Goal: Information Seeking & Learning: Learn about a topic

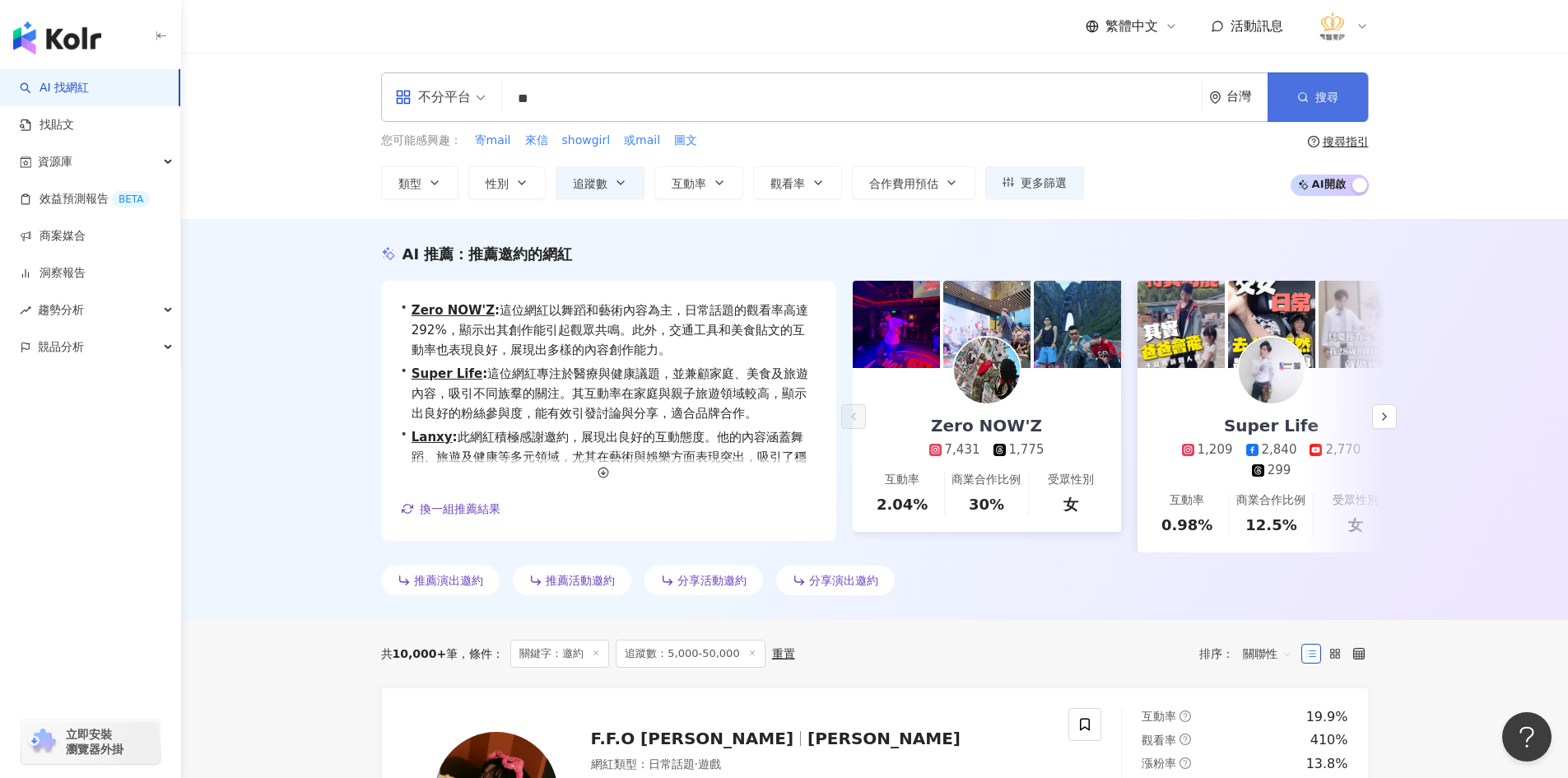
click at [1320, 99] on span "搜尋" at bounding box center [1327, 97] width 23 height 14
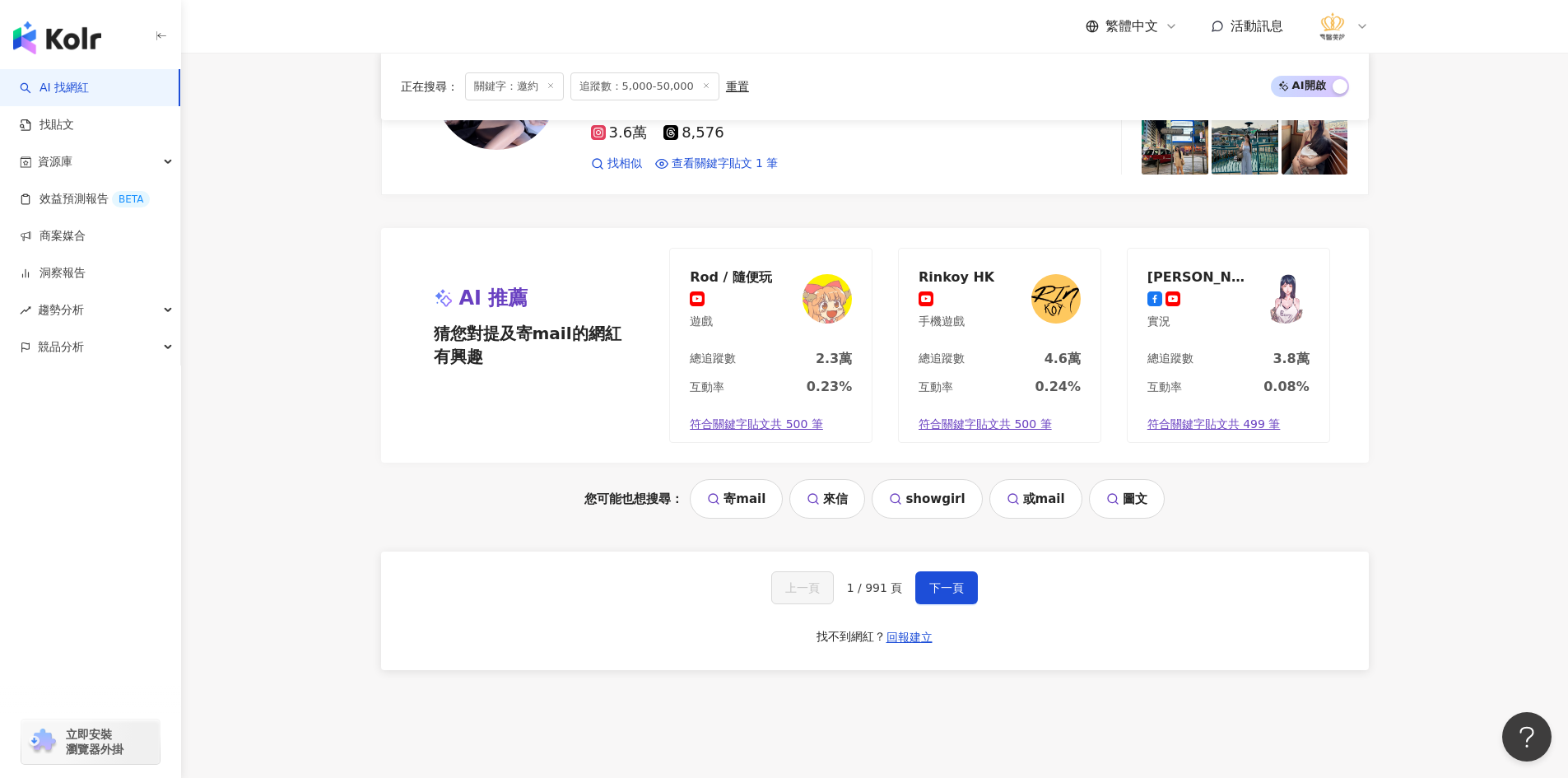
scroll to position [3412, 0]
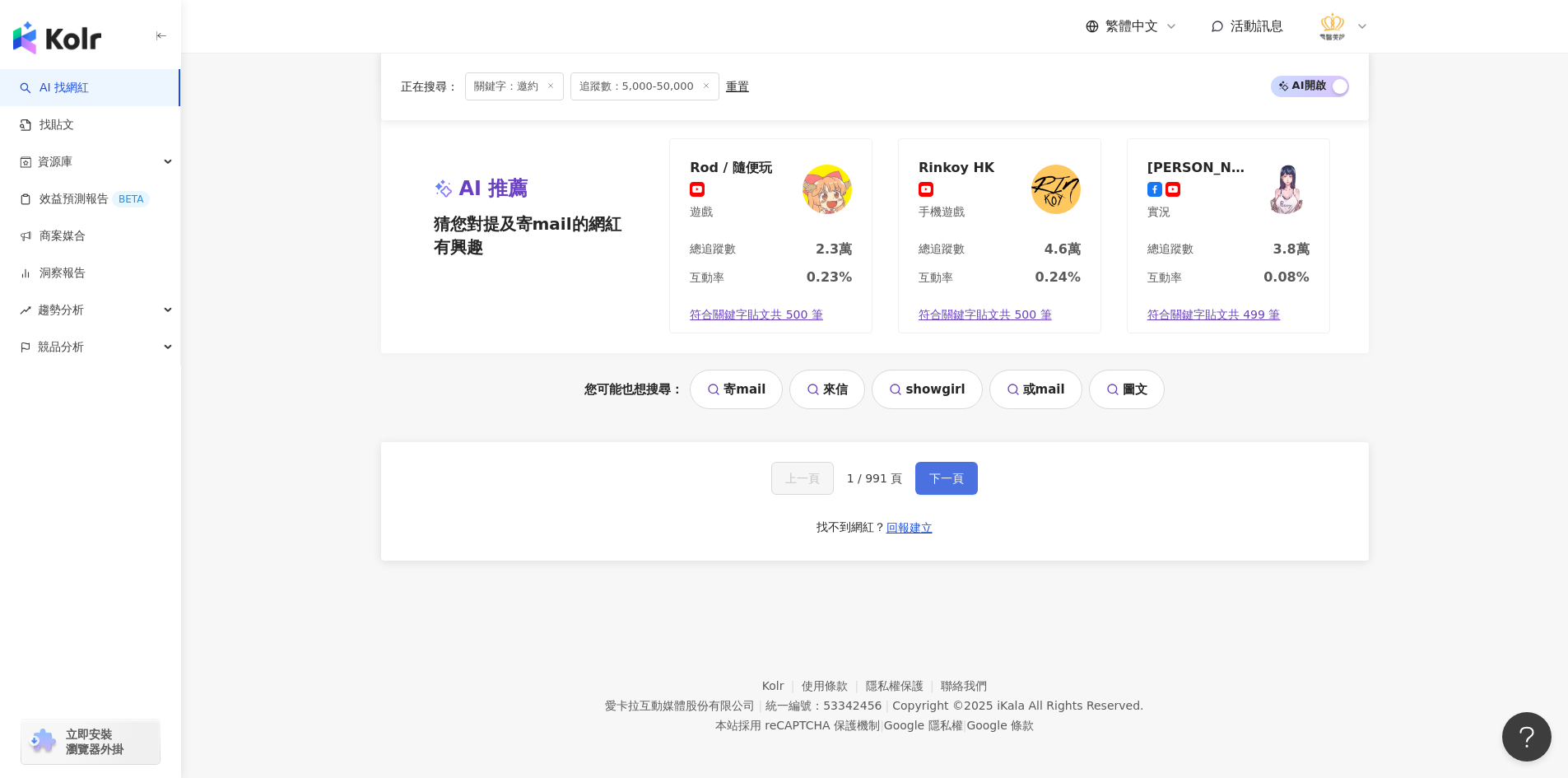
click at [941, 480] on button "下一頁" at bounding box center [946, 477] width 62 height 32
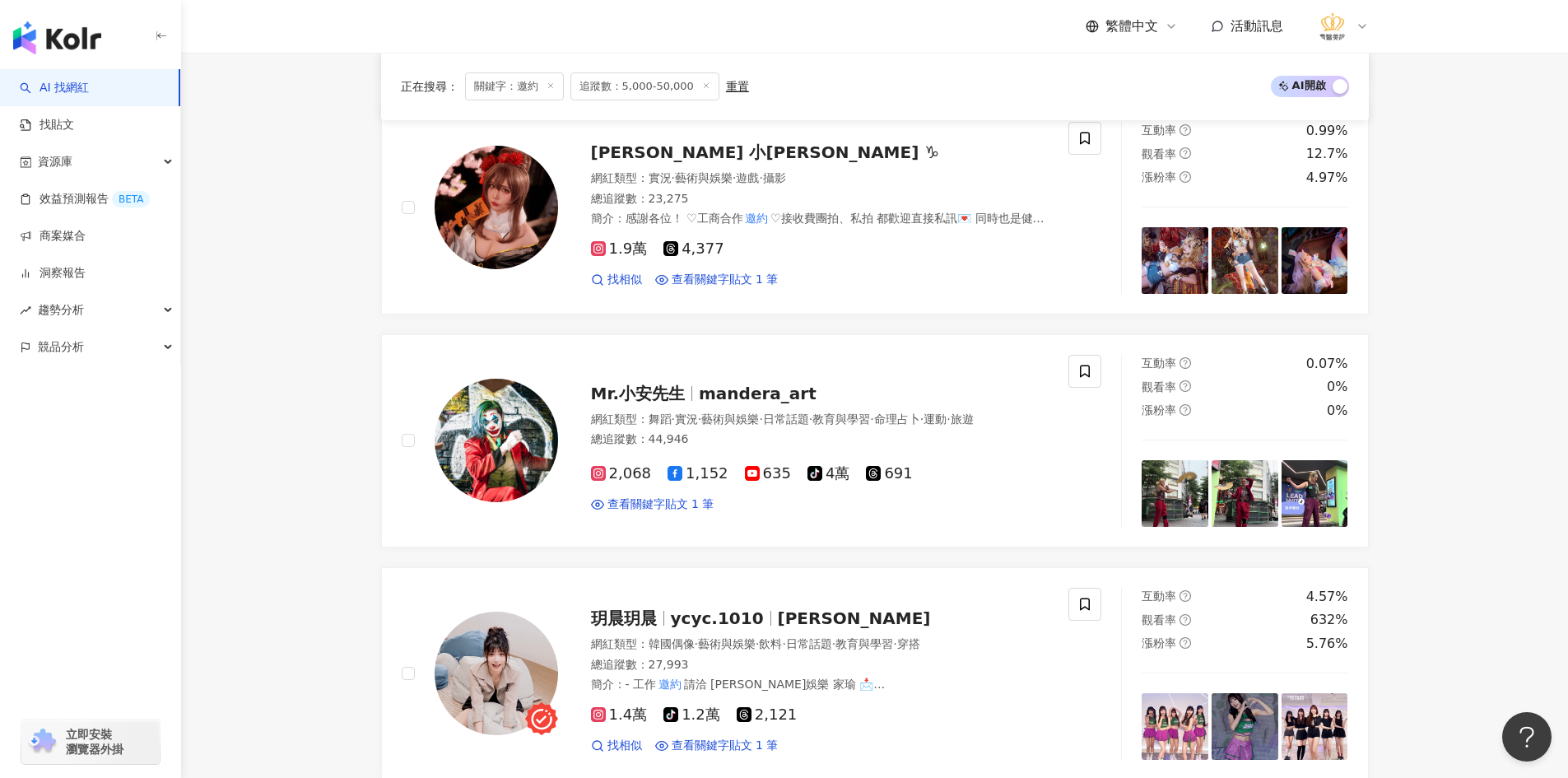
scroll to position [3381, 0]
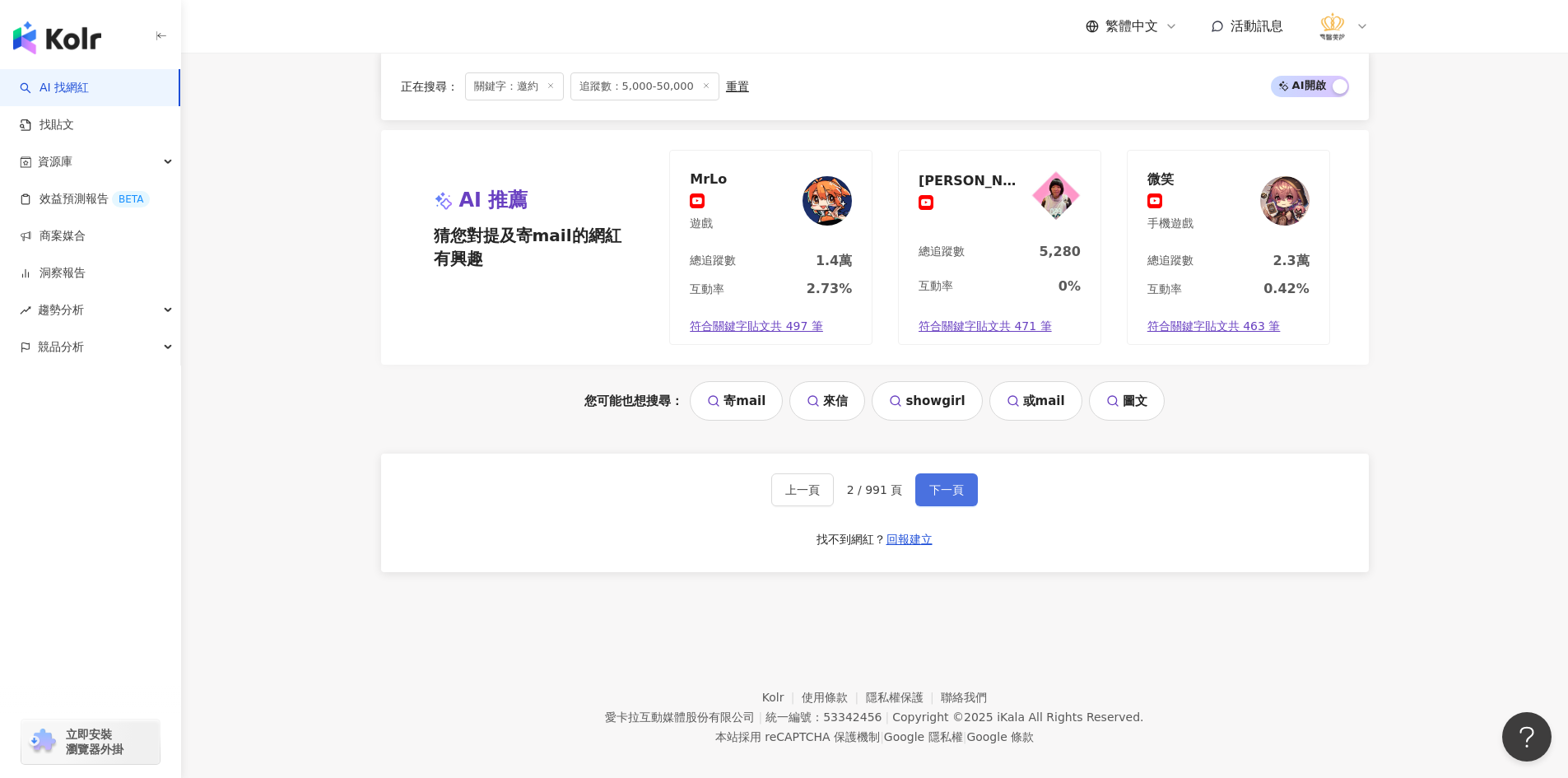
click at [955, 483] on span "下一頁" at bounding box center [946, 489] width 34 height 14
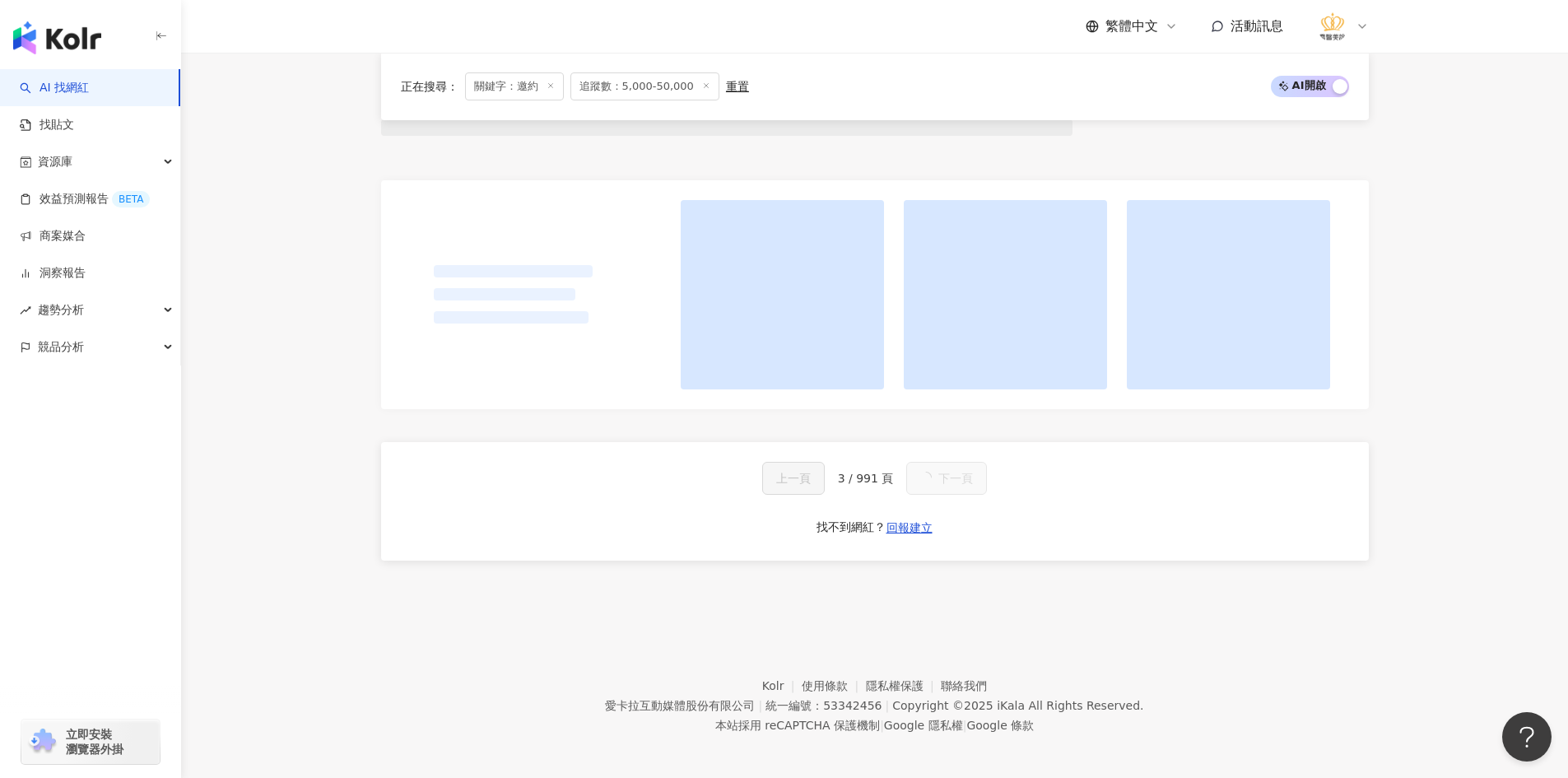
scroll to position [1579, 0]
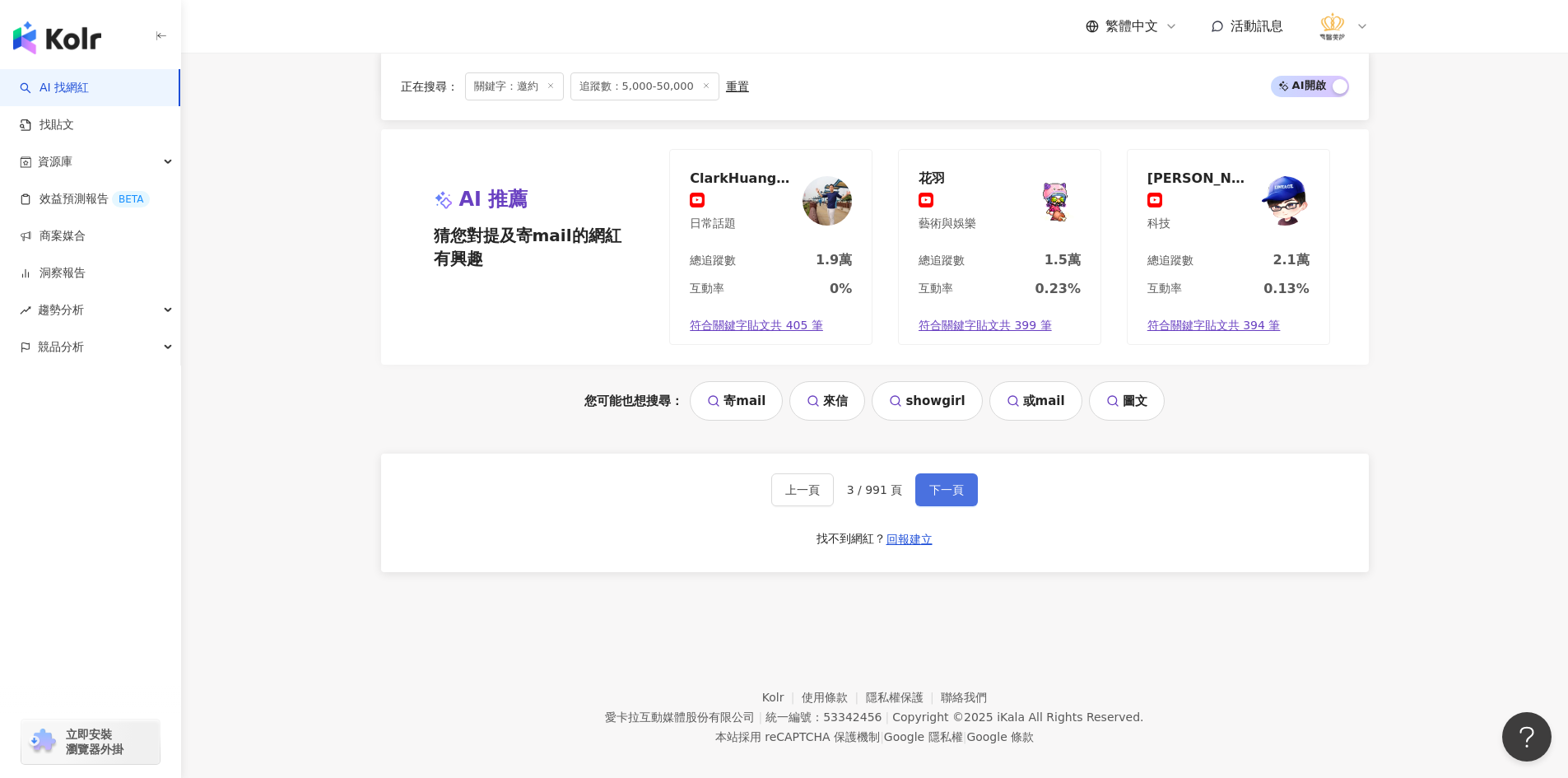
click at [951, 483] on span "下一頁" at bounding box center [946, 489] width 34 height 14
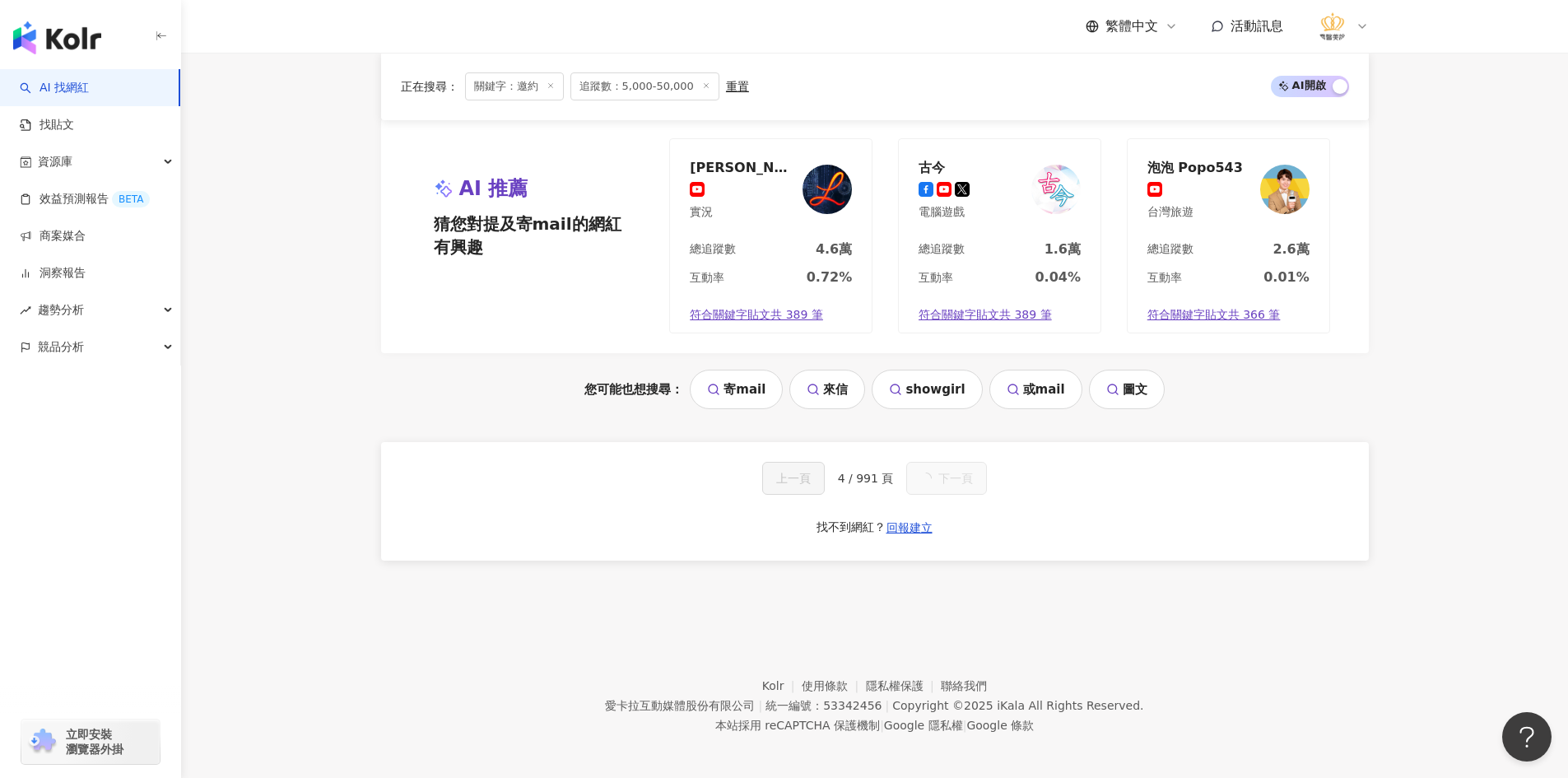
click at [948, 475] on button "下一頁" at bounding box center [946, 477] width 80 height 32
click at [948, 475] on span "下一頁" at bounding box center [955, 477] width 34 height 14
click at [954, 489] on div "上一頁 5 / 991 頁 下一頁 找不到網紅？ 回報建立" at bounding box center [875, 501] width 988 height 118
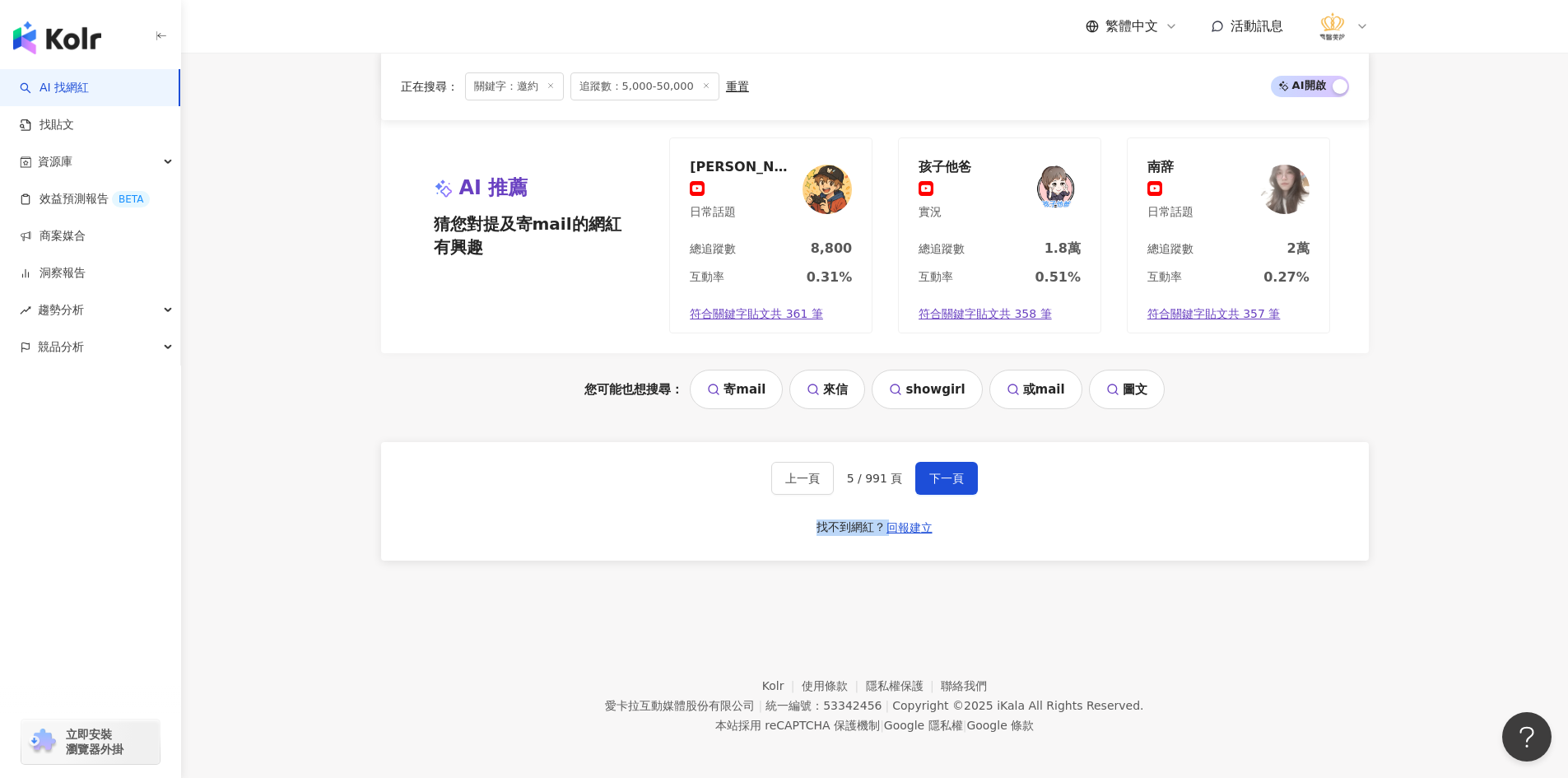
click at [953, 489] on div "上一頁 5 / 991 頁 下一頁 找不到網紅？ 回報建立" at bounding box center [875, 501] width 988 height 118
click at [953, 487] on button "下一頁" at bounding box center [946, 477] width 62 height 32
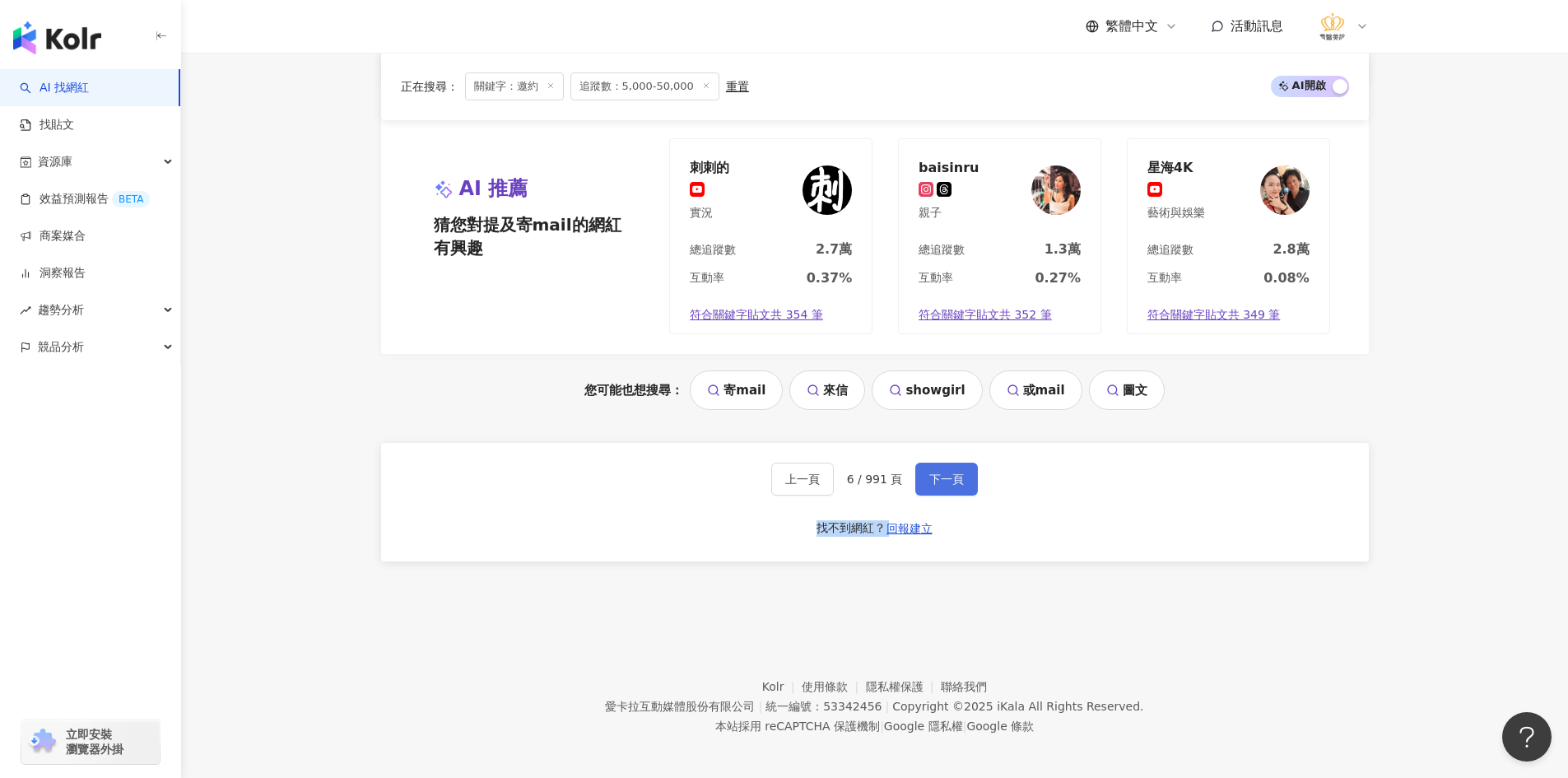
click at [960, 477] on span "下一頁" at bounding box center [946, 478] width 34 height 14
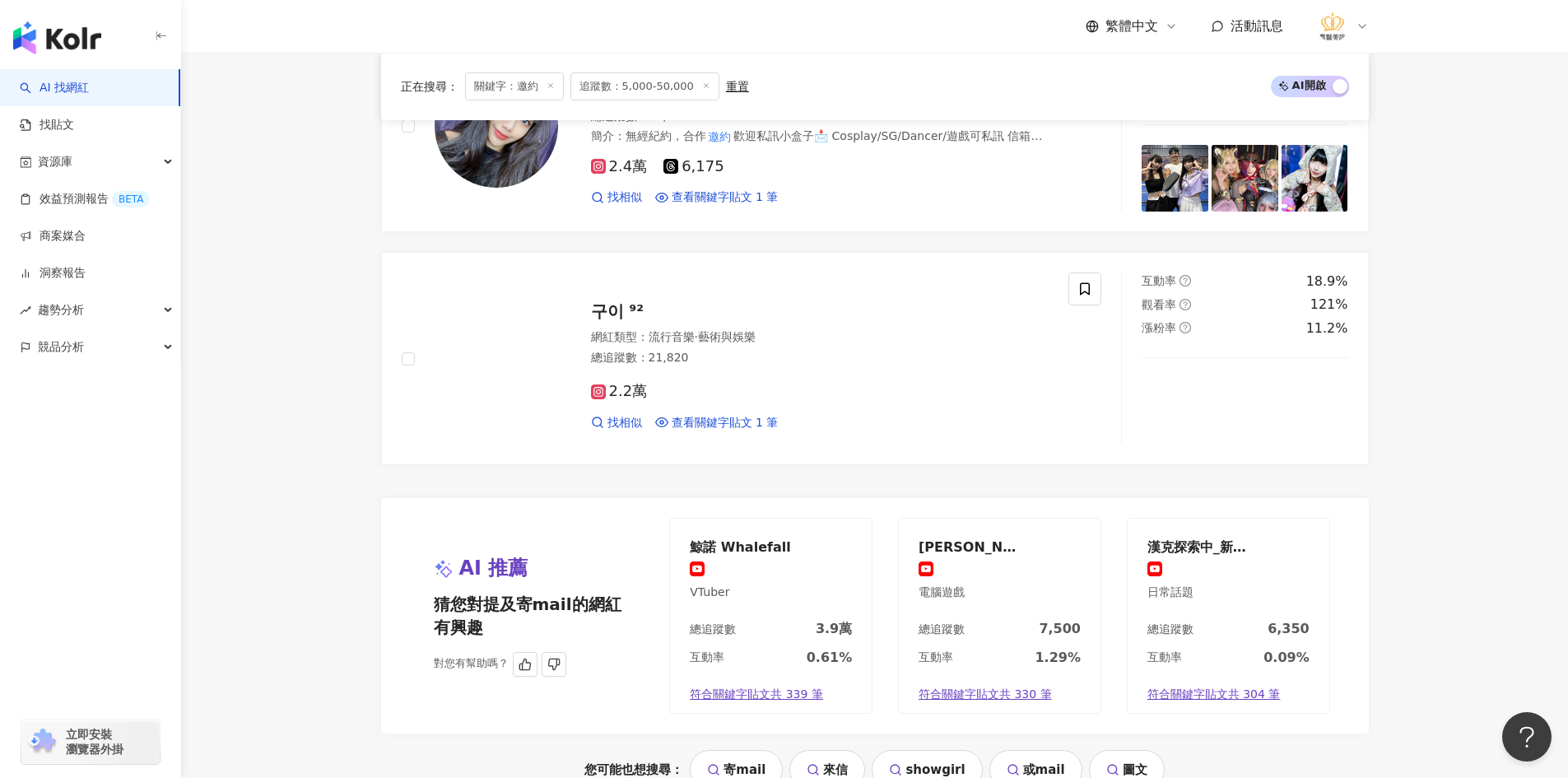
scroll to position [3307, 0]
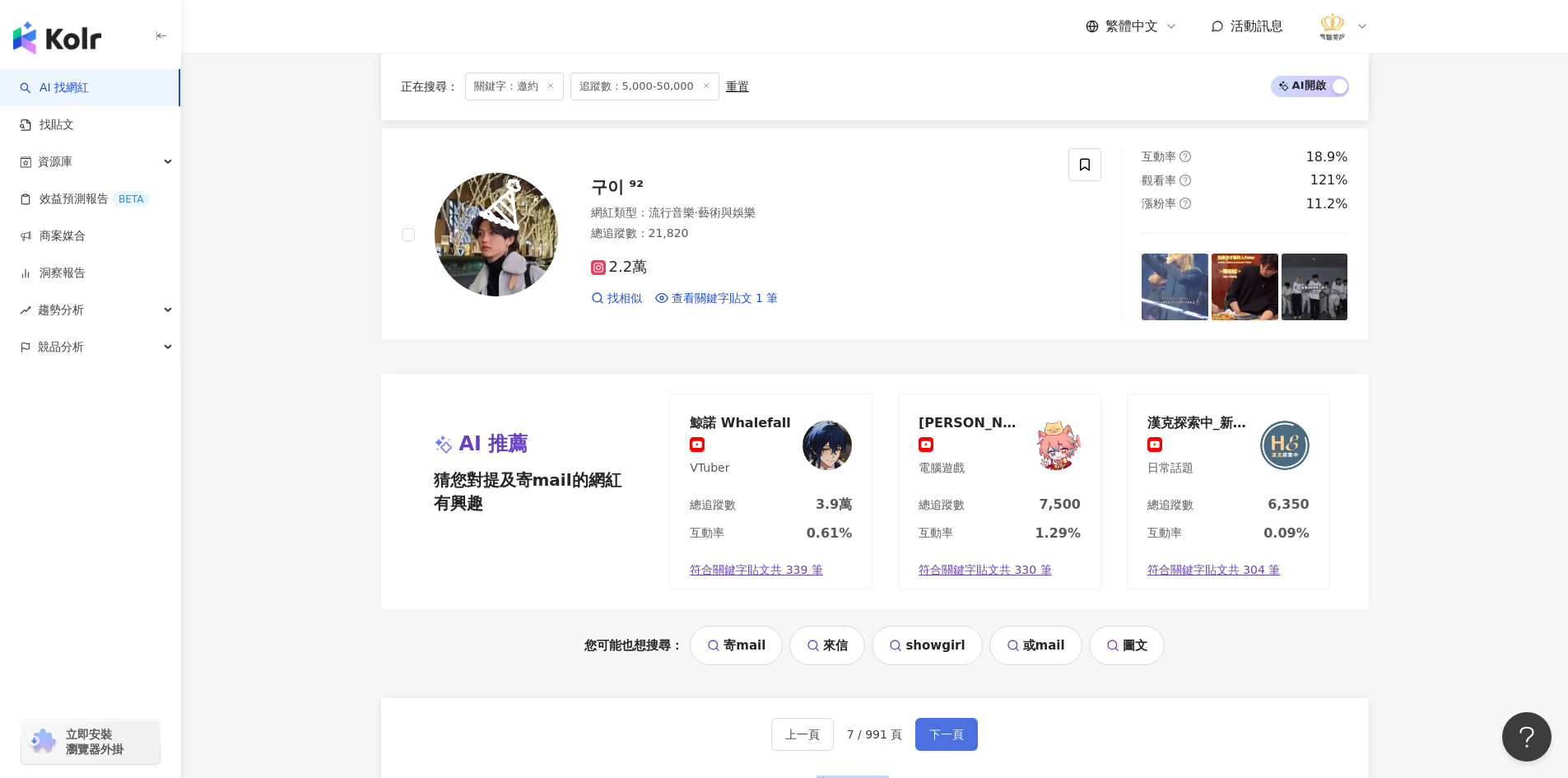
click at [954, 727] on button "下一頁" at bounding box center [946, 734] width 62 height 32
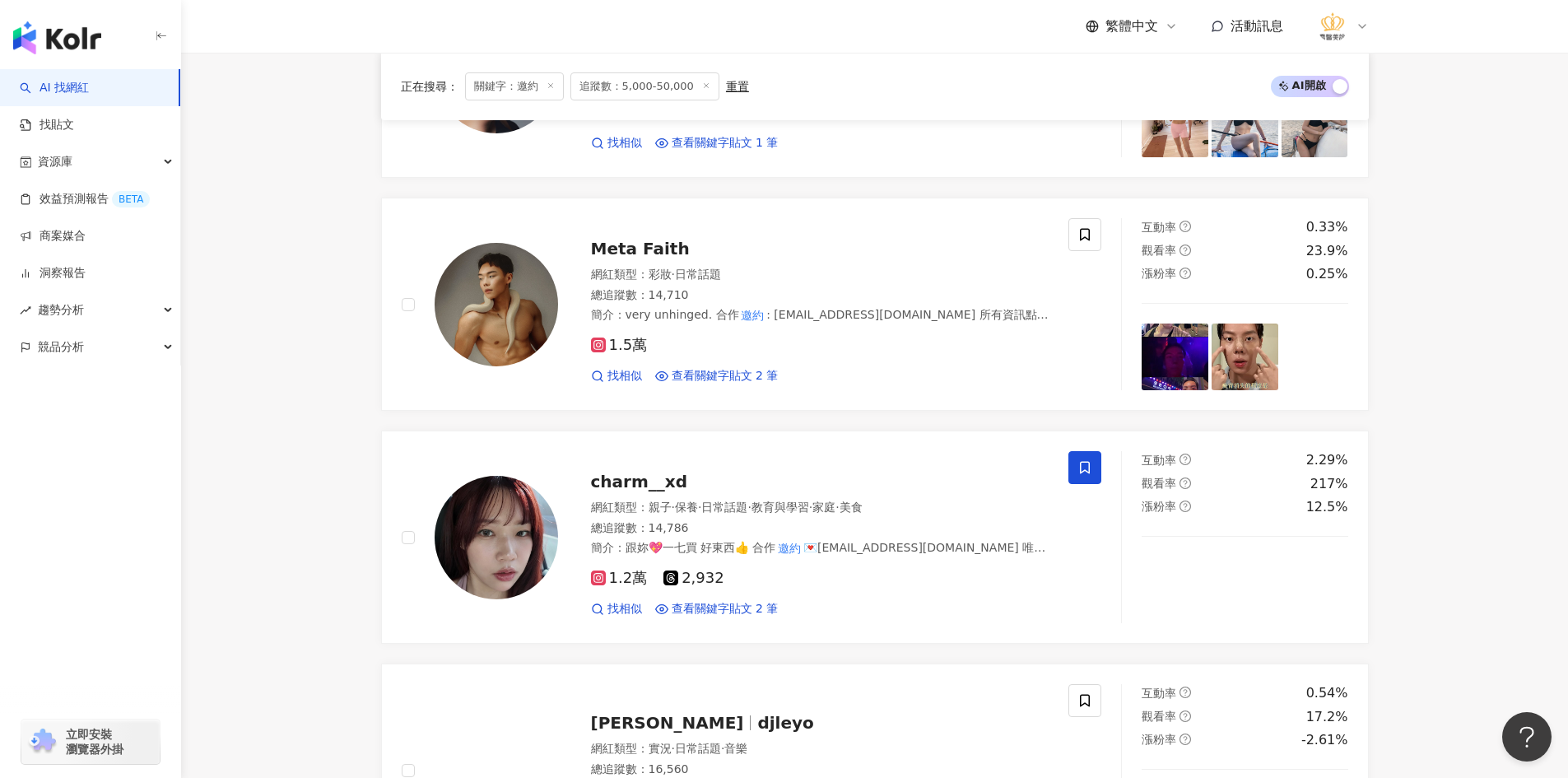
scroll to position [2474, 0]
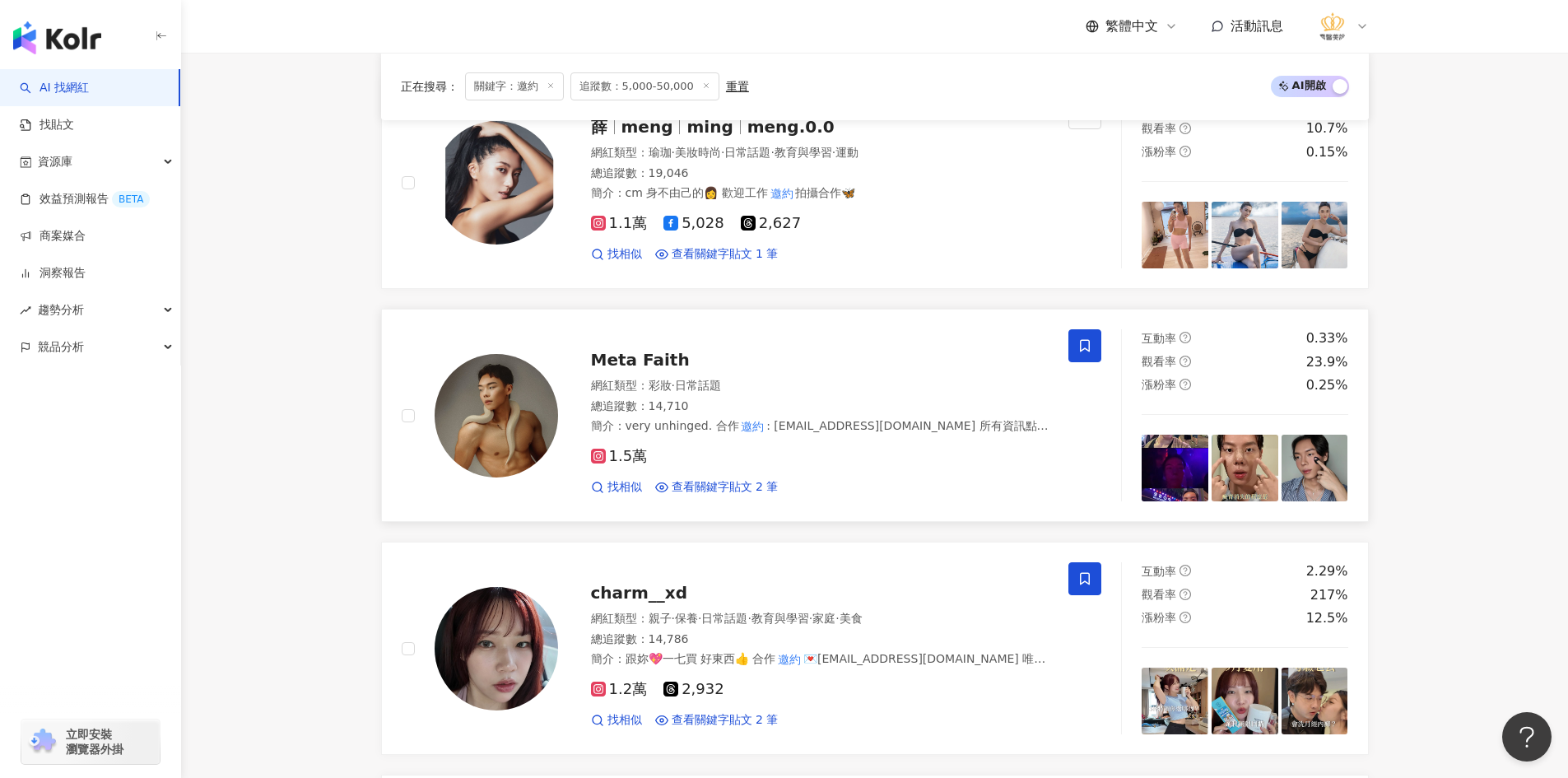
click at [1085, 342] on icon at bounding box center [1084, 347] width 10 height 13
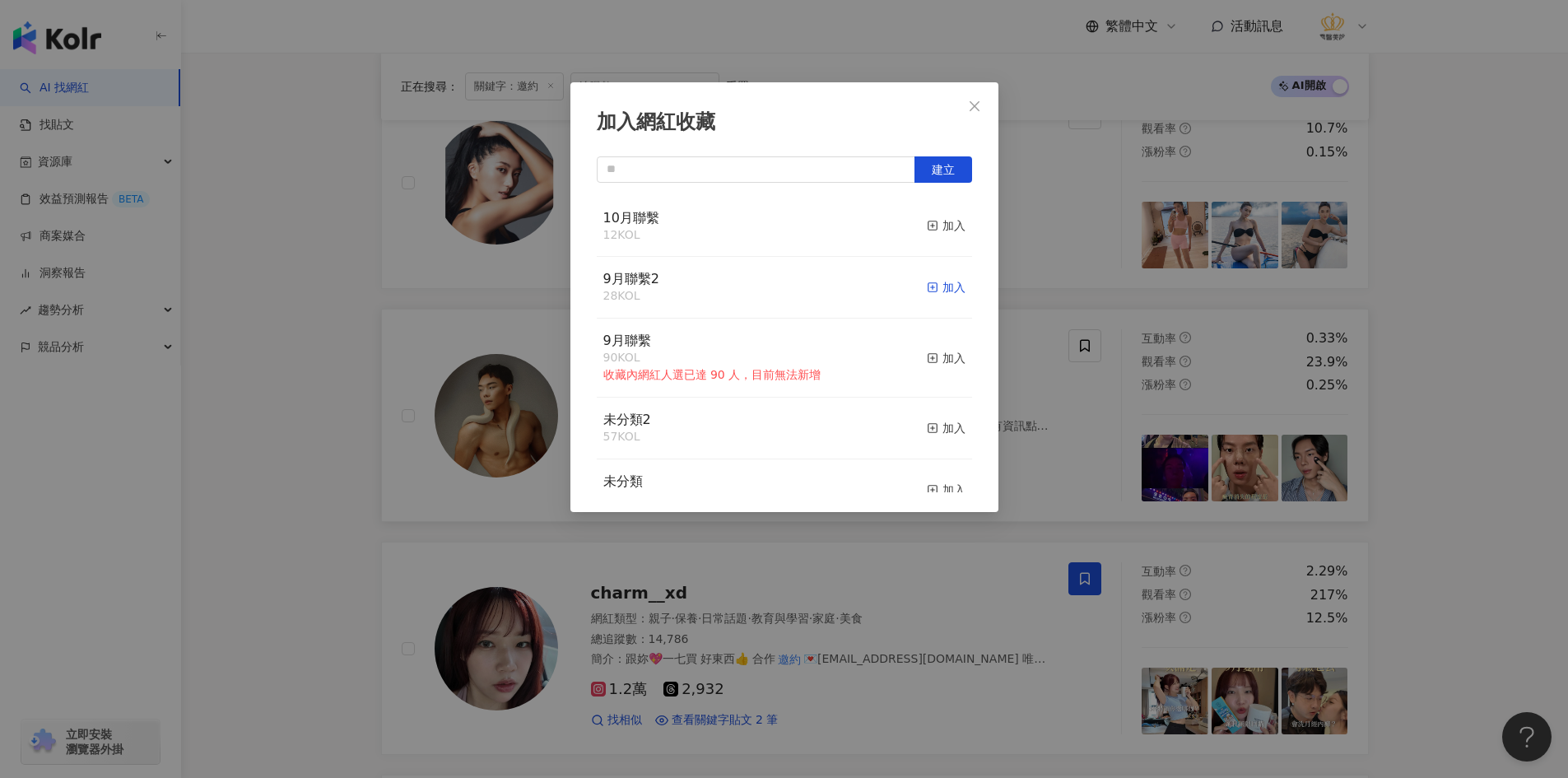
click at [940, 293] on div "加入" at bounding box center [946, 287] width 39 height 18
click at [979, 107] on icon "close" at bounding box center [974, 106] width 14 height 14
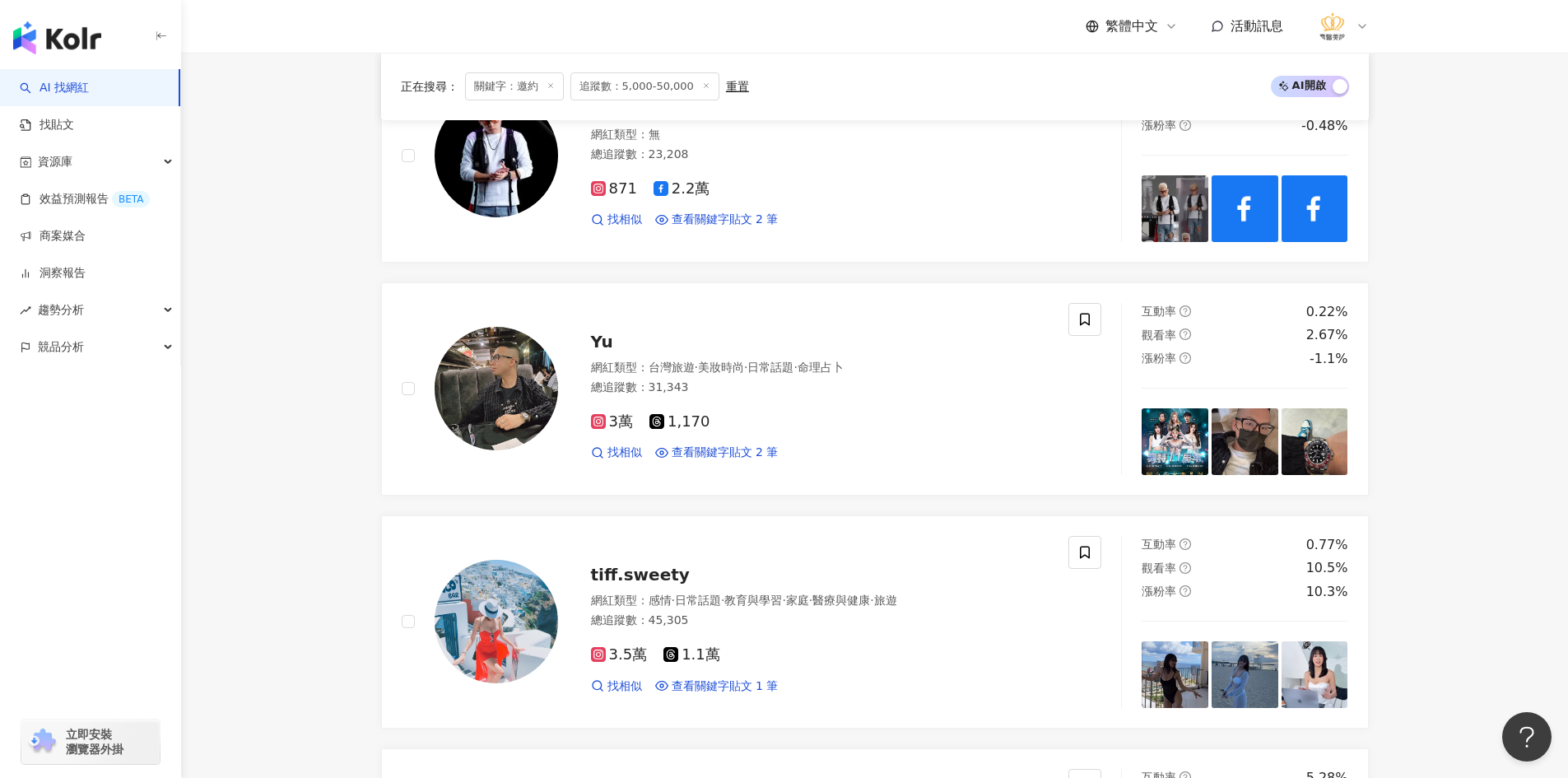
scroll to position [1487, 0]
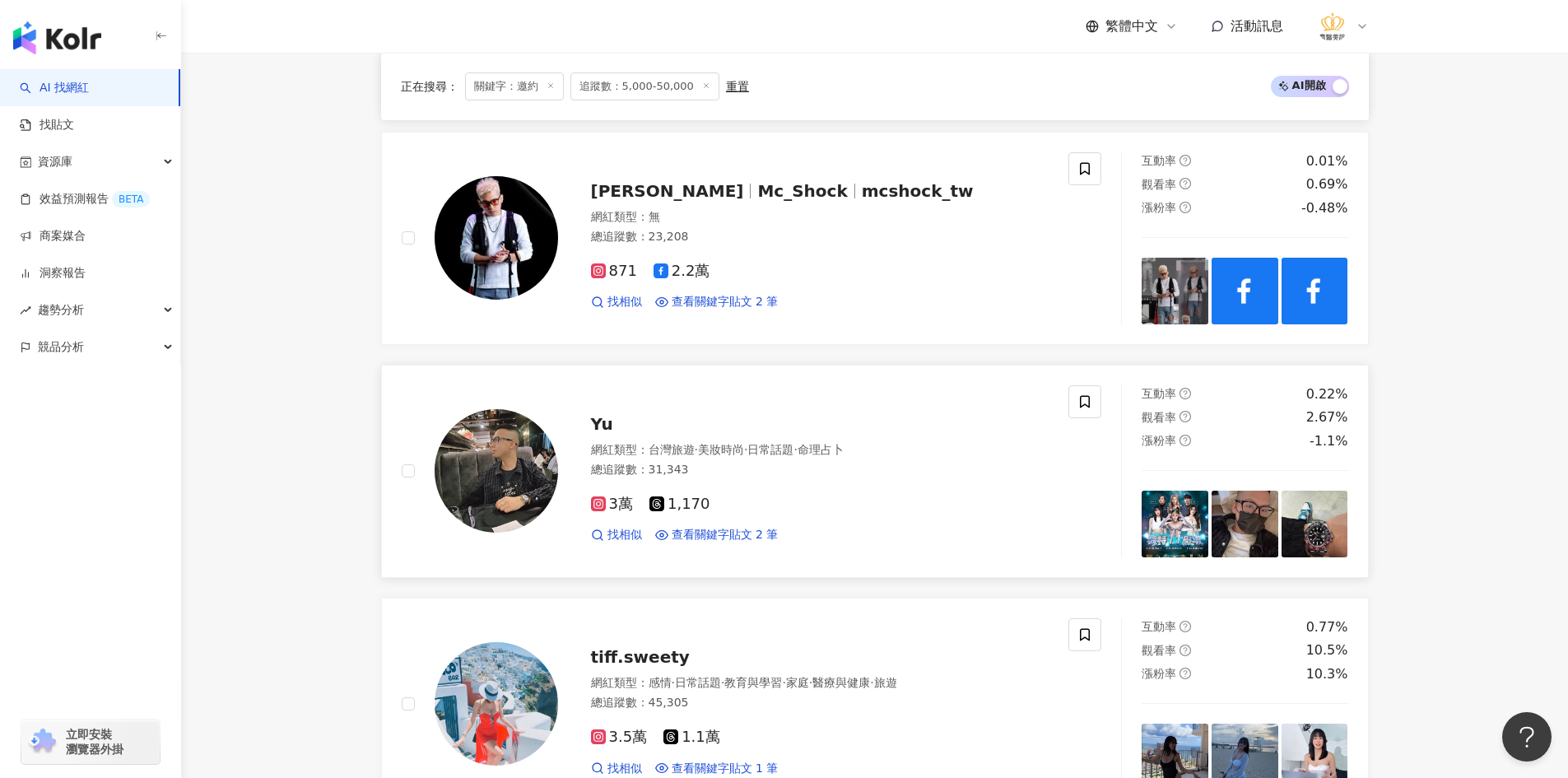
click at [517, 481] on img at bounding box center [496, 470] width 124 height 124
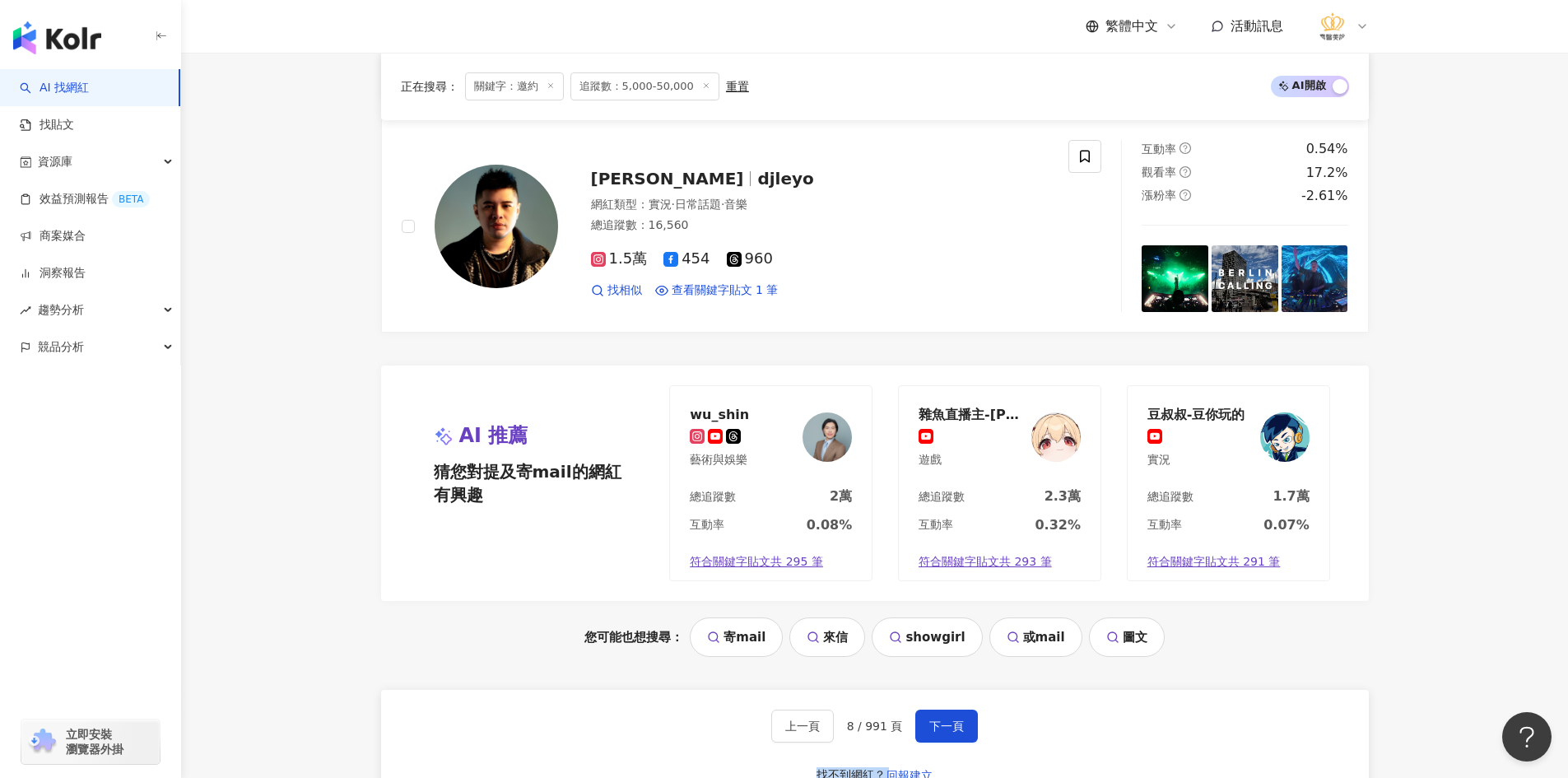
scroll to position [3377, 0]
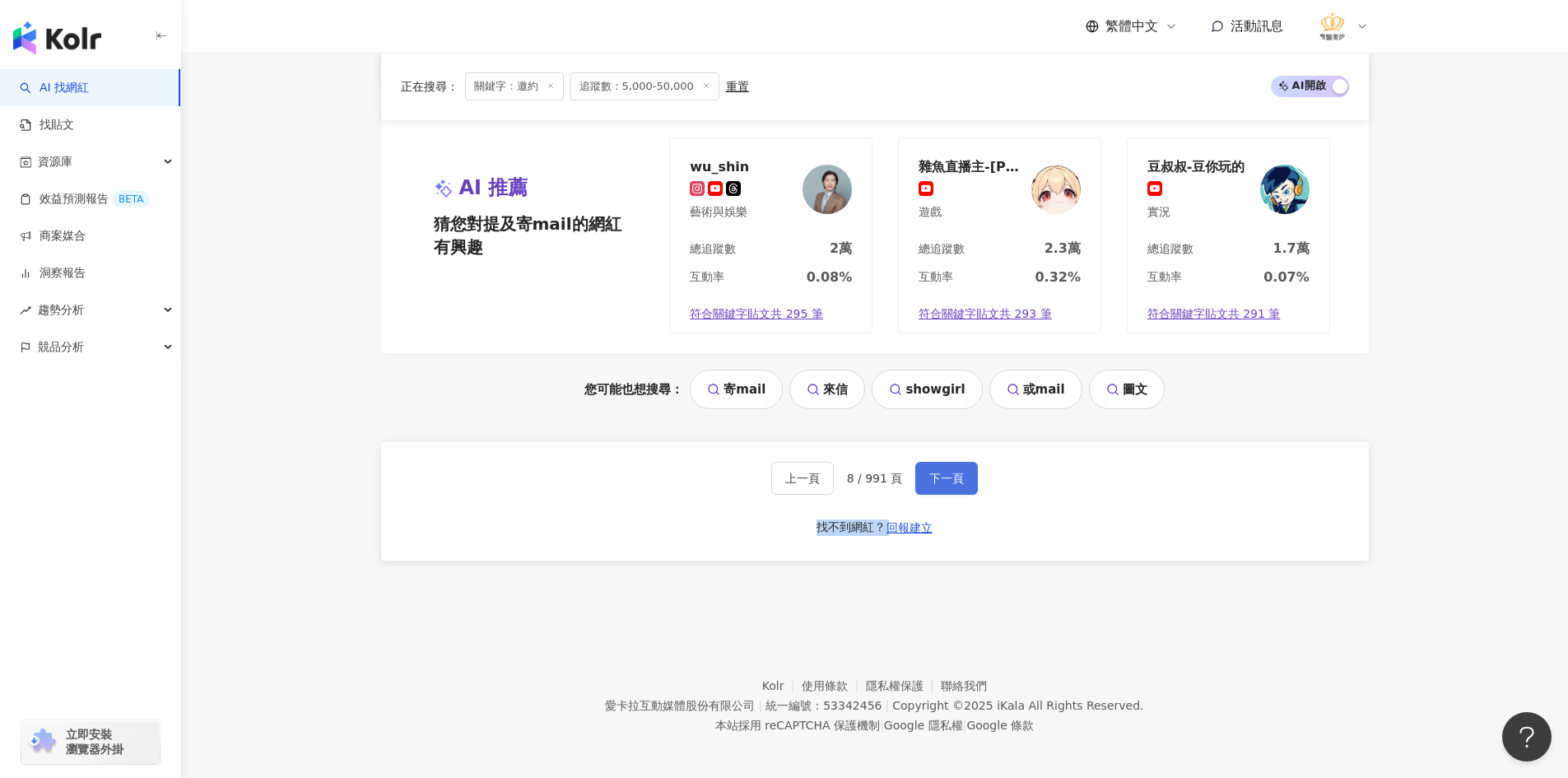
click at [934, 474] on span "下一頁" at bounding box center [946, 477] width 34 height 14
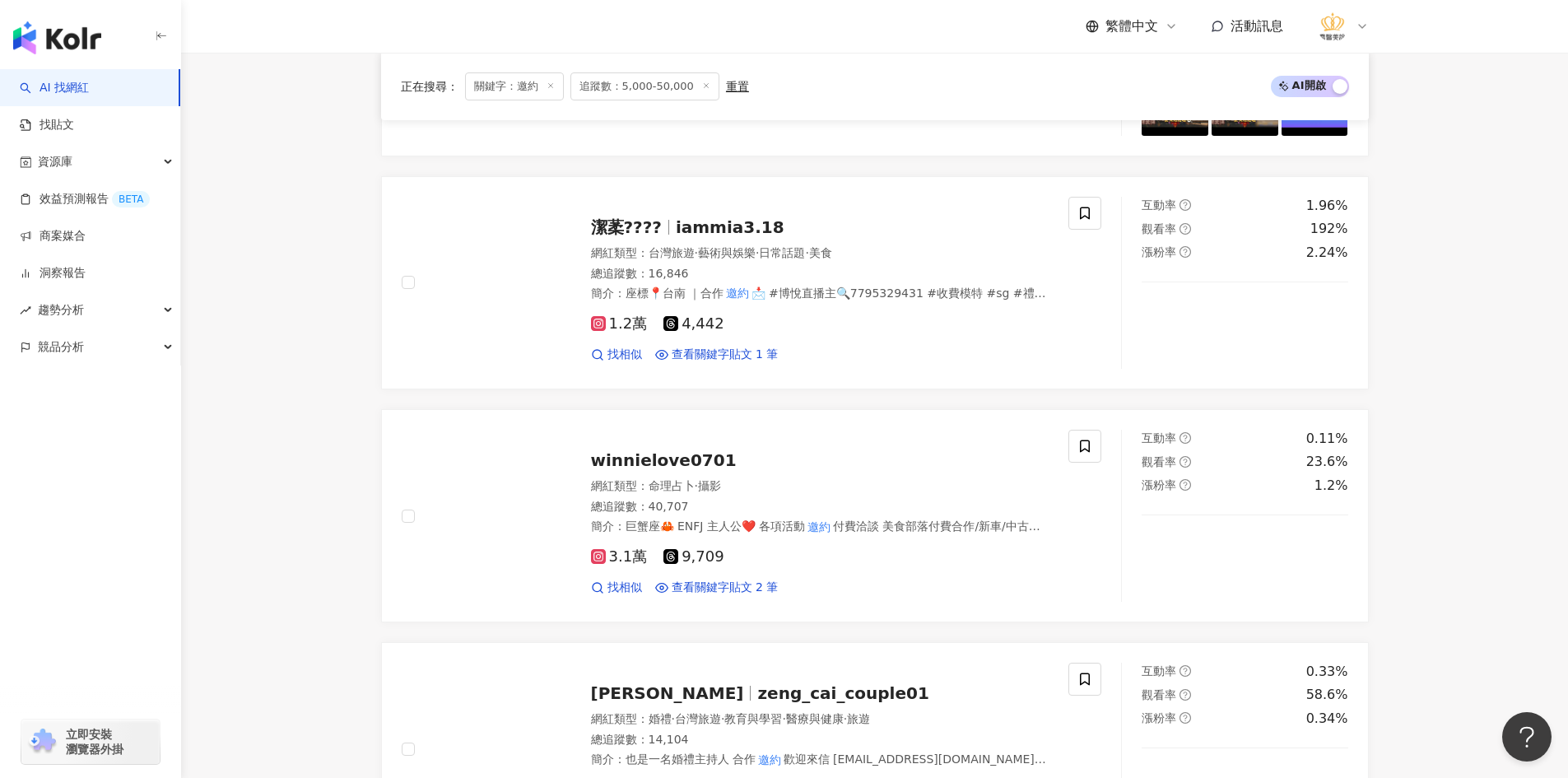
scroll to position [1896, 0]
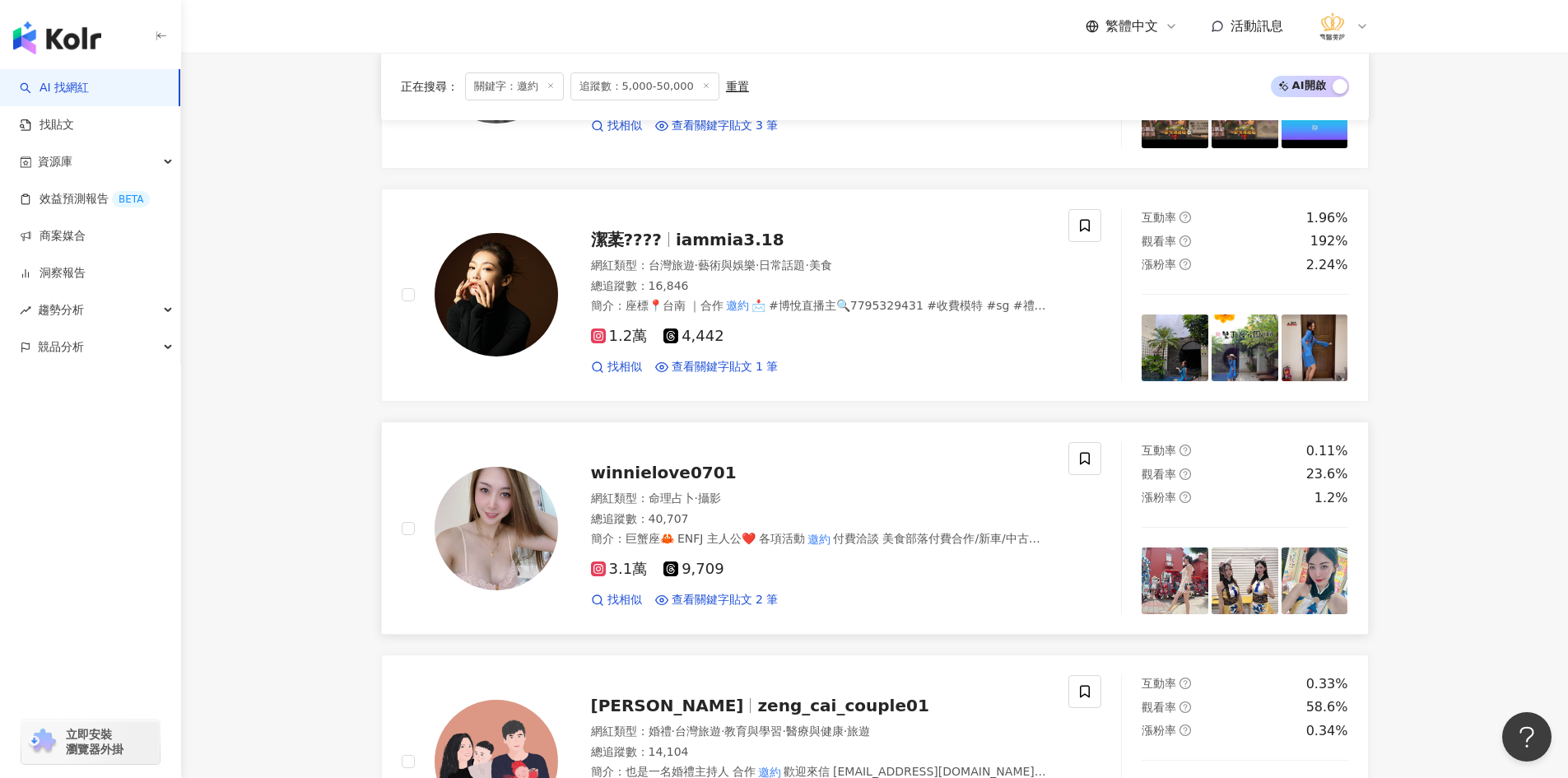
click at [492, 523] on img at bounding box center [496, 528] width 124 height 124
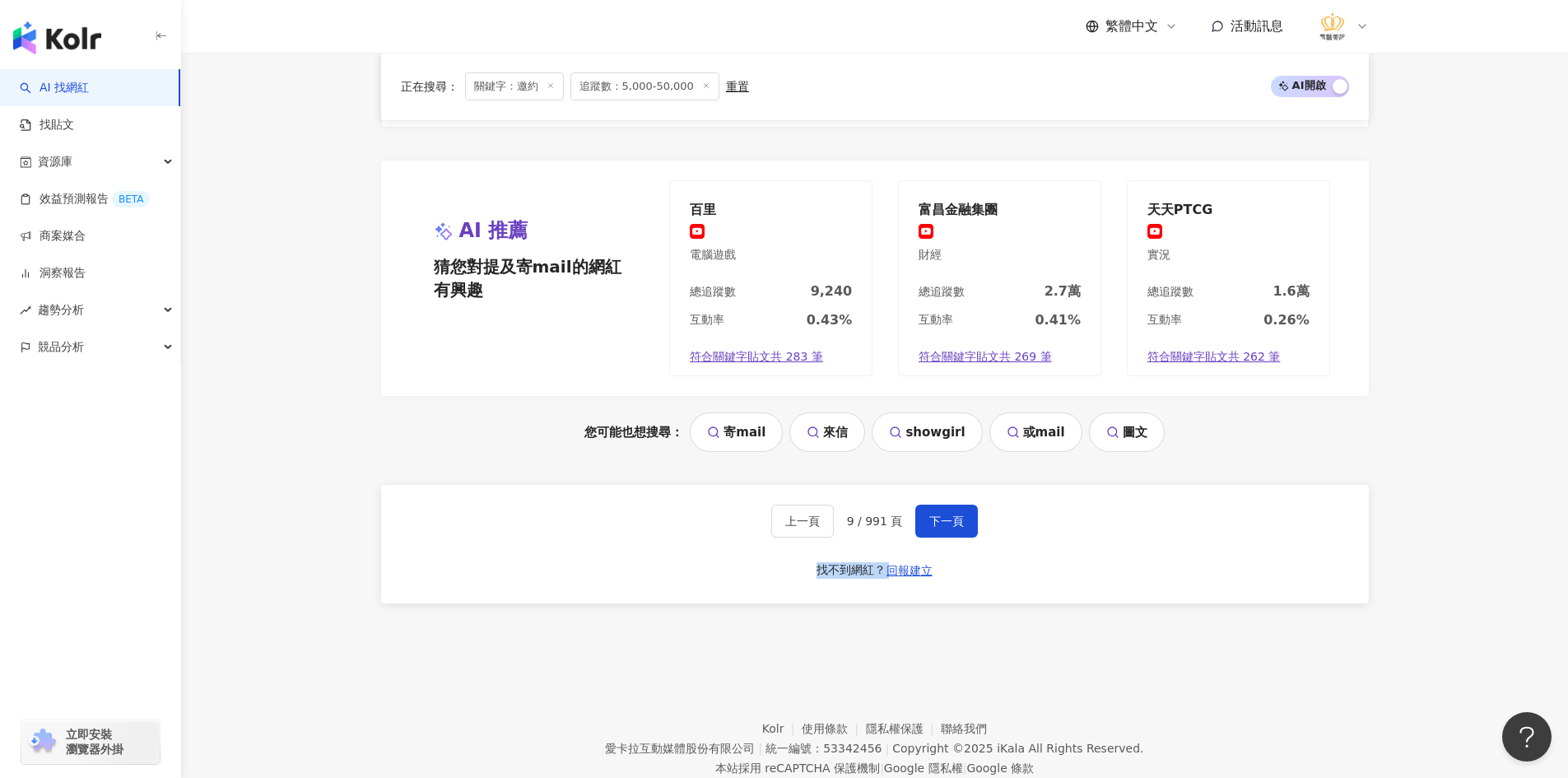
scroll to position [3377, 0]
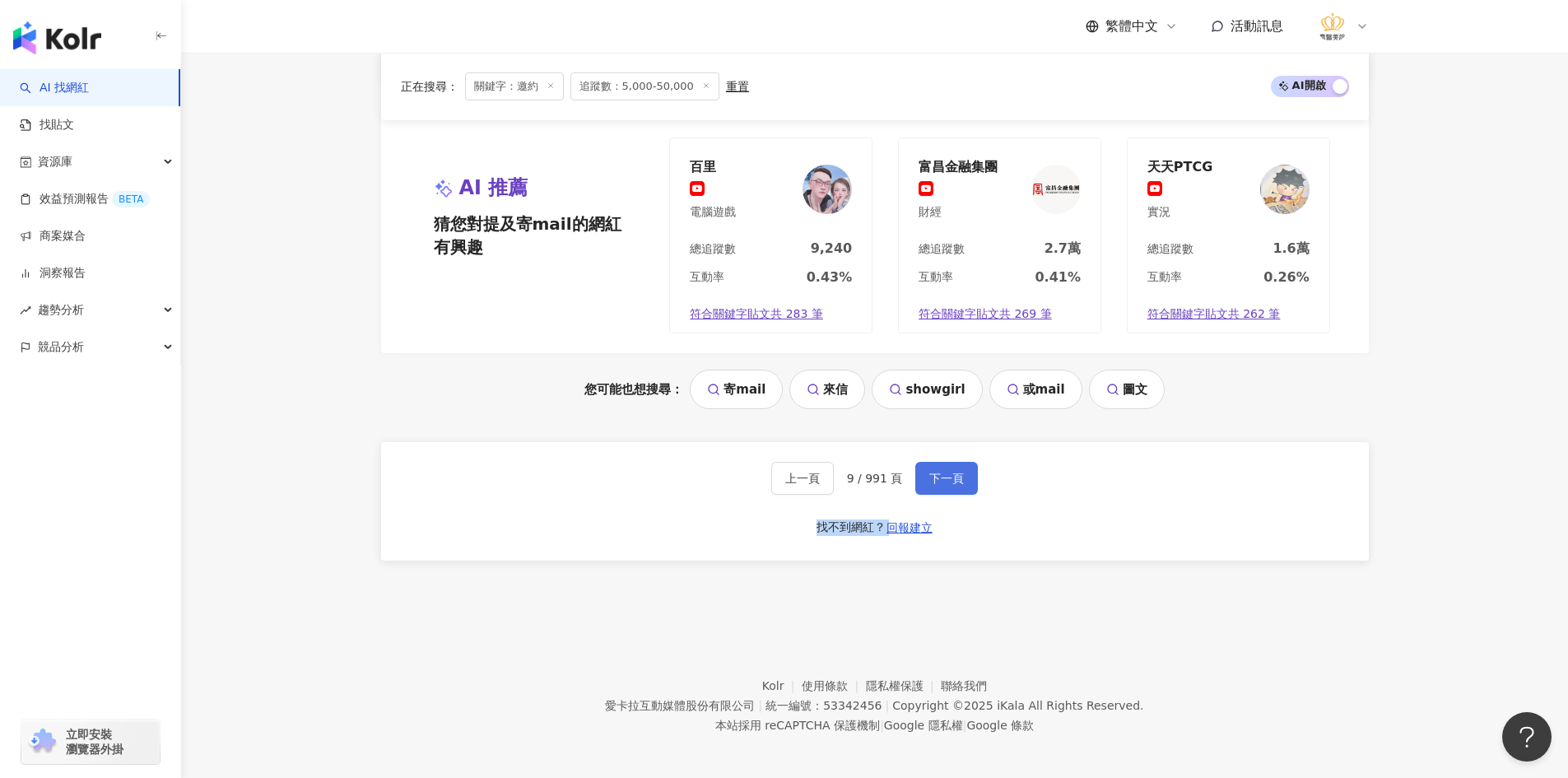
click at [940, 476] on span "下一頁" at bounding box center [946, 477] width 34 height 14
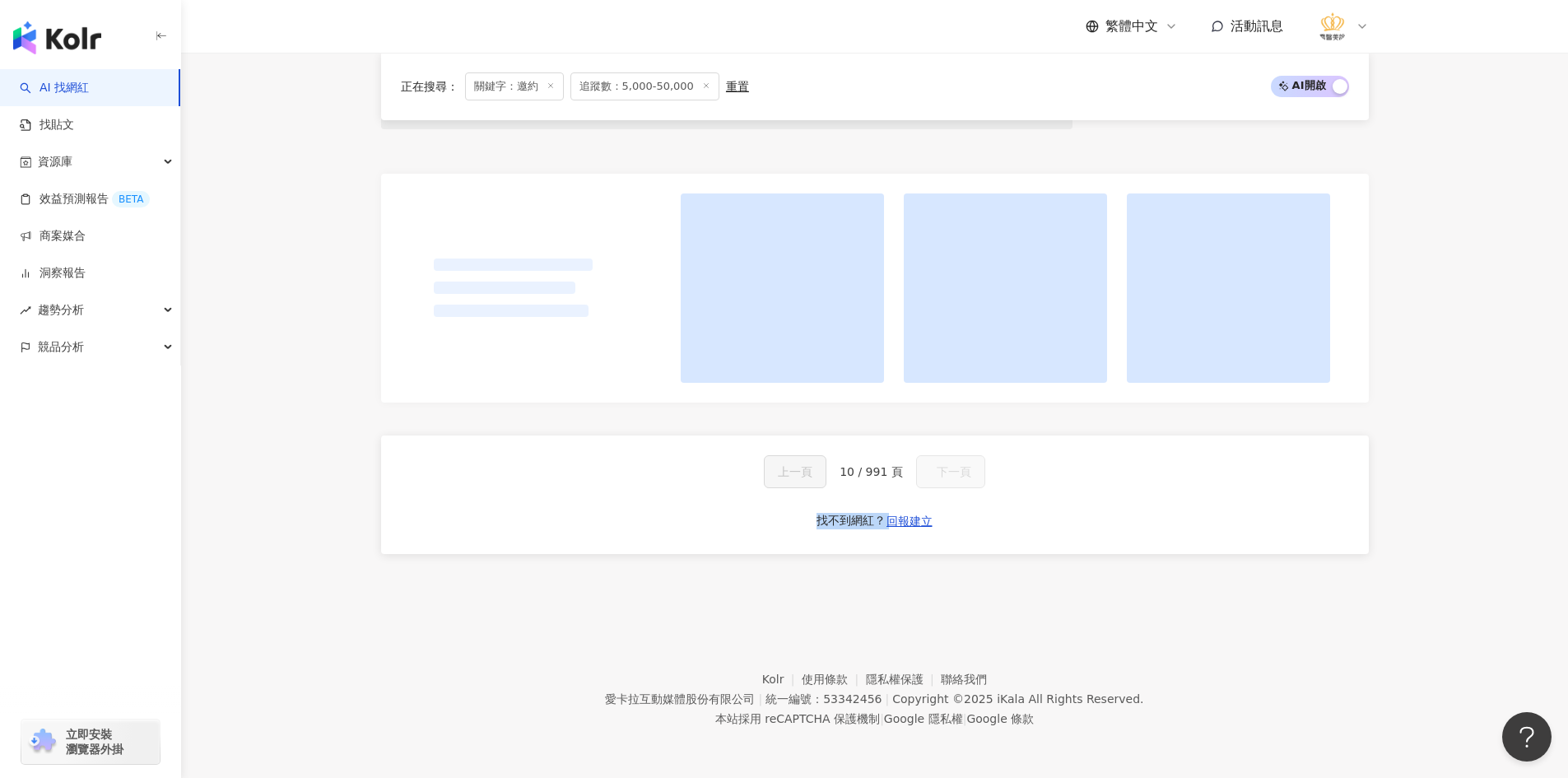
scroll to position [1517, 0]
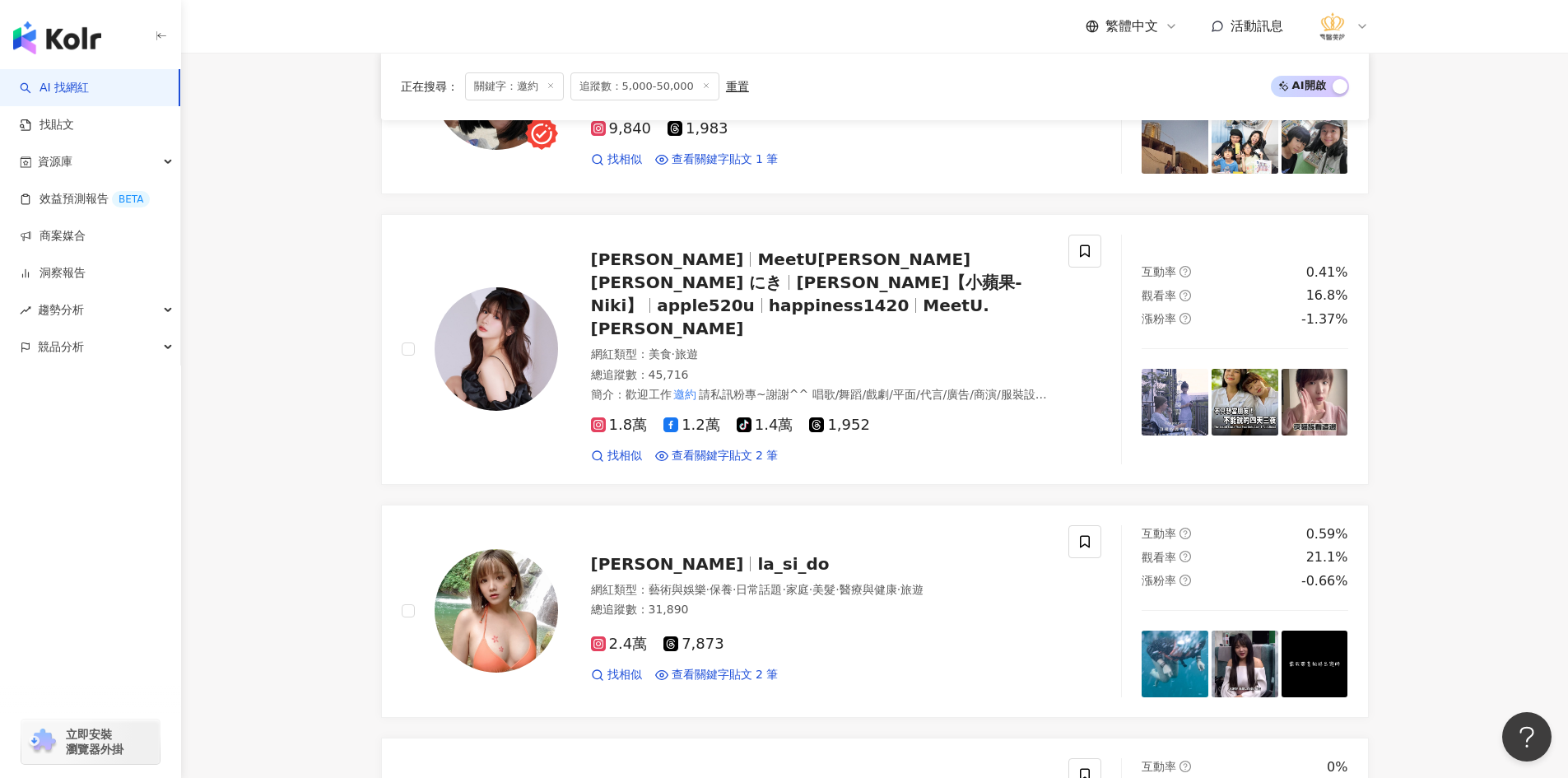
scroll to position [2366, 0]
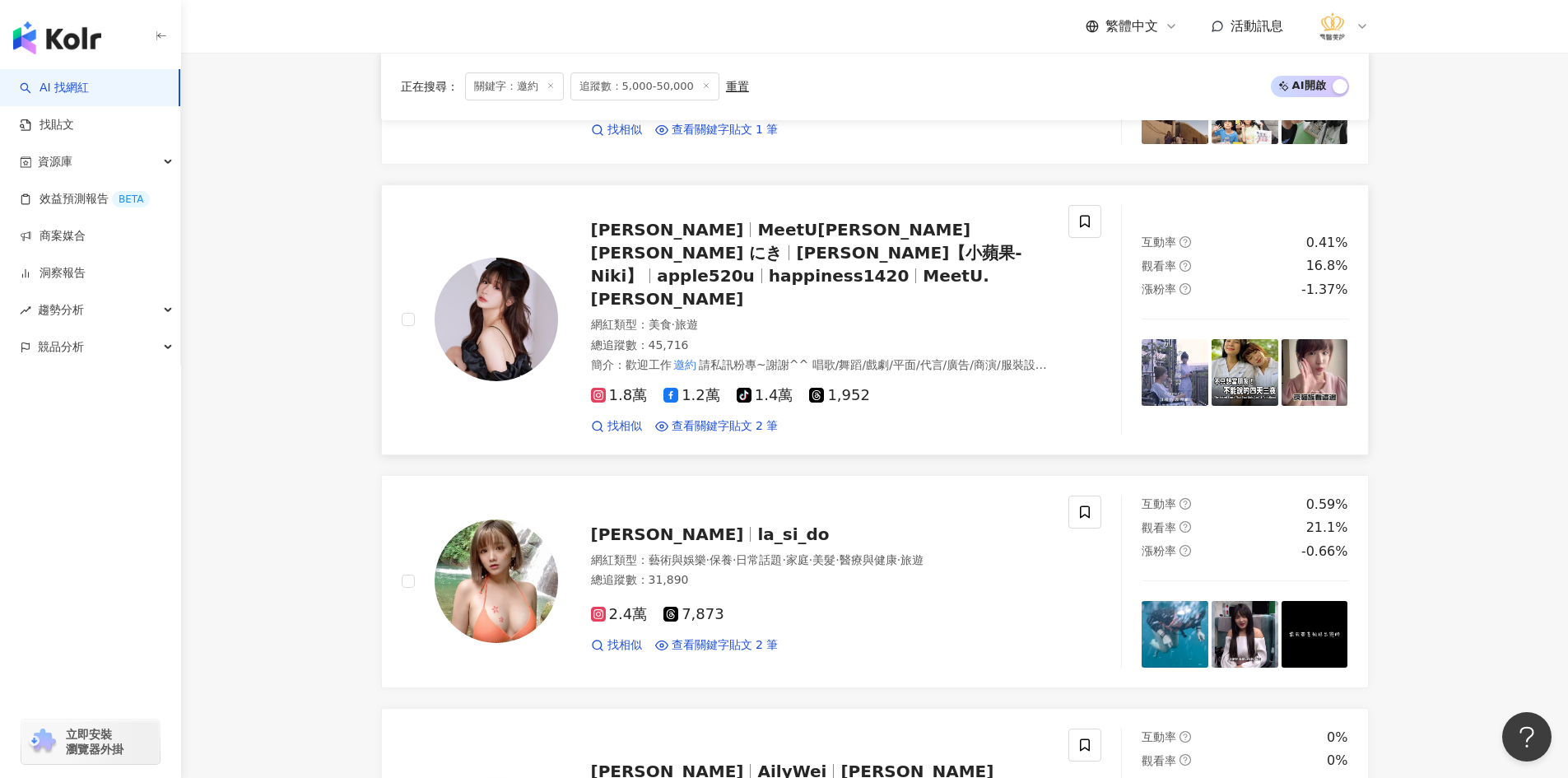
click at [526, 305] on img at bounding box center [496, 319] width 124 height 124
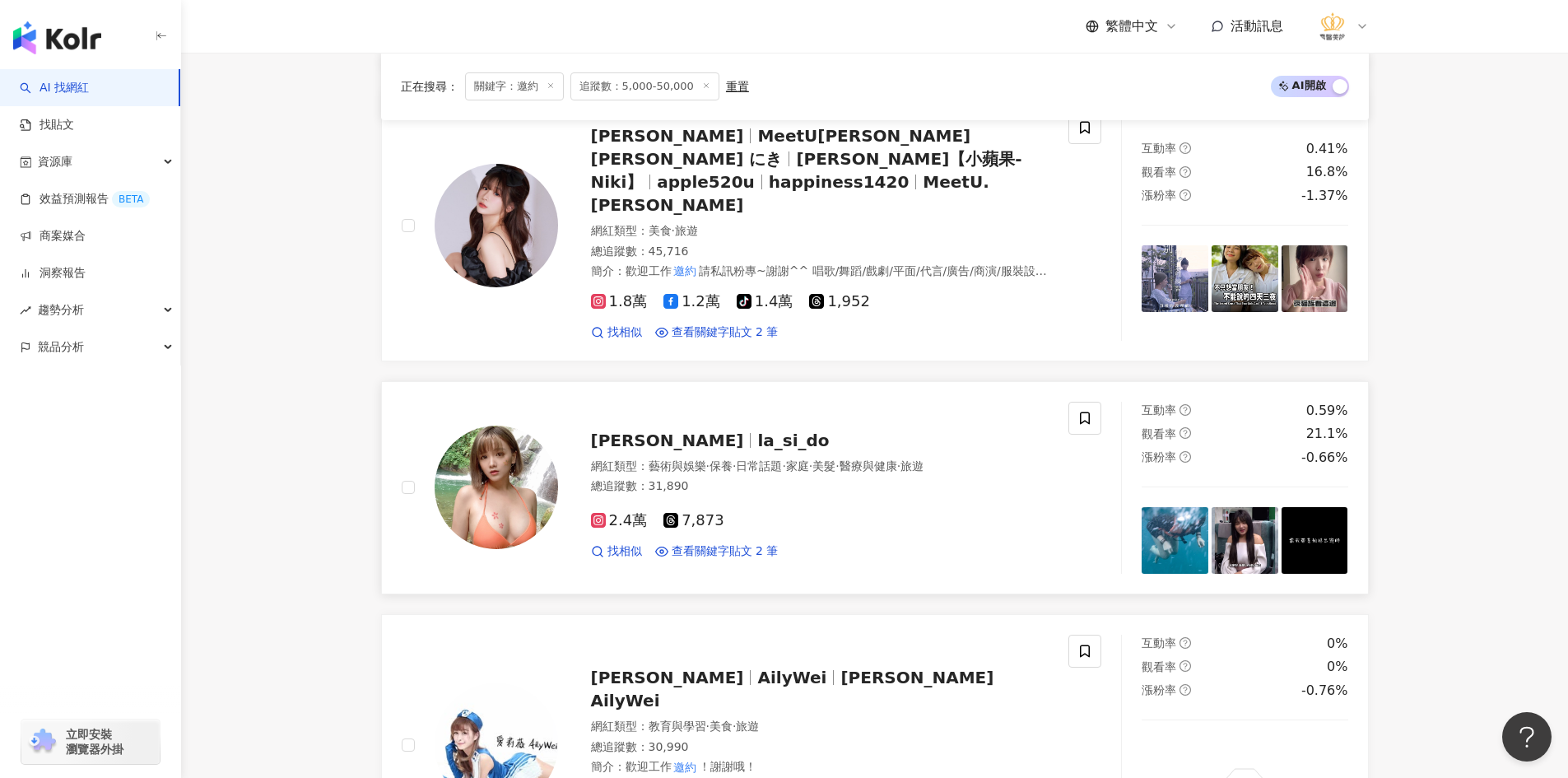
scroll to position [2530, 0]
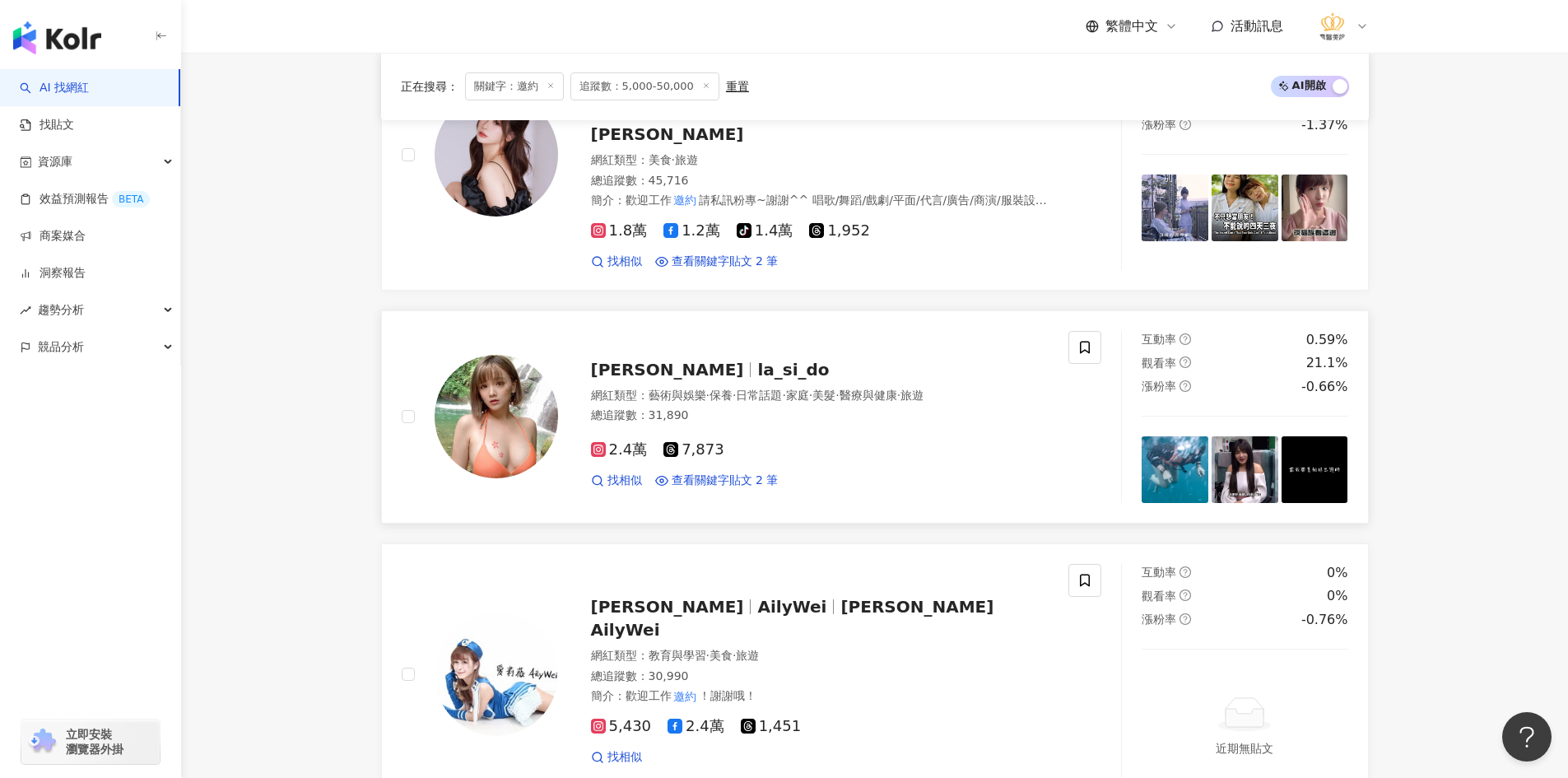
click at [505, 377] on img at bounding box center [496, 416] width 124 height 124
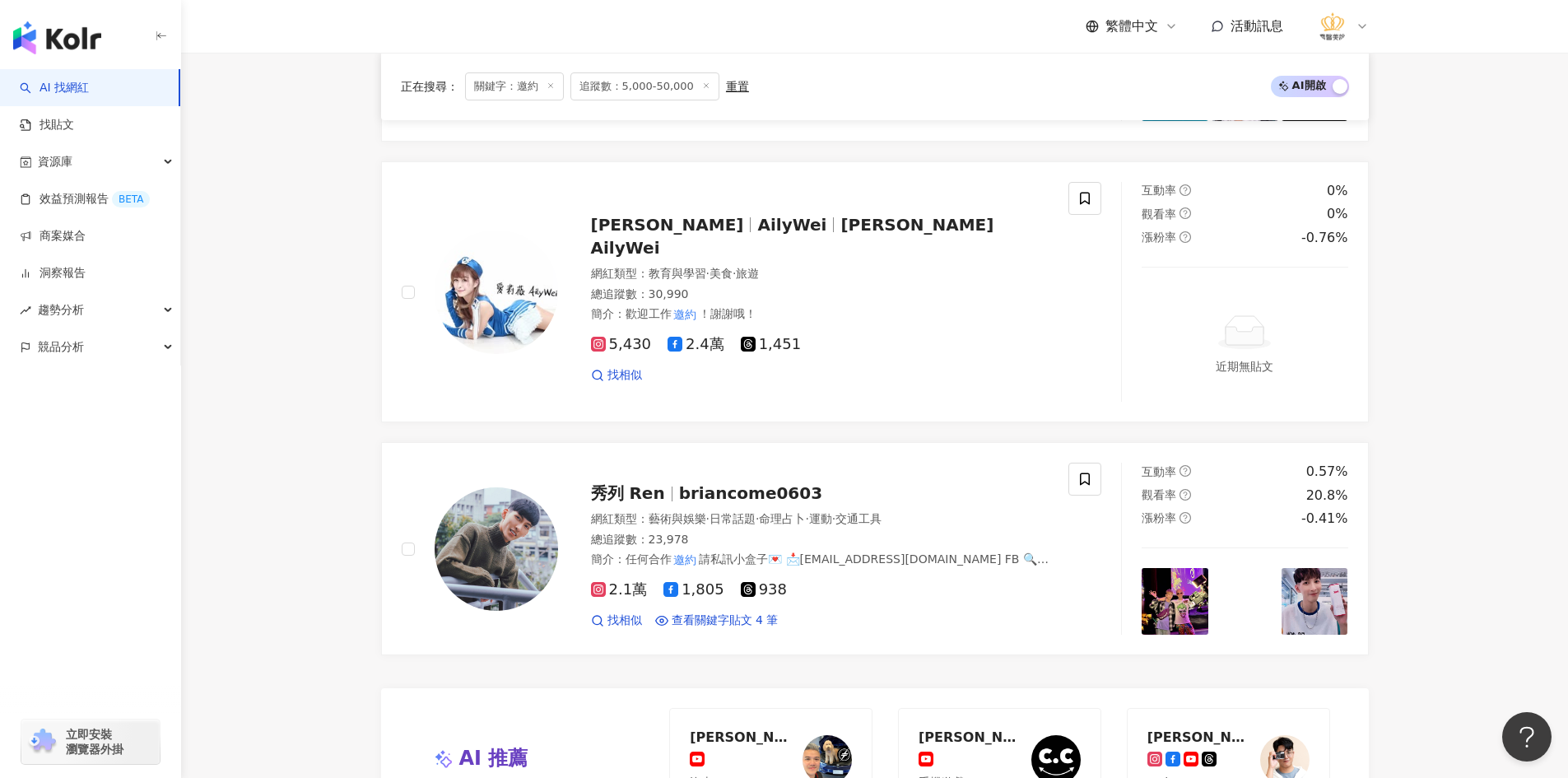
scroll to position [2941, 0]
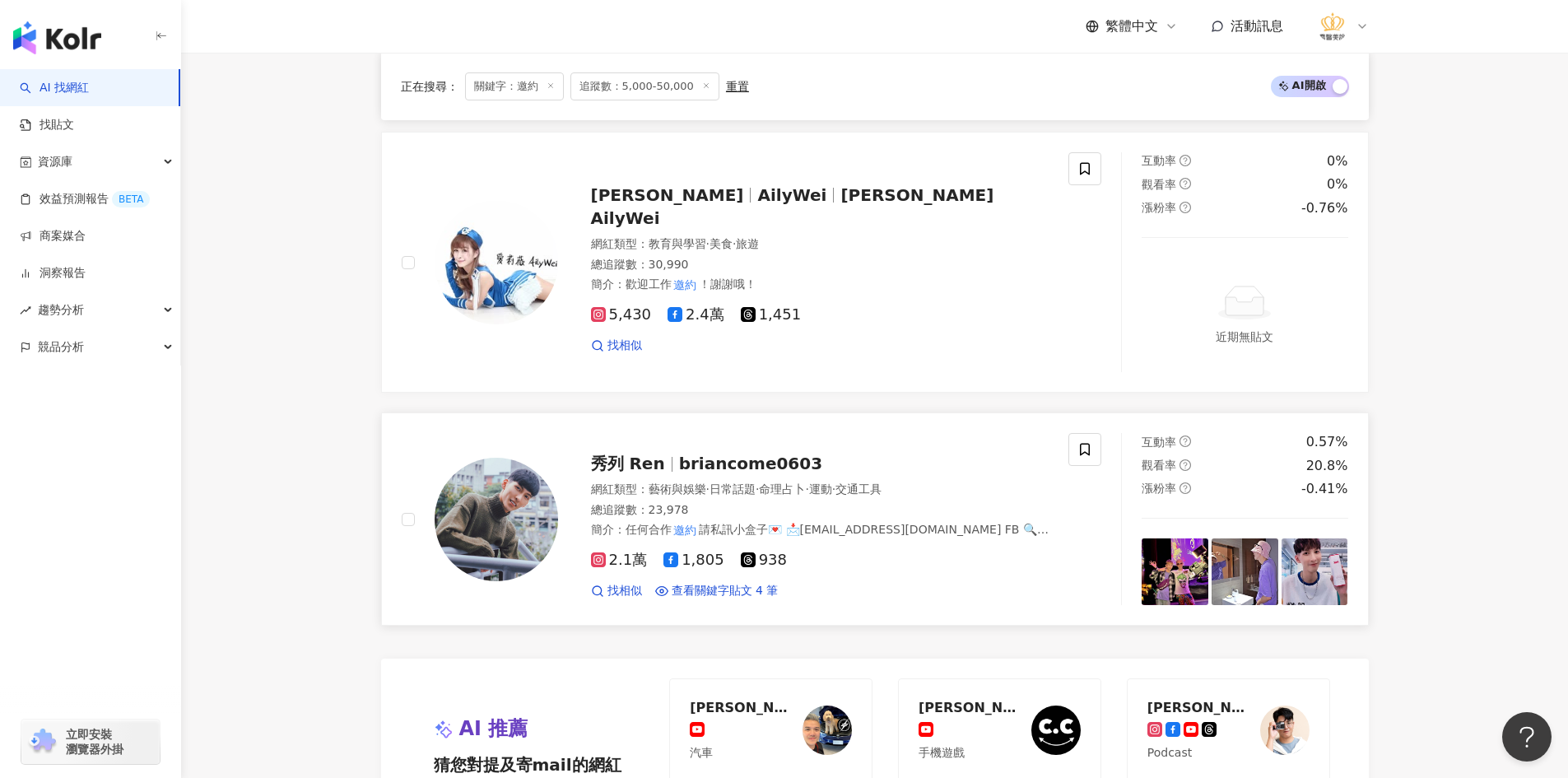
click at [474, 459] on img at bounding box center [496, 519] width 124 height 124
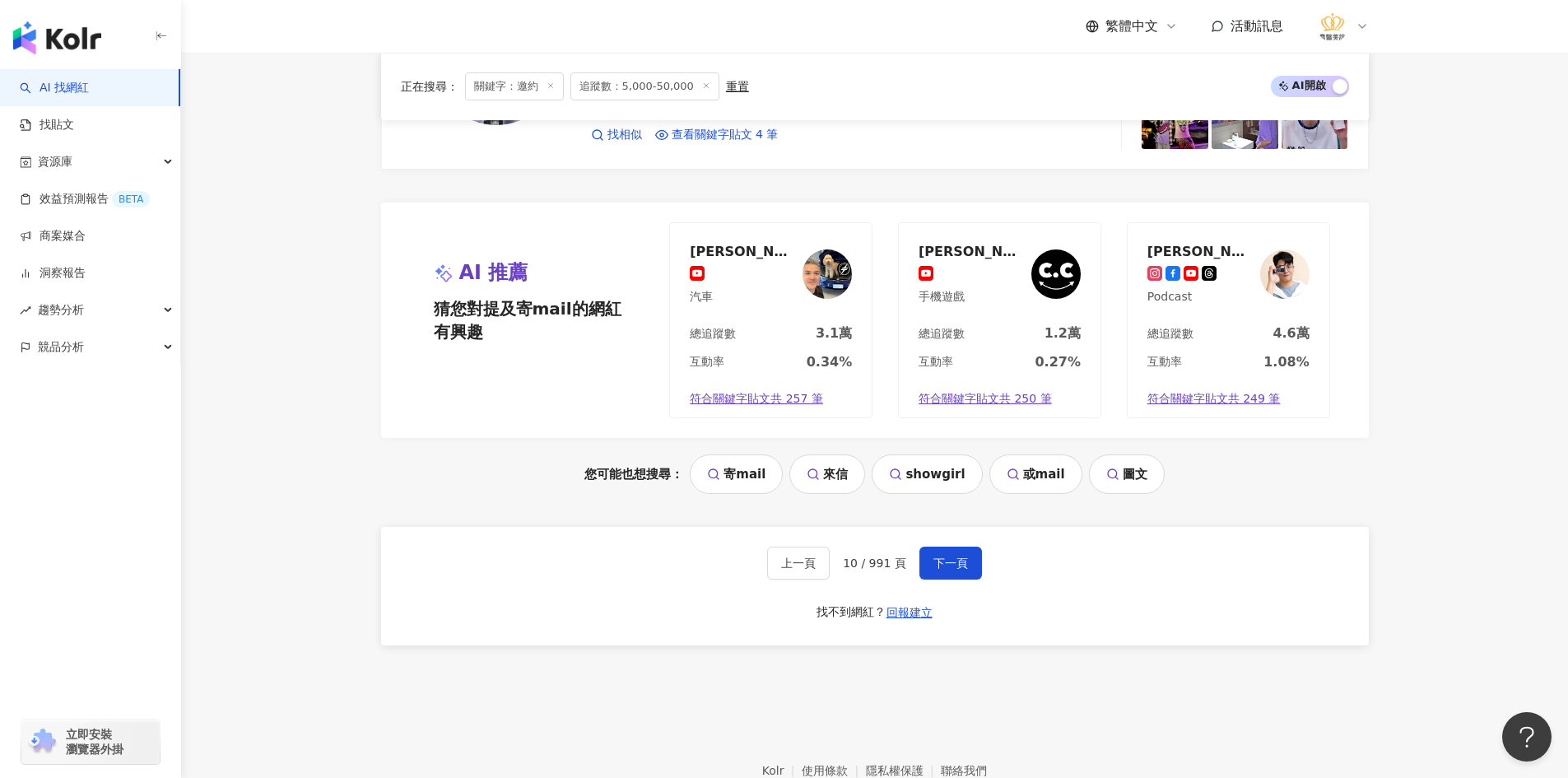
scroll to position [3435, 0]
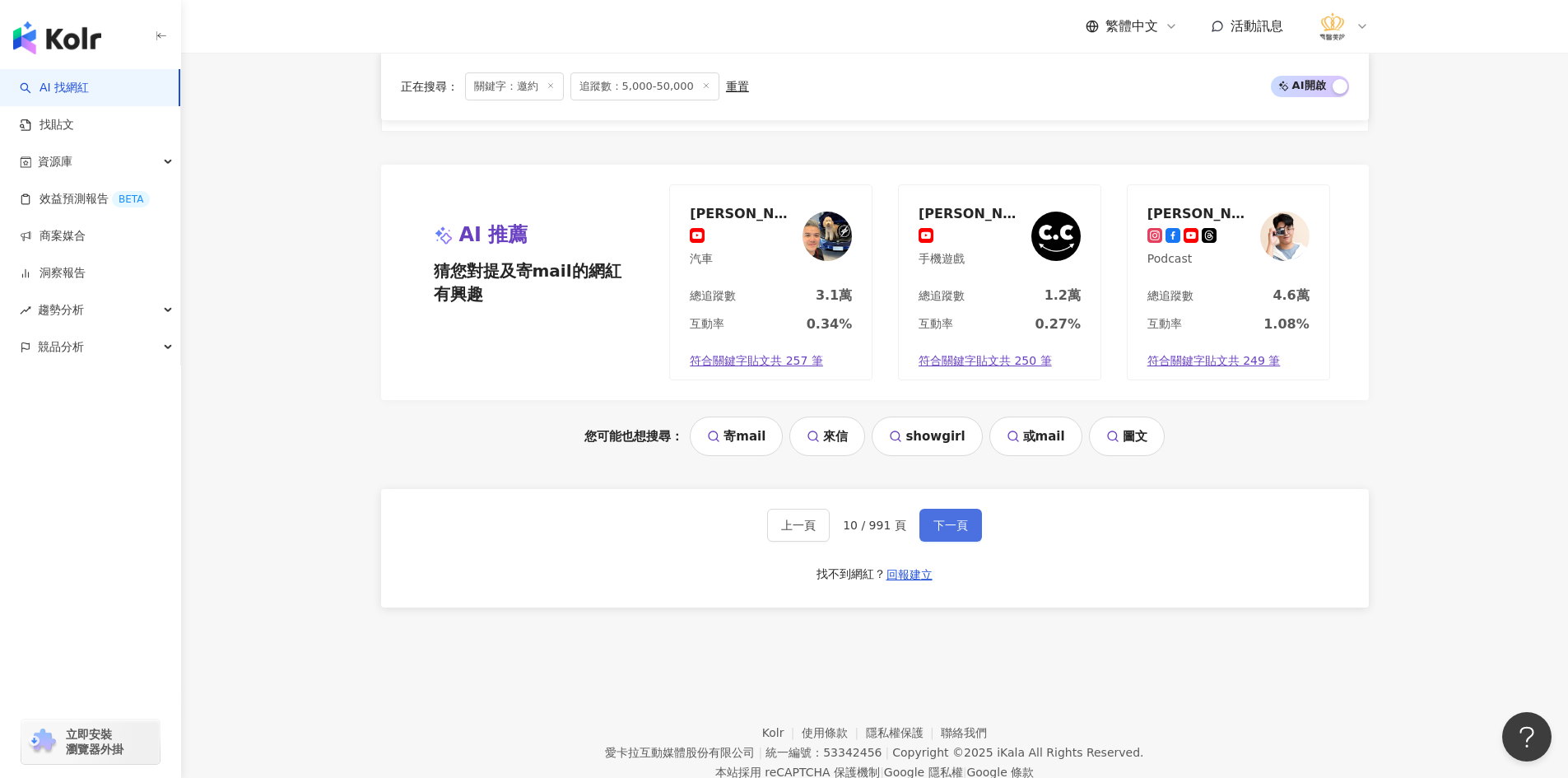
click at [949, 508] on button "下一頁" at bounding box center [950, 524] width 62 height 32
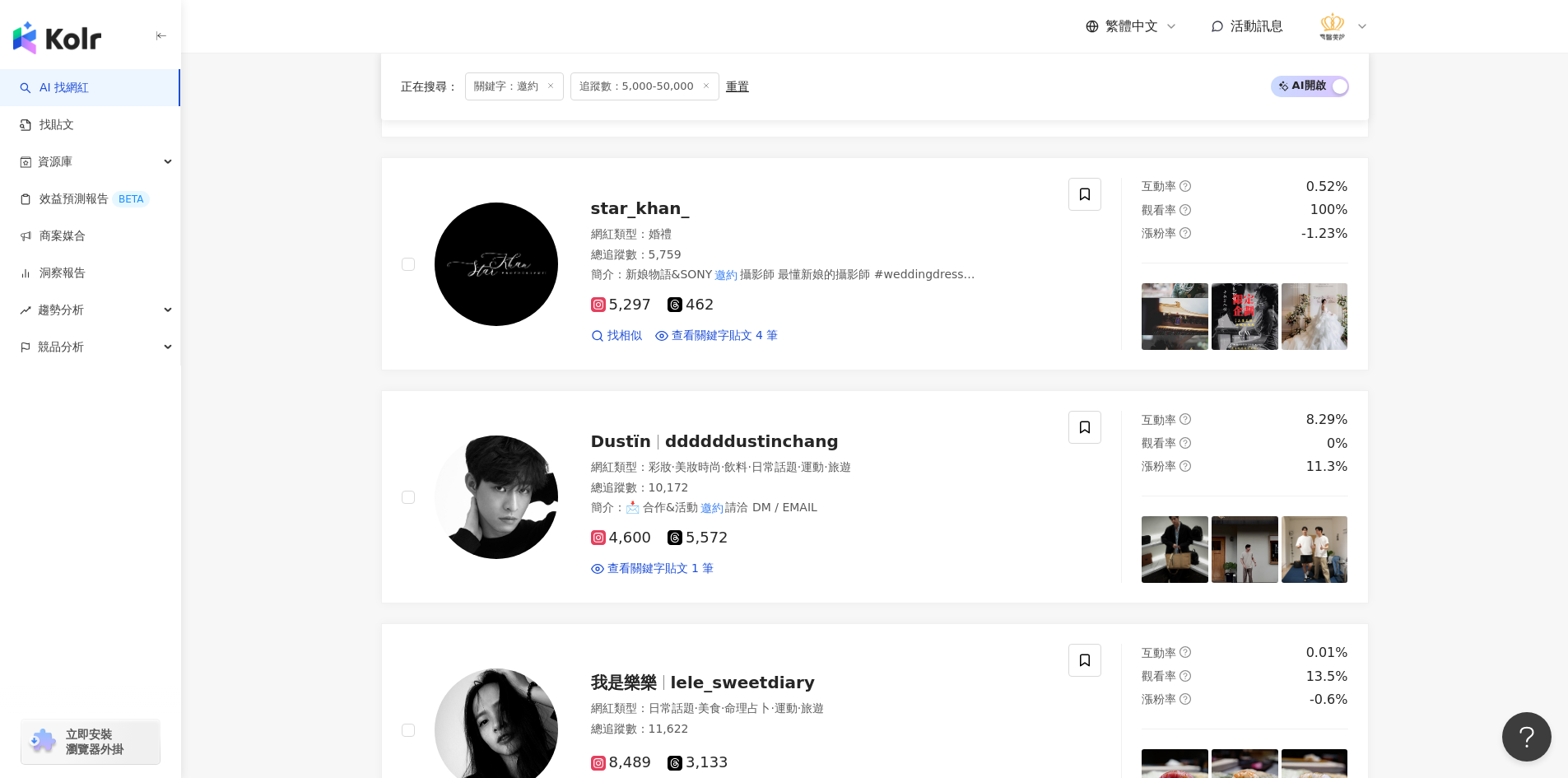
scroll to position [1517, 0]
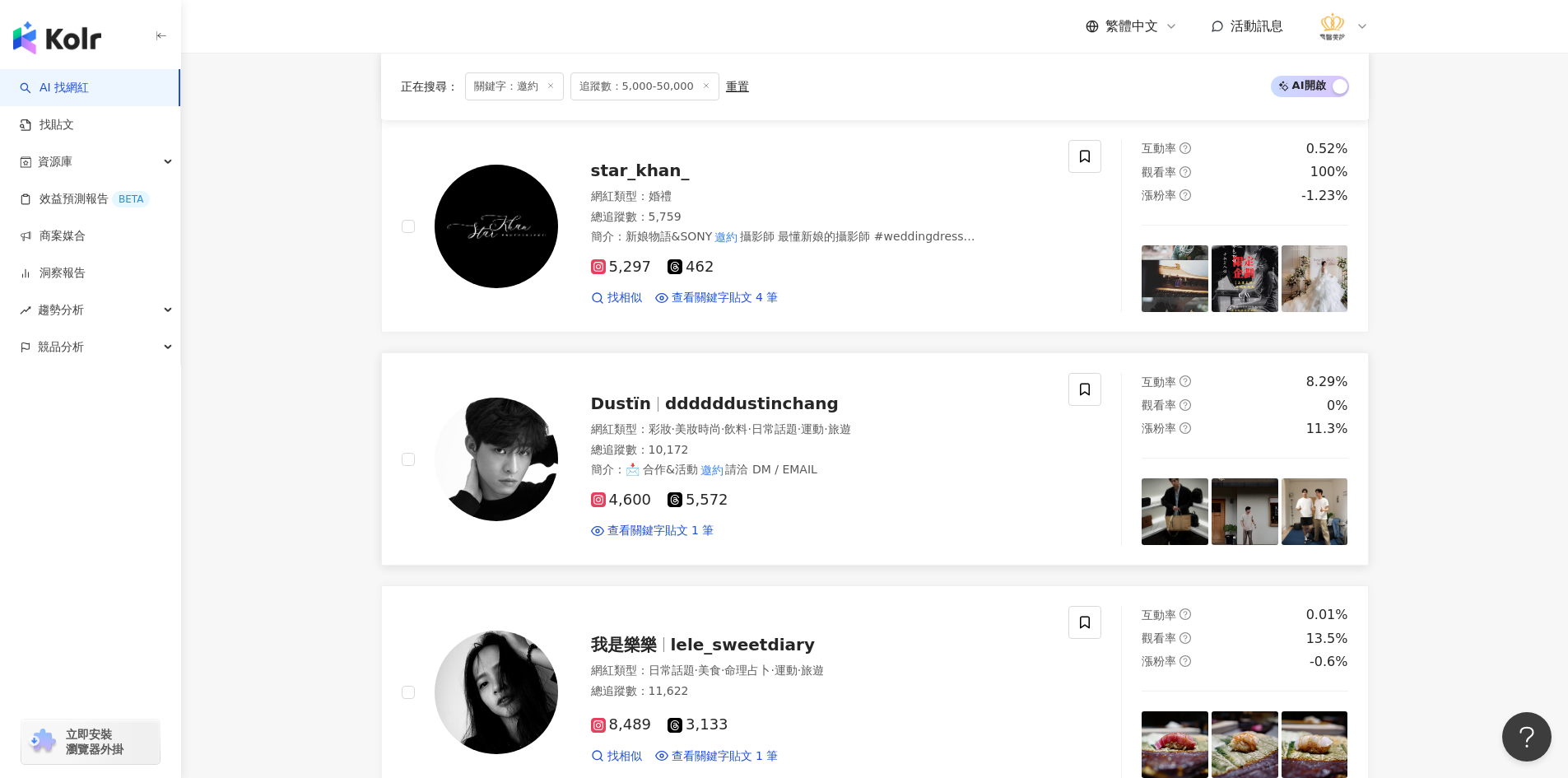
click at [534, 445] on img at bounding box center [496, 458] width 124 height 124
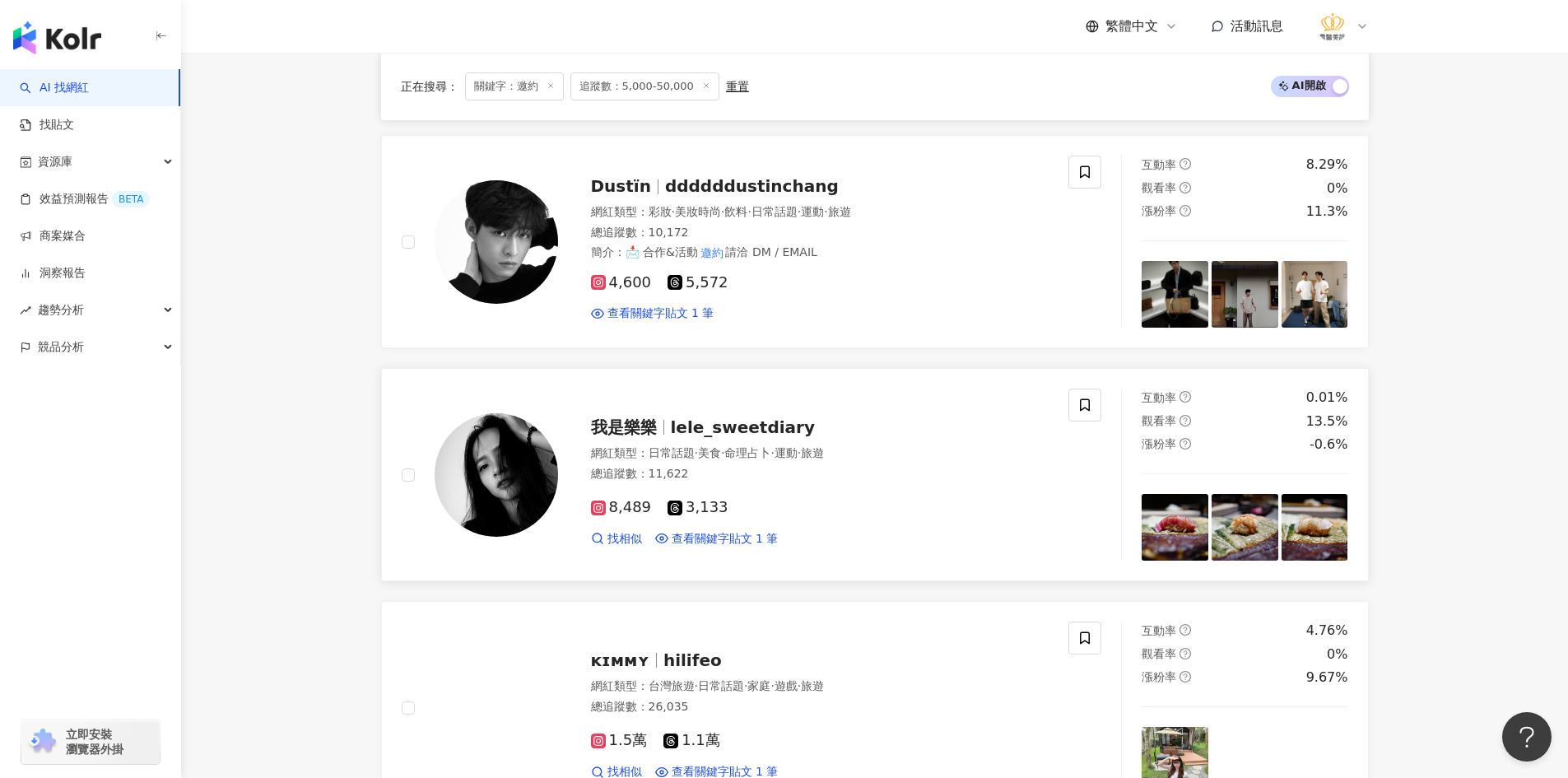
scroll to position [1764, 0]
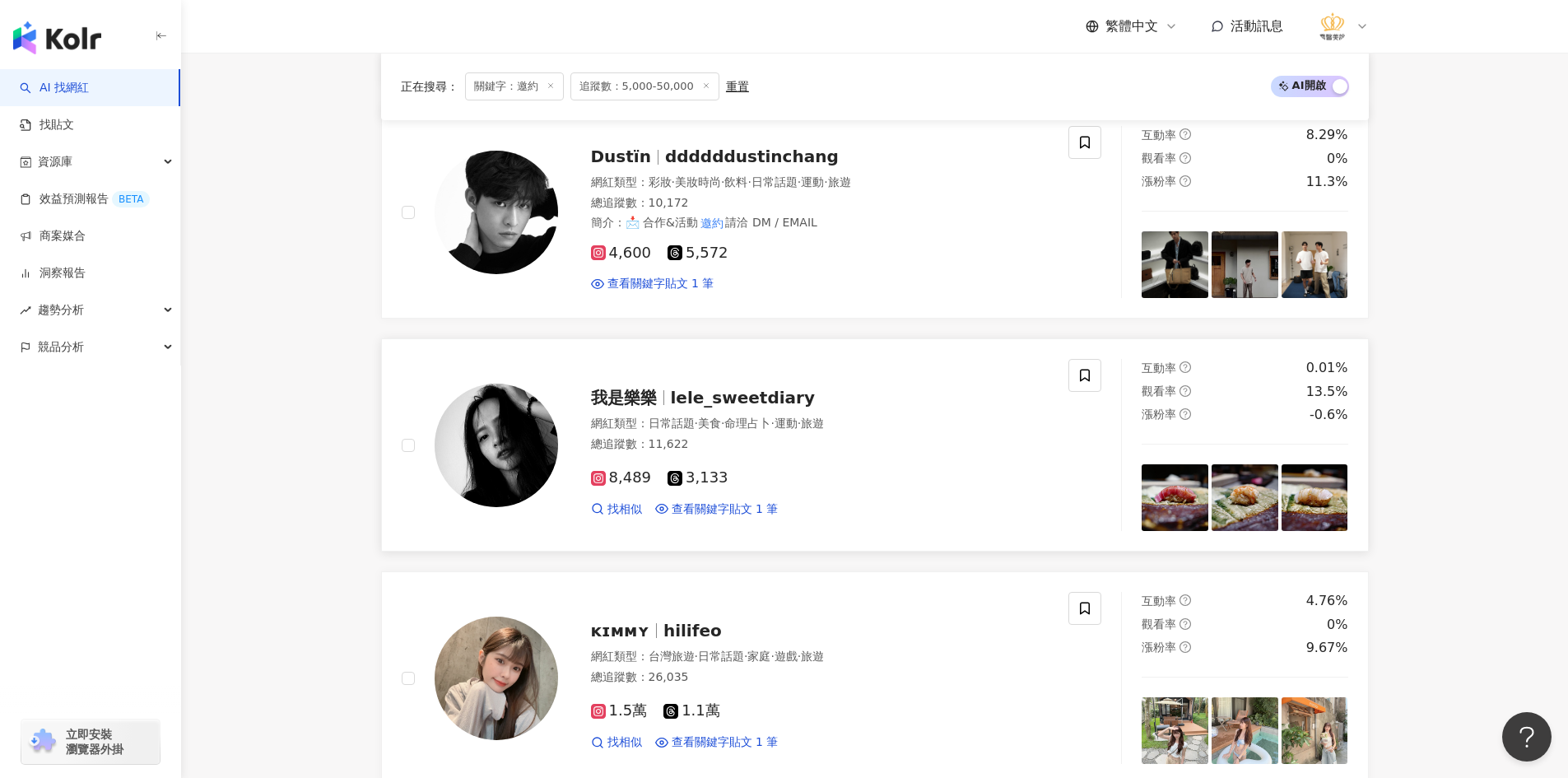
click at [513, 433] on img at bounding box center [496, 445] width 124 height 124
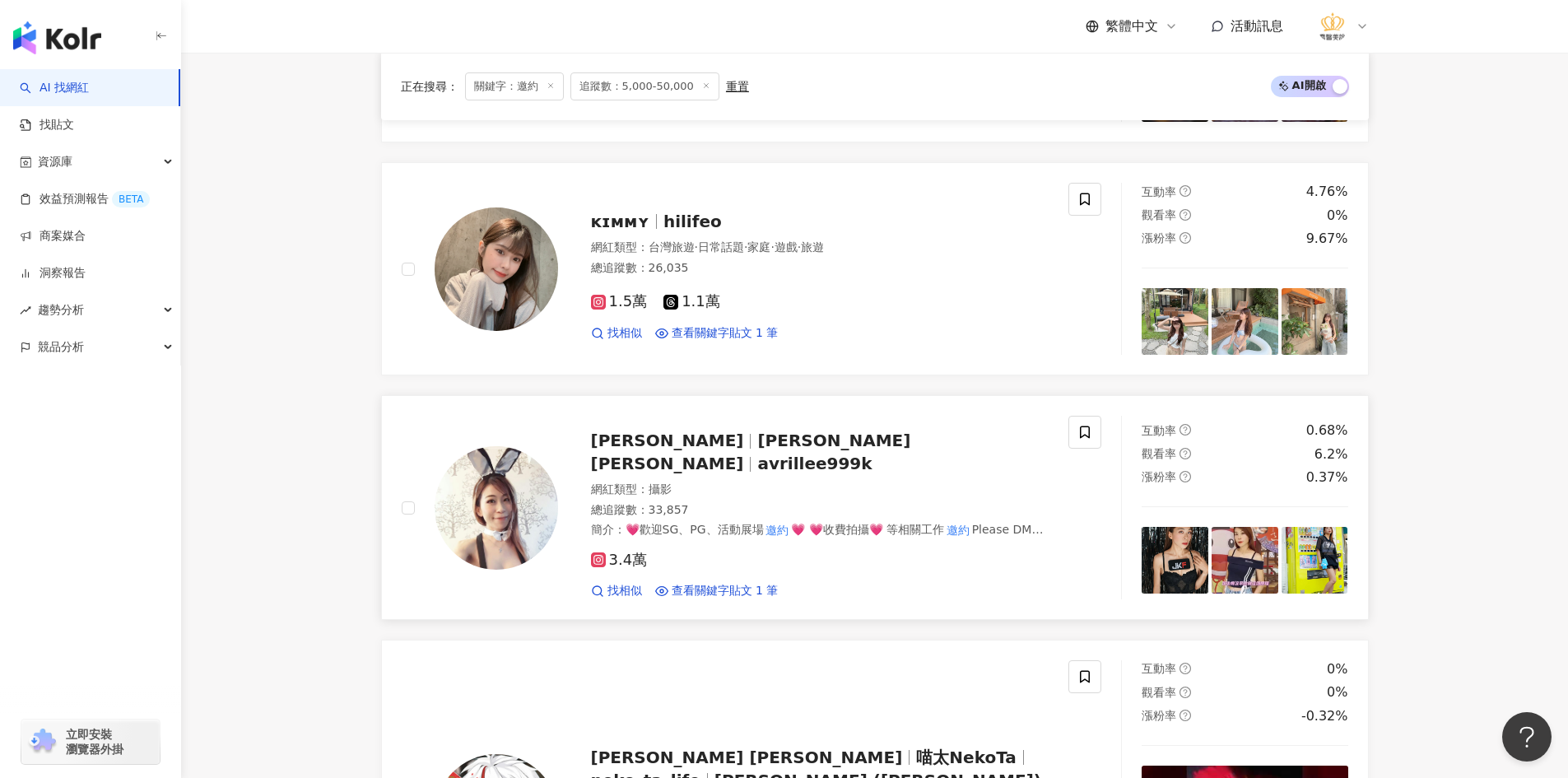
scroll to position [2175, 0]
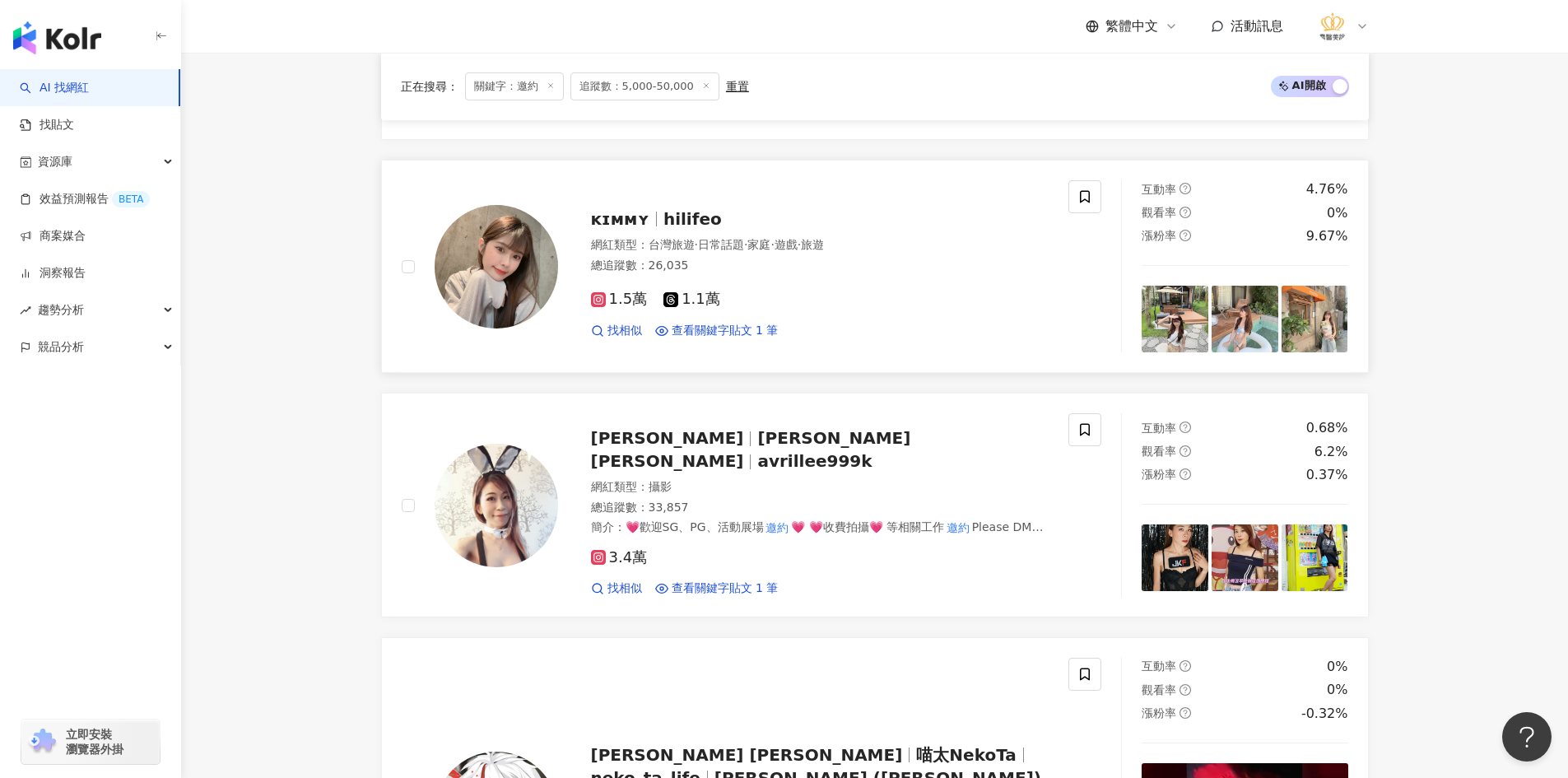
click at [510, 262] on img at bounding box center [496, 266] width 124 height 124
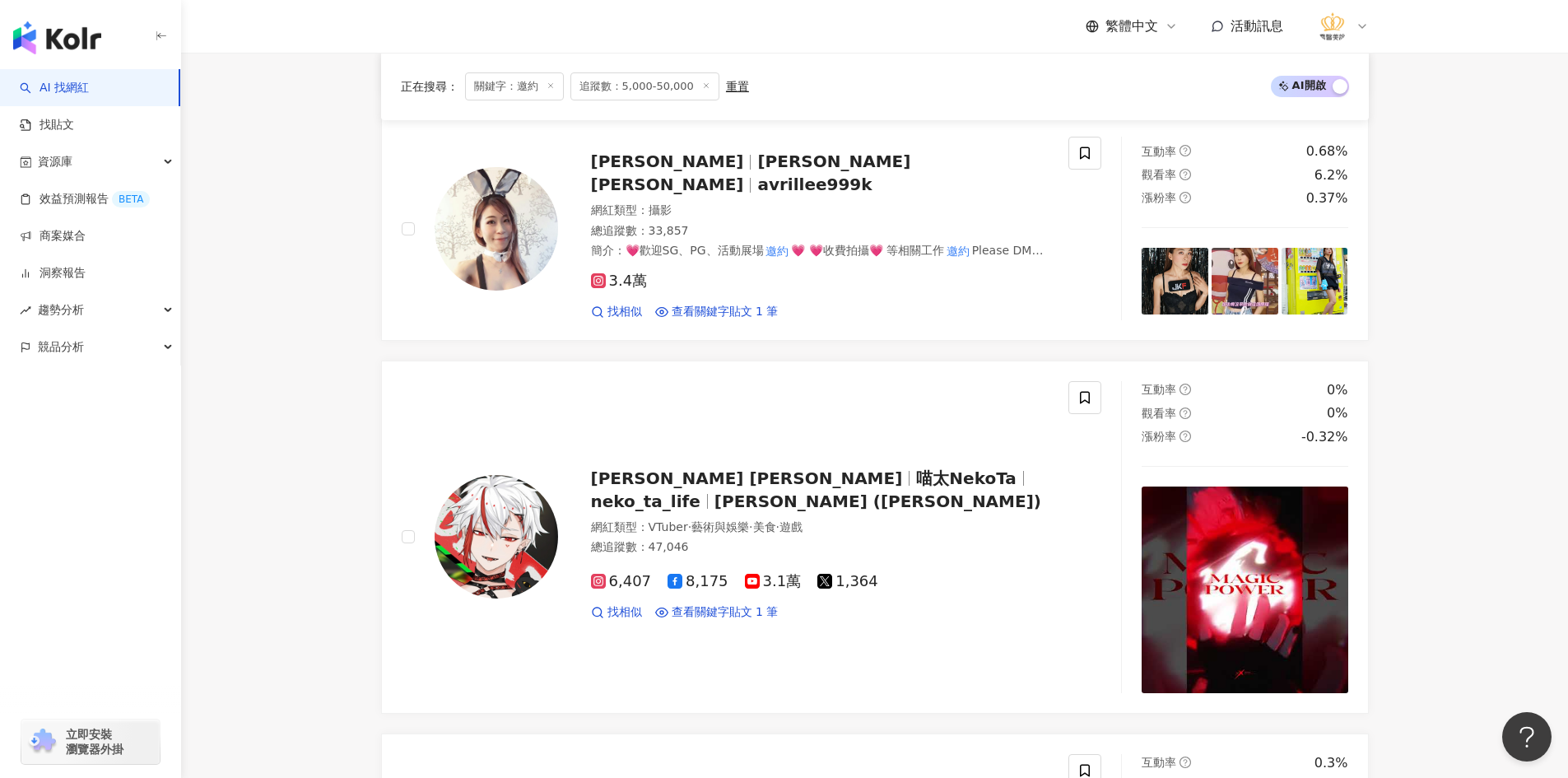
scroll to position [2422, 0]
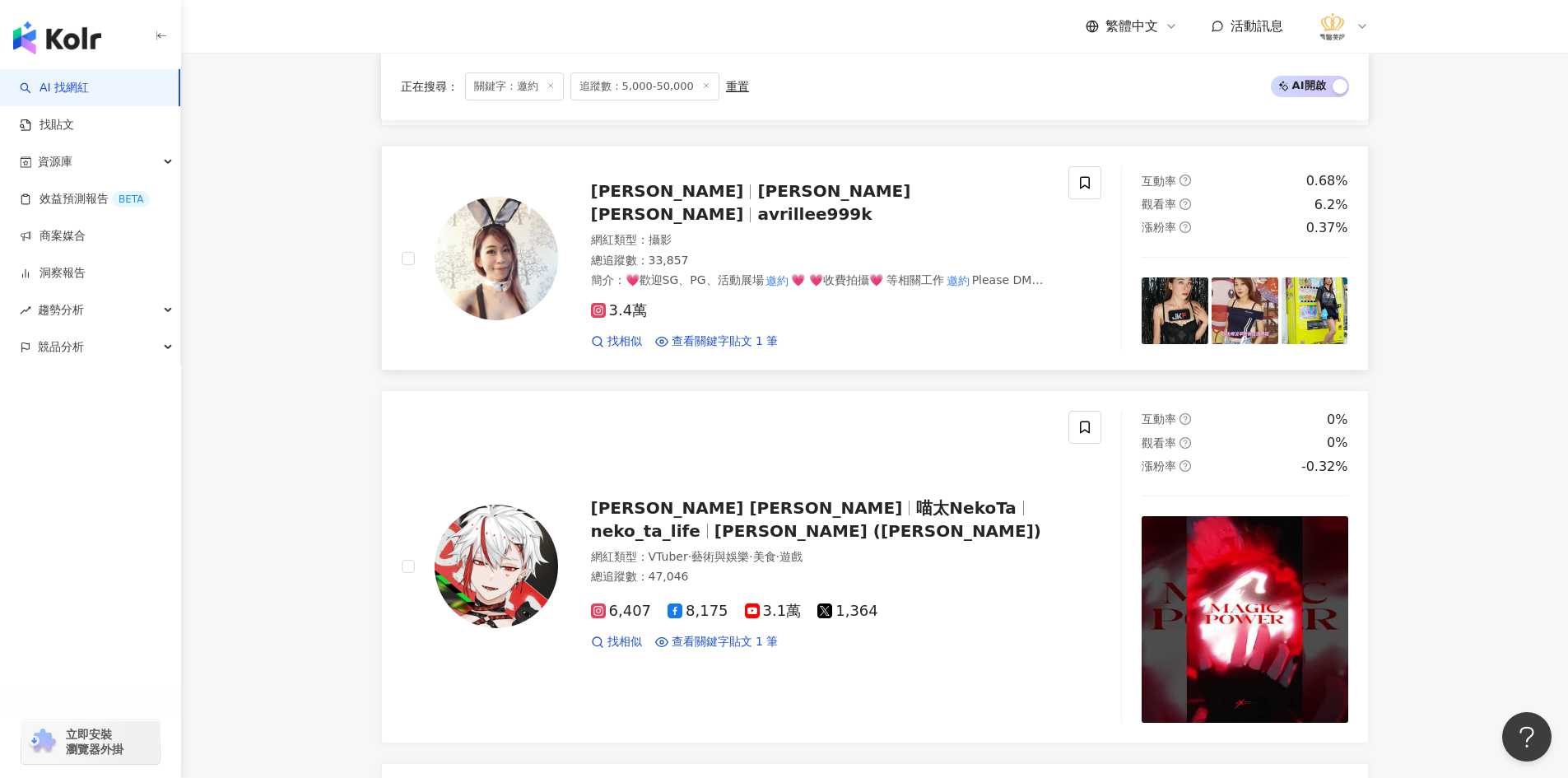
click at [510, 220] on img at bounding box center [496, 258] width 124 height 124
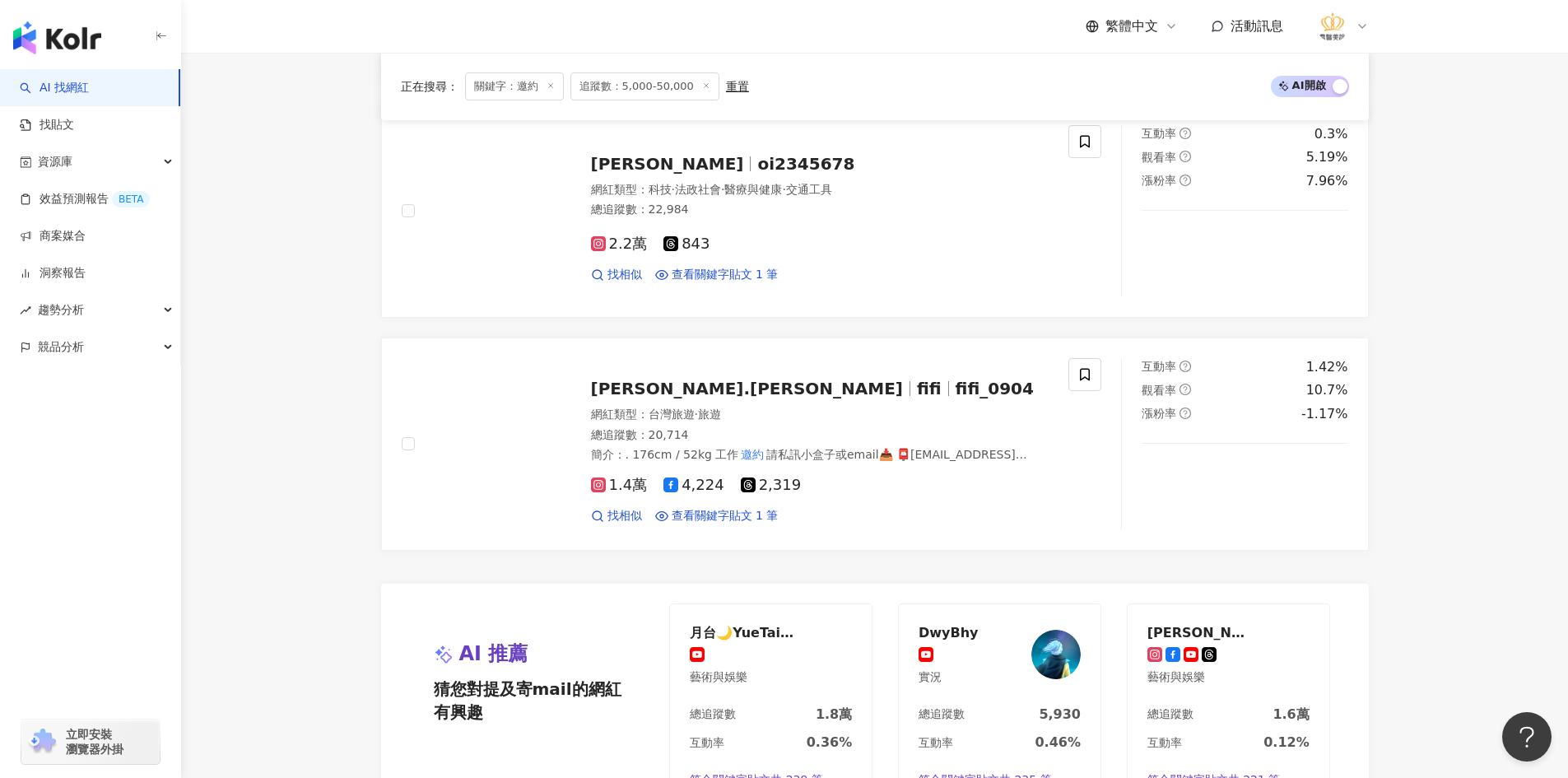
scroll to position [2998, 0]
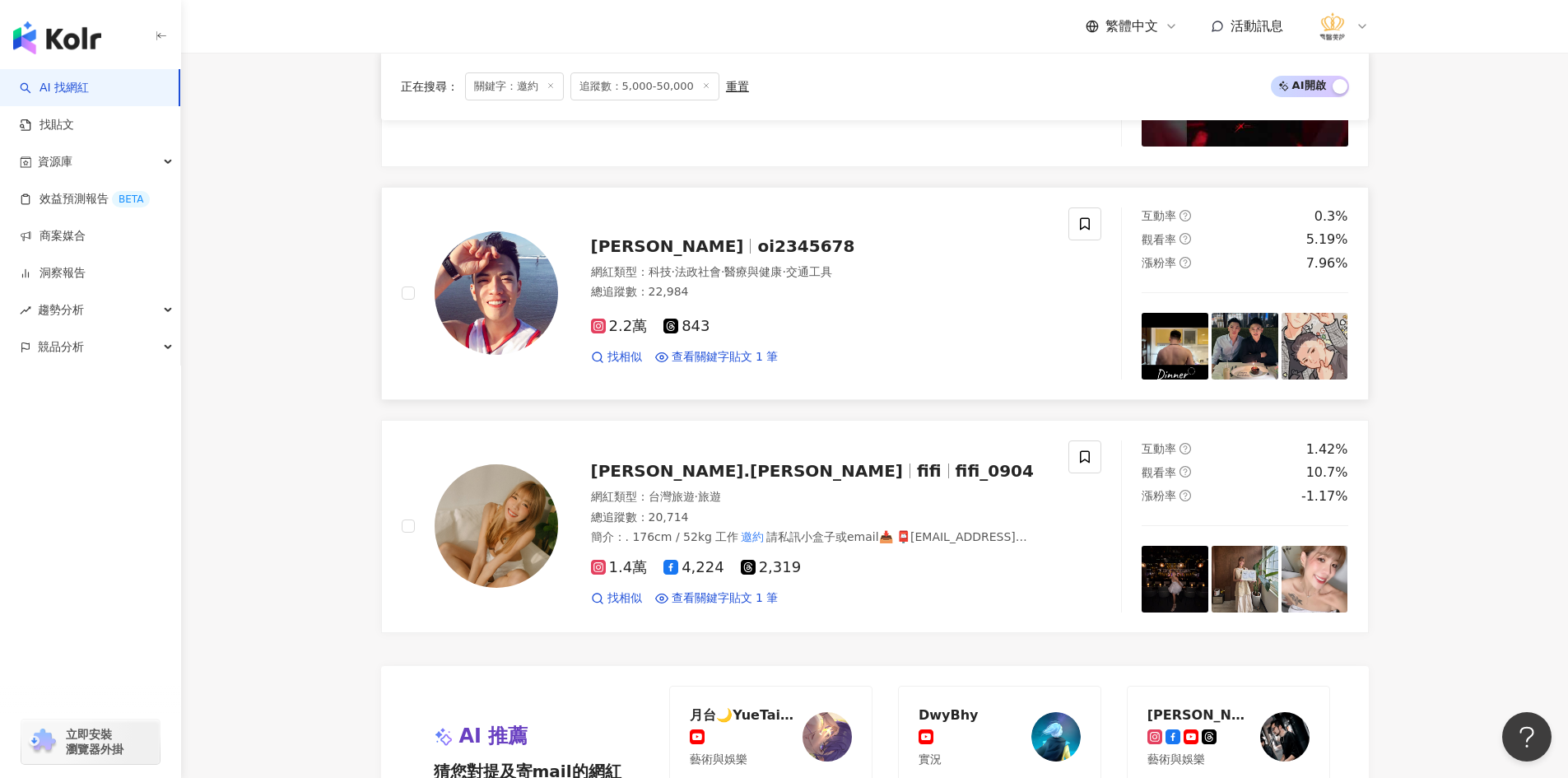
click at [491, 262] on img at bounding box center [496, 292] width 124 height 124
click at [508, 494] on img at bounding box center [496, 525] width 124 height 124
click at [1069, 440] on span at bounding box center [1084, 457] width 32 height 32
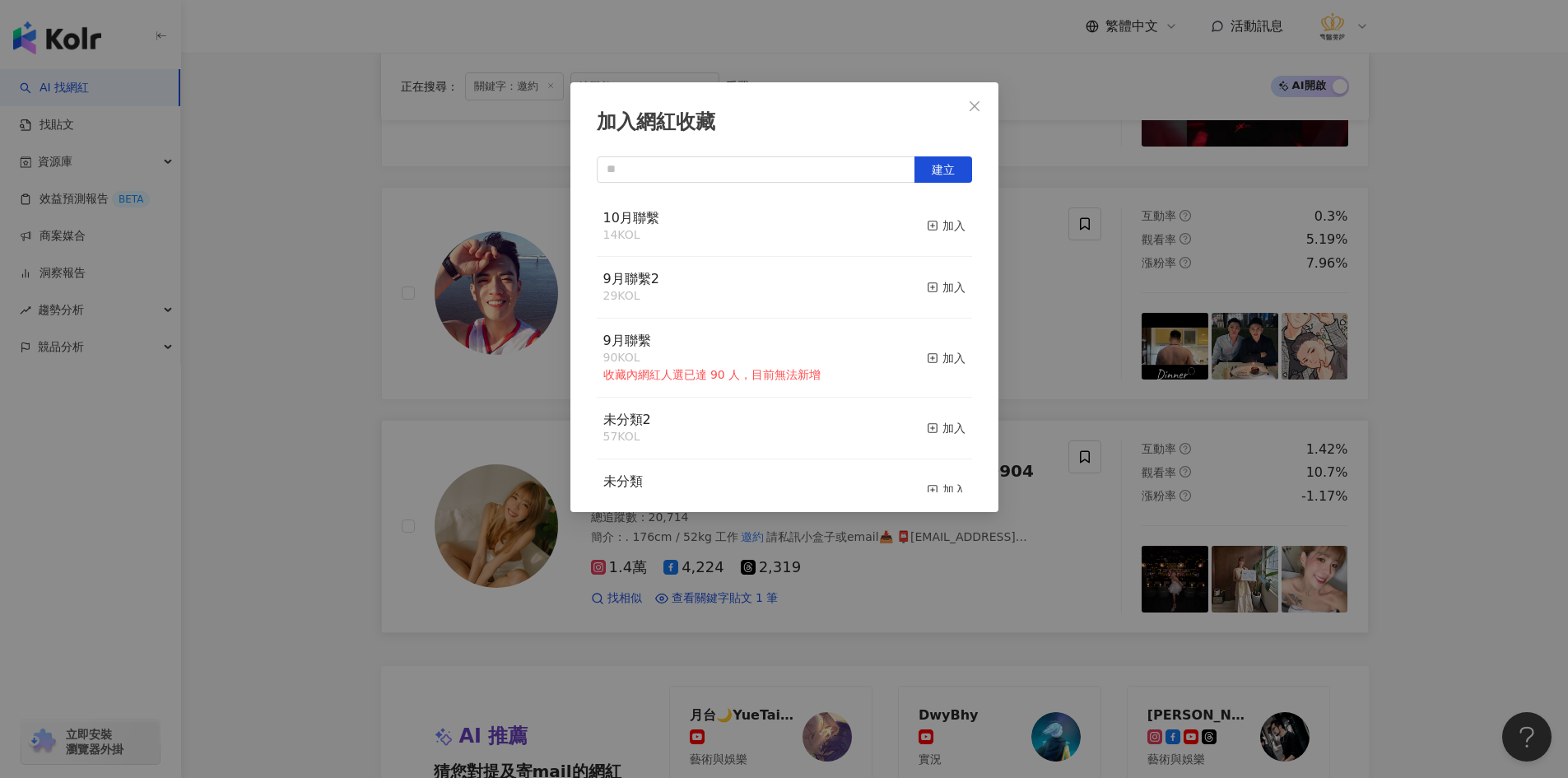
click at [311, 536] on div "加入網紅收藏 建立 10月聯繫 14 KOL 加入 9月聯繫2 29 KOL 加入 9月聯繫 90 KOL 收藏內網紅人選已達 90 人，目前無法新增 加入 …" at bounding box center [784, 389] width 1568 height 778
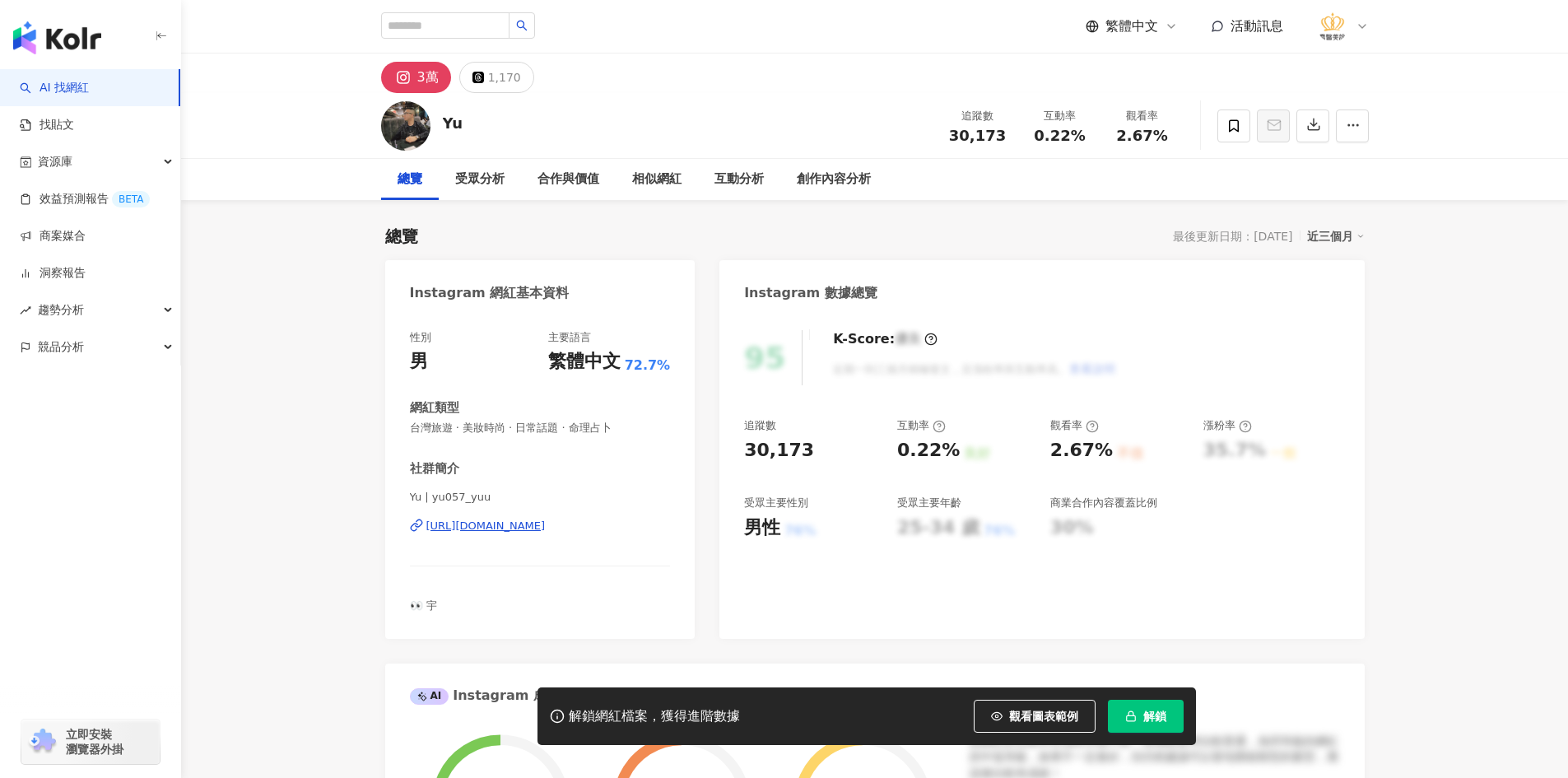
click at [527, 523] on div "https://www.instagram.com/yu057_yuu/" at bounding box center [486, 525] width 119 height 14
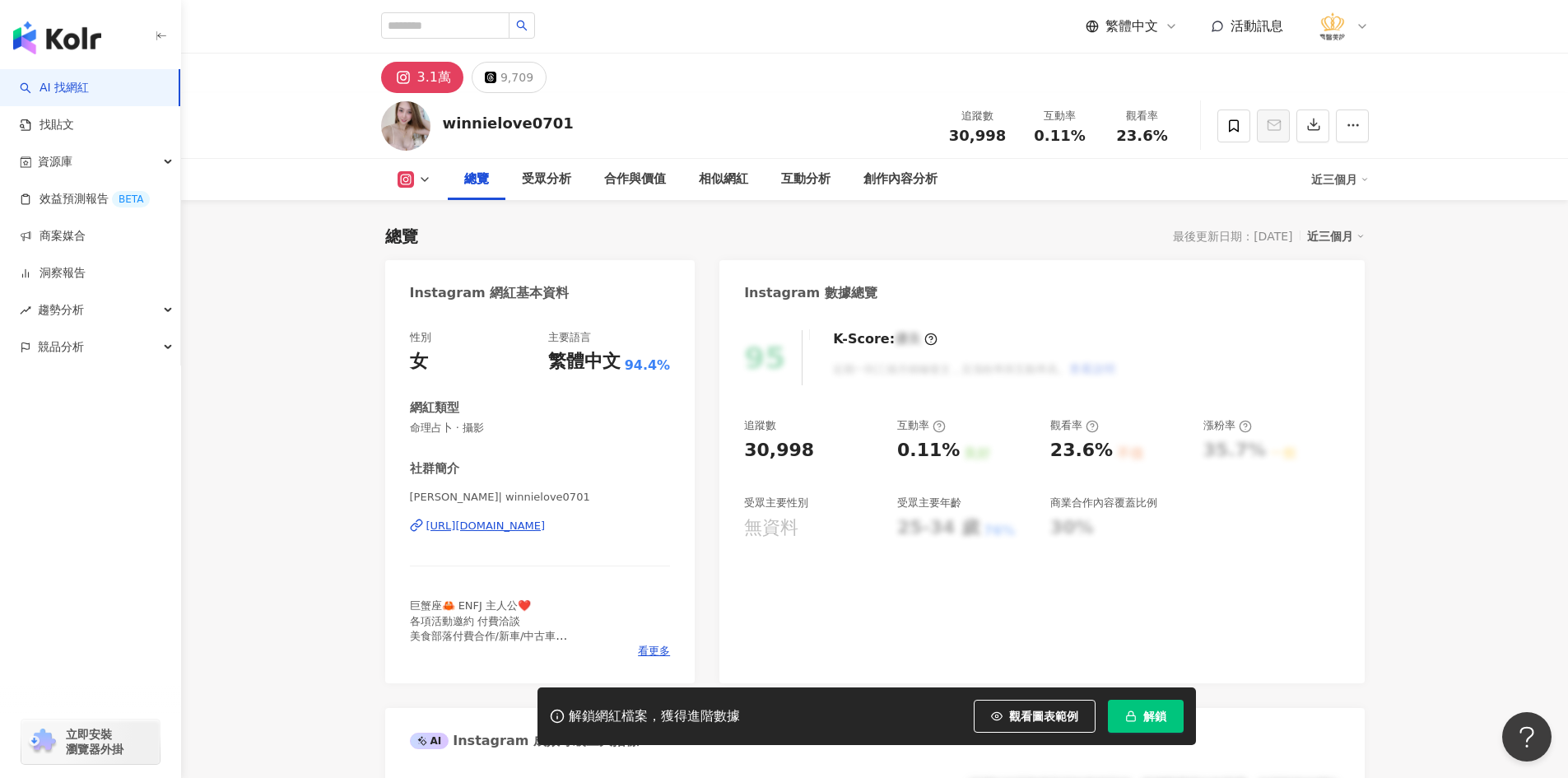
drag, startPoint x: 496, startPoint y: 526, endPoint x: 209, endPoint y: 436, distance: 300.8
click at [496, 526] on div "https://www.instagram.com/winnielove0701/" at bounding box center [486, 525] width 119 height 14
click at [1225, 128] on span at bounding box center [1233, 125] width 32 height 32
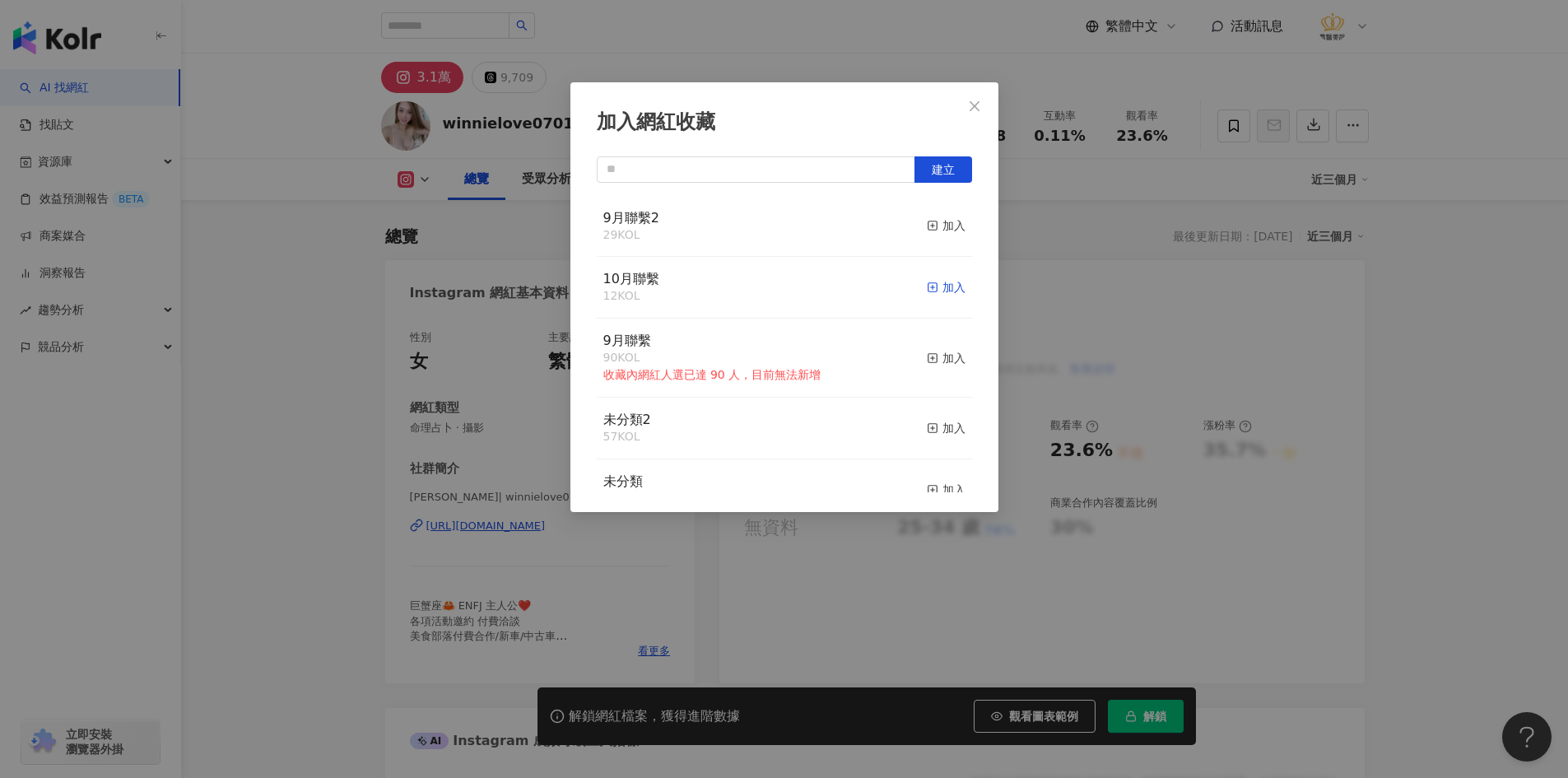
click at [942, 292] on div "加入" at bounding box center [946, 287] width 39 height 18
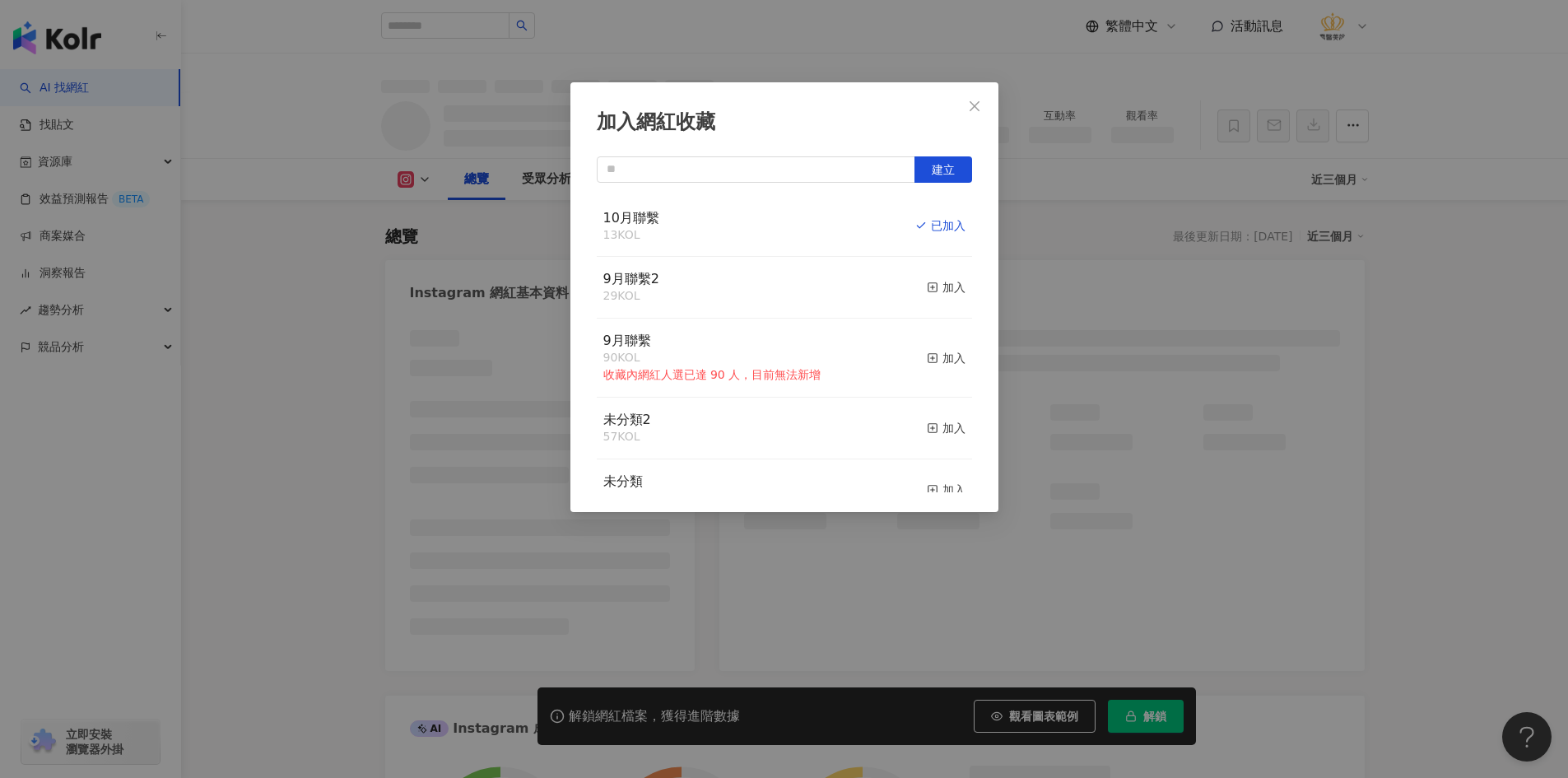
click at [969, 112] on icon "close" at bounding box center [974, 106] width 14 height 14
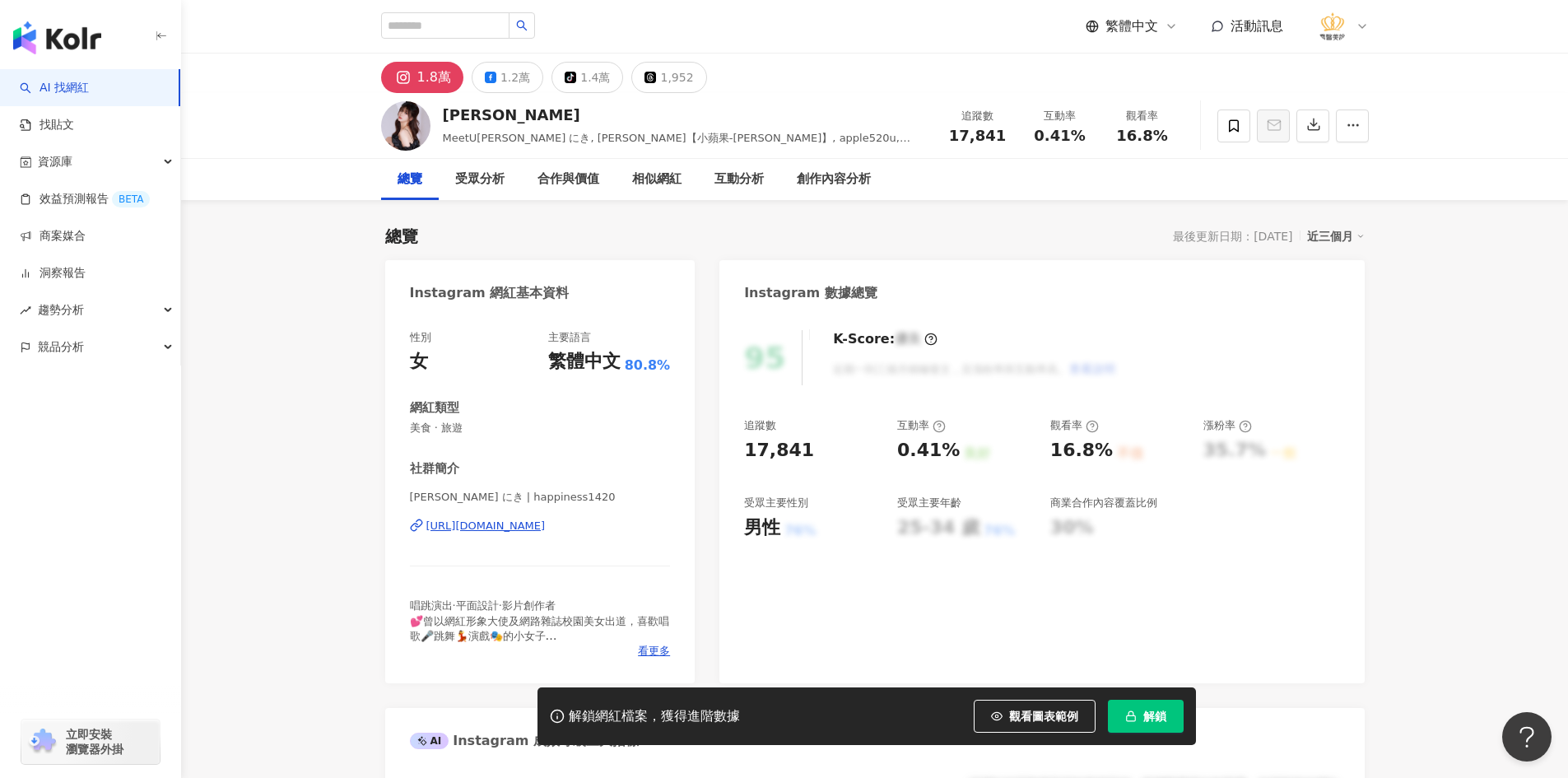
click at [516, 531] on div "[URL][DOMAIN_NAME]" at bounding box center [486, 525] width 119 height 14
click at [560, 534] on div "陳淇淇🍎Niki にき | happiness1420 https://www.instagram.com/happiness1420/" at bounding box center [540, 537] width 261 height 97
click at [545, 526] on div "https://www.instagram.com/happiness1420/" at bounding box center [486, 525] width 119 height 14
click at [1230, 133] on icon at bounding box center [1233, 125] width 14 height 14
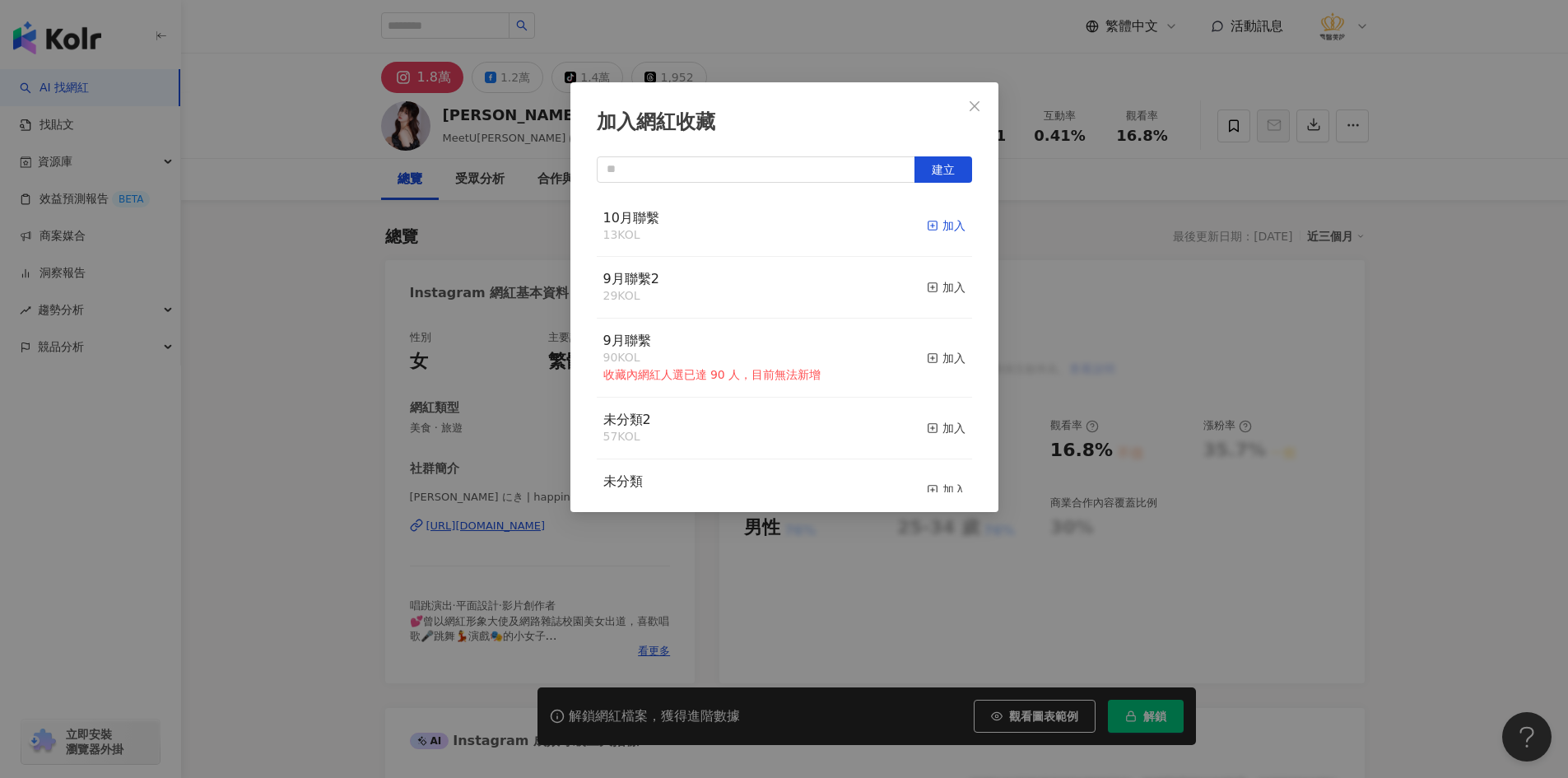
click at [927, 232] on span "button" at bounding box center [932, 226] width 12 height 14
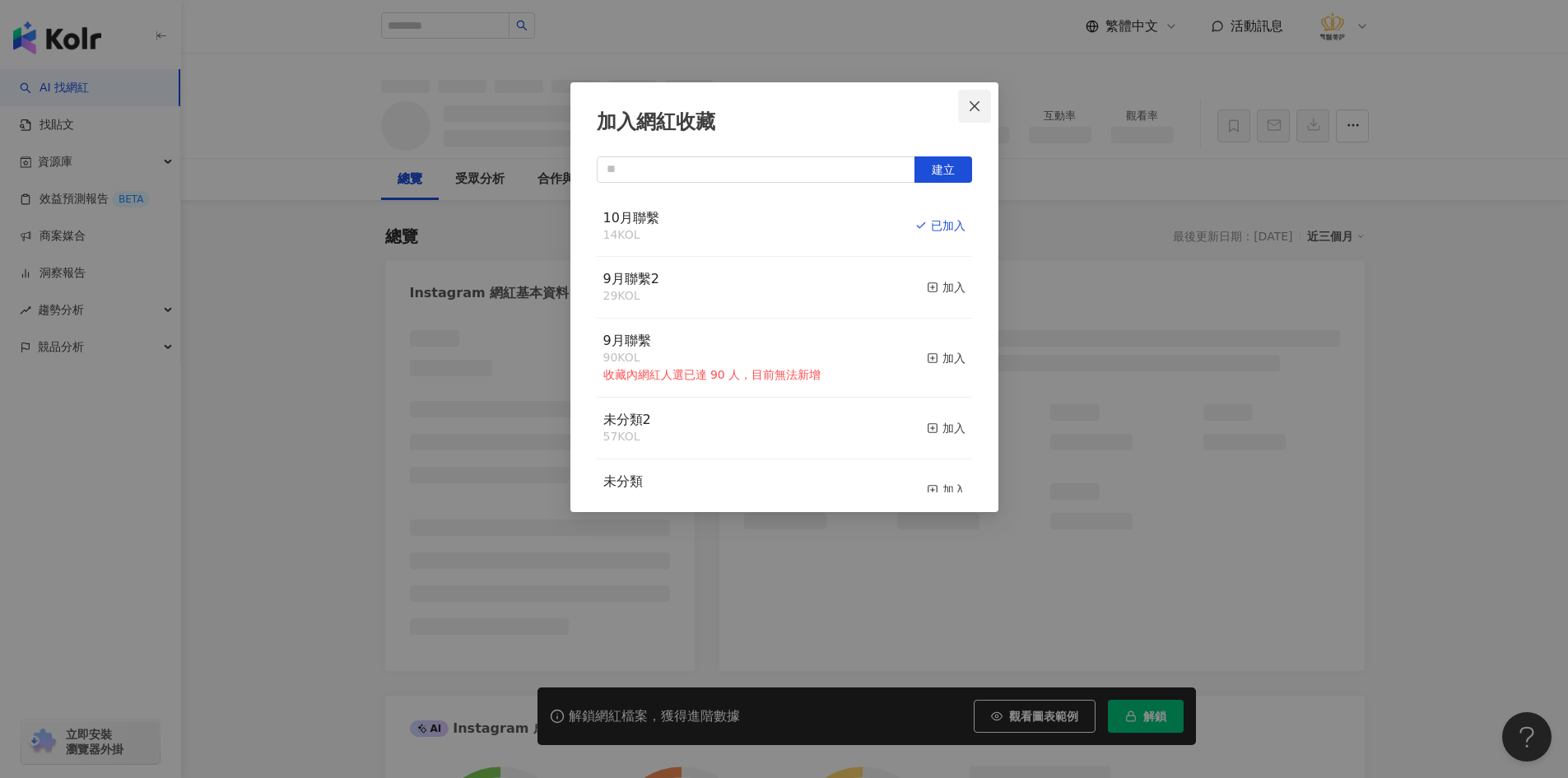
click at [982, 108] on span "Close" at bounding box center [974, 106] width 32 height 14
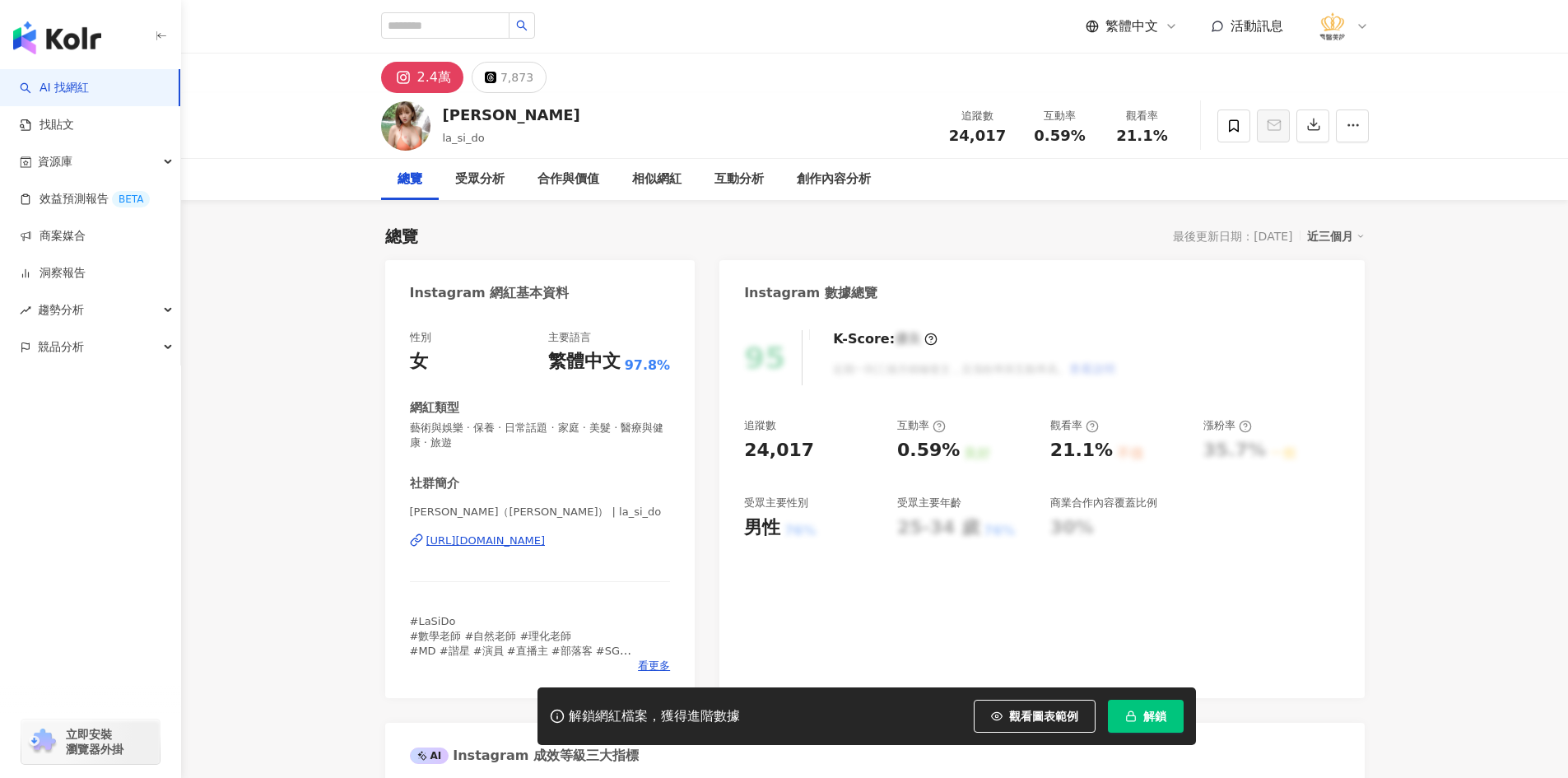
click at [501, 541] on div "https://www.instagram.com/la_si_do/" at bounding box center [486, 541] width 119 height 14
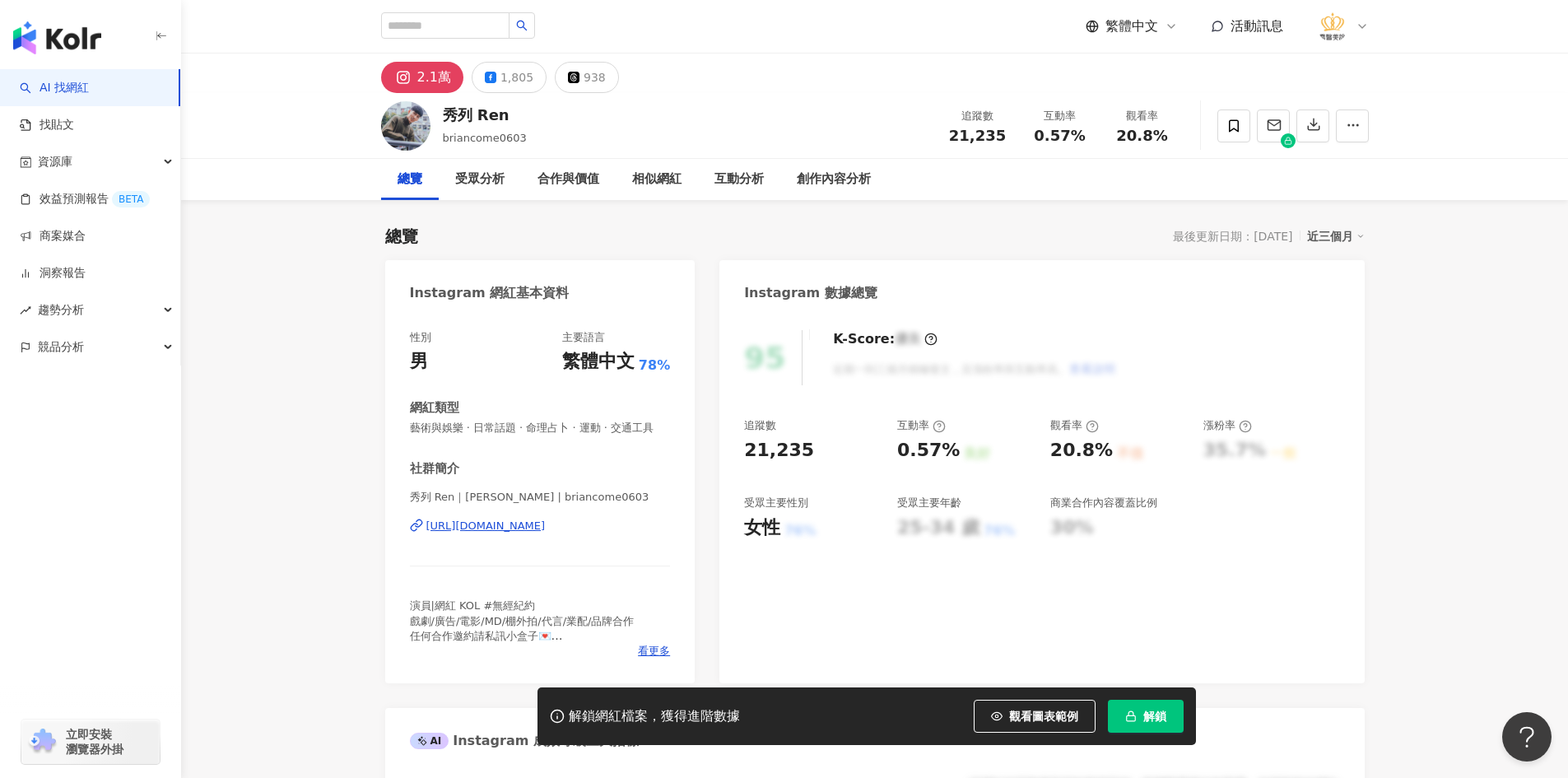
click at [544, 533] on div "[URL][DOMAIN_NAME]" at bounding box center [486, 525] width 119 height 14
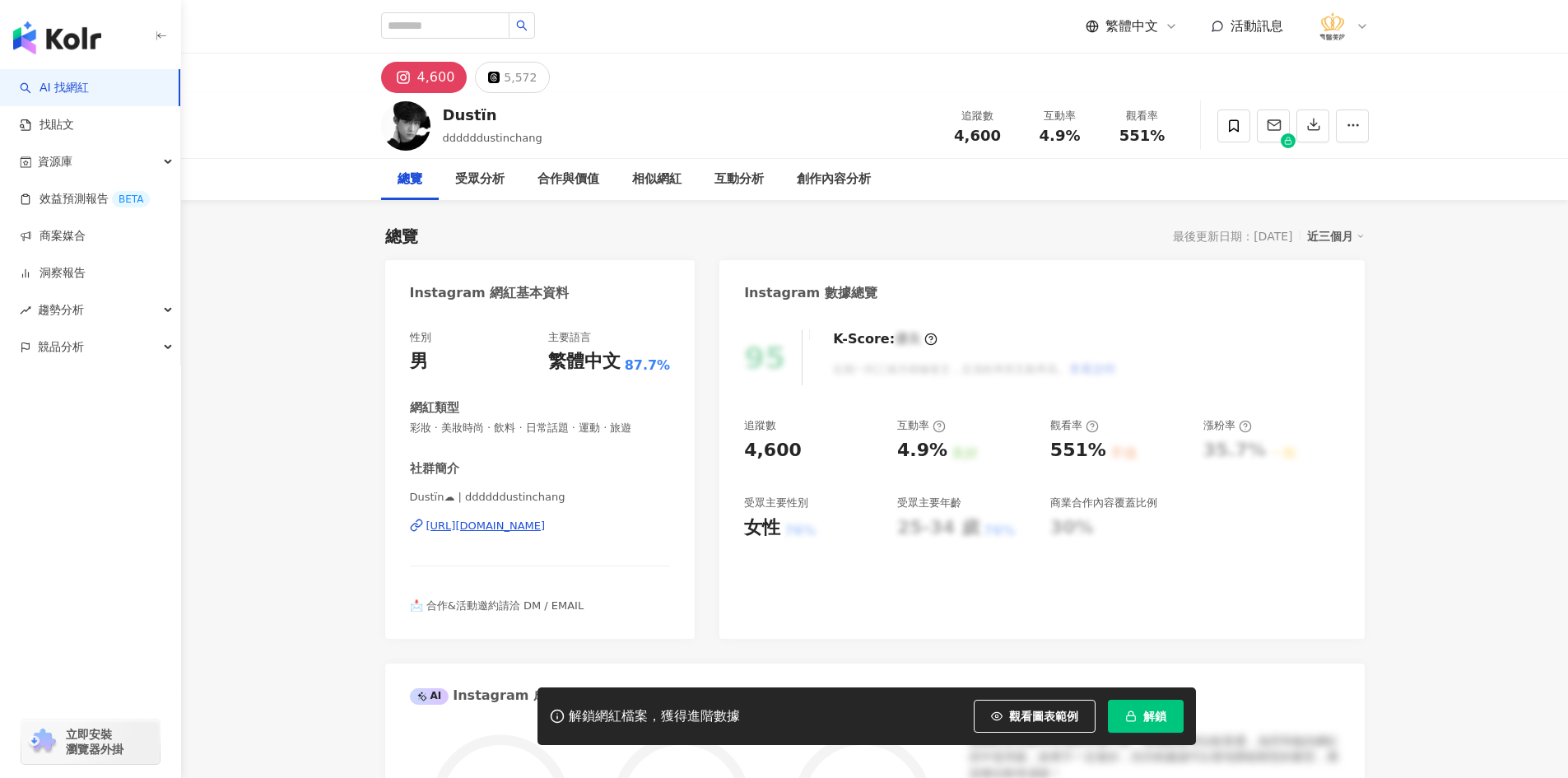
click at [545, 531] on div "[URL][DOMAIN_NAME]" at bounding box center [486, 525] width 119 height 14
click at [1223, 135] on span at bounding box center [1233, 125] width 32 height 32
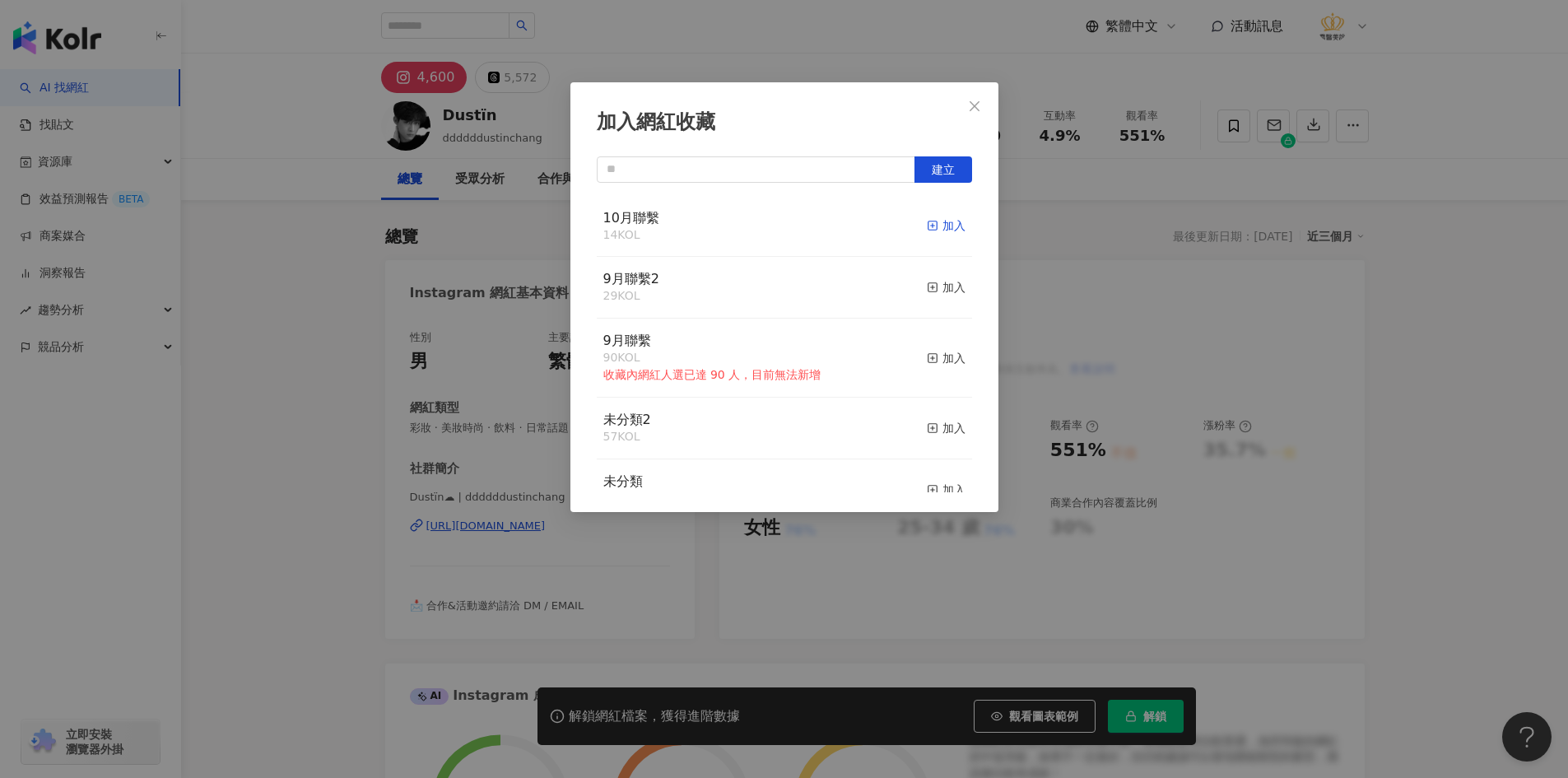
click at [936, 229] on div "加入" at bounding box center [946, 226] width 39 height 18
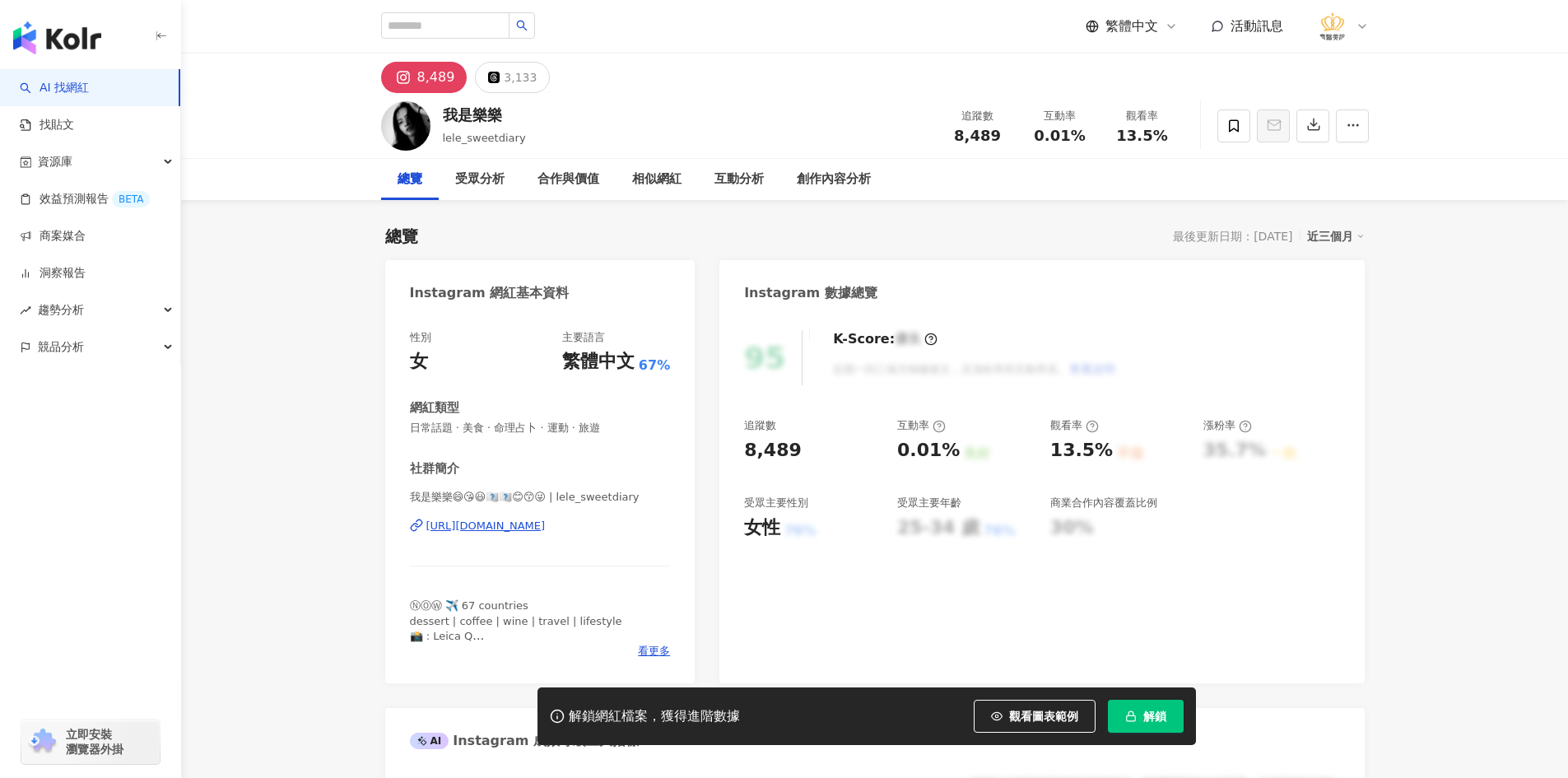
click at [545, 529] on div "https://www.instagram.com/lele_sweetdiary/" at bounding box center [486, 525] width 119 height 14
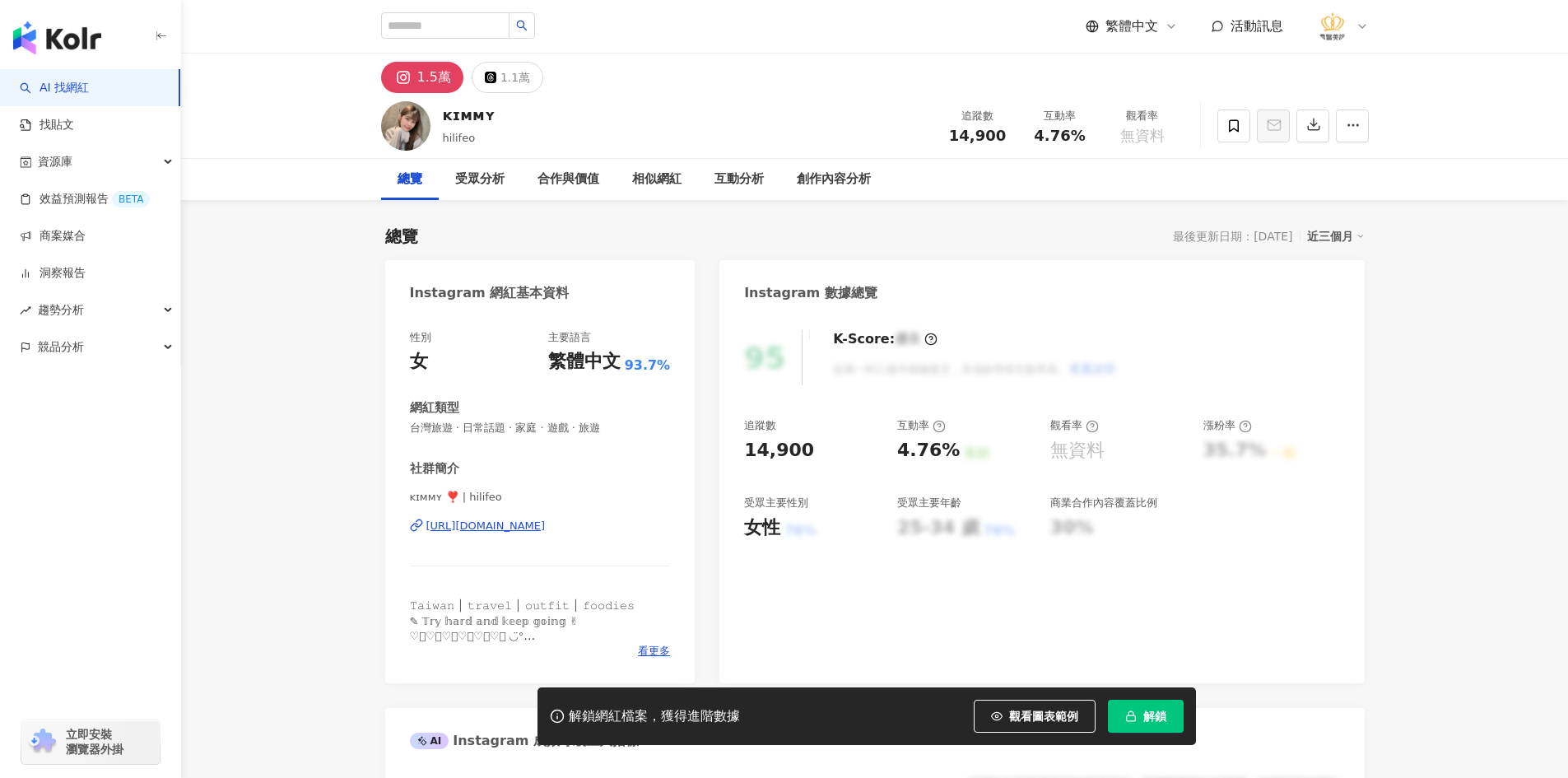
click at [545, 524] on div "https://www.instagram.com/hilifeo/" at bounding box center [486, 525] width 119 height 14
click at [1231, 127] on icon at bounding box center [1233, 125] width 14 height 14
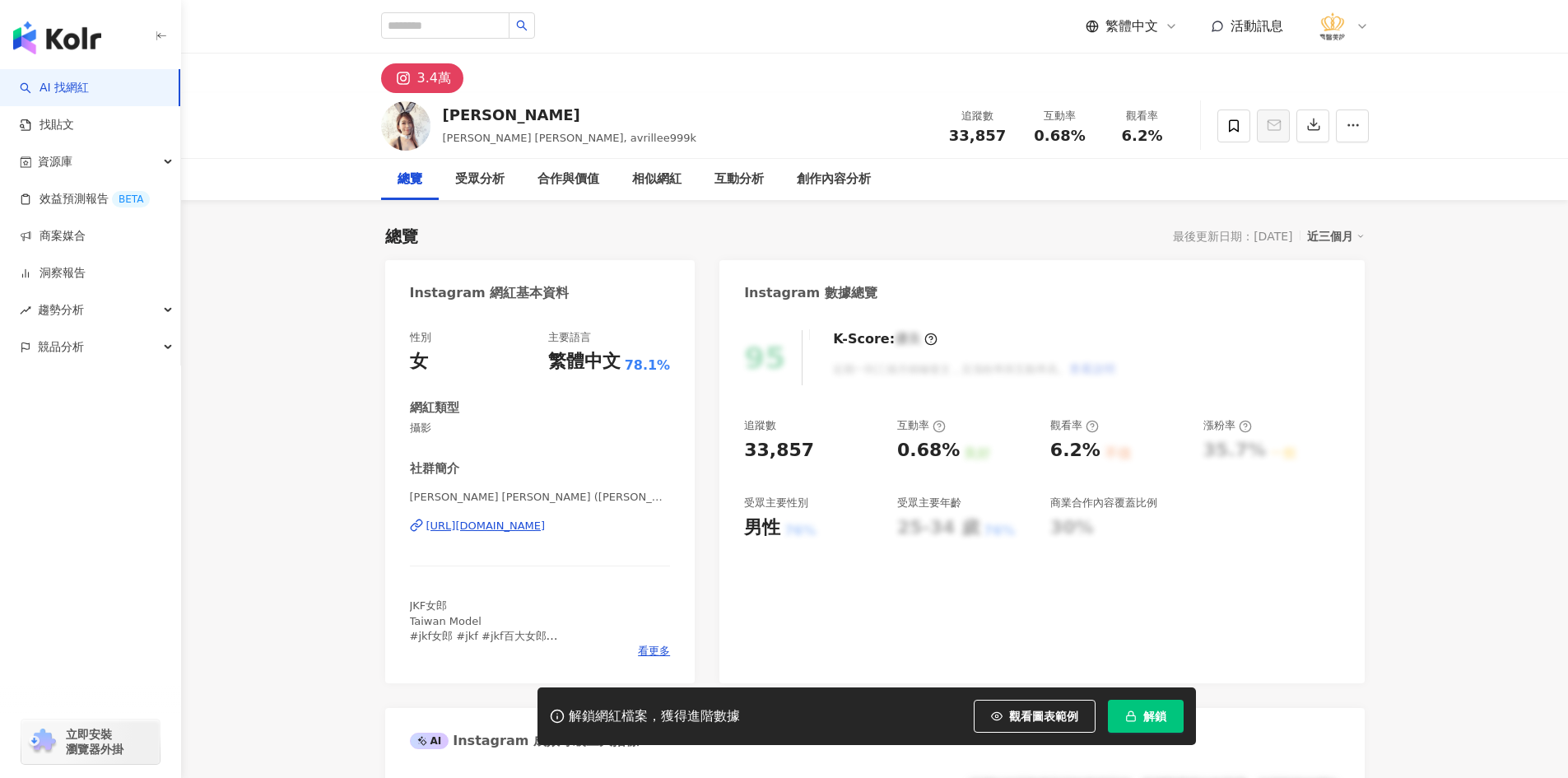
click at [545, 531] on div "[URL][DOMAIN_NAME]" at bounding box center [486, 525] width 119 height 14
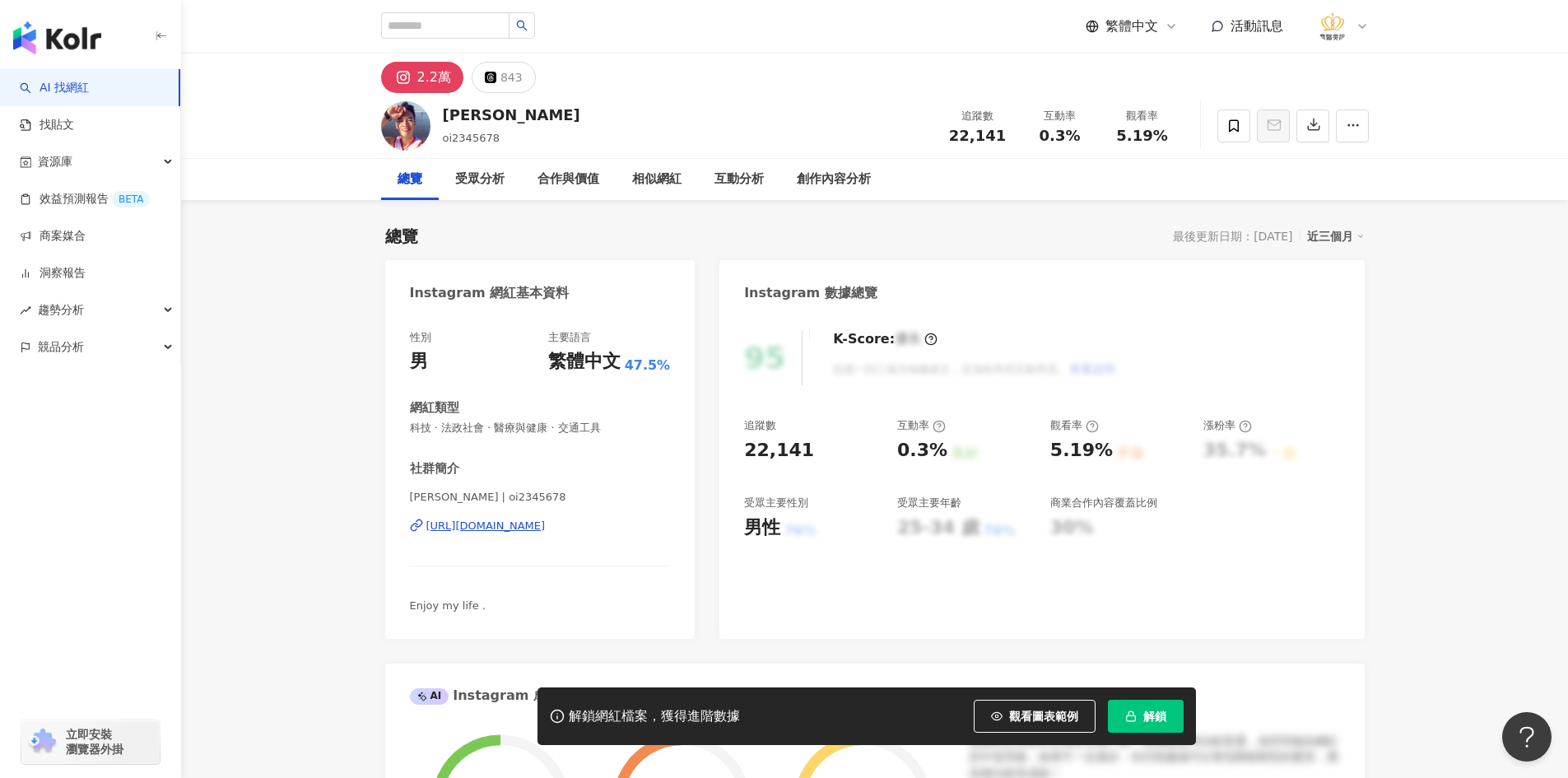
drag, startPoint x: 549, startPoint y: 526, endPoint x: 559, endPoint y: 523, distance: 10.4
click at [545, 526] on div "https://www.instagram.com/oi2345678/" at bounding box center [486, 525] width 119 height 14
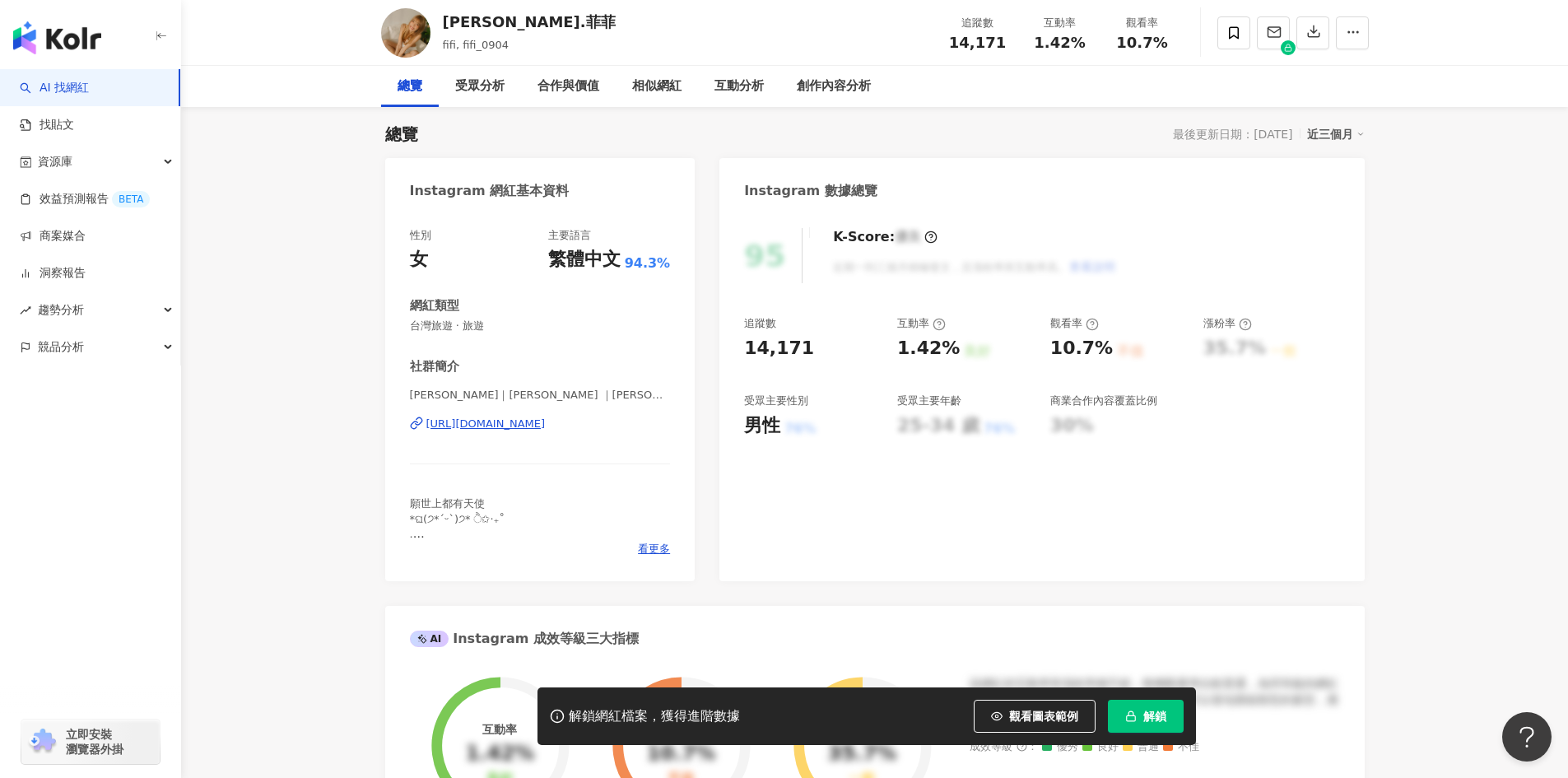
scroll to position [164, 0]
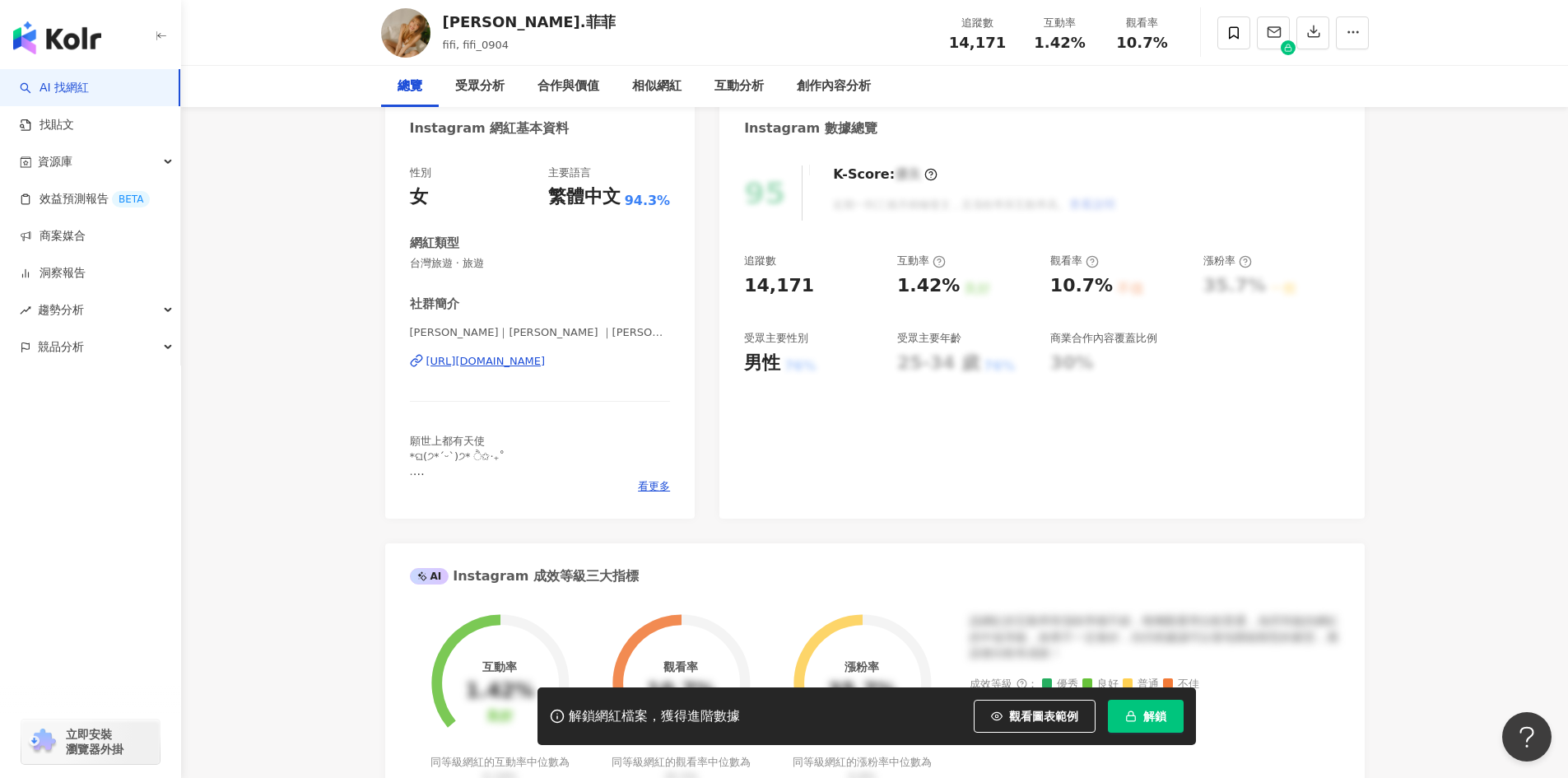
click at [530, 364] on div "[URL][DOMAIN_NAME]" at bounding box center [486, 361] width 119 height 14
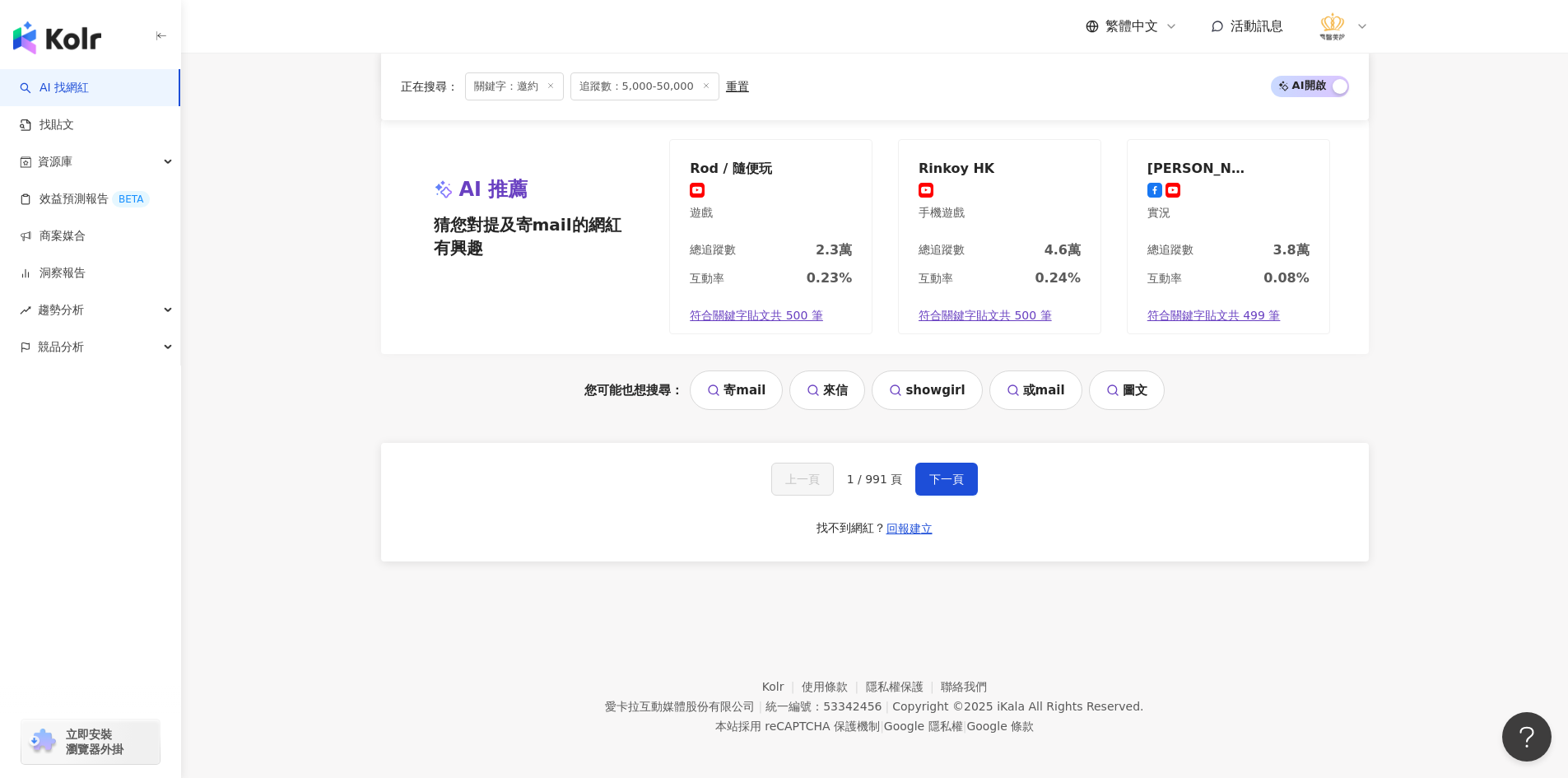
scroll to position [3412, 0]
click at [961, 480] on button "下一頁" at bounding box center [946, 477] width 62 height 32
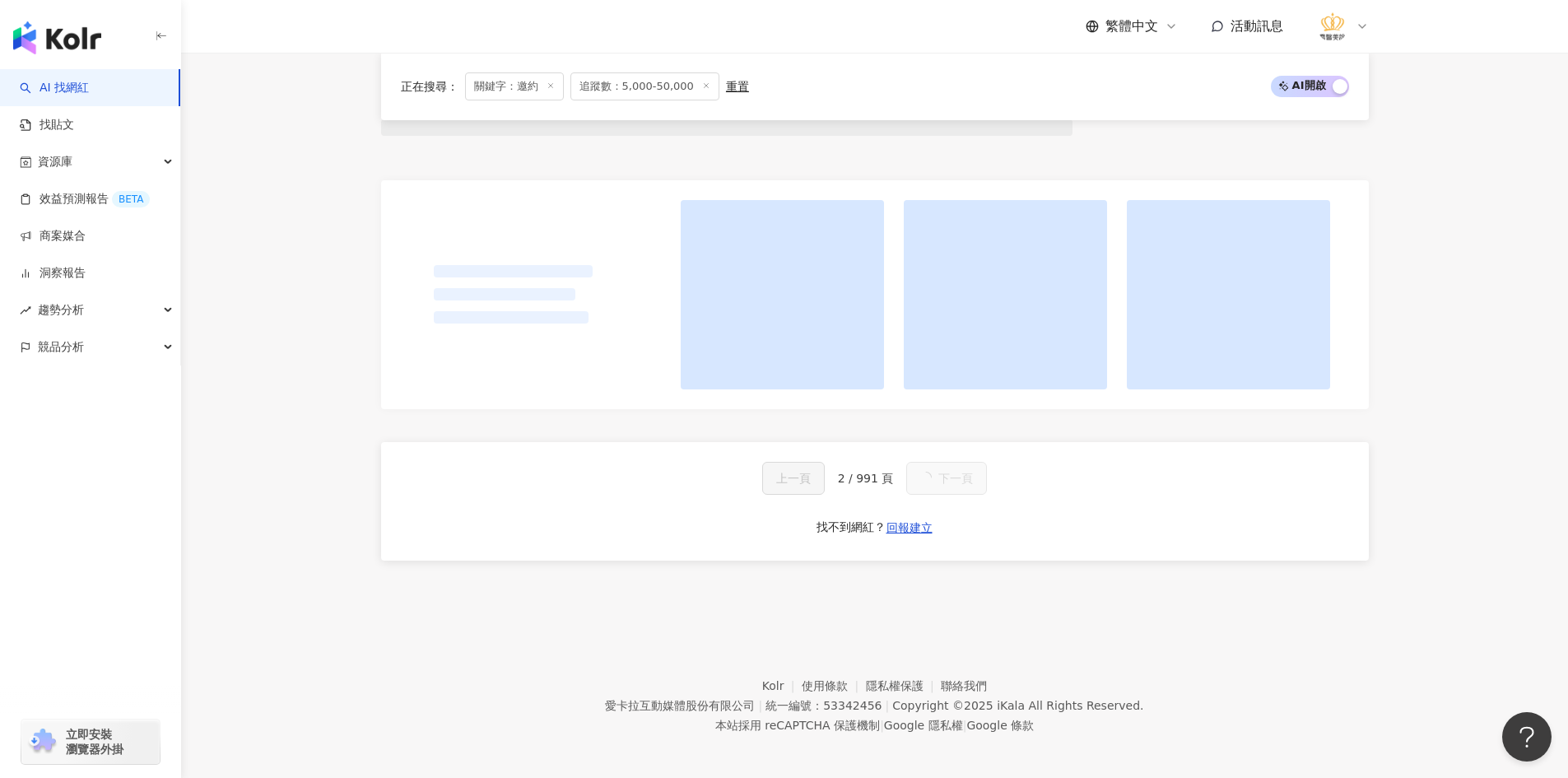
scroll to position [1579, 0]
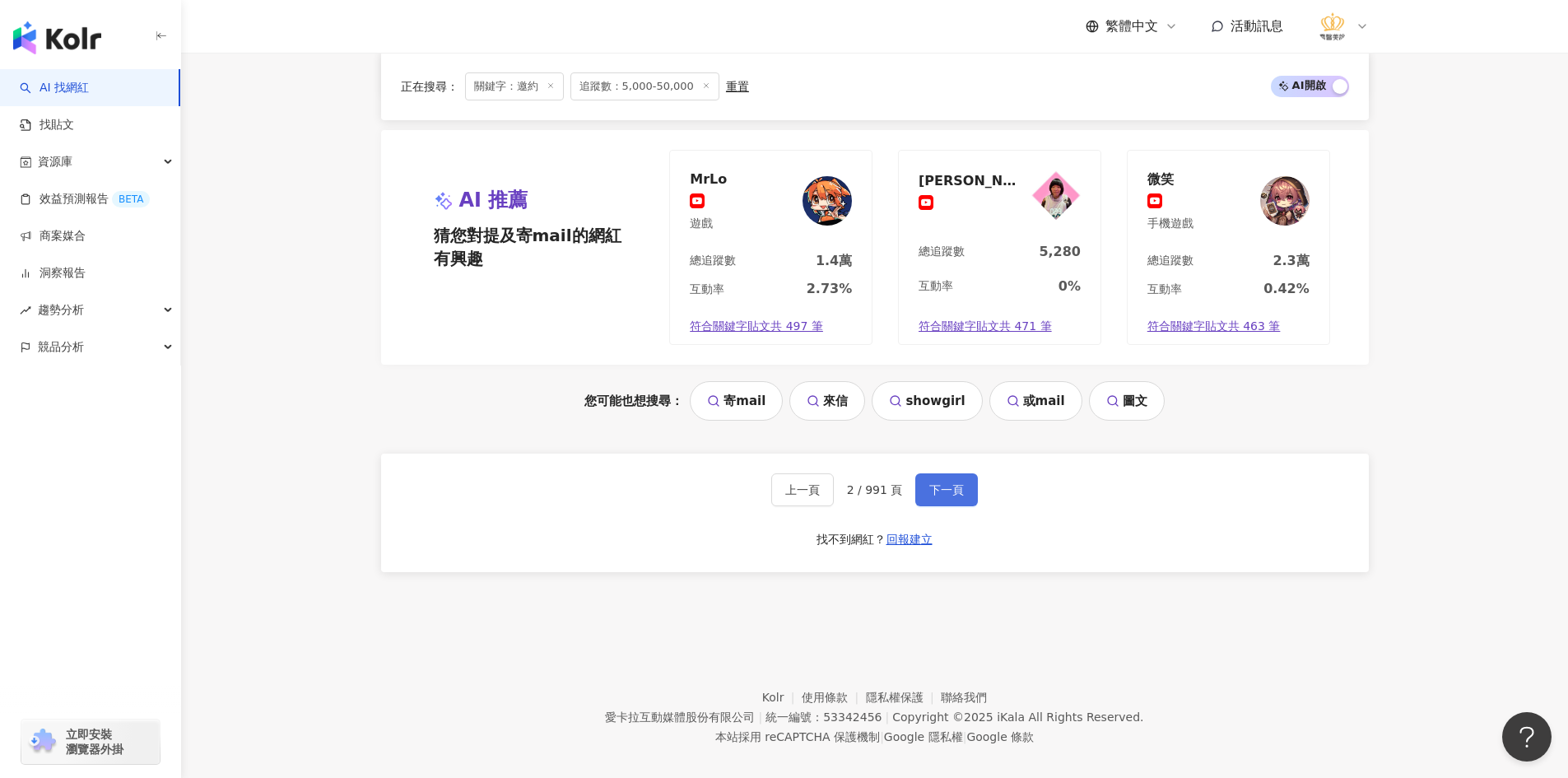
click at [951, 483] on span "下一頁" at bounding box center [946, 489] width 34 height 14
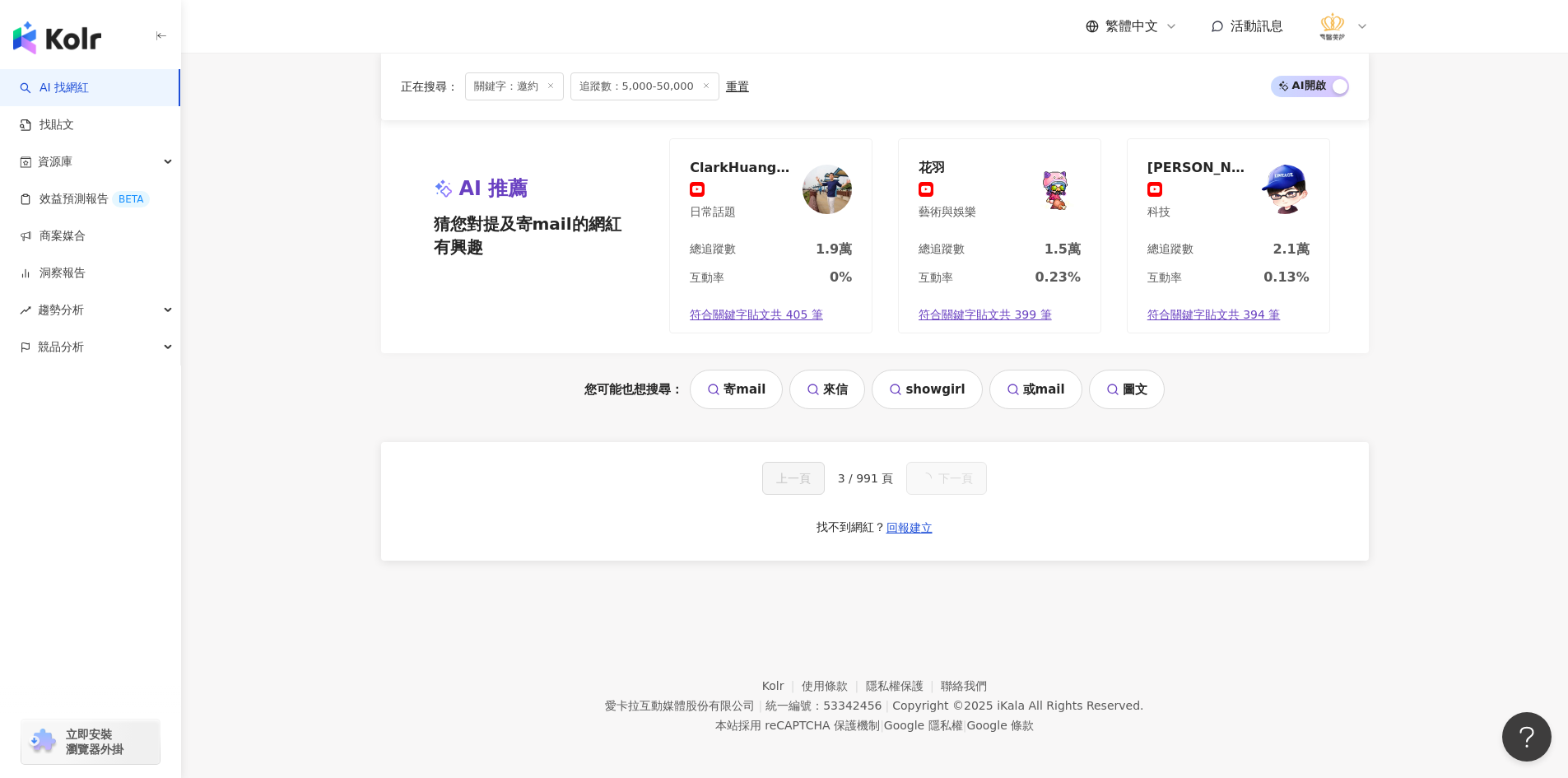
click at [951, 479] on span "下一頁" at bounding box center [955, 477] width 34 height 14
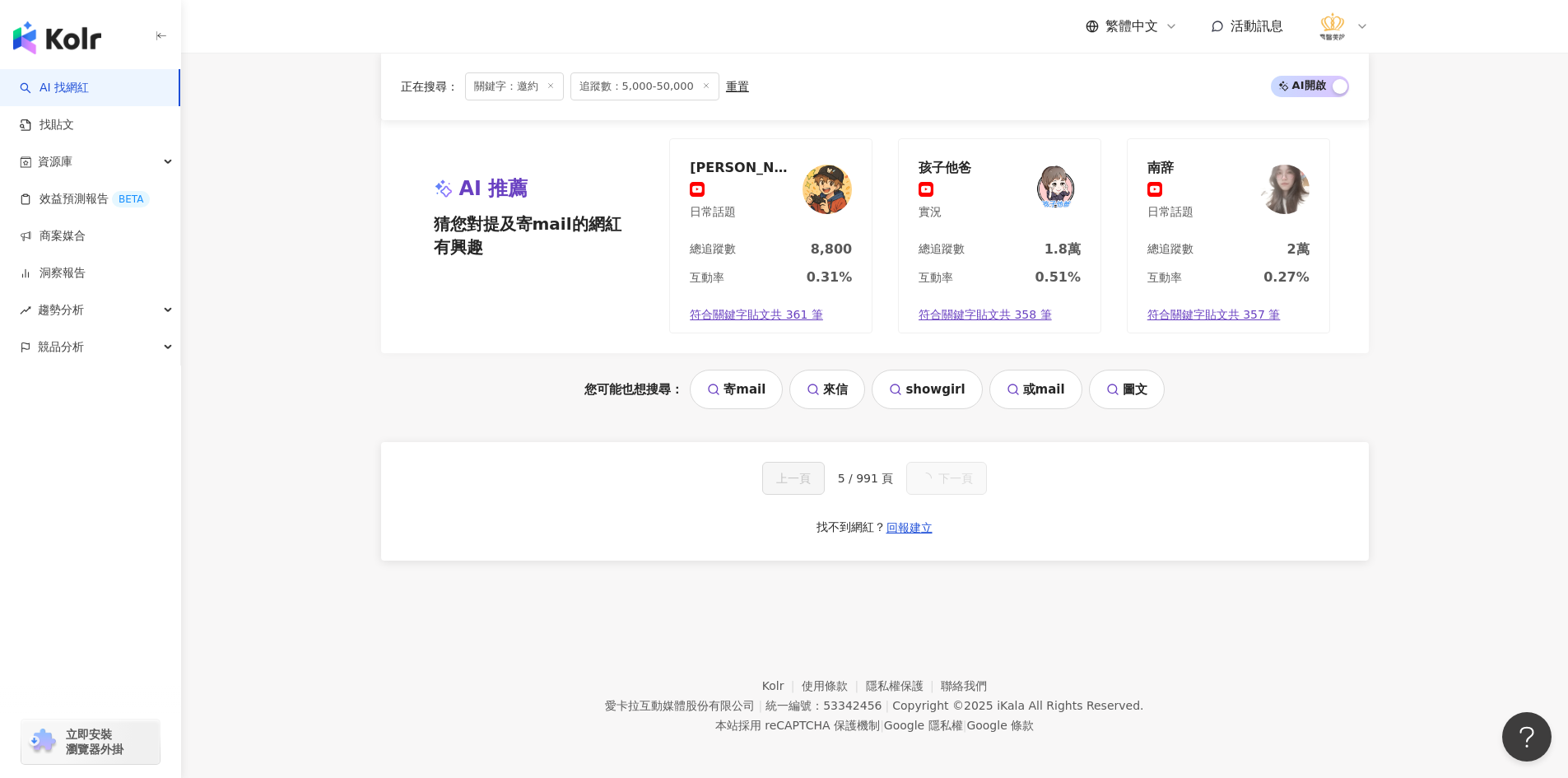
click at [960, 483] on button "下一頁" at bounding box center [946, 477] width 80 height 32
click at [960, 483] on button "下一頁" at bounding box center [946, 477] width 62 height 32
click at [956, 475] on button "下一頁" at bounding box center [946, 477] width 80 height 32
click at [956, 475] on span "下一頁" at bounding box center [955, 477] width 34 height 14
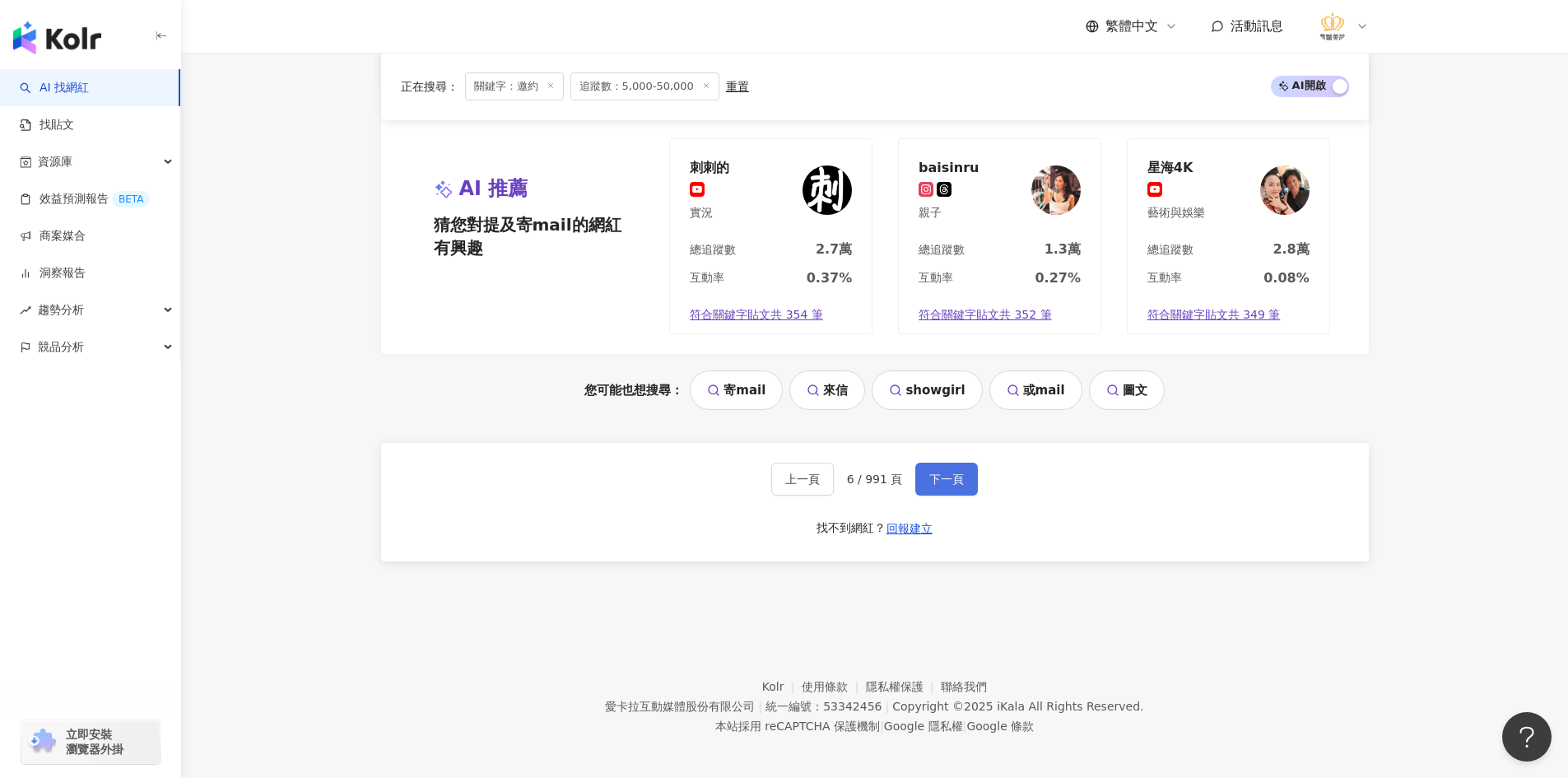
click at [956, 477] on span "下一頁" at bounding box center [946, 478] width 34 height 14
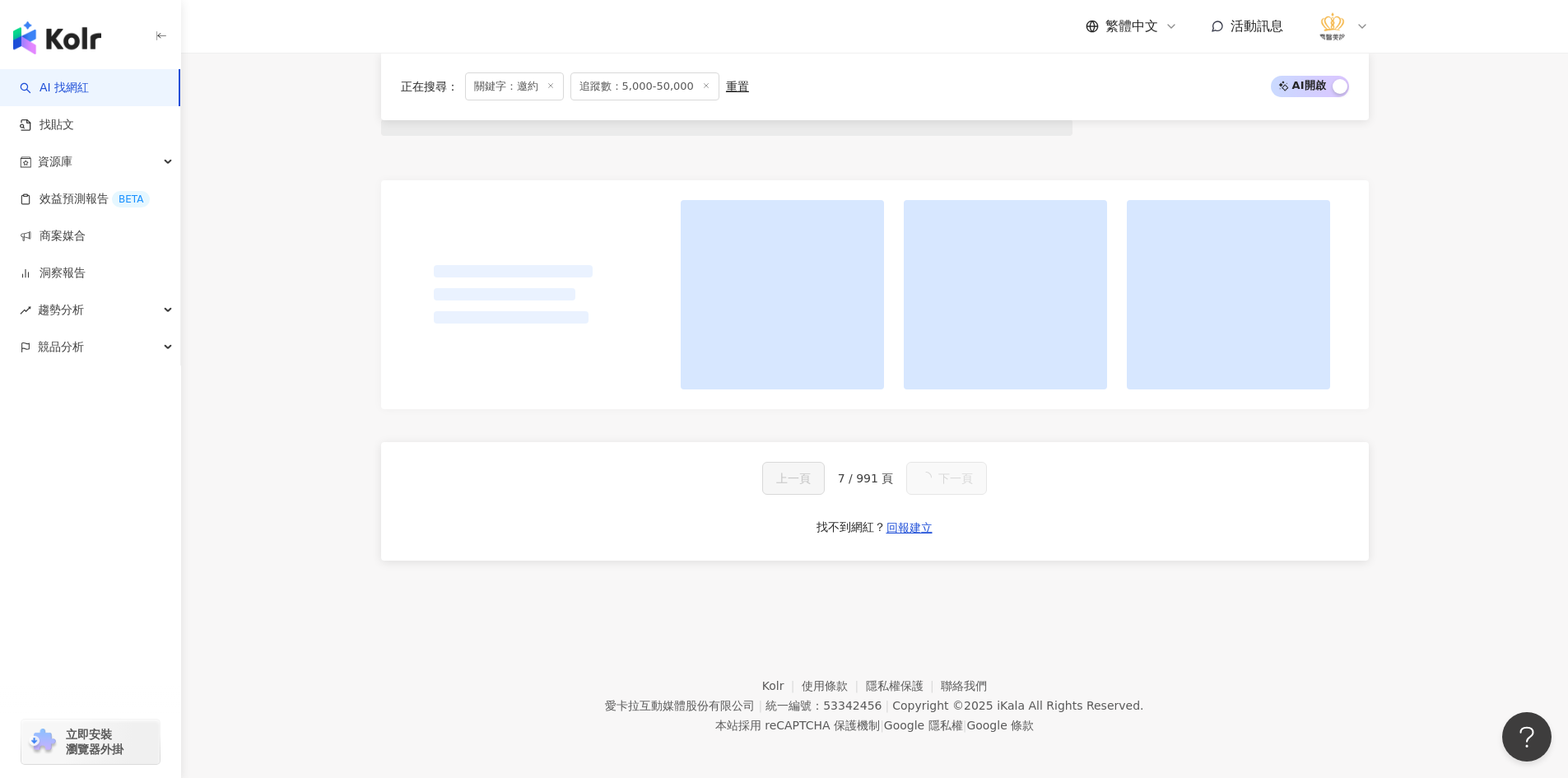
scroll to position [1579, 0]
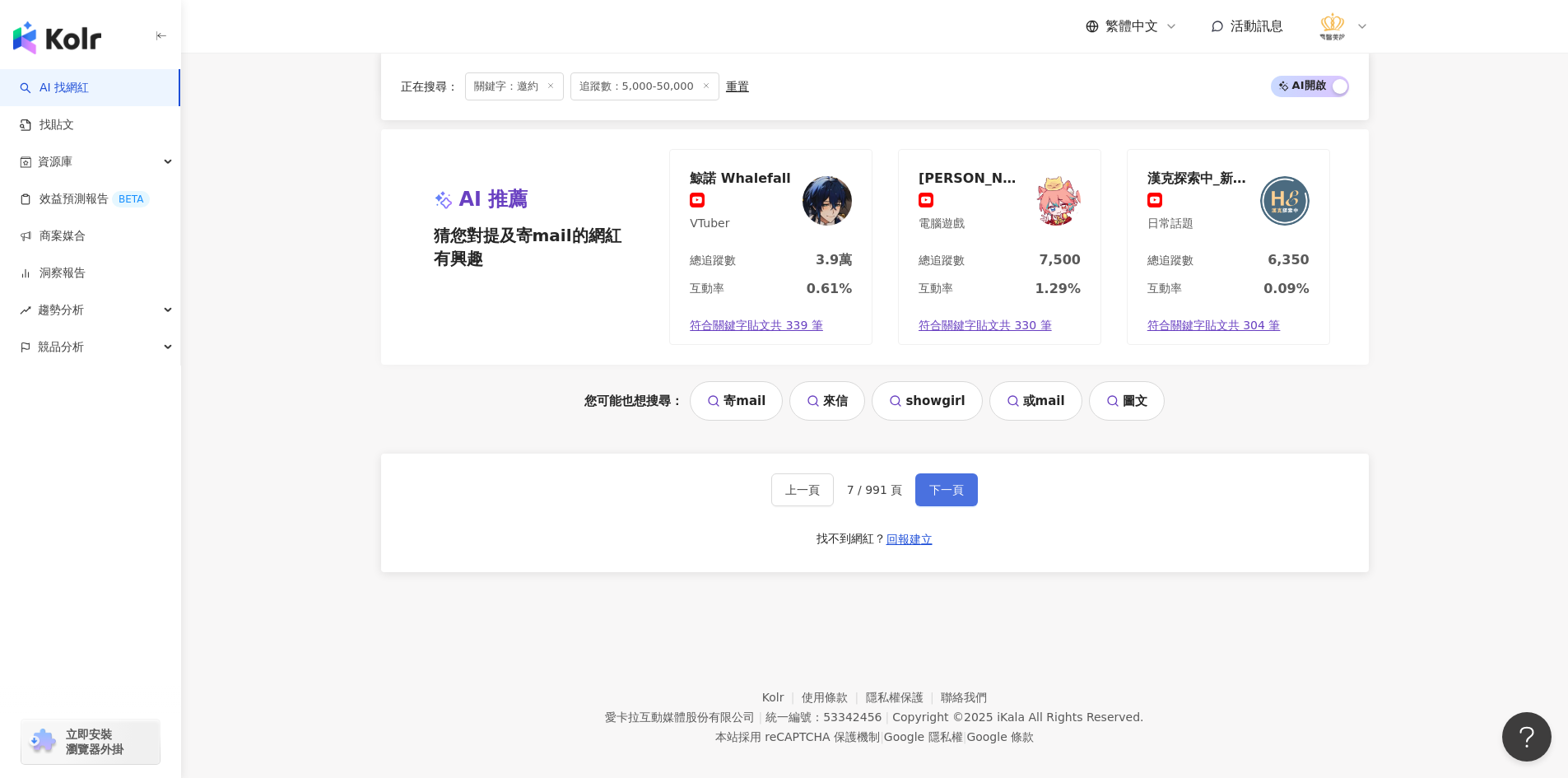
click at [962, 484] on button "下一頁" at bounding box center [946, 489] width 62 height 32
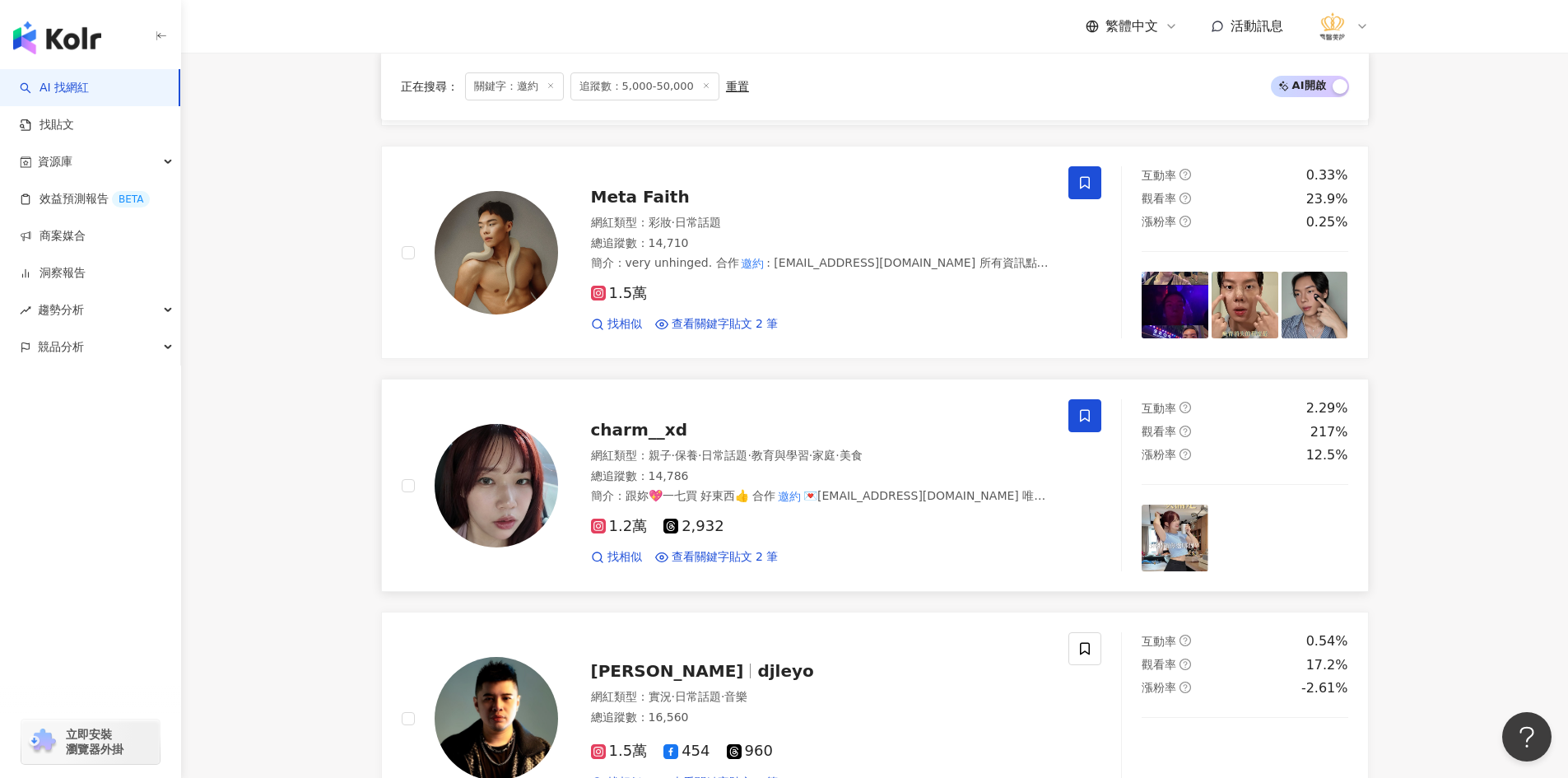
scroll to position [2636, 0]
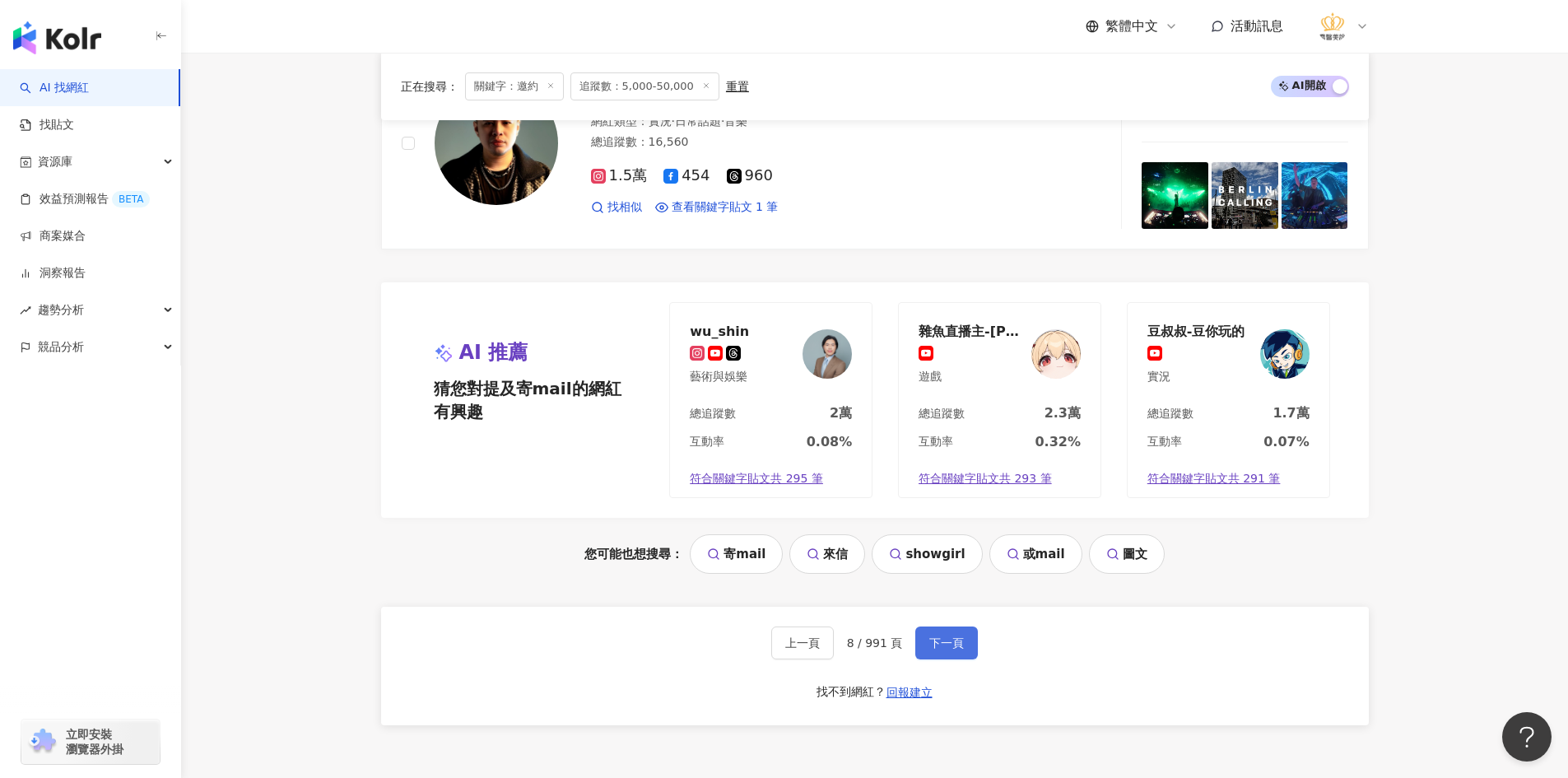
click at [940, 648] on button "下一頁" at bounding box center [946, 643] width 62 height 32
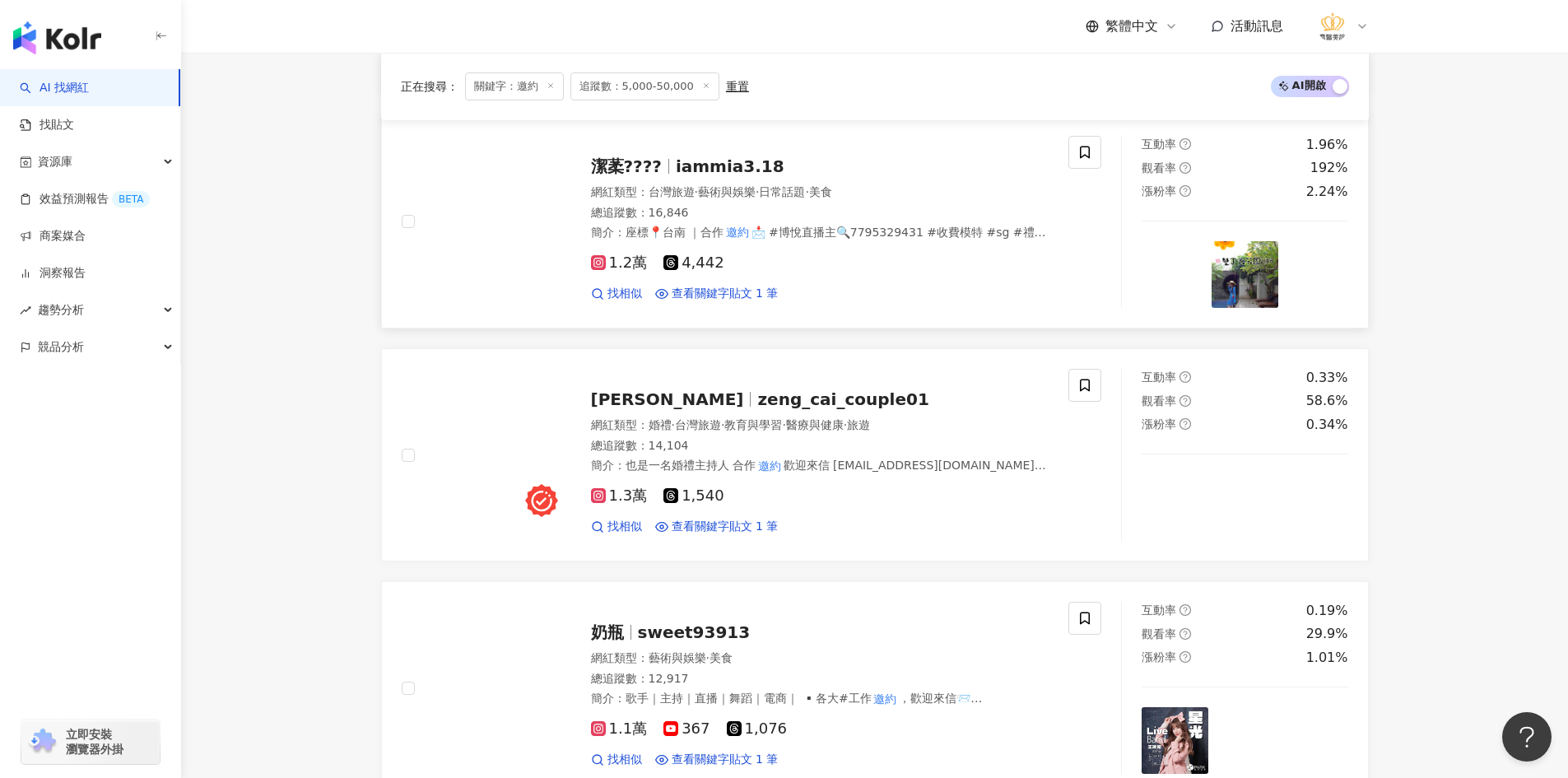
scroll to position [1813, 0]
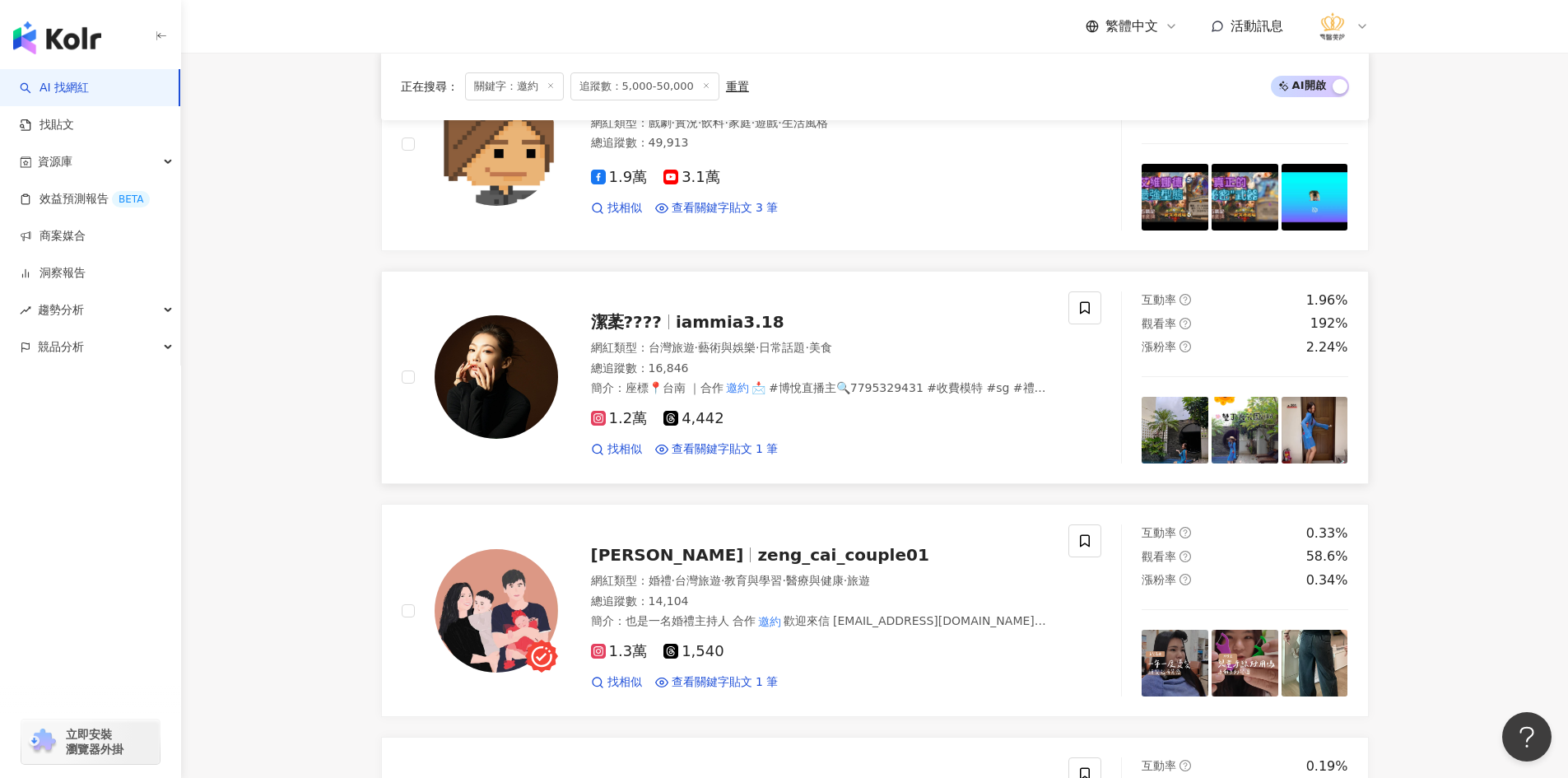
click at [470, 368] on img at bounding box center [496, 376] width 124 height 124
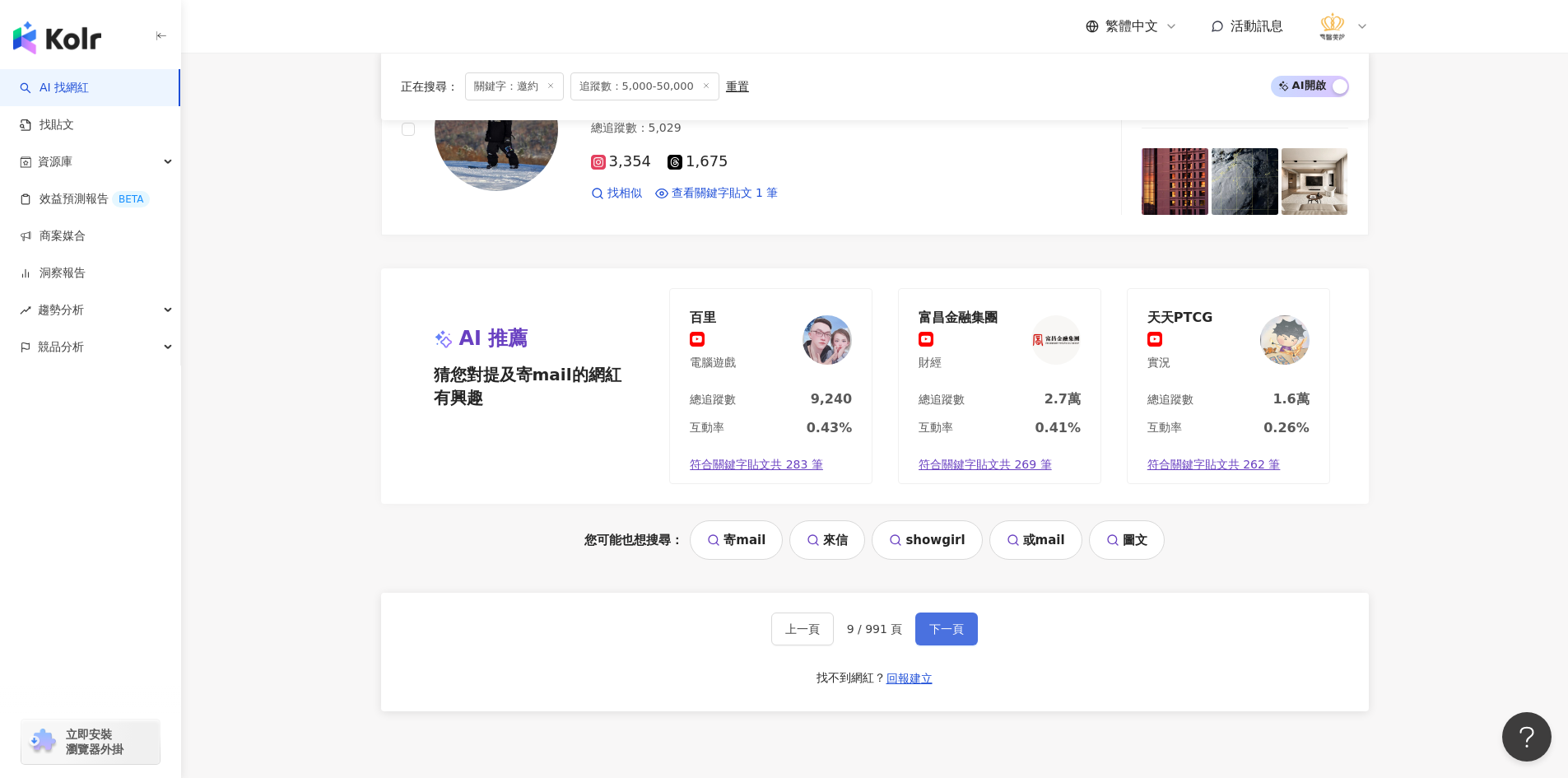
scroll to position [3294, 0]
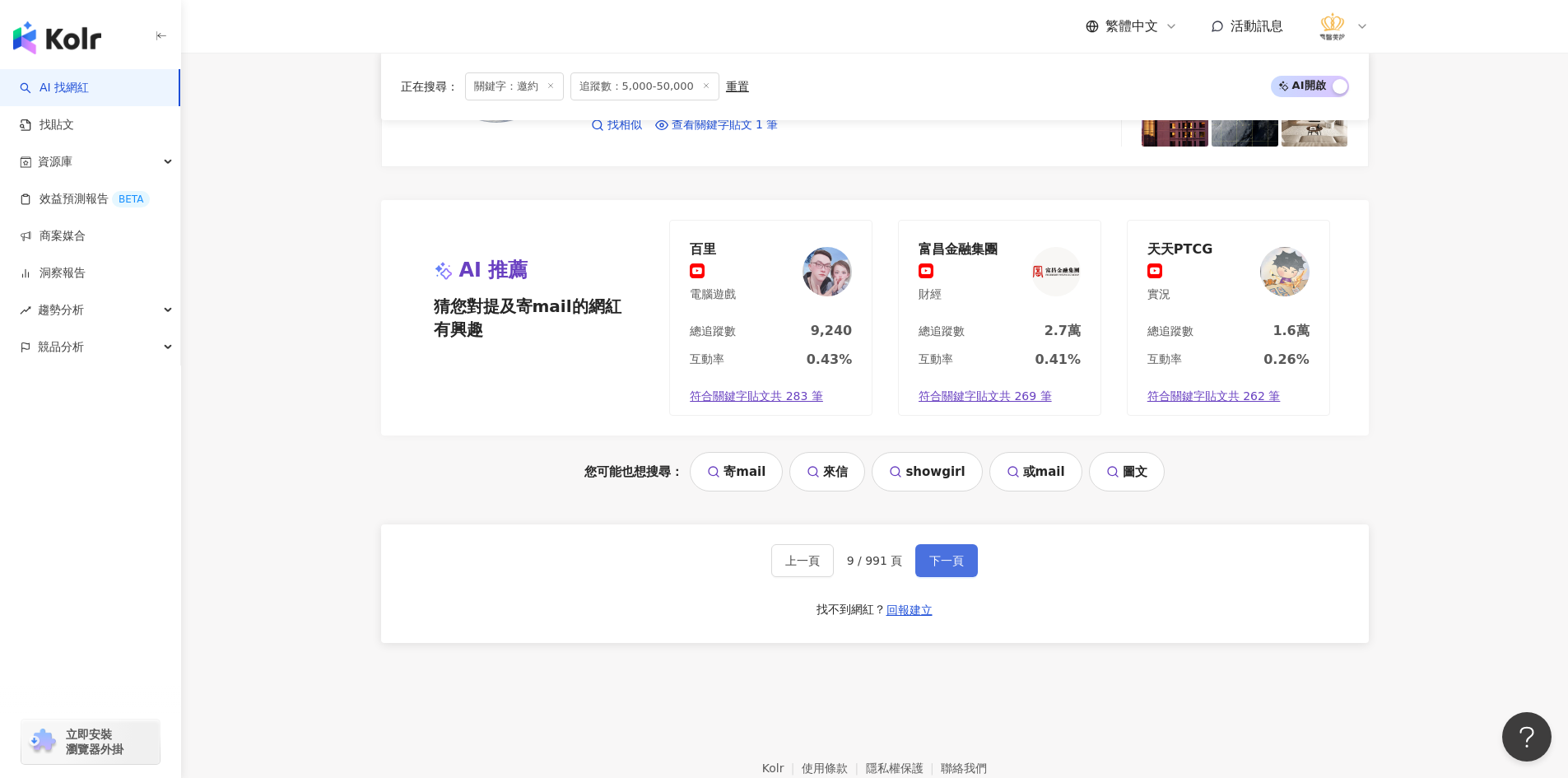
click at [932, 560] on span "下一頁" at bounding box center [946, 560] width 34 height 14
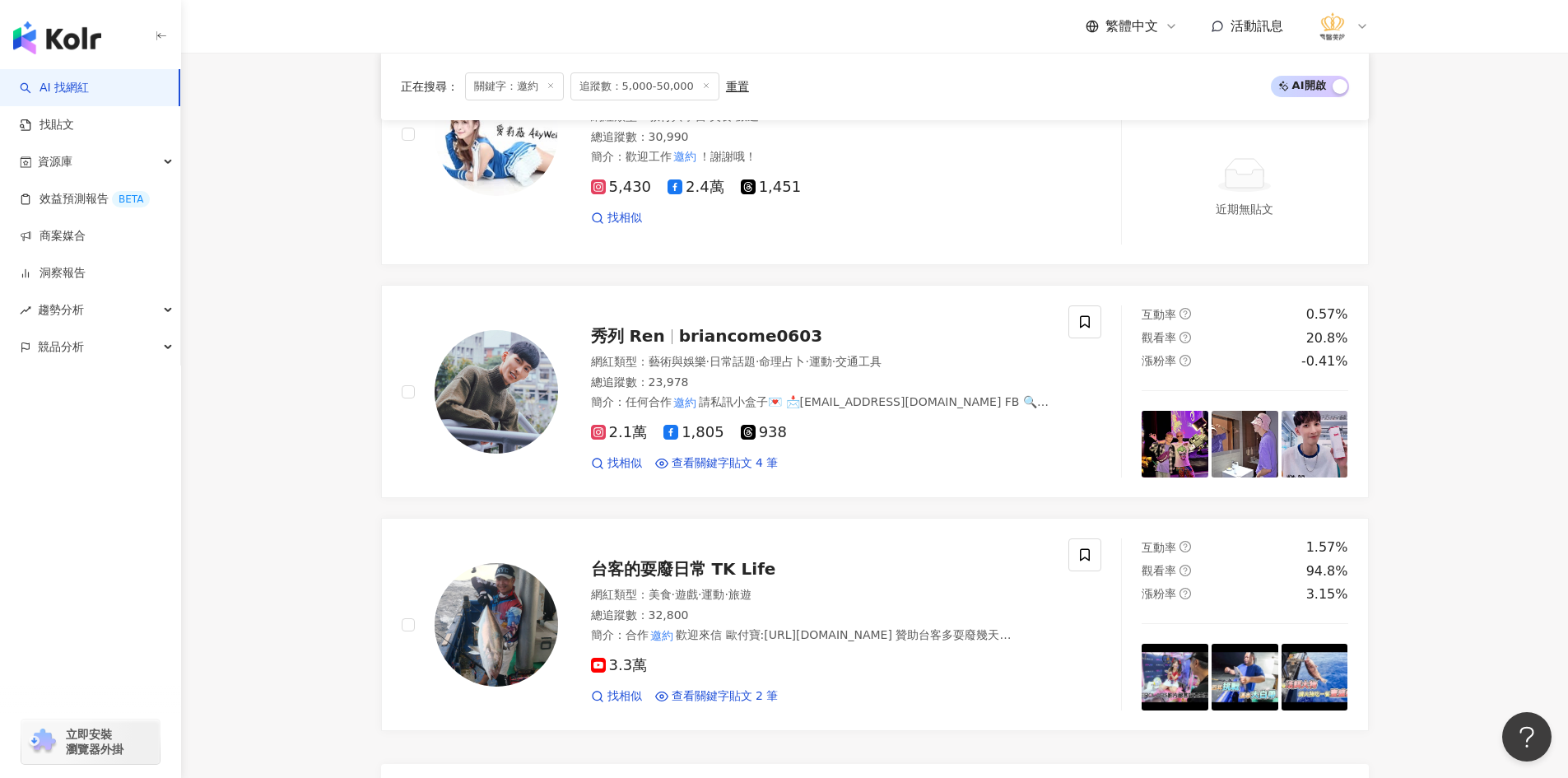
scroll to position [2797, 0]
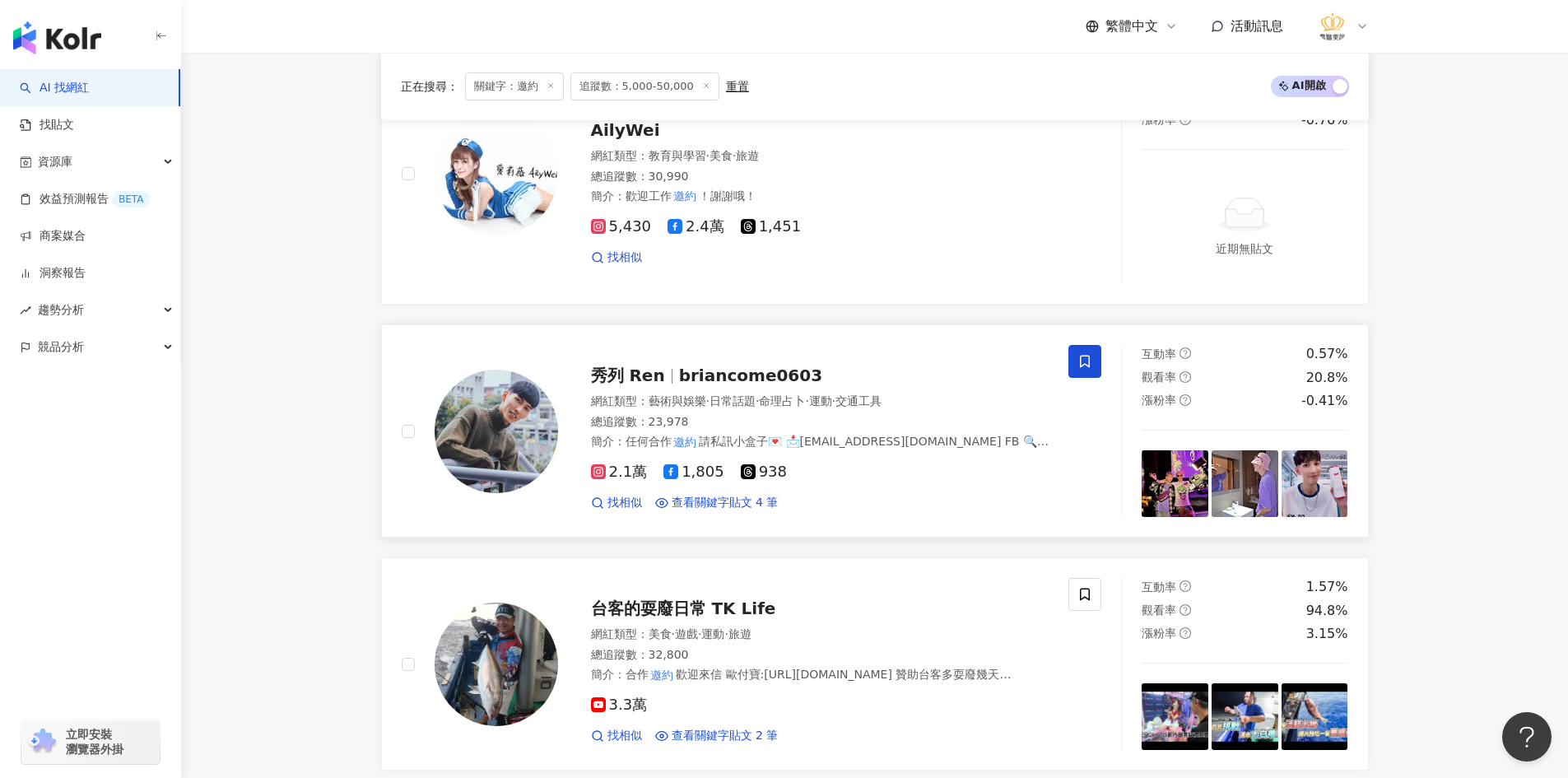
click at [1076, 345] on span at bounding box center [1084, 361] width 32 height 32
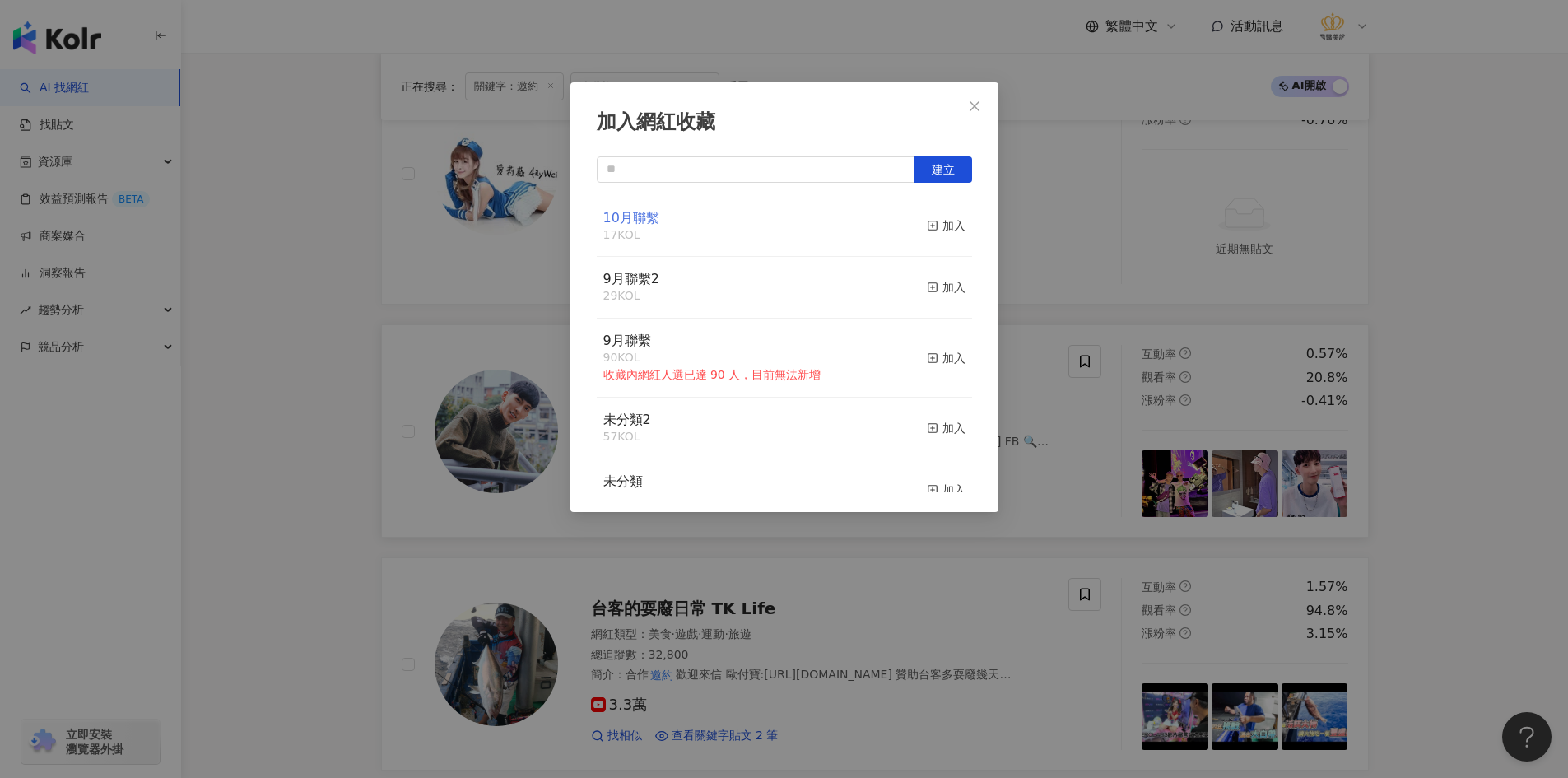
click at [627, 221] on span "10月聯繫" at bounding box center [631, 217] width 56 height 15
click at [929, 225] on div "加入" at bounding box center [946, 226] width 39 height 18
click at [366, 371] on div "加入網紅收藏 建立 10月聯繫 18 KOL 已加入 9月聯繫2 29 KOL 加入 9月聯繫 90 KOL 收藏內網紅人選已達 90 人，目前無法新增 加入…" at bounding box center [784, 389] width 1568 height 778
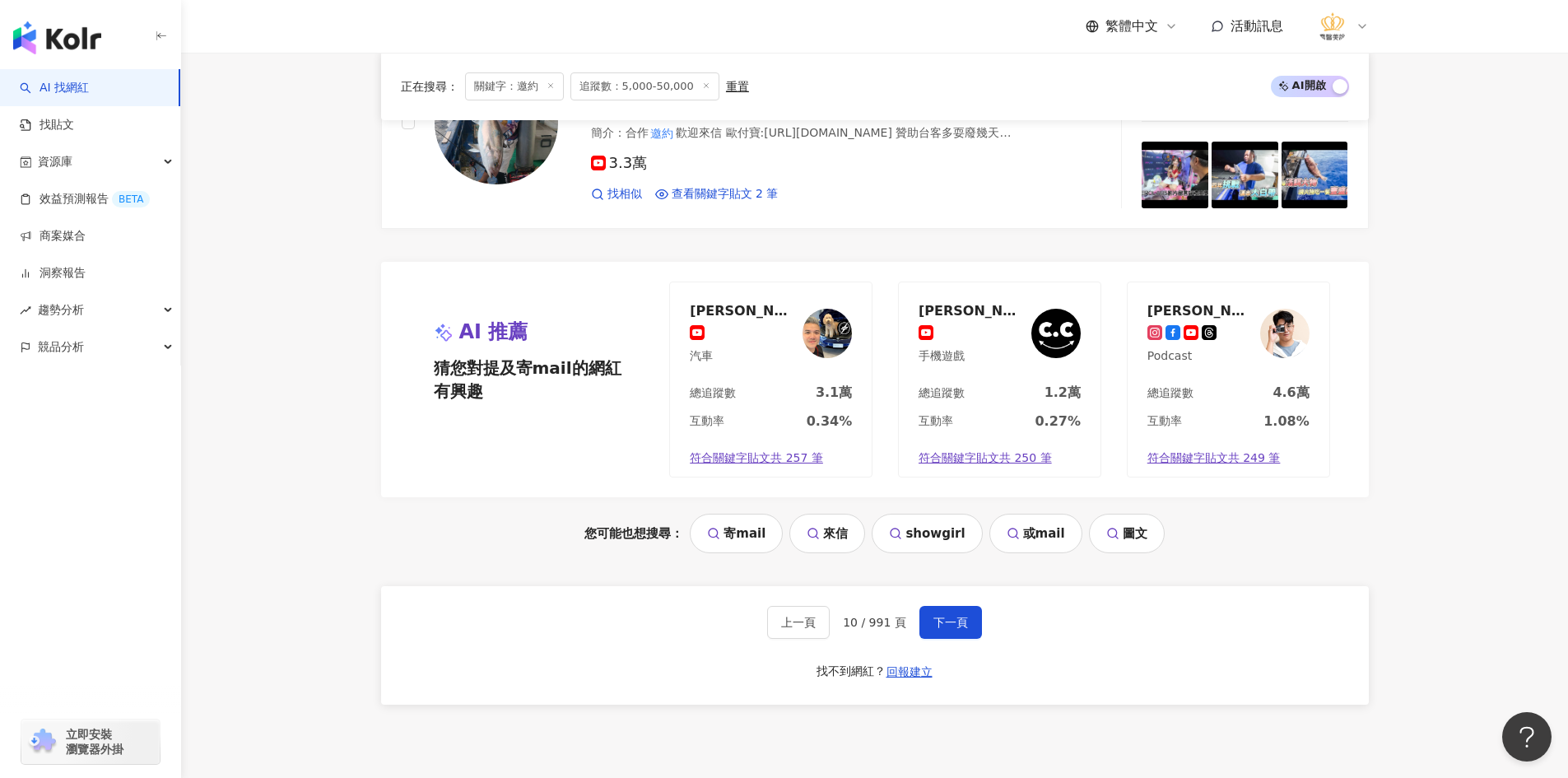
scroll to position [3435, 0]
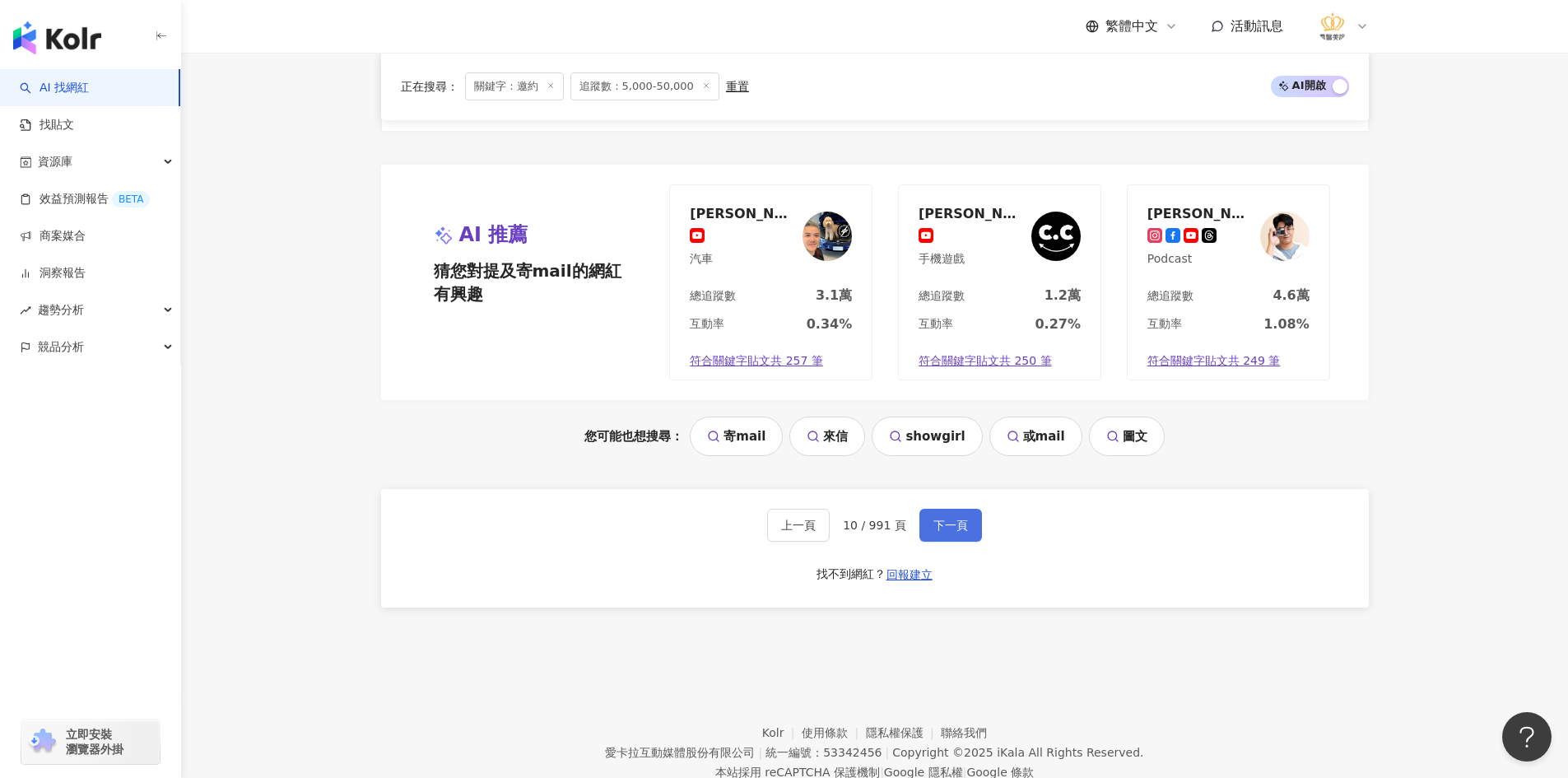
click at [941, 518] on span "下一頁" at bounding box center [951, 524] width 34 height 14
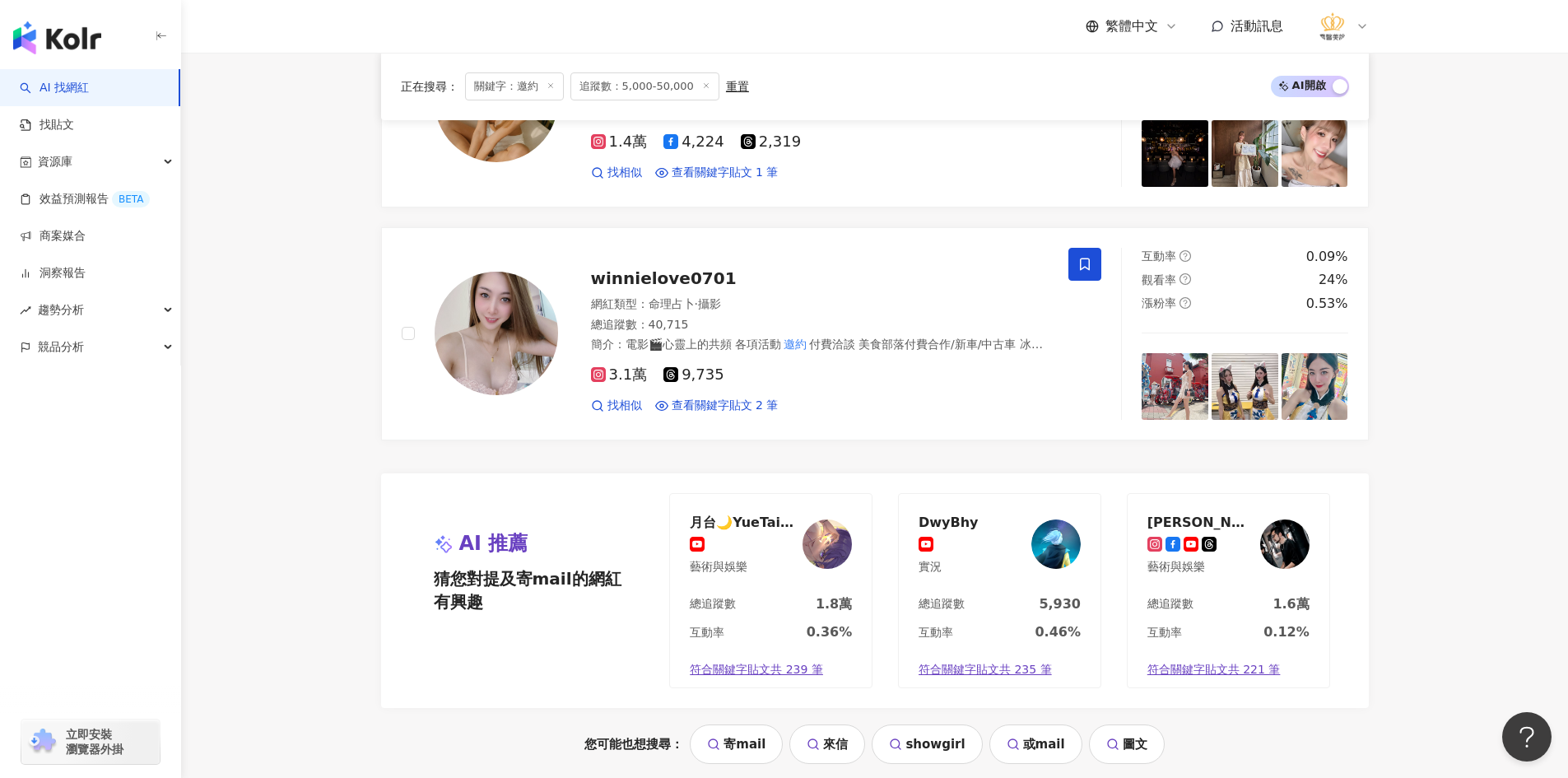
scroll to position [3417, 0]
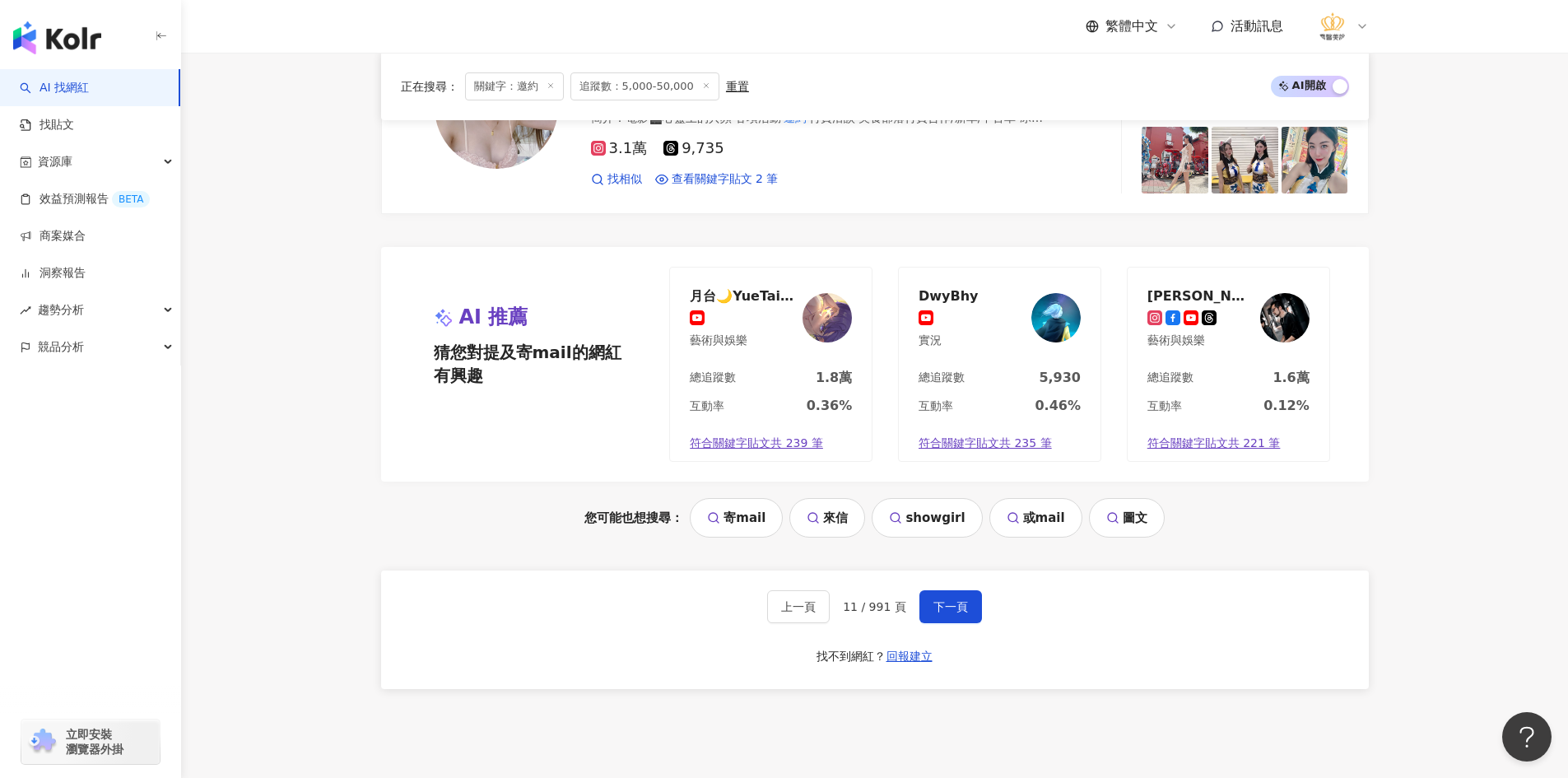
drag, startPoint x: 948, startPoint y: 580, endPoint x: 863, endPoint y: 555, distance: 88.6
click at [947, 590] on button "下一頁" at bounding box center [950, 607] width 62 height 32
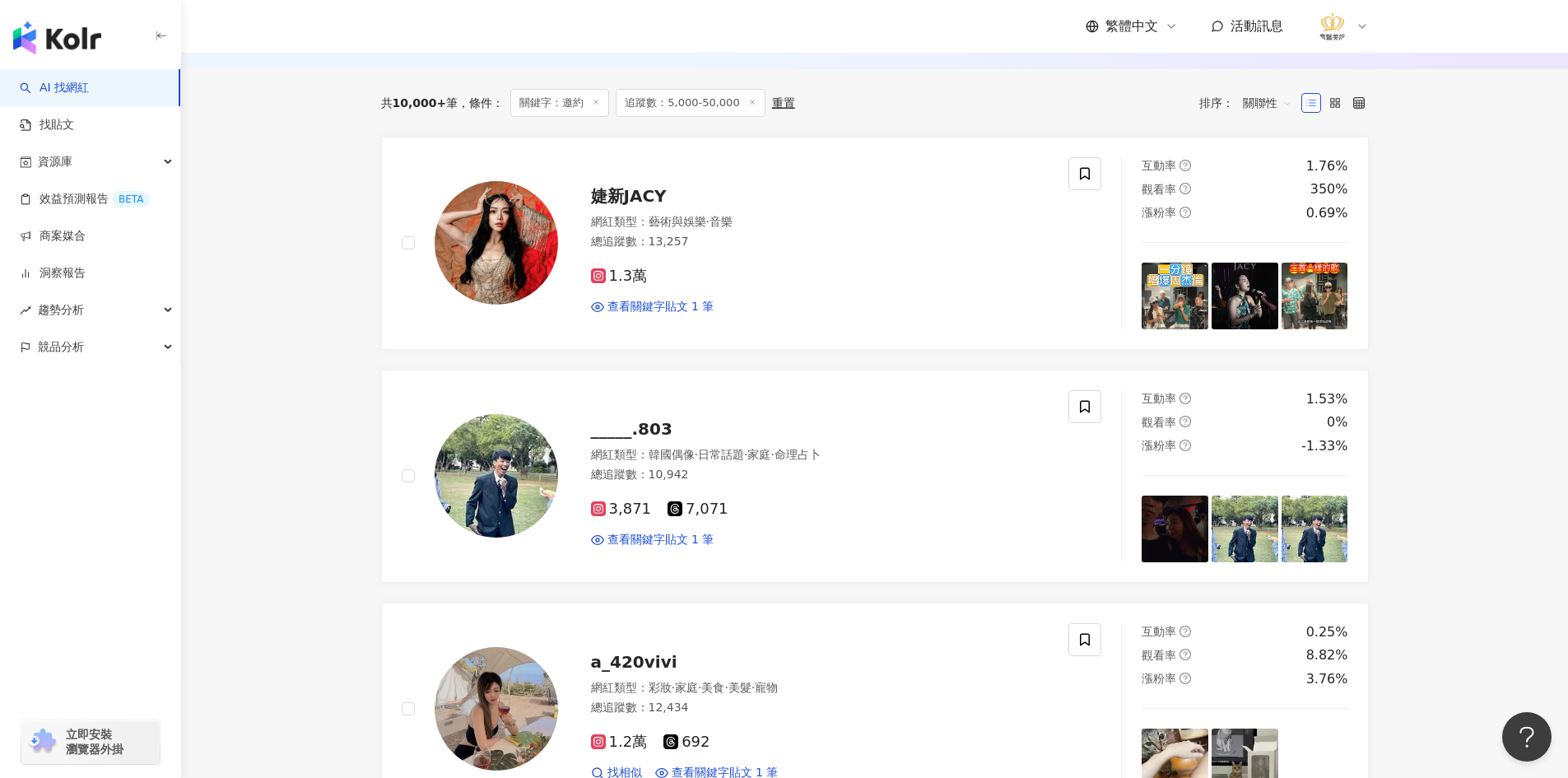
scroll to position [595, 0]
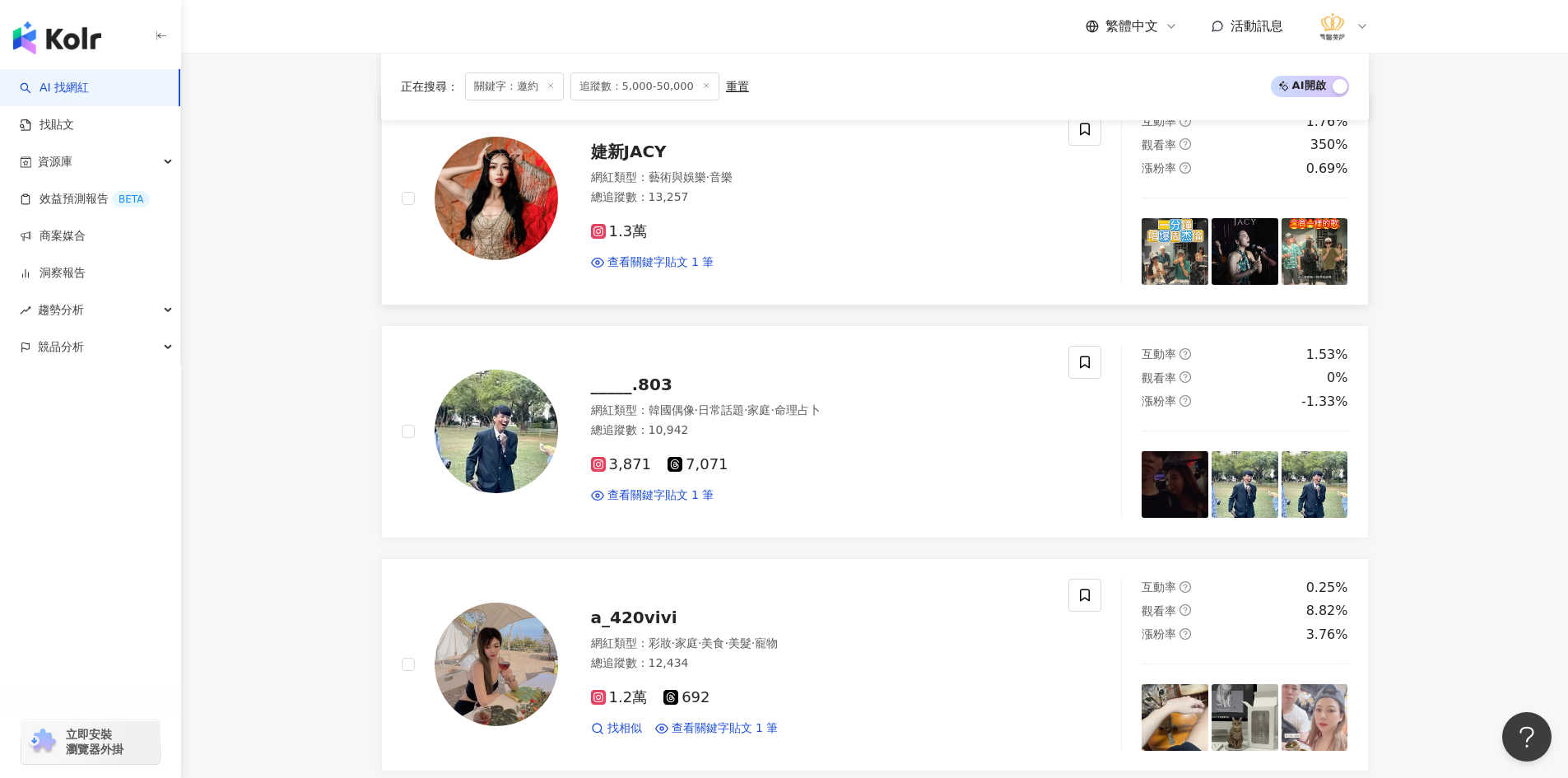
click at [490, 209] on img at bounding box center [496, 198] width 124 height 124
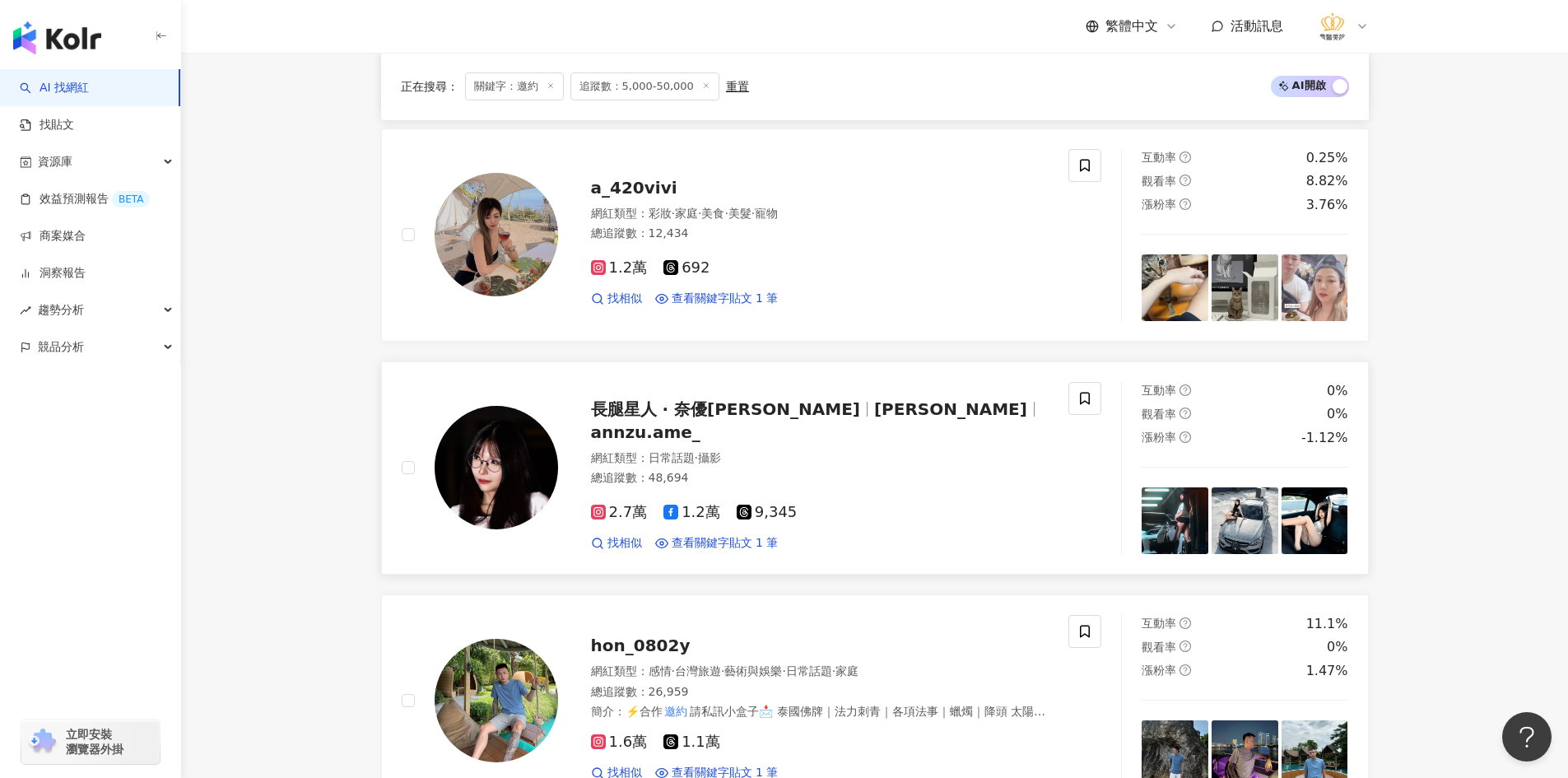
scroll to position [1006, 0]
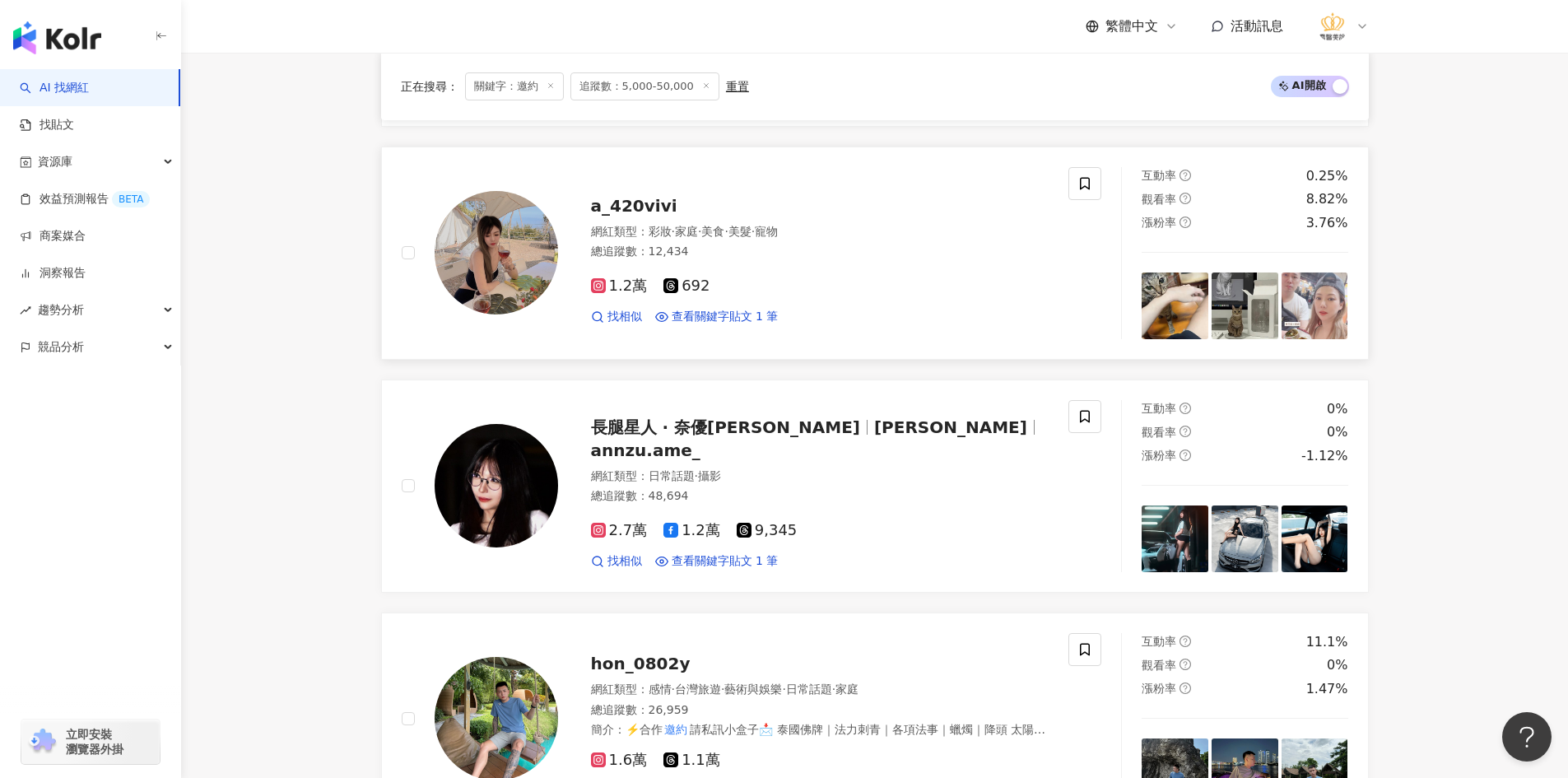
click at [498, 253] on img at bounding box center [496, 253] width 124 height 124
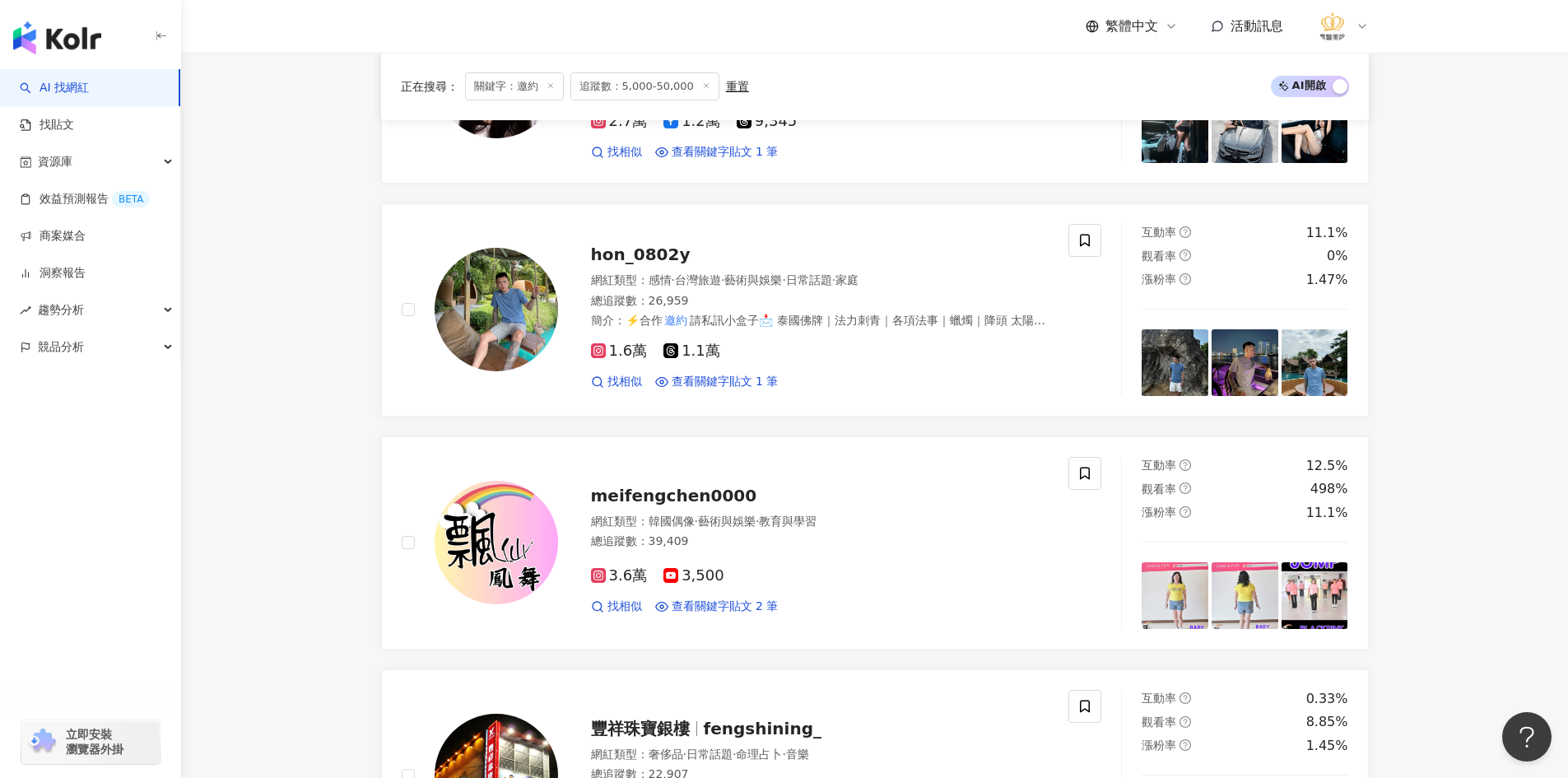
scroll to position [1500, 0]
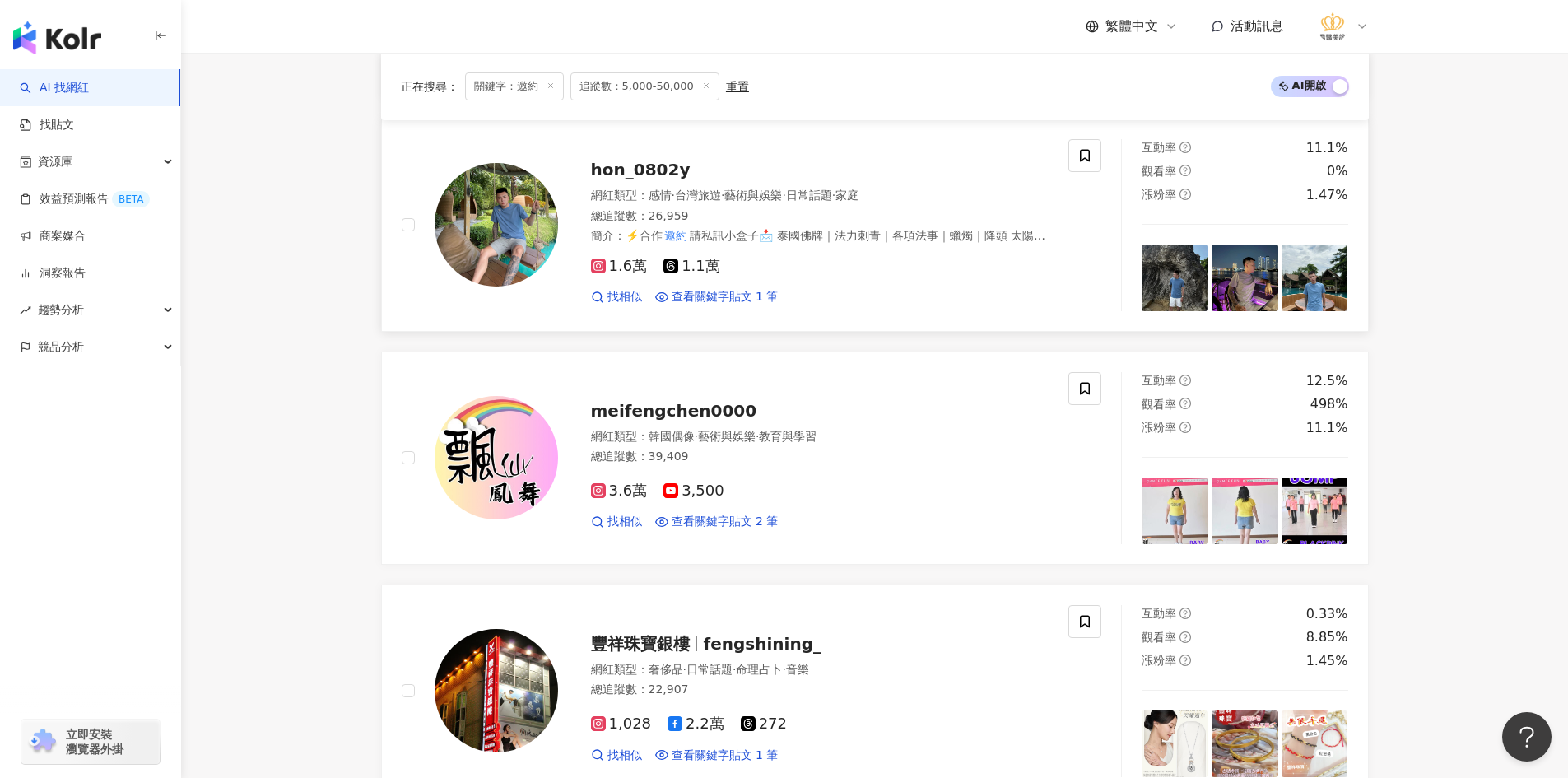
click at [533, 228] on img at bounding box center [496, 225] width 124 height 124
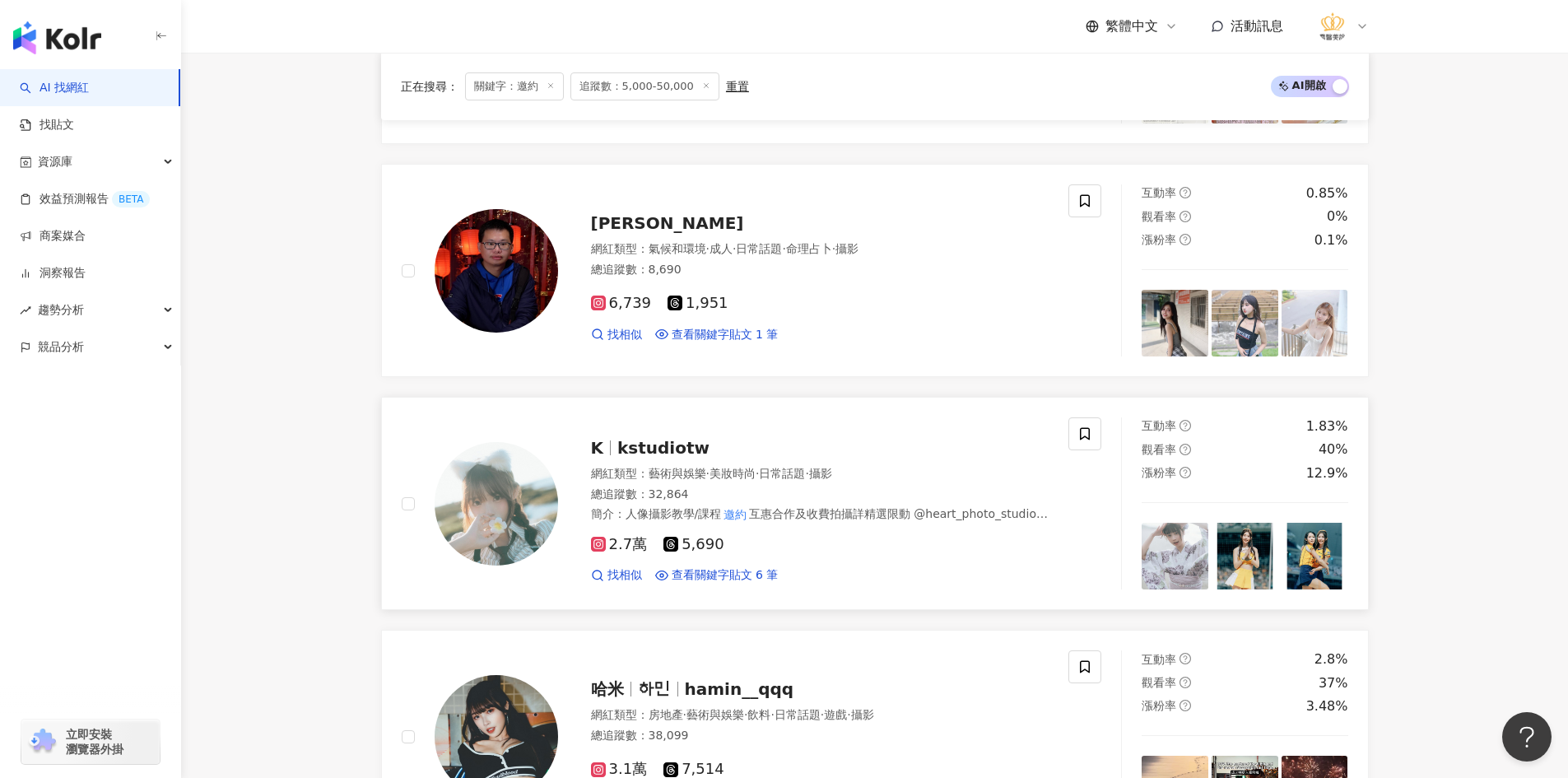
scroll to position [2158, 0]
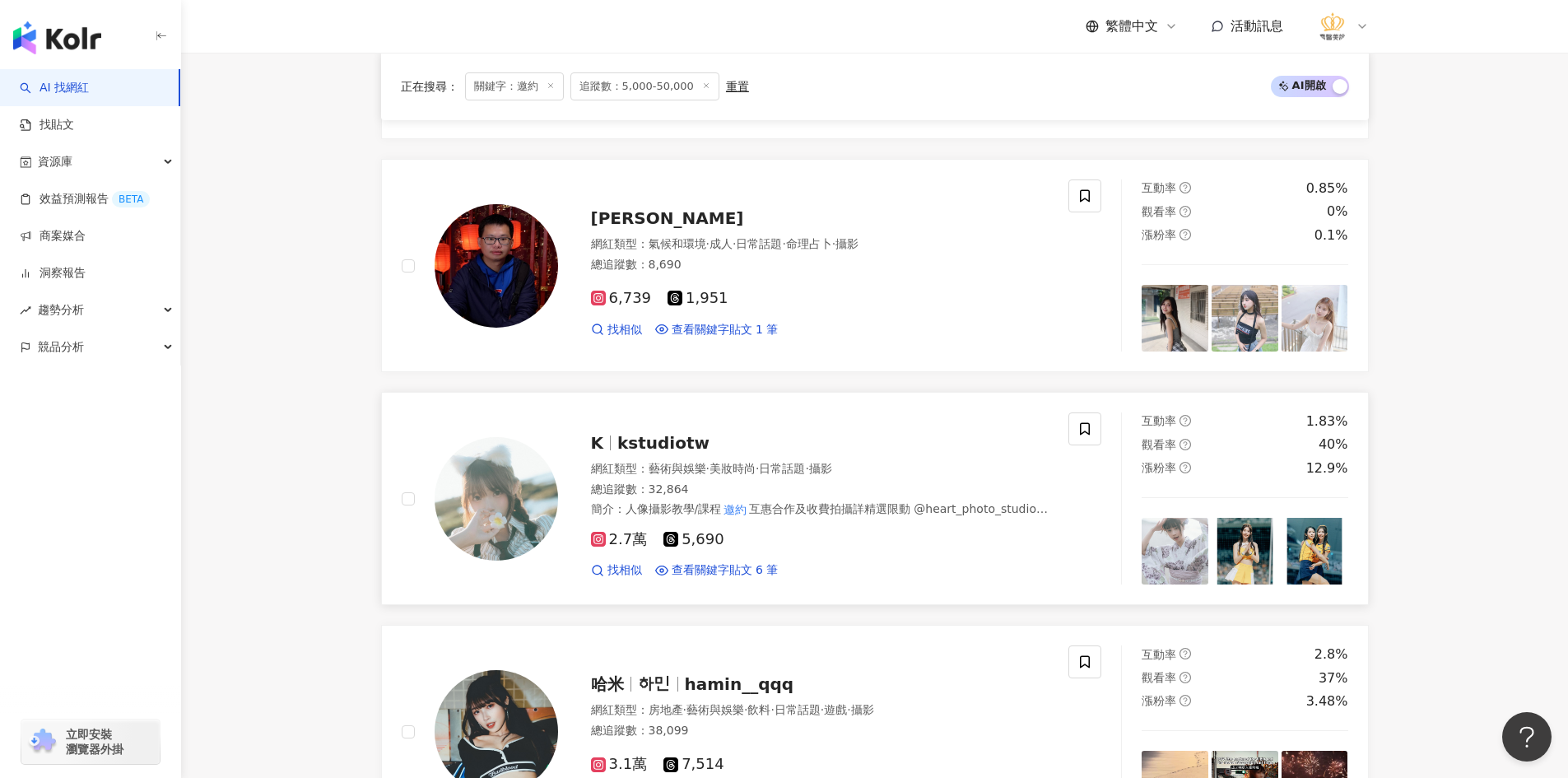
click at [544, 511] on img at bounding box center [496, 498] width 124 height 124
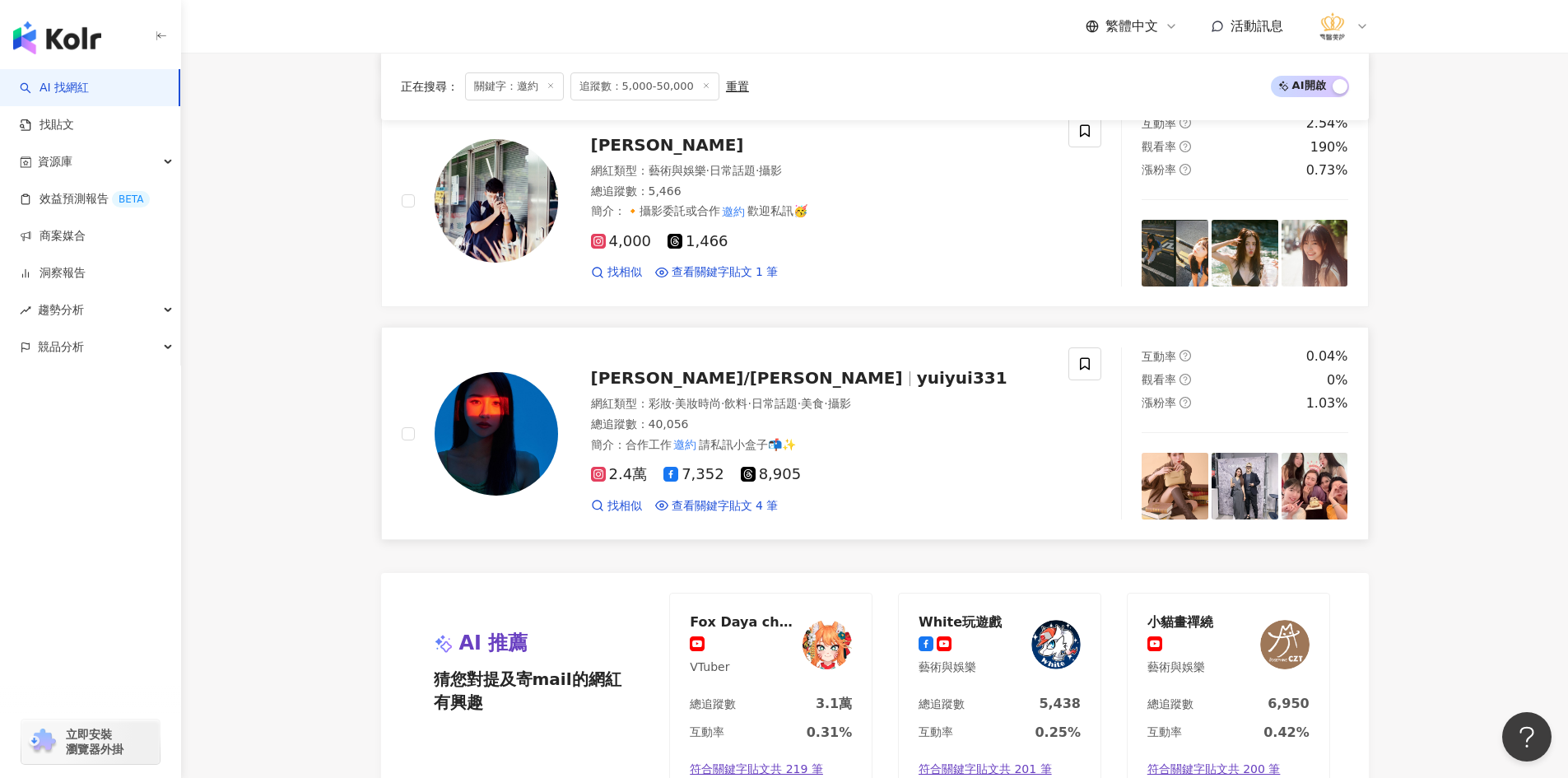
scroll to position [2981, 0]
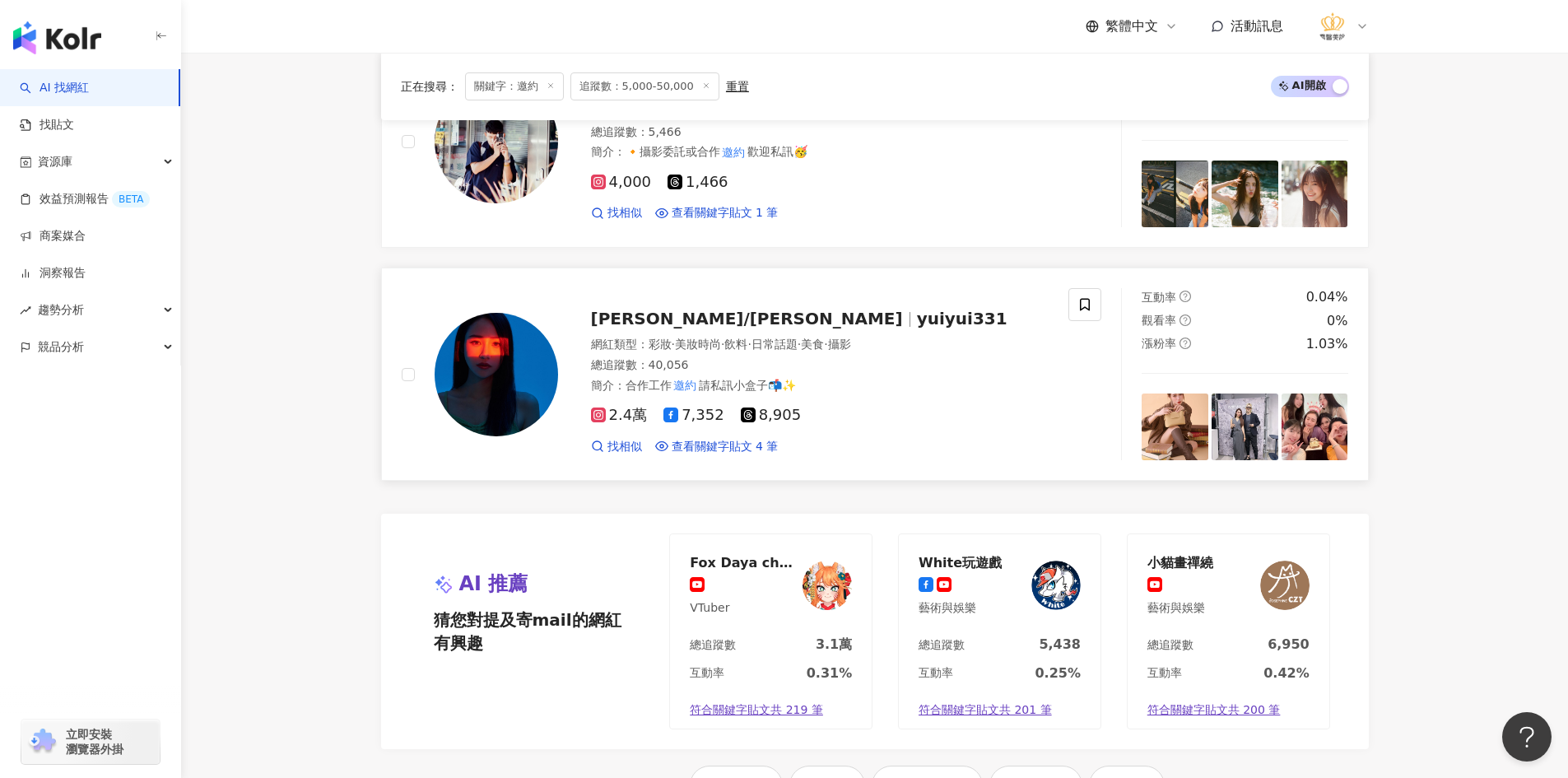
click at [493, 398] on img at bounding box center [496, 374] width 124 height 124
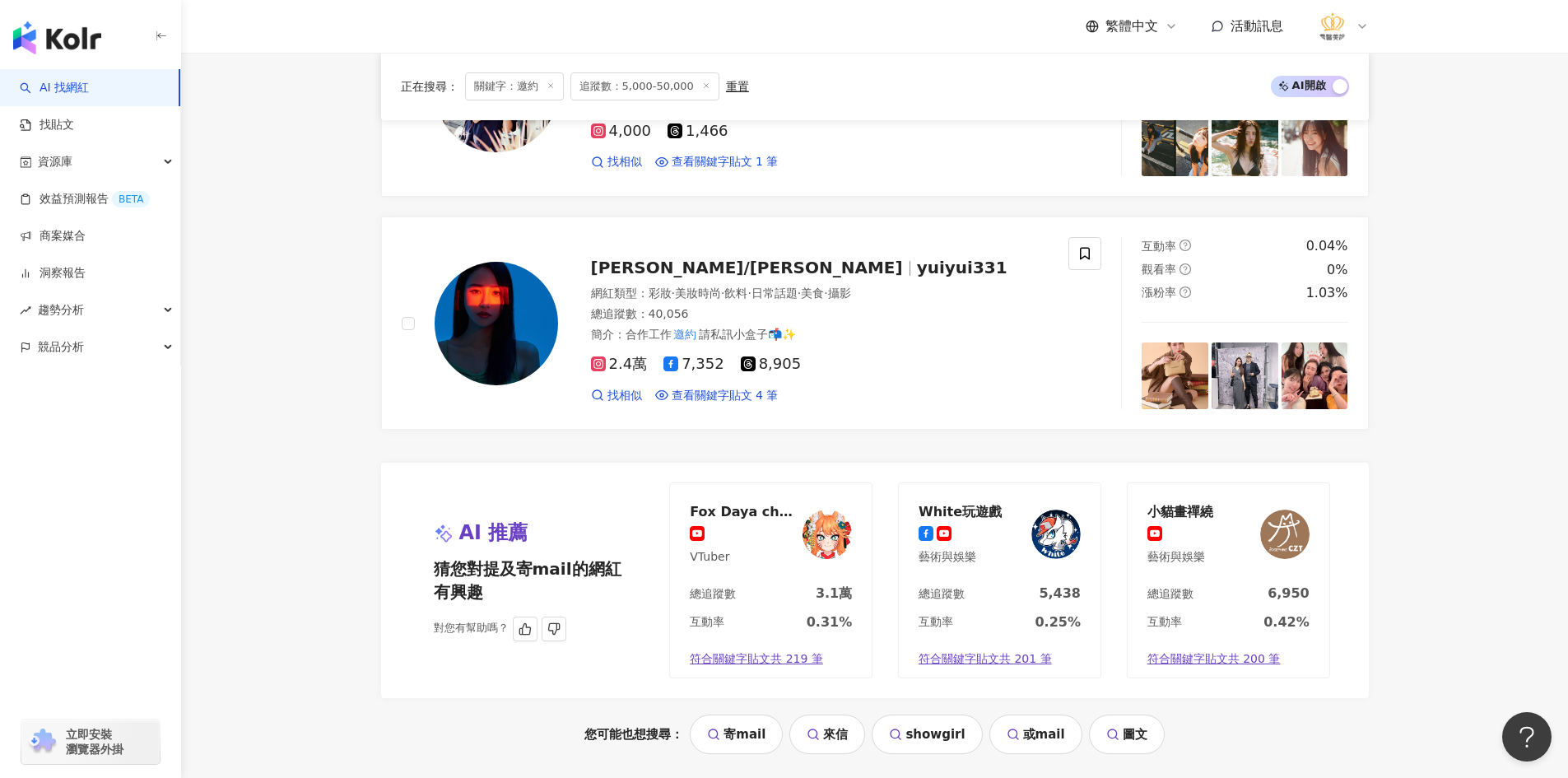
scroll to position [3311, 0]
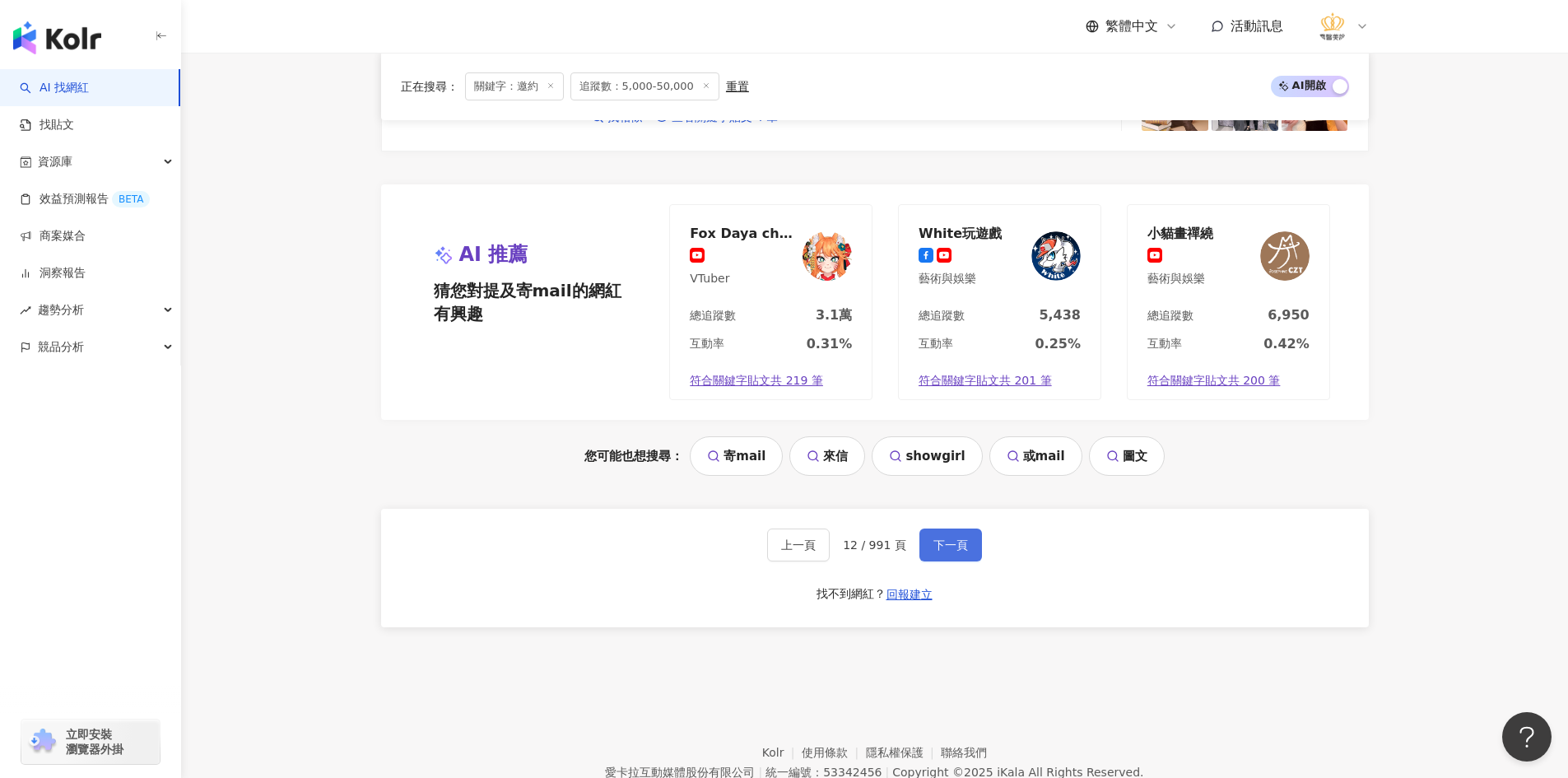
click at [938, 538] on span "下一頁" at bounding box center [951, 544] width 34 height 14
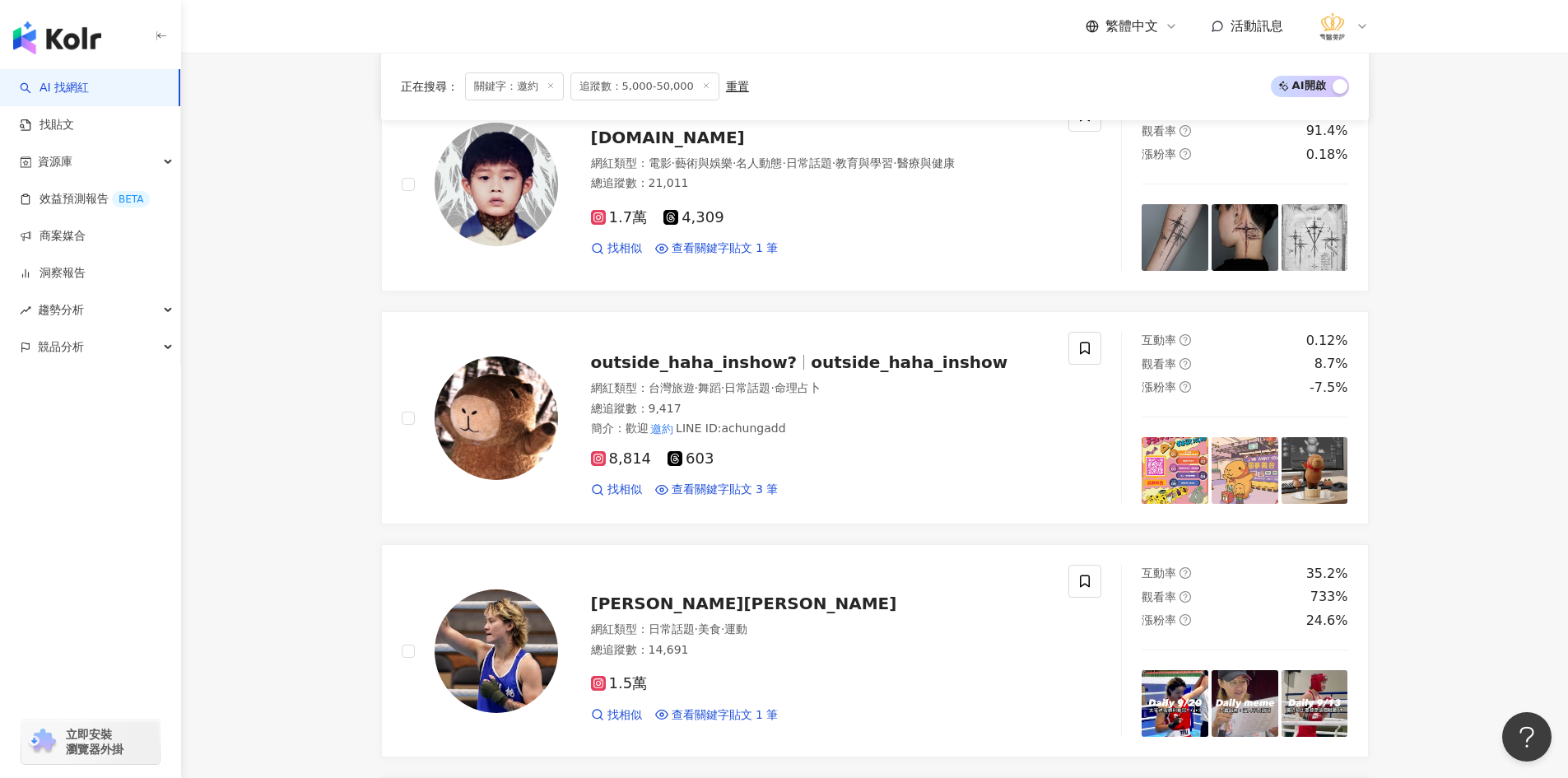
scroll to position [1122, 0]
click at [510, 184] on img at bounding box center [496, 185] width 124 height 124
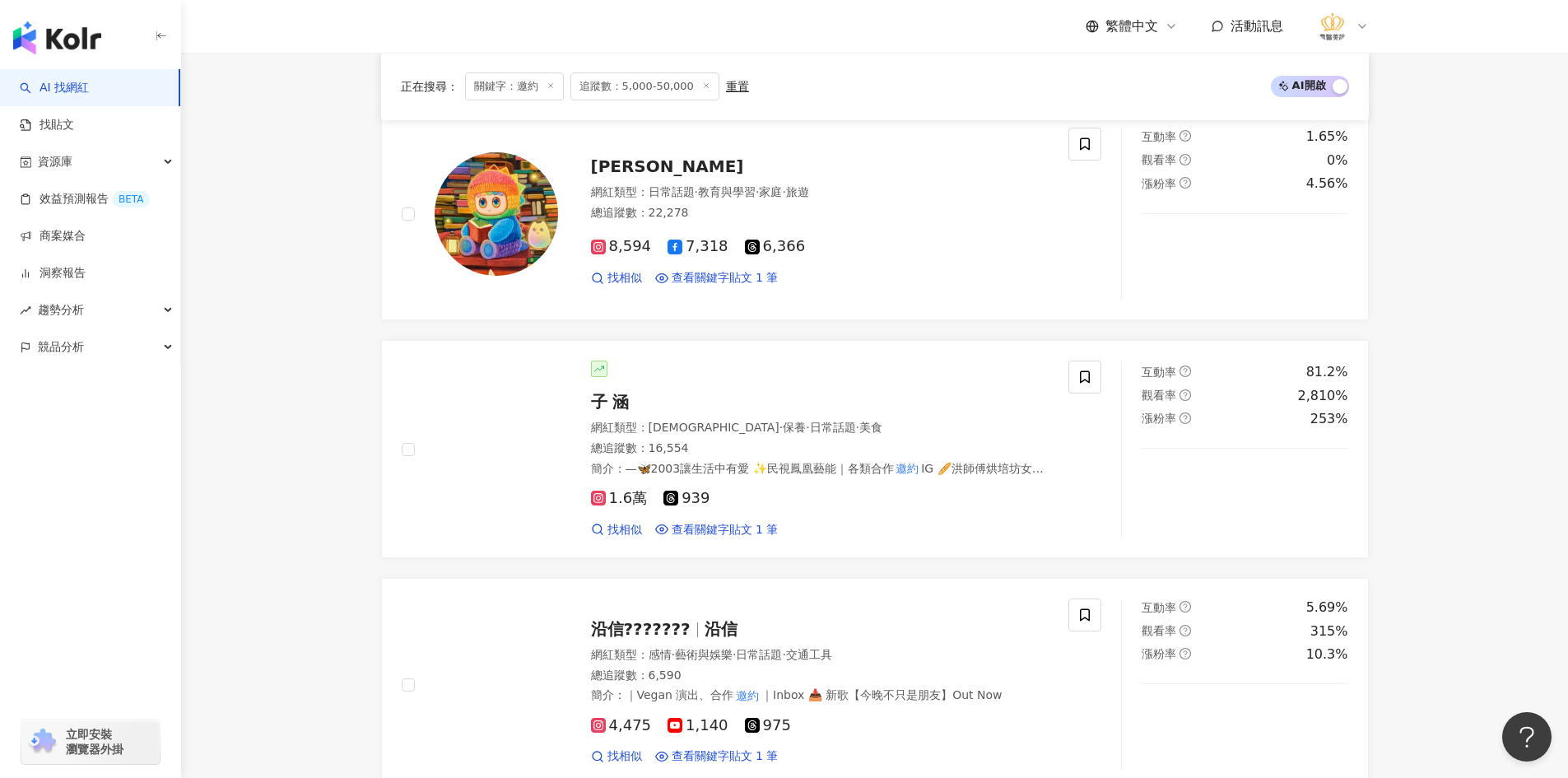
scroll to position [2767, 0]
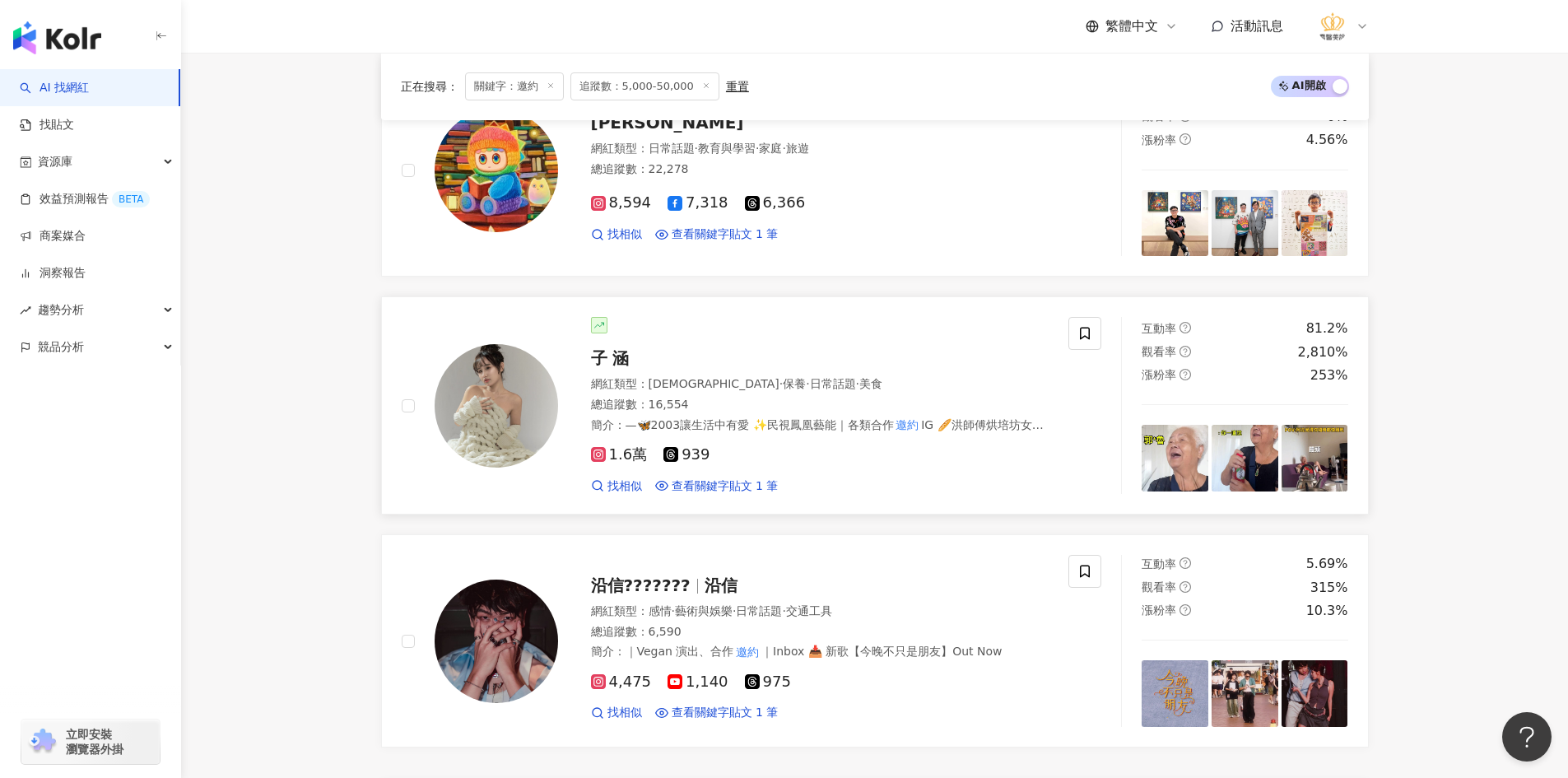
click at [463, 418] on img at bounding box center [496, 405] width 124 height 124
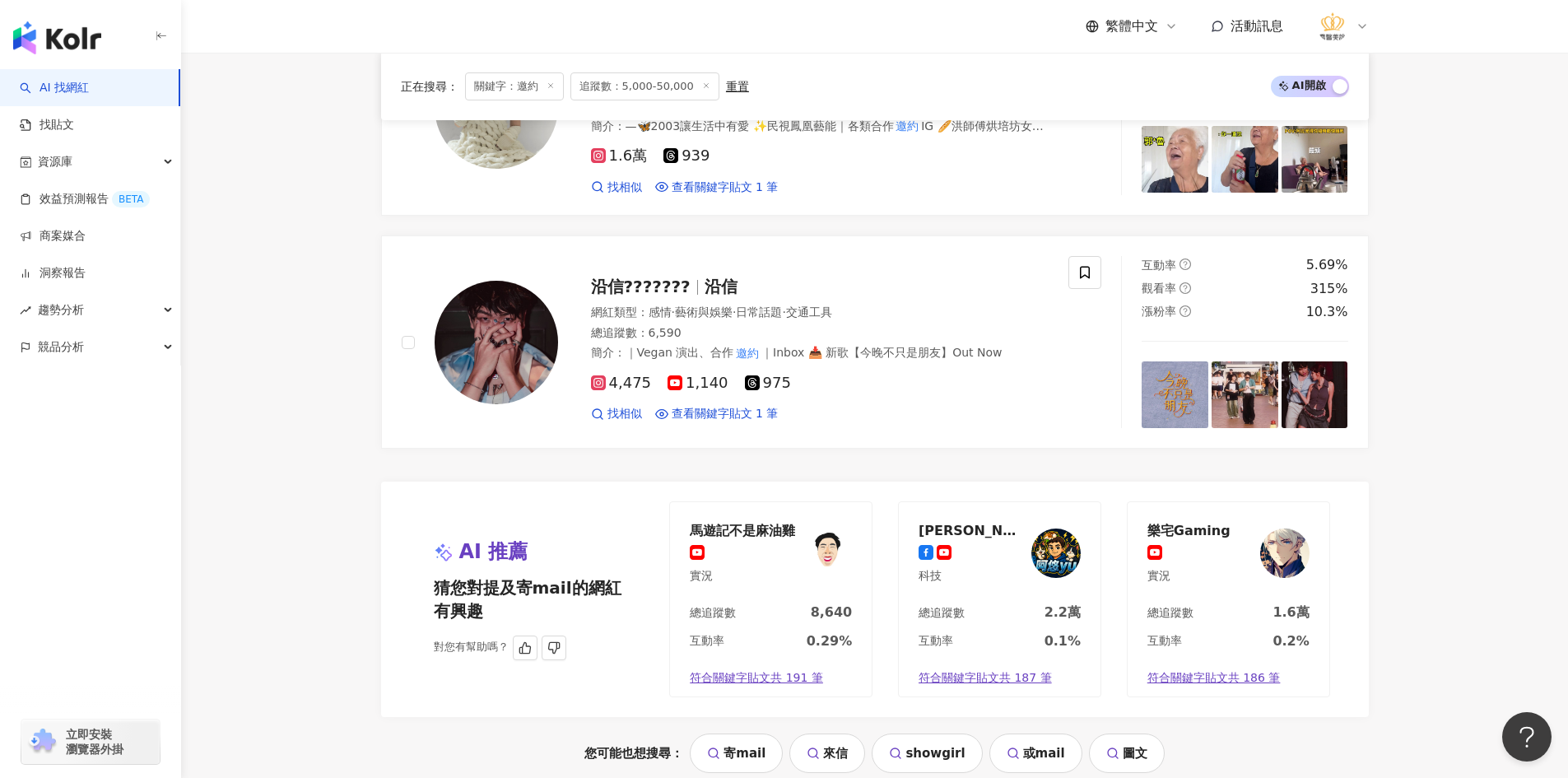
scroll to position [3261, 0]
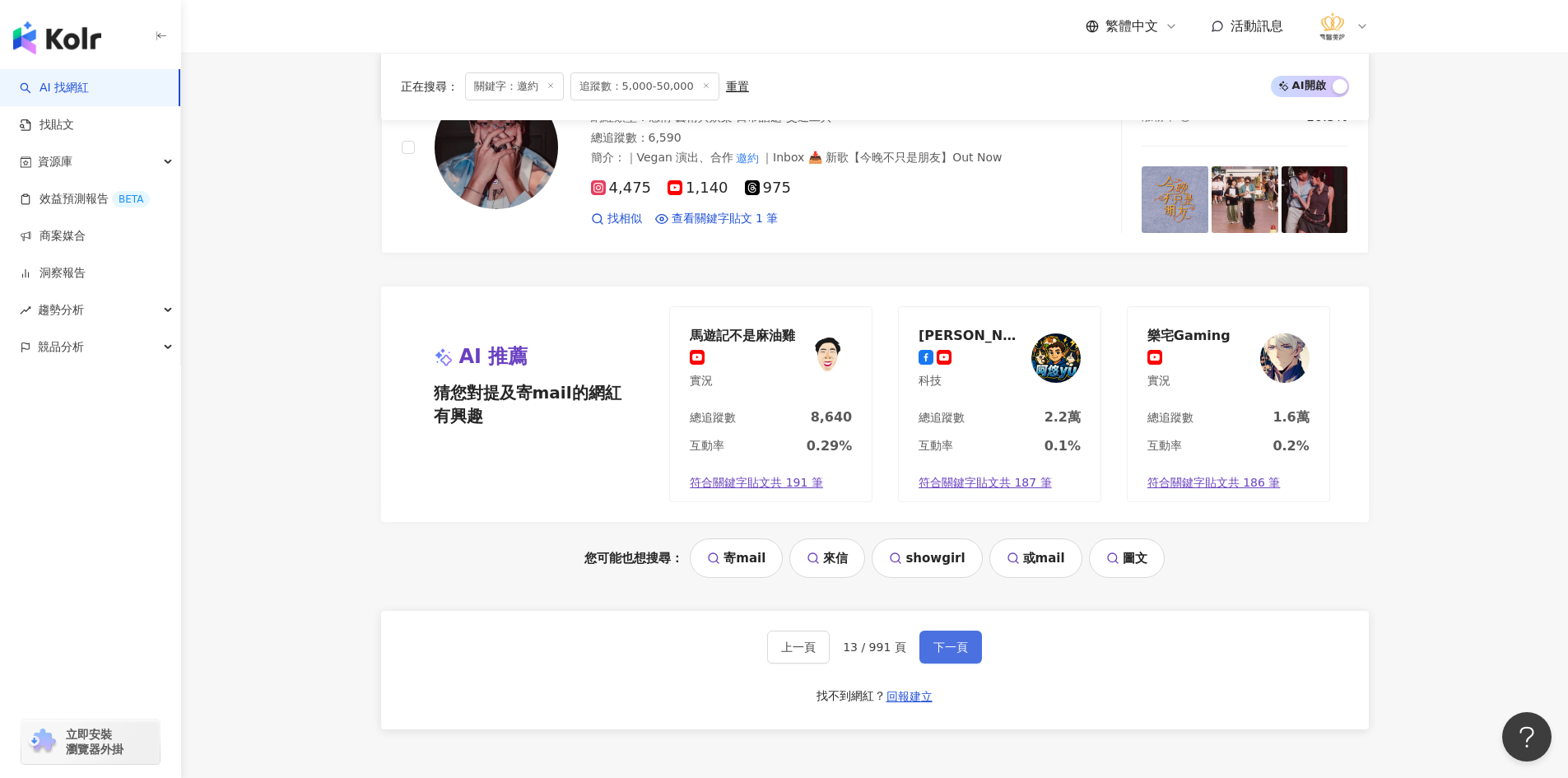
click at [933, 640] on span "下一頁" at bounding box center [951, 646] width 34 height 14
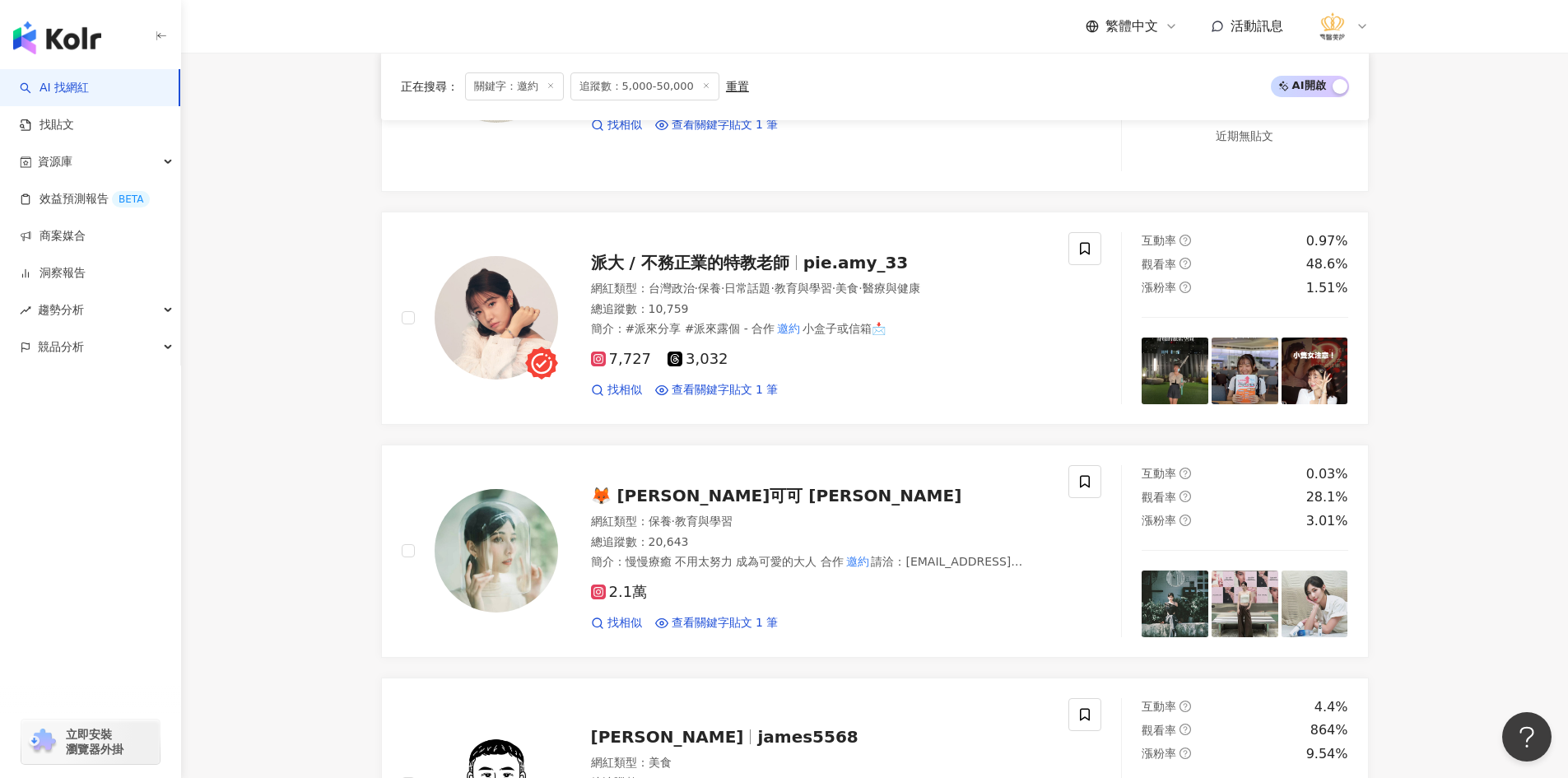
scroll to position [1494, 0]
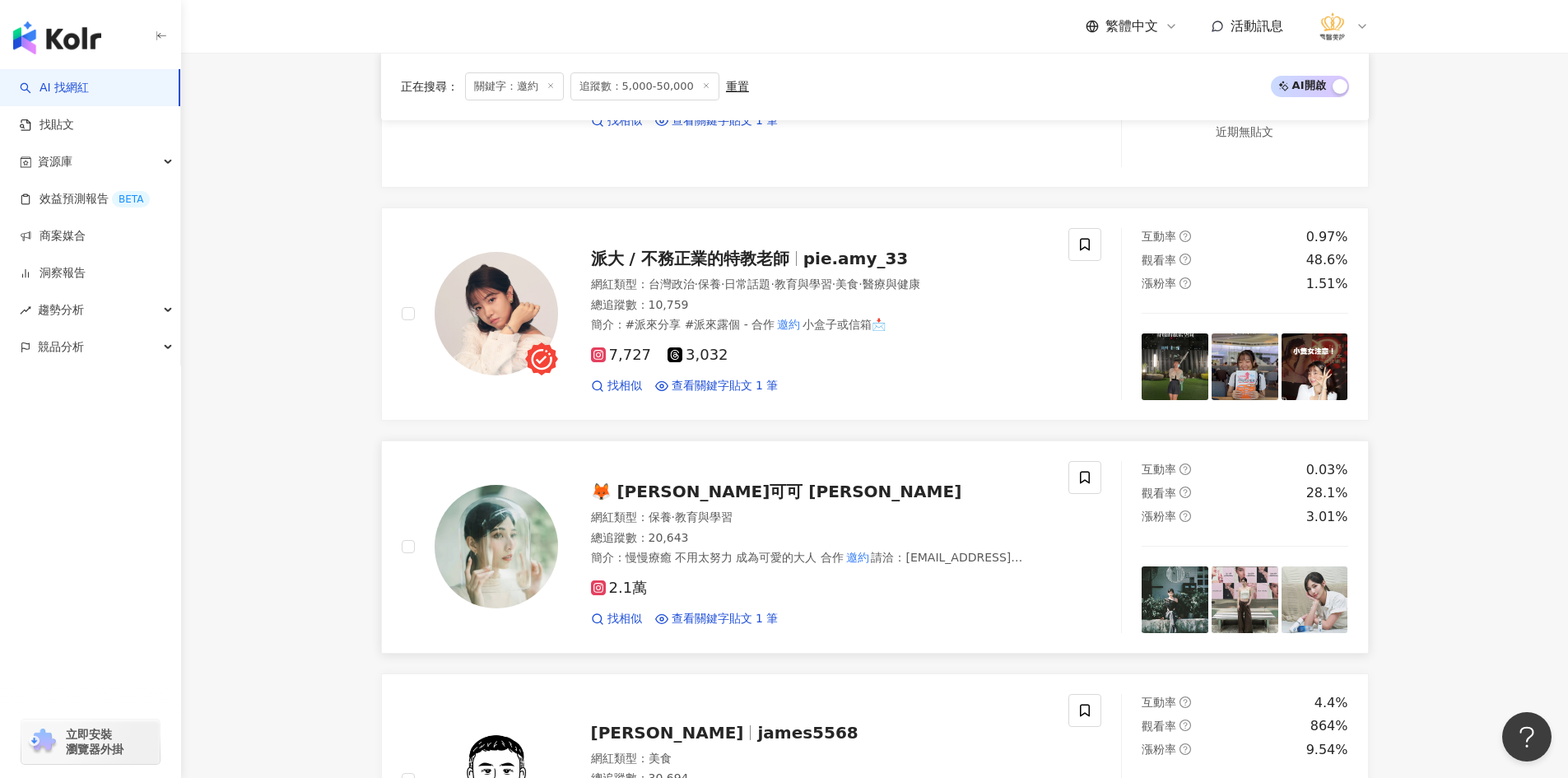
click at [524, 520] on img at bounding box center [496, 546] width 124 height 124
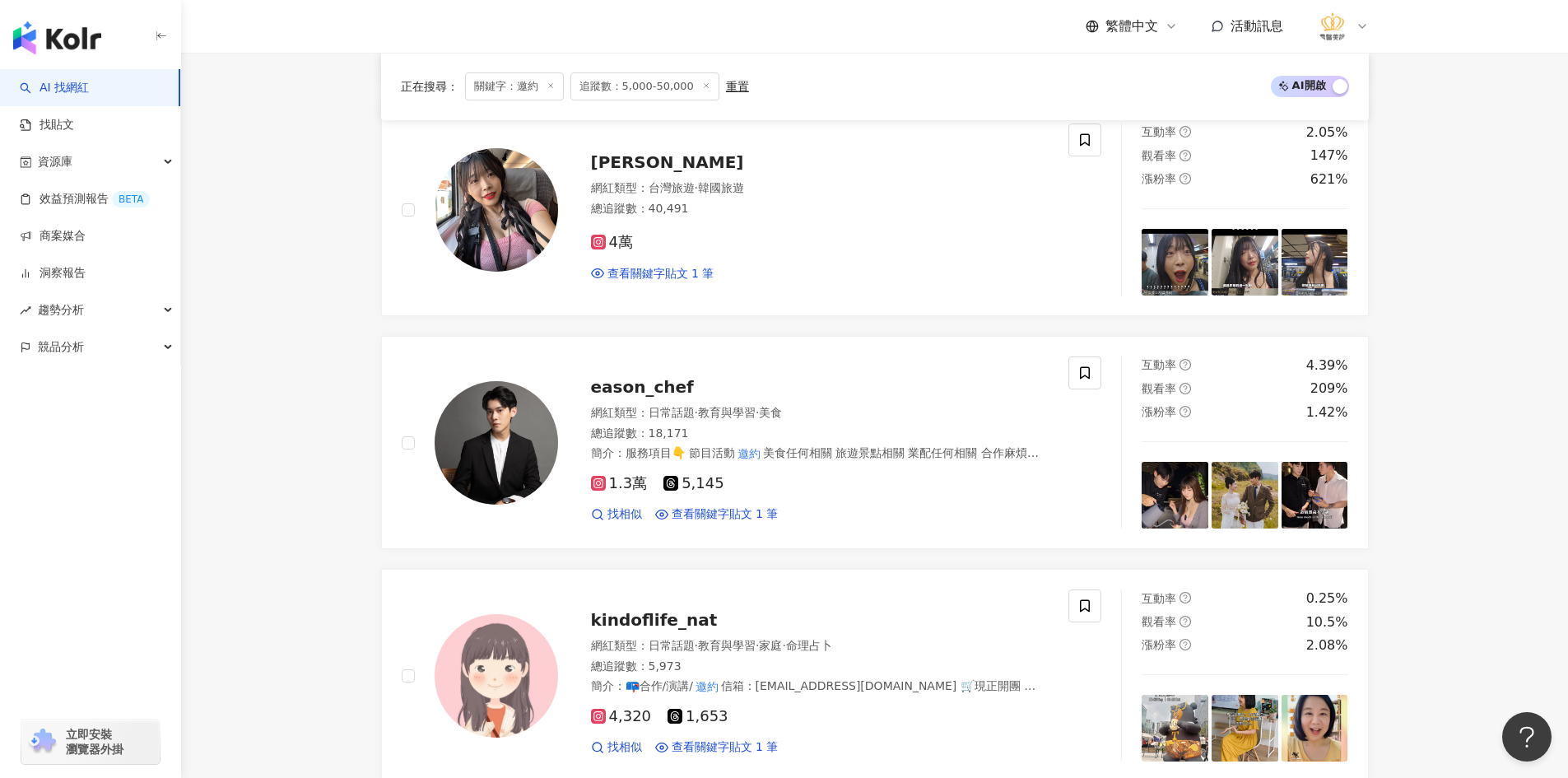
scroll to position [2645, 0]
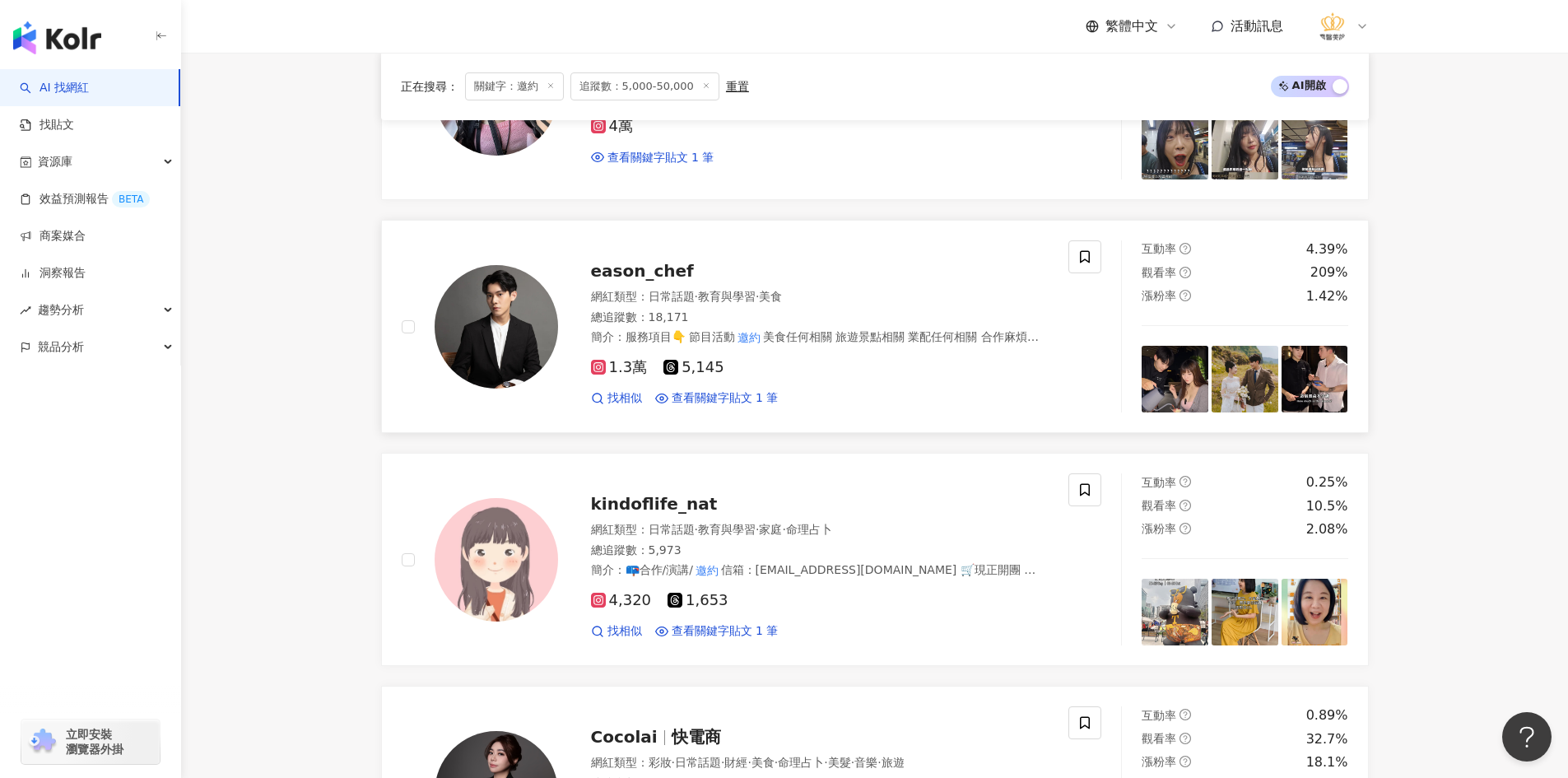
click at [533, 290] on img at bounding box center [496, 327] width 124 height 124
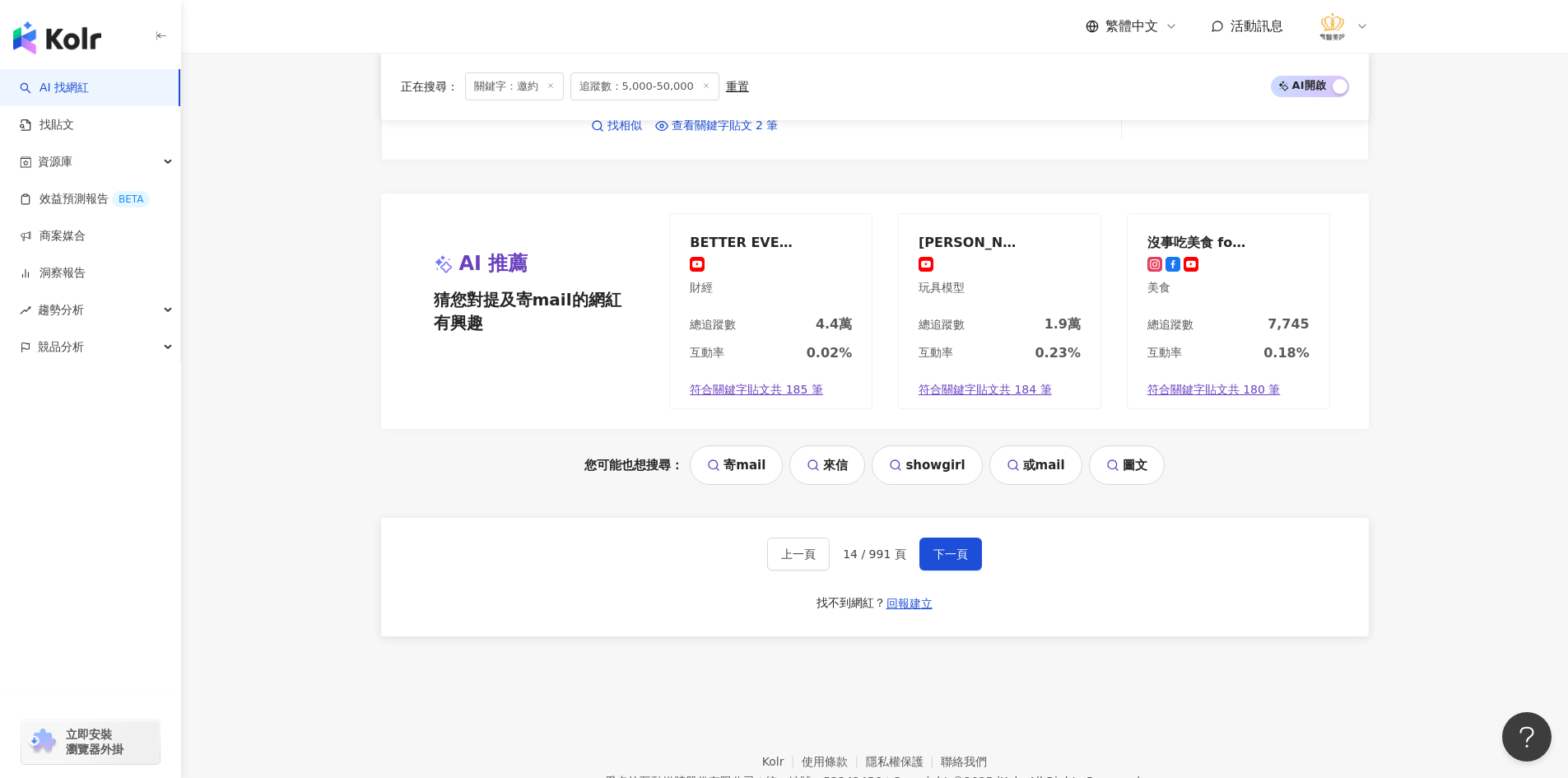
scroll to position [3424, 0]
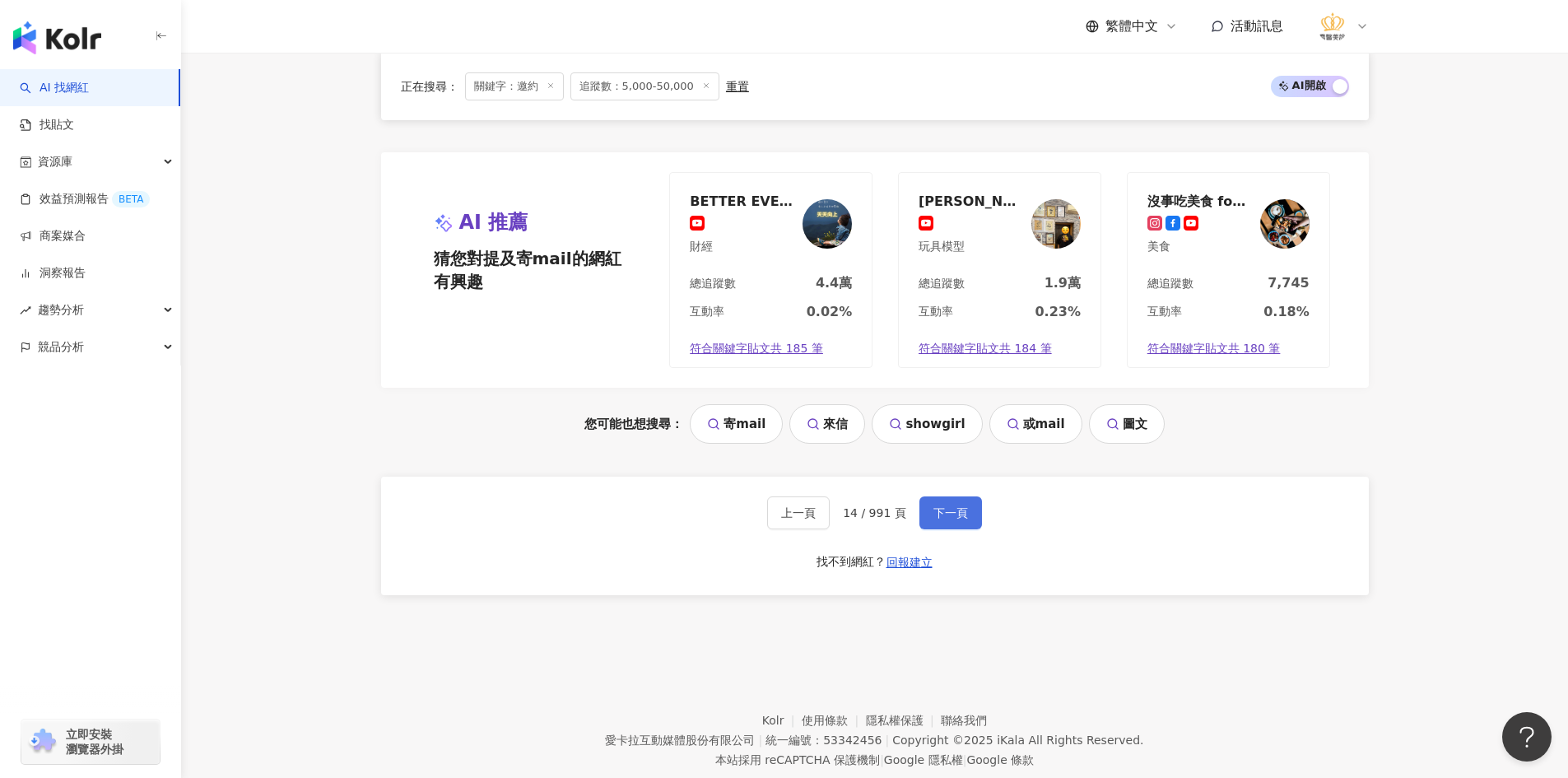
click at [950, 506] on span "下一頁" at bounding box center [951, 513] width 34 height 14
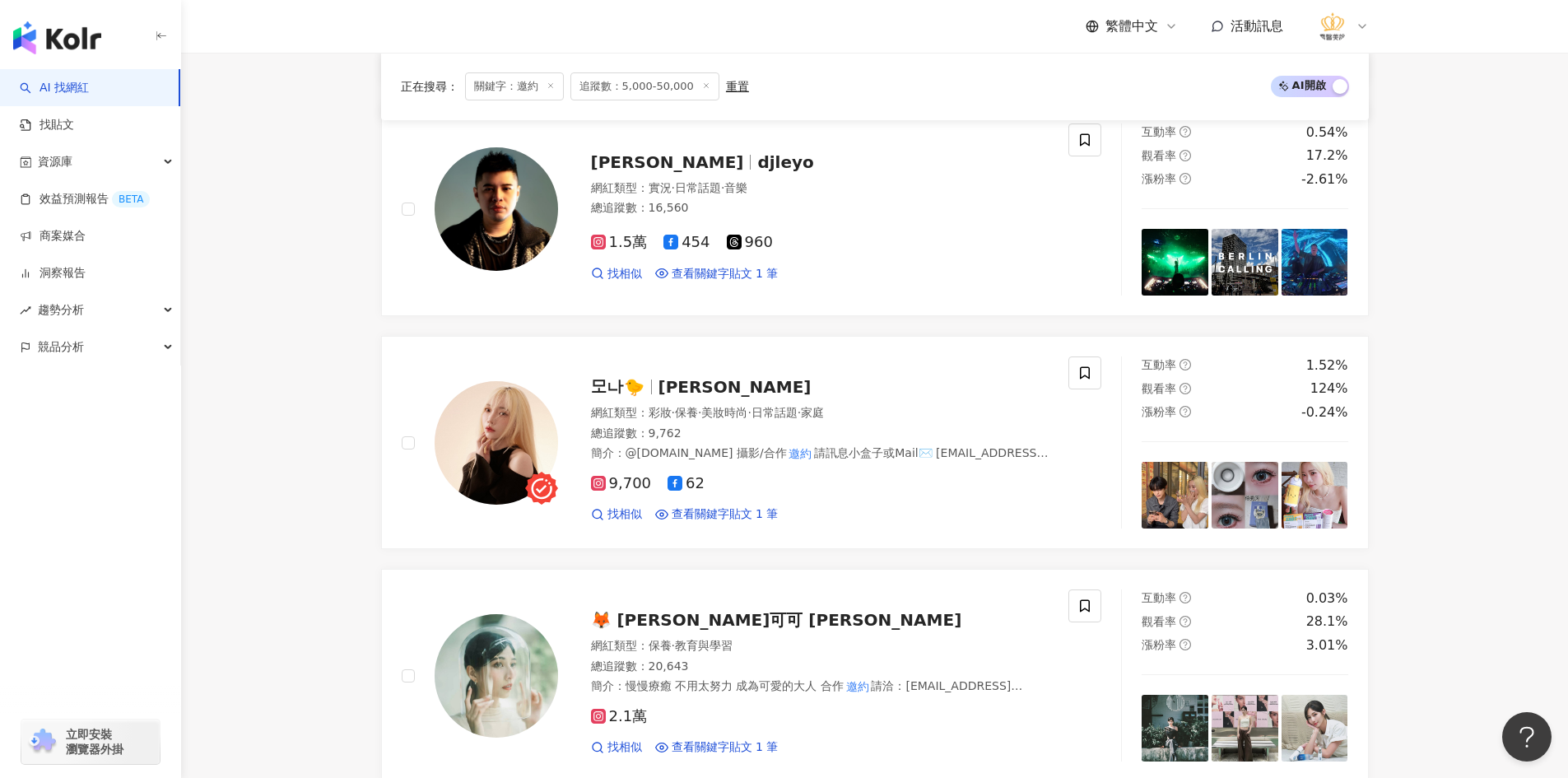
scroll to position [2011, 0]
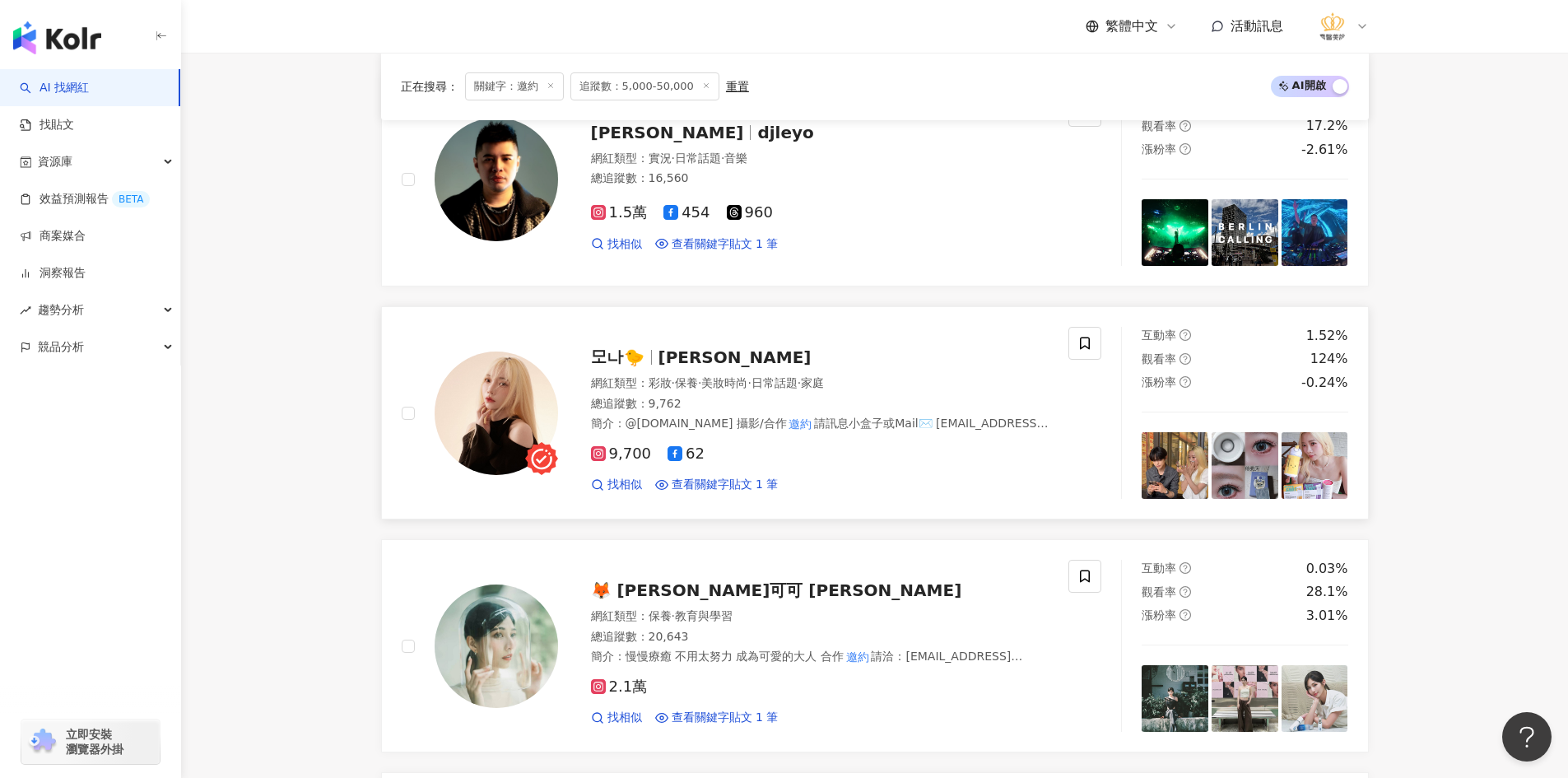
click at [524, 386] on img at bounding box center [496, 412] width 124 height 124
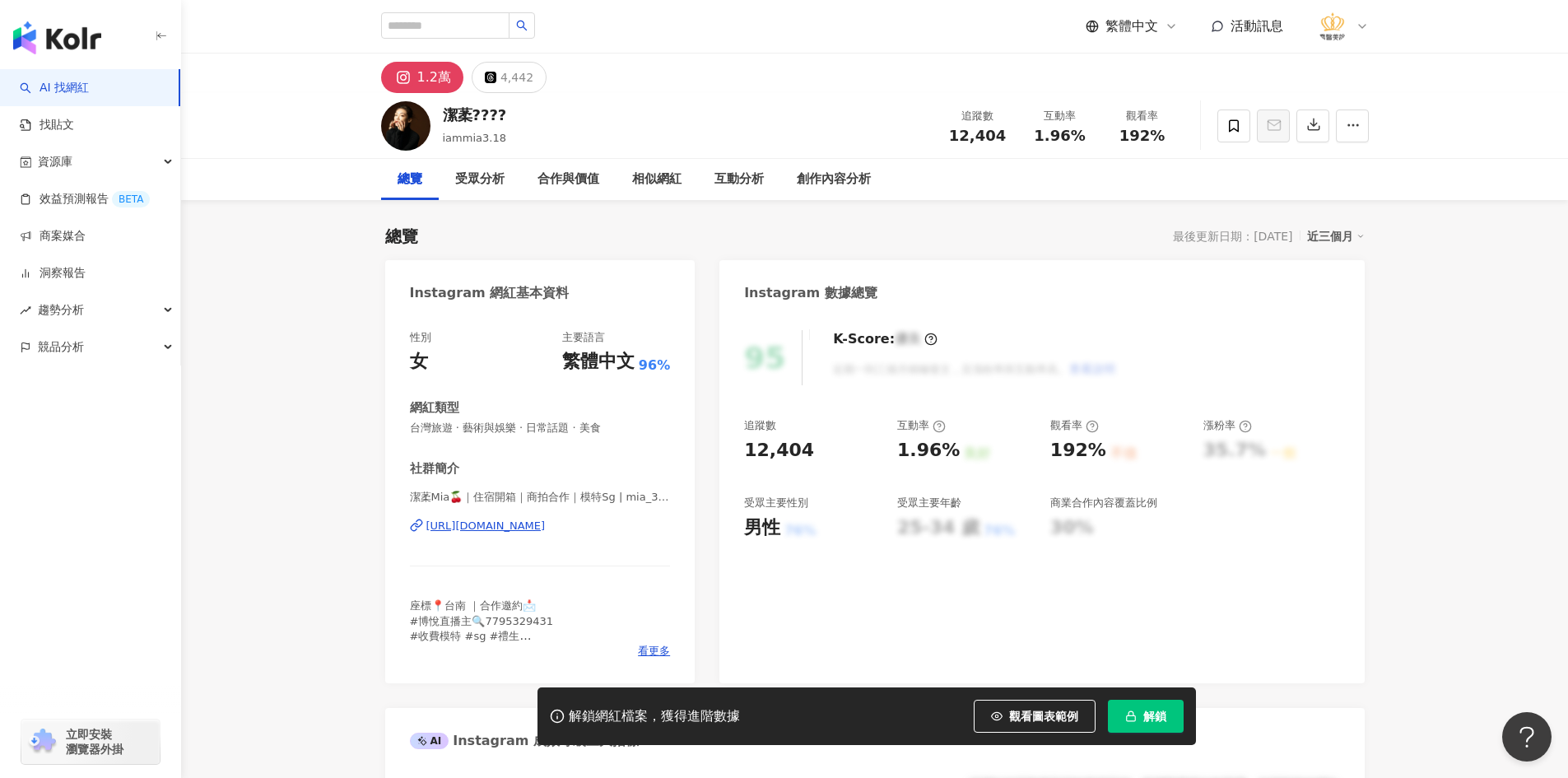
click at [545, 529] on div "[URL][DOMAIN_NAME]" at bounding box center [486, 525] width 119 height 14
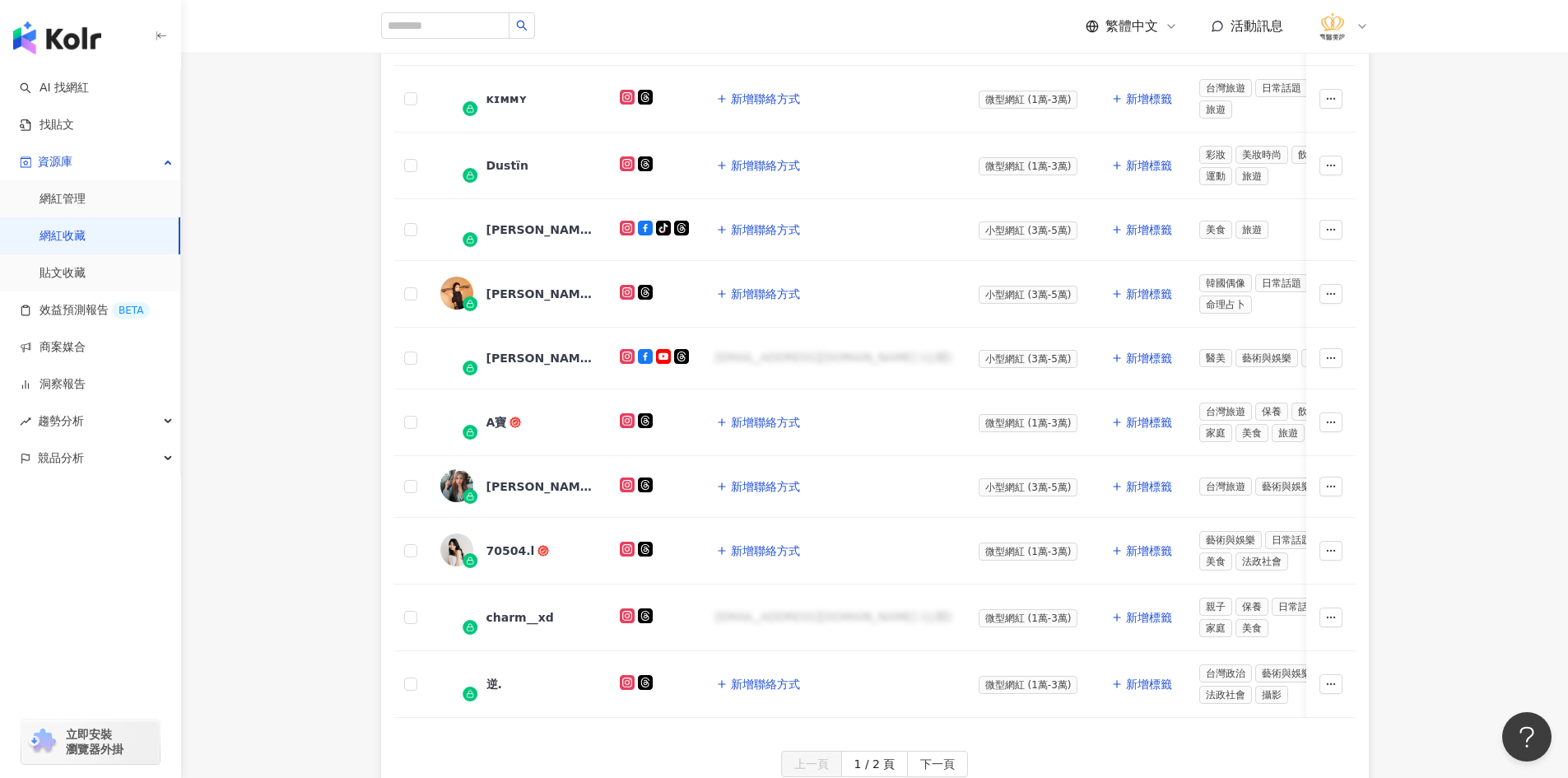
scroll to position [741, 0]
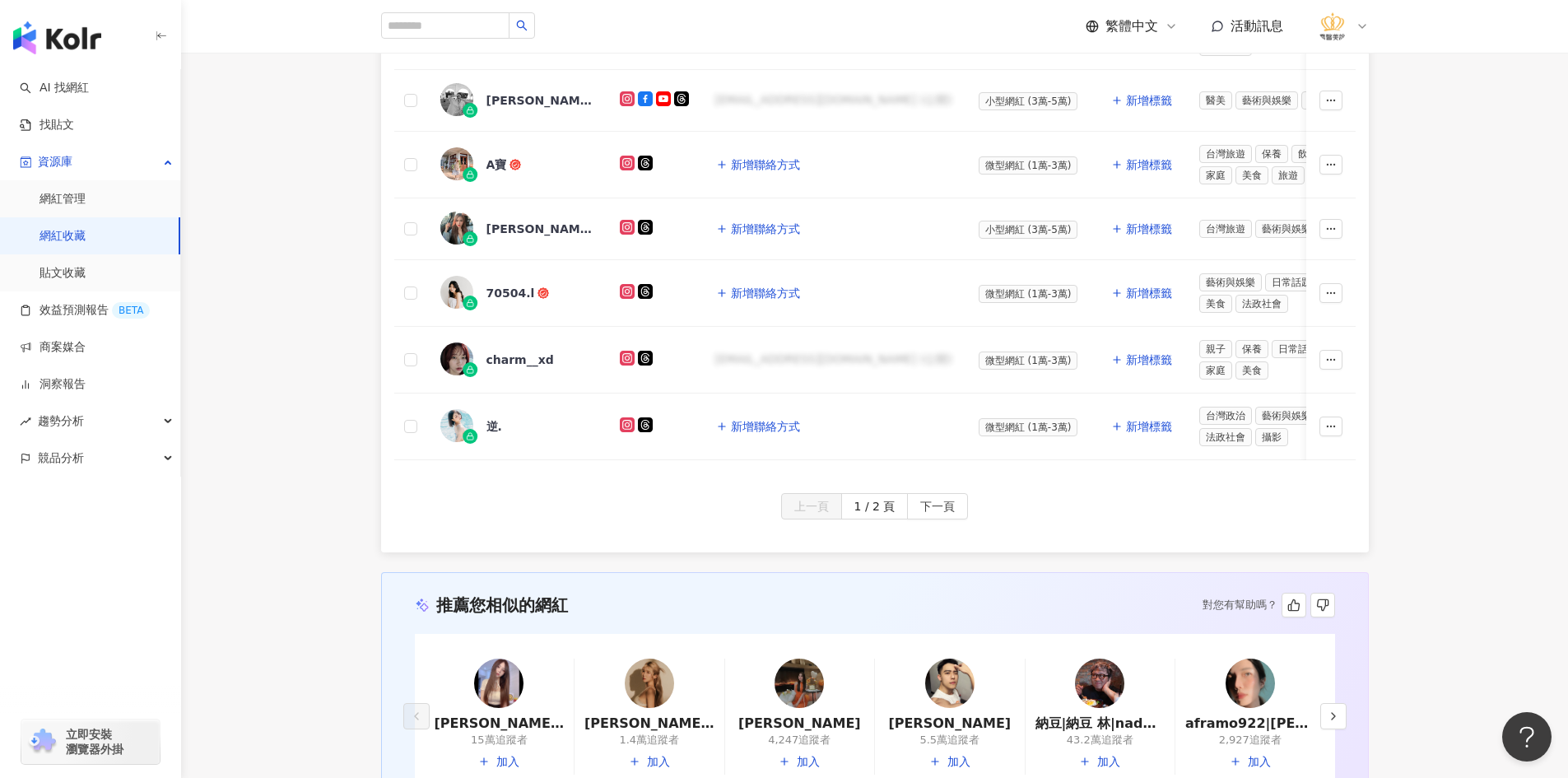
click at [923, 517] on span "下一頁" at bounding box center [937, 506] width 34 height 26
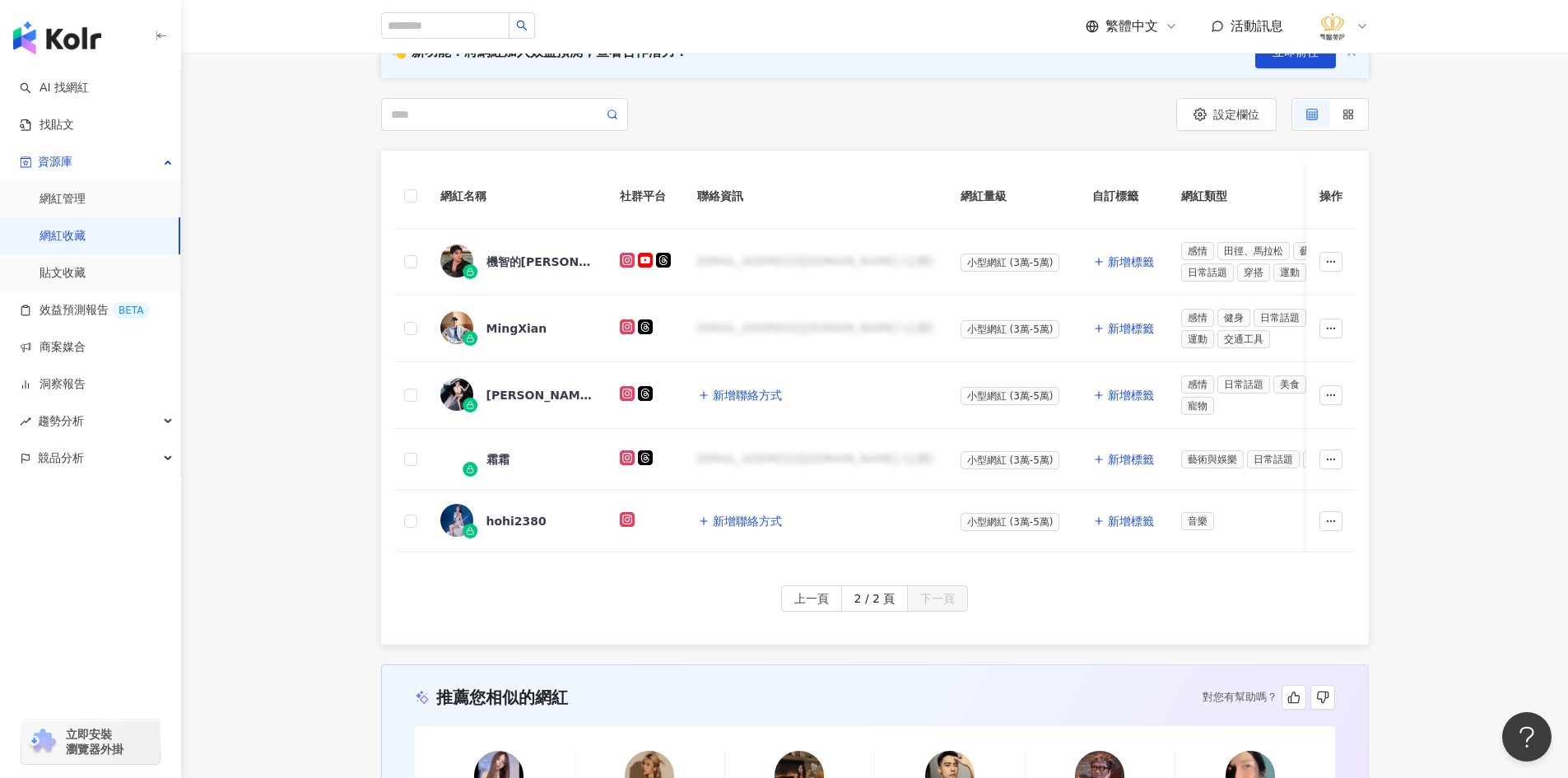
scroll to position [195, 0]
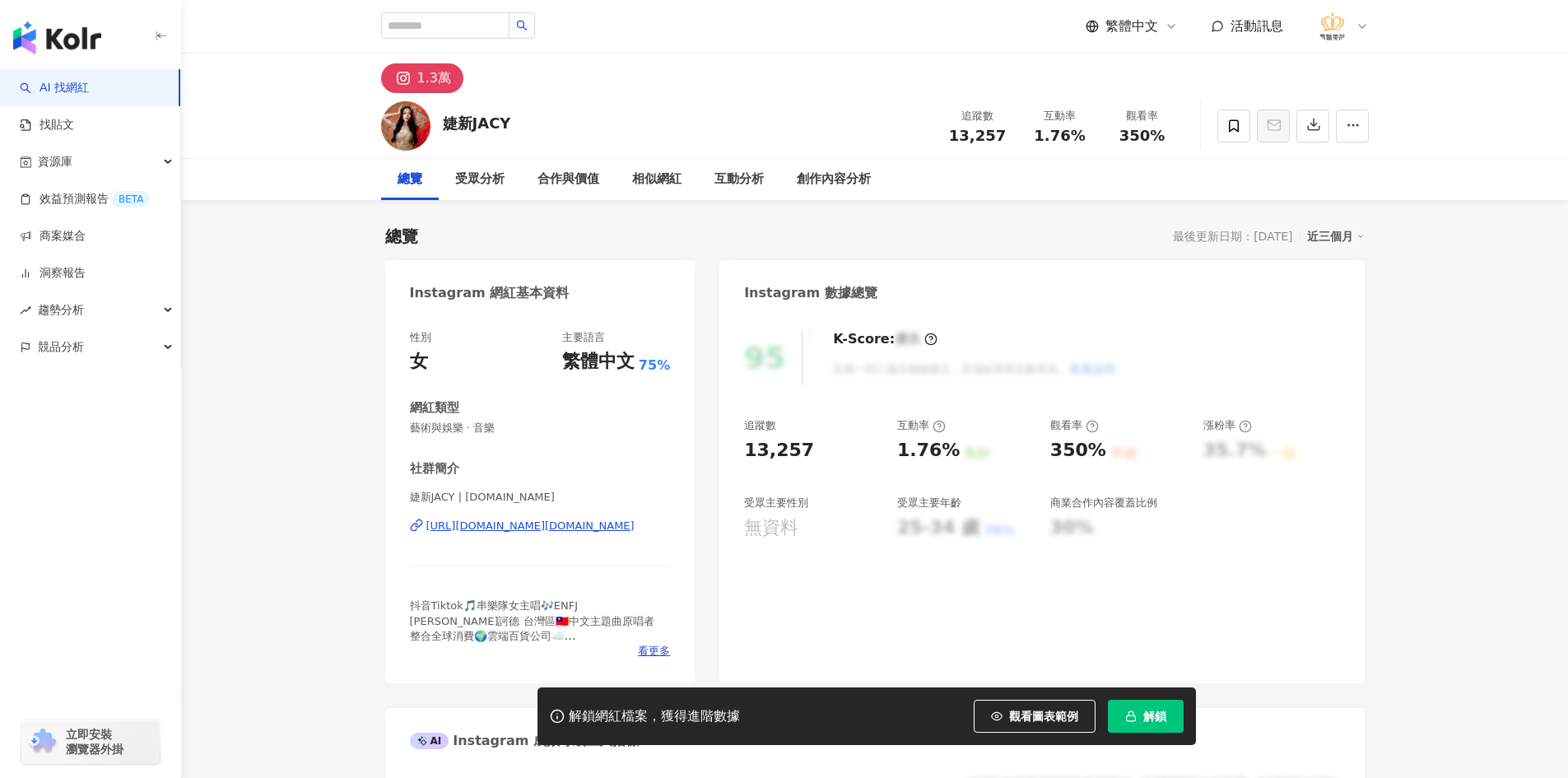
click at [496, 521] on div "https://www.instagram.com/iamjacy.tw/" at bounding box center [530, 525] width 209 height 14
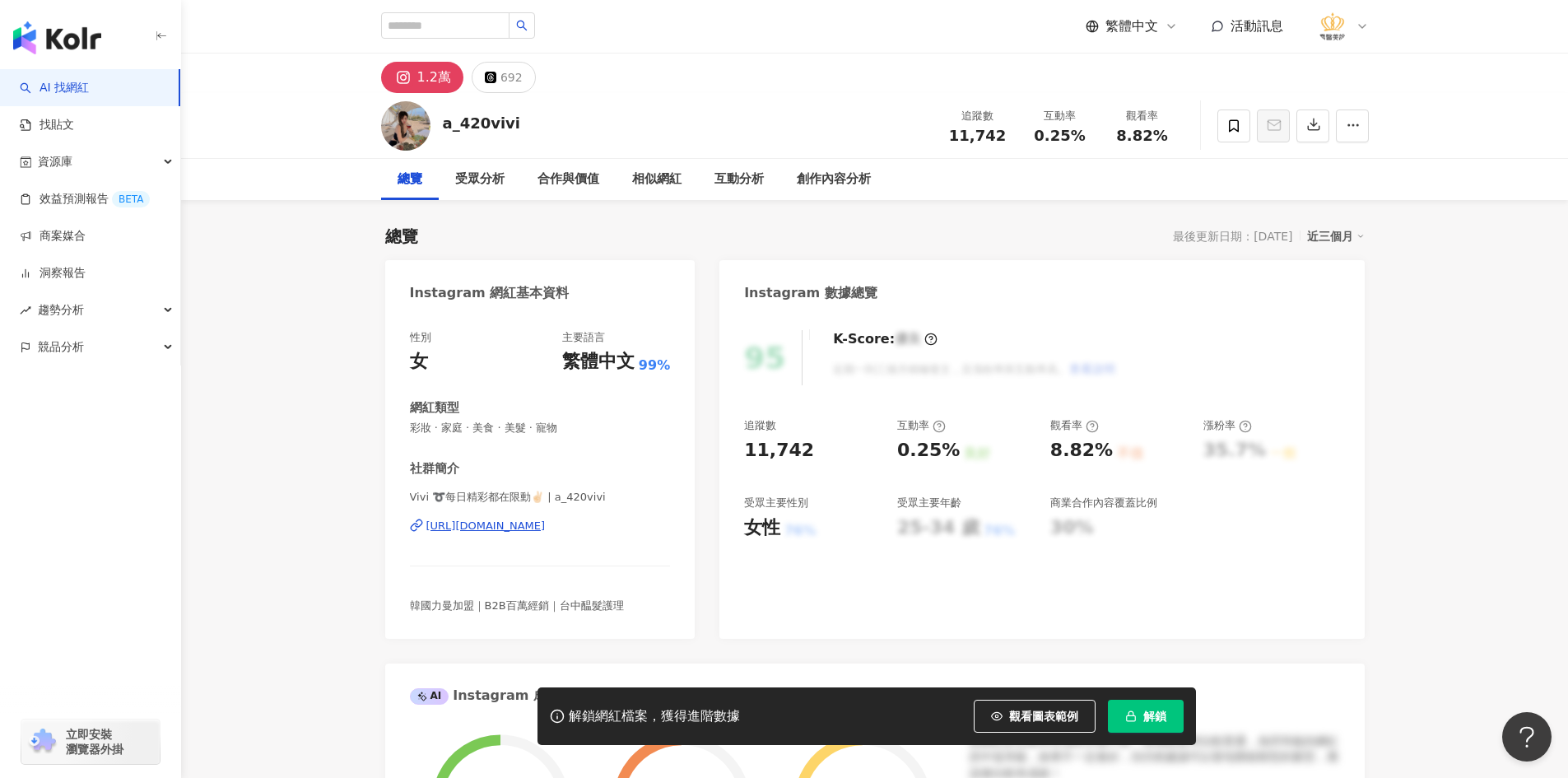
click at [543, 528] on div "https://www.instagram.com/a_420vivi/" at bounding box center [486, 525] width 119 height 14
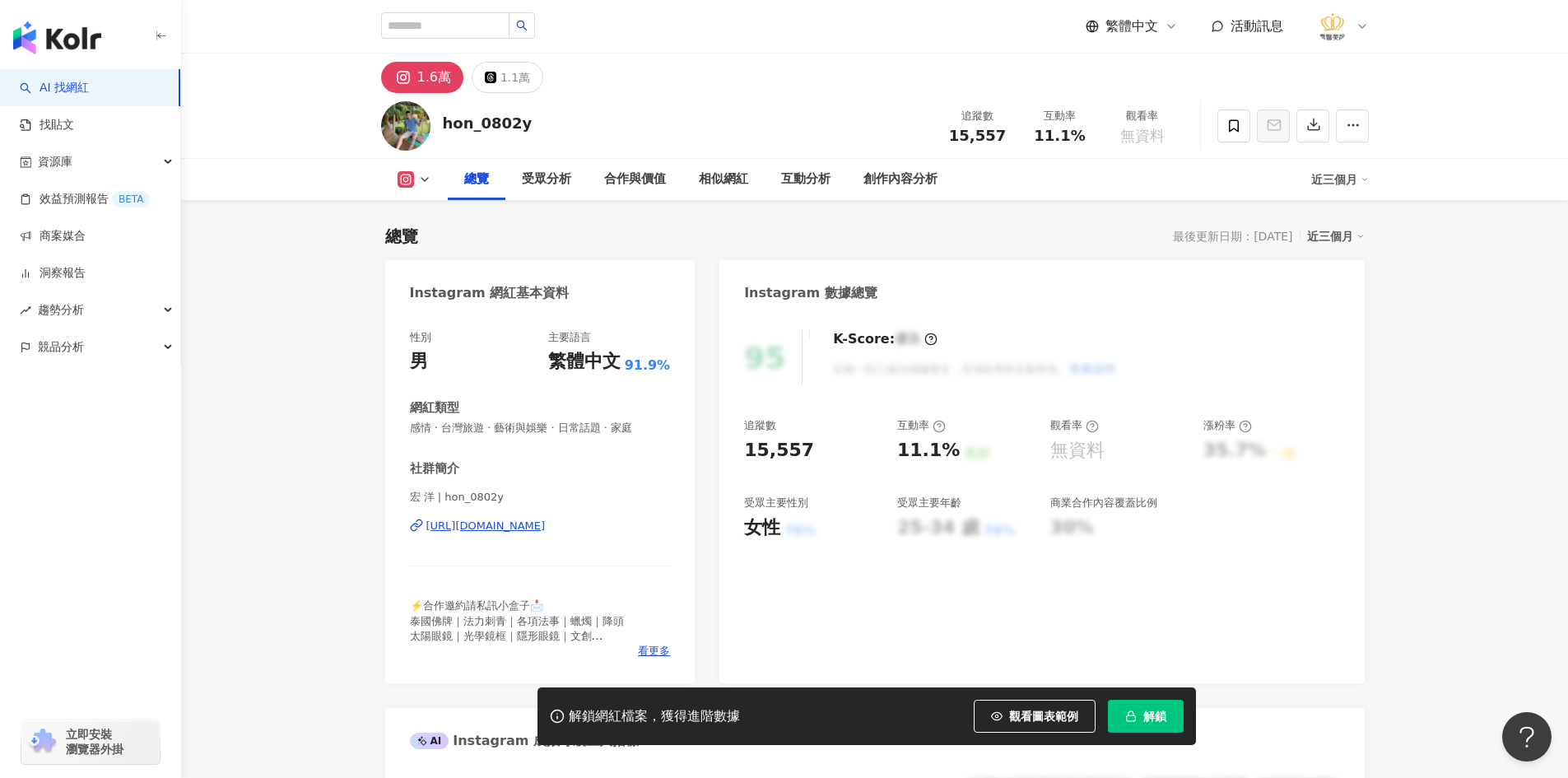
click at [511, 518] on div "[URL][DOMAIN_NAME]" at bounding box center [486, 525] width 119 height 14
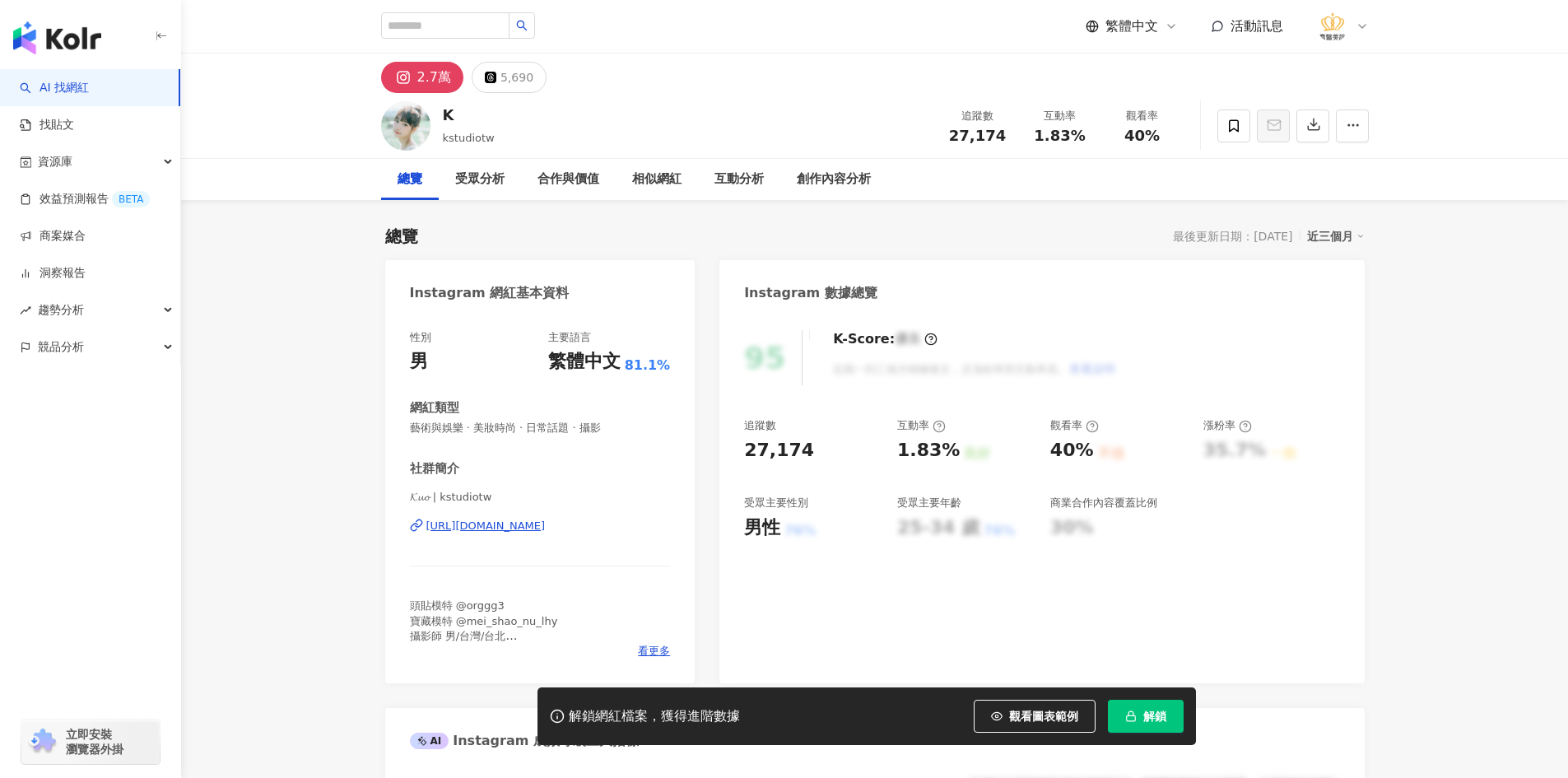
click at [488, 526] on div "https://www.instagram.com/kstudiotw/" at bounding box center [486, 525] width 119 height 14
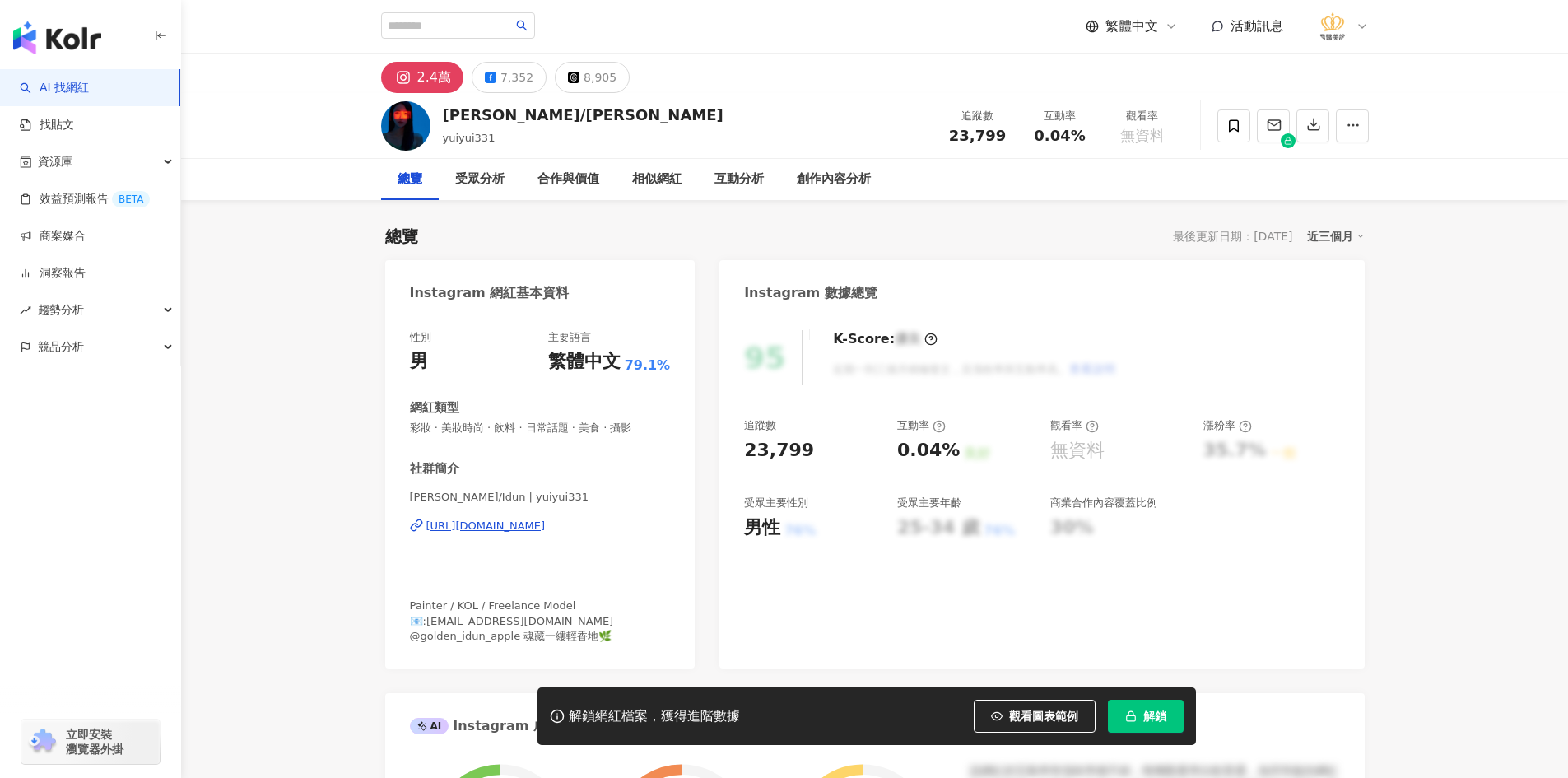
click at [533, 526] on div "https://www.instagram.com/yuiyui331/" at bounding box center [486, 525] width 119 height 14
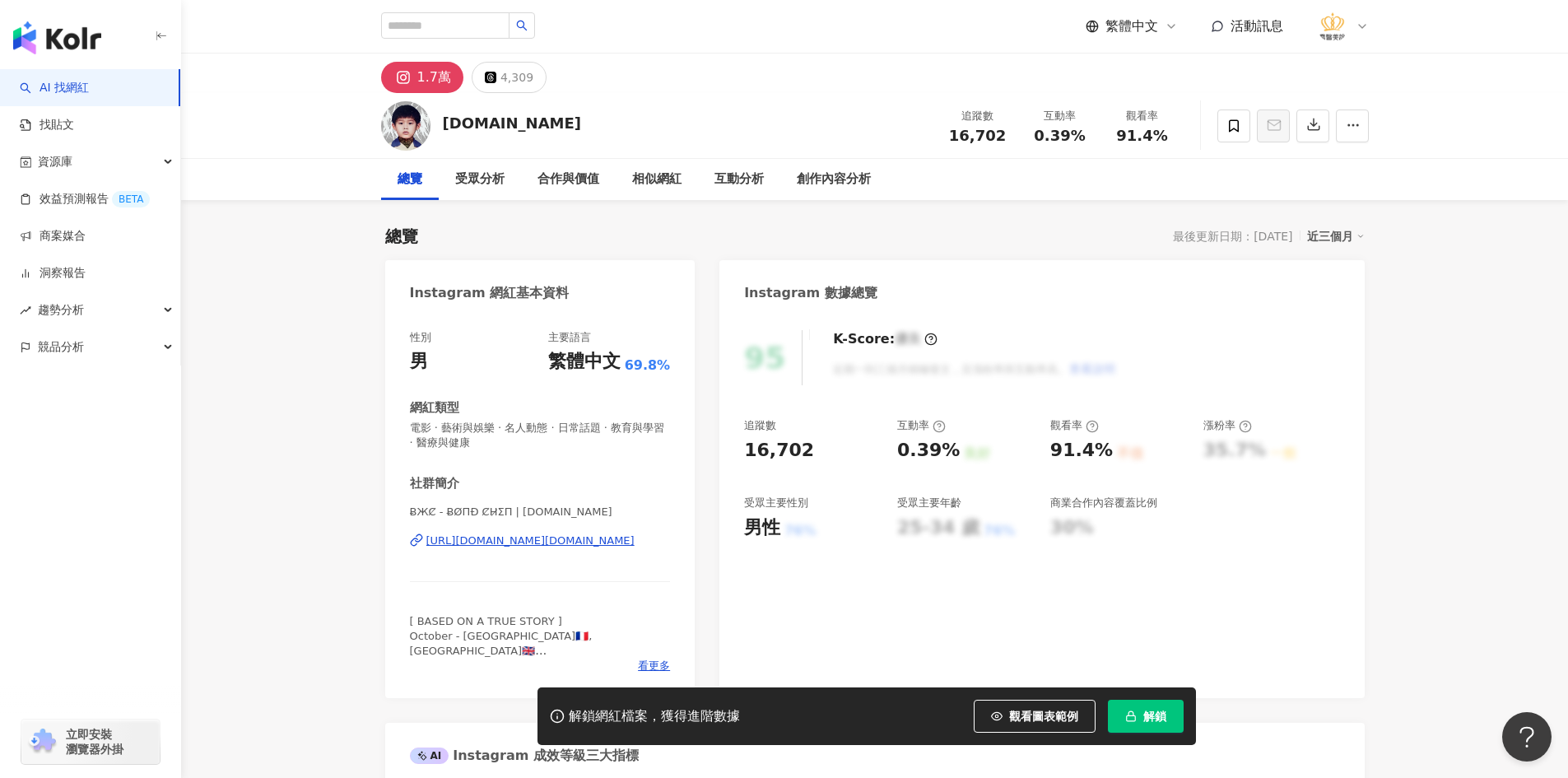
click at [538, 533] on div "https://www.instagram.com/bxc.tattoo/" at bounding box center [530, 541] width 209 height 14
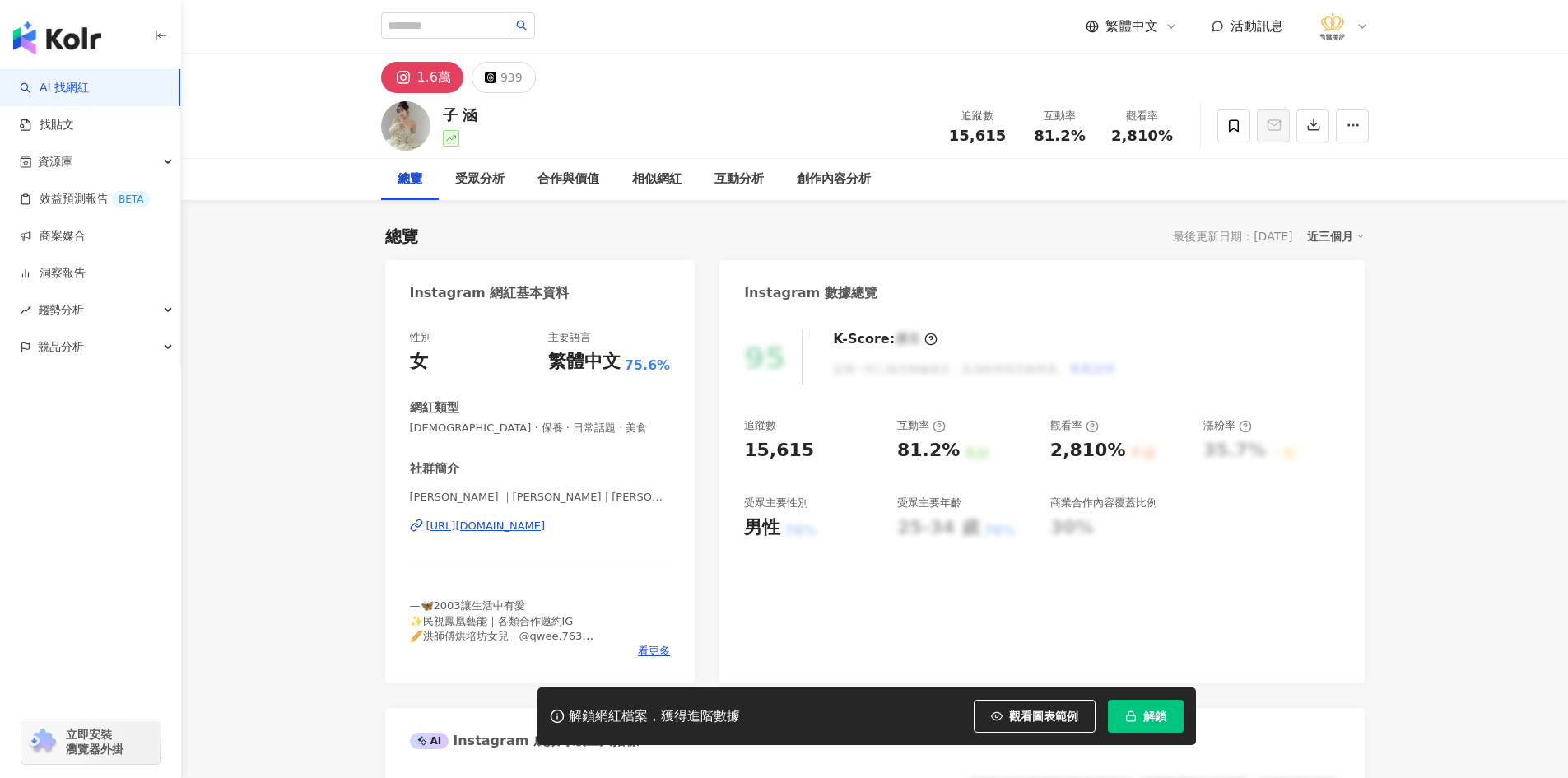
scroll to position [164, 0]
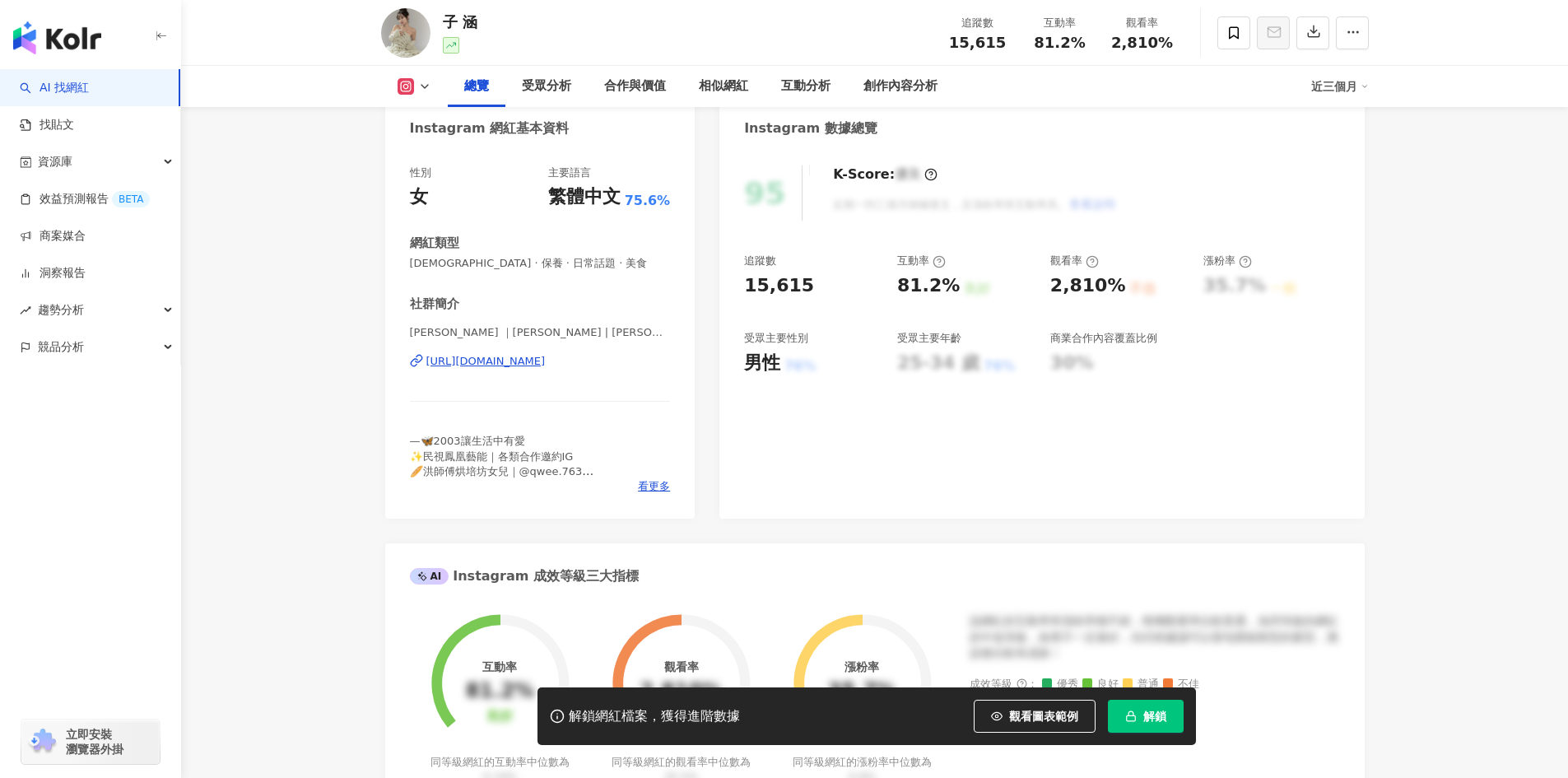
click at [513, 365] on div "https://www.instagram.com/hoyne.0316/" at bounding box center [486, 361] width 119 height 14
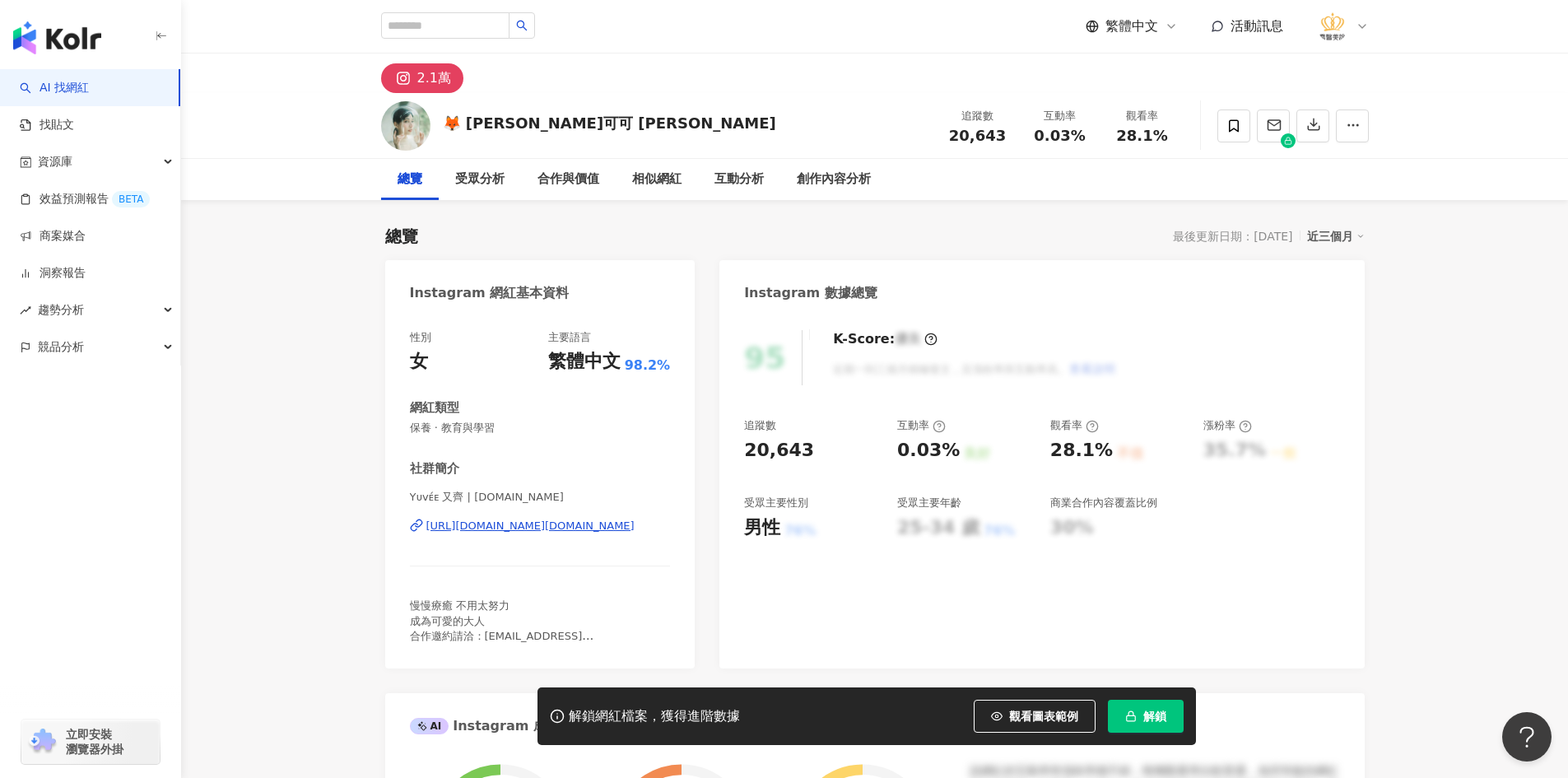
click at [543, 517] on div "Yᴜᴠᴇ́ᴇ 又齊 | yuvee.co https://www.instagram.com/yuvee.co/" at bounding box center [540, 537] width 261 height 97
click at [548, 530] on div "https://www.instagram.com/yuvee.co/" at bounding box center [530, 525] width 209 height 14
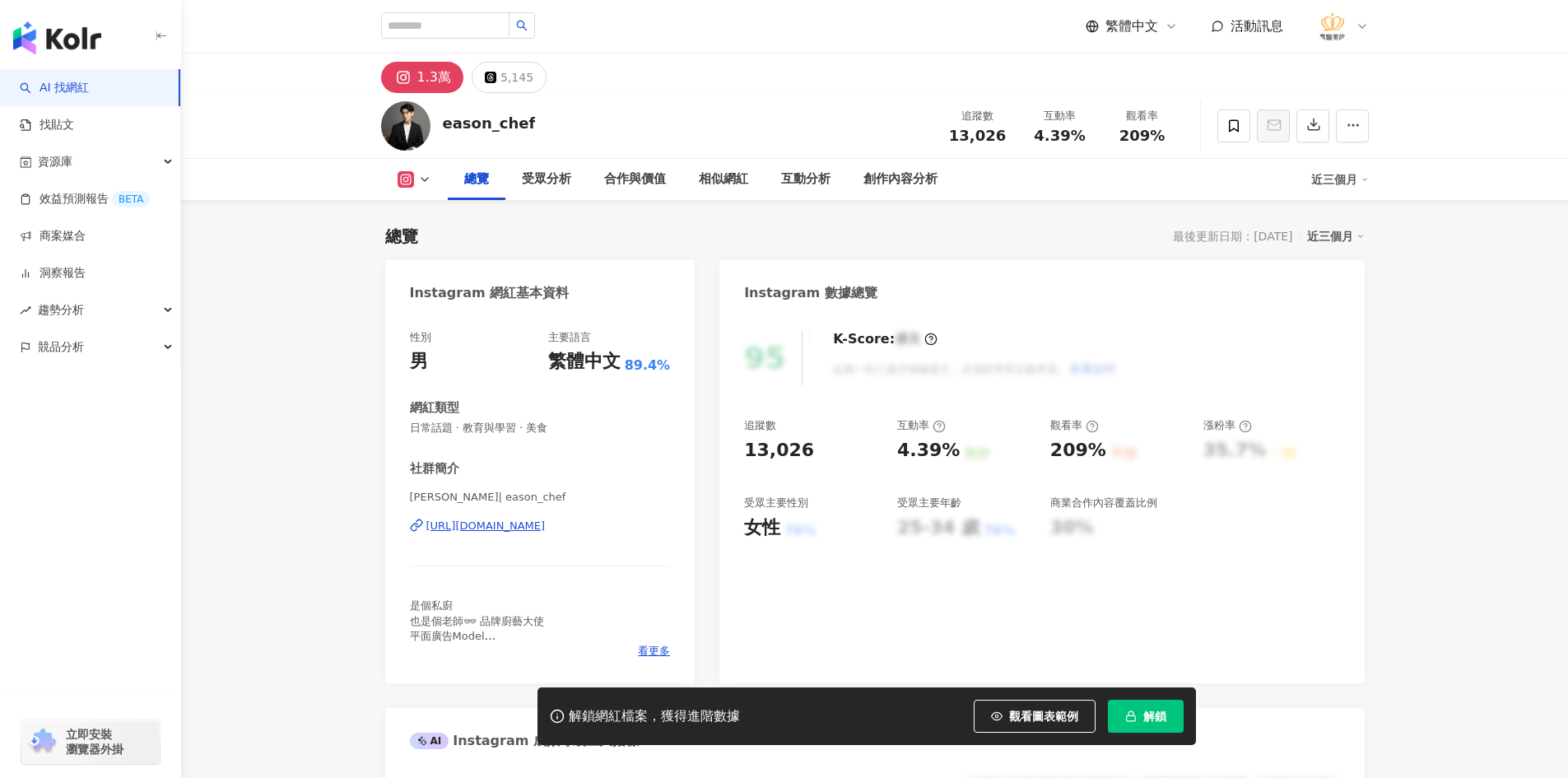
click at [545, 526] on div "[URL][DOMAIN_NAME]" at bounding box center [486, 525] width 119 height 14
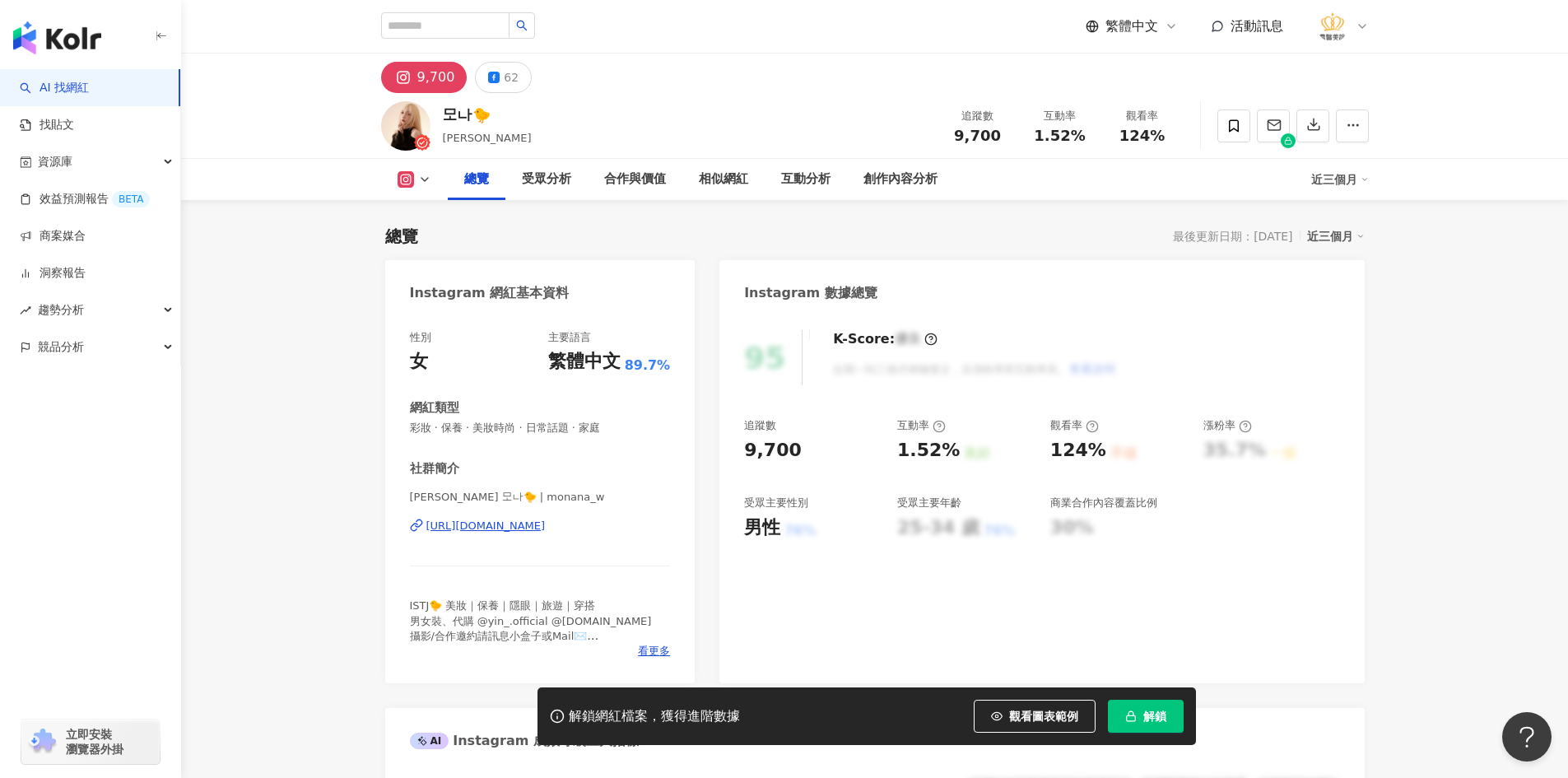
click at [545, 525] on div "[URL][DOMAIN_NAME]" at bounding box center [486, 525] width 119 height 14
